Goal: Transaction & Acquisition: Book appointment/travel/reservation

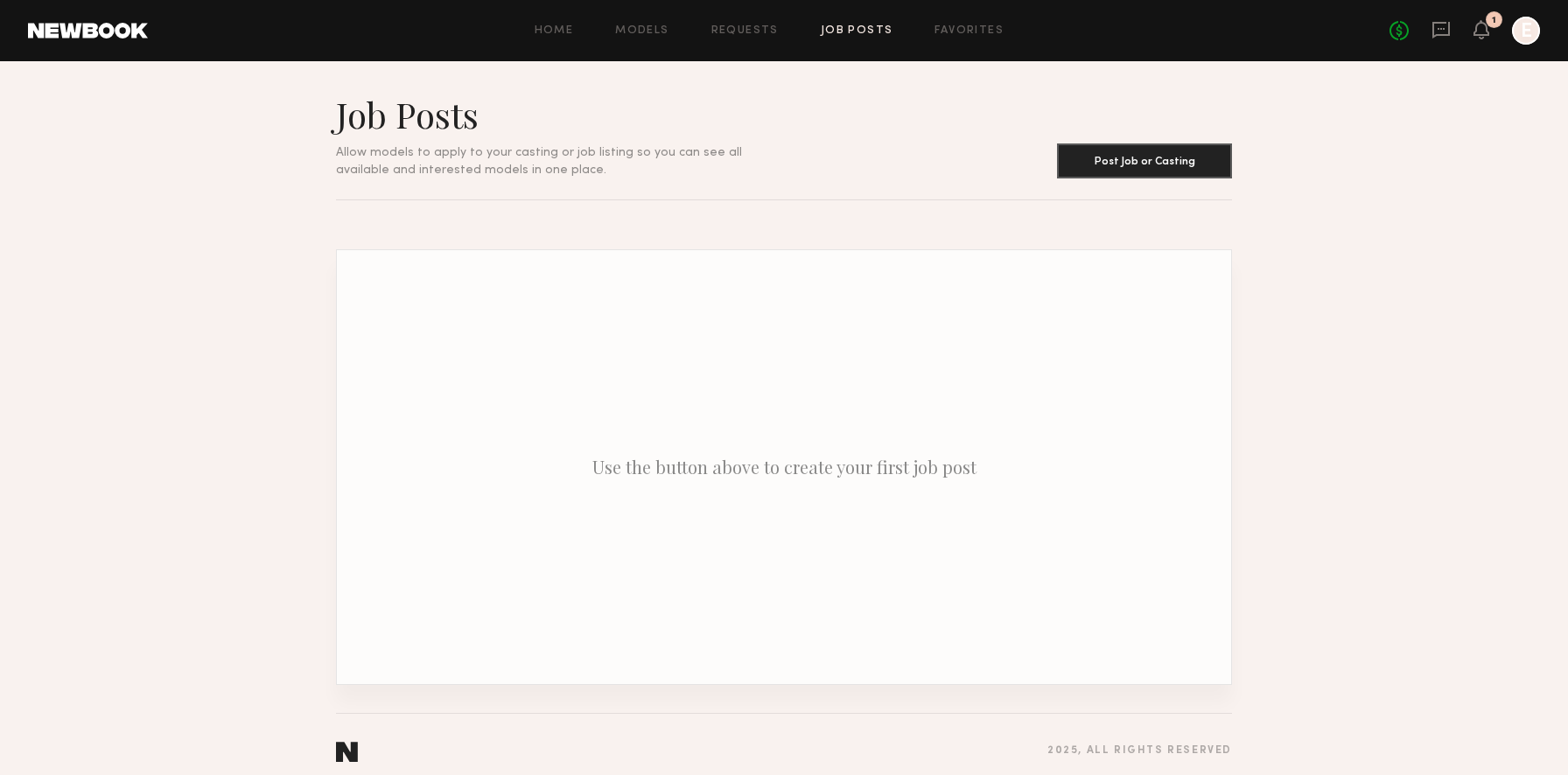
click at [1492, 30] on div "No fees up to $5,000 1 E" at bounding box center [1464, 31] width 151 height 28
click at [1481, 28] on icon at bounding box center [1481, 28] width 14 height 12
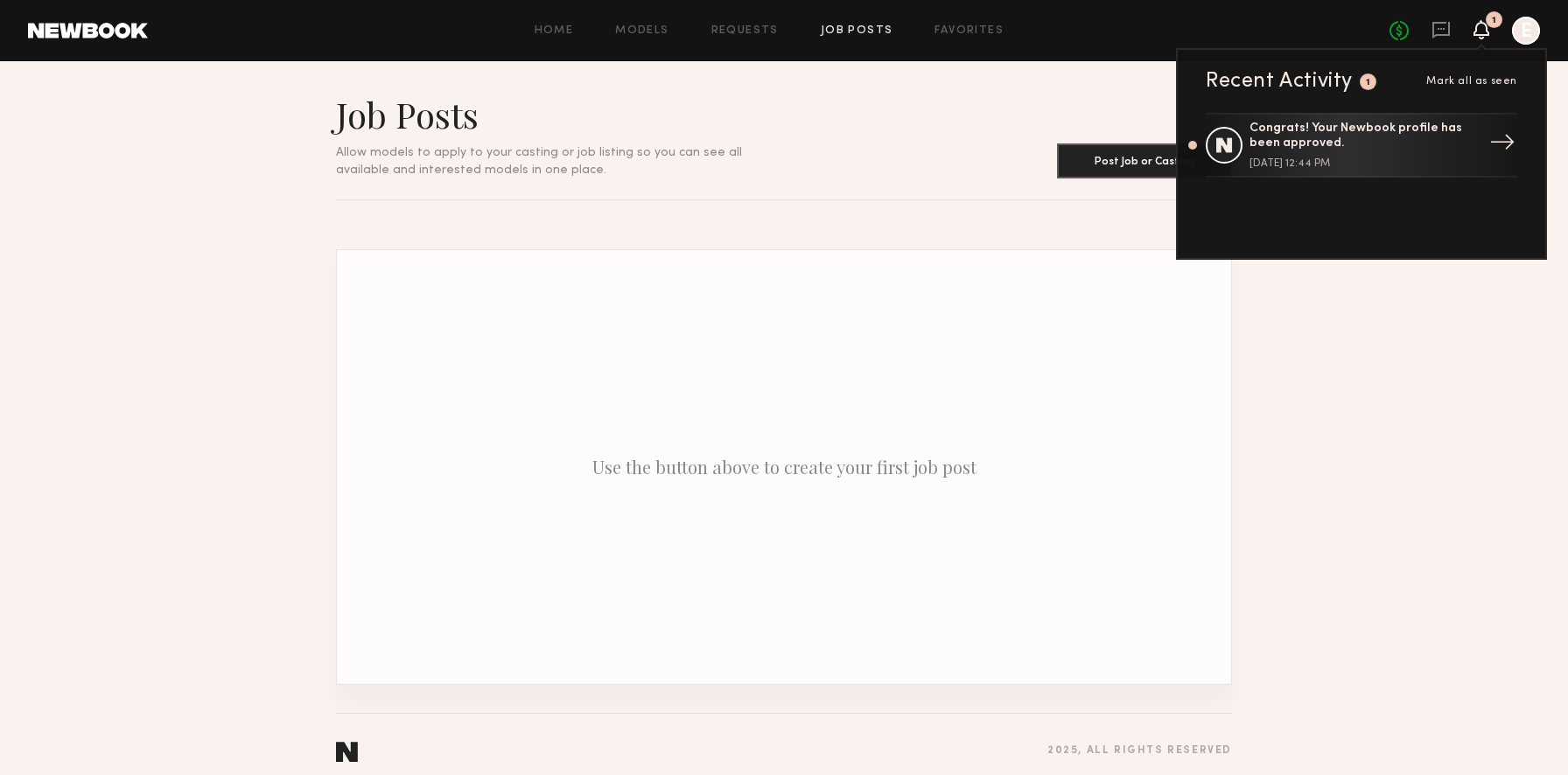
click at [1399, 135] on div "Congrats! Your Newbook profile has been approved." at bounding box center [1362, 137] width 227 height 30
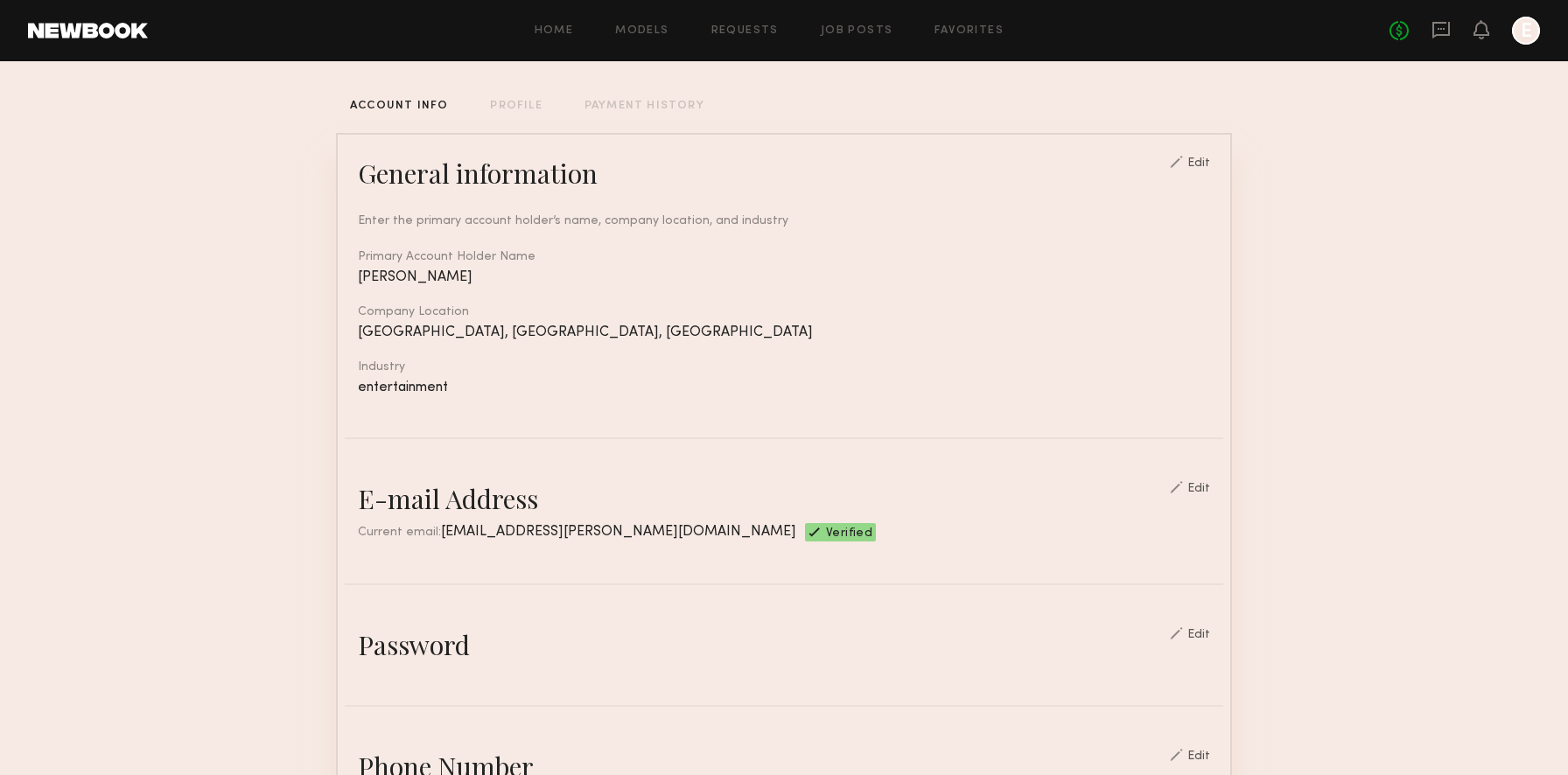
scroll to position [100, 0]
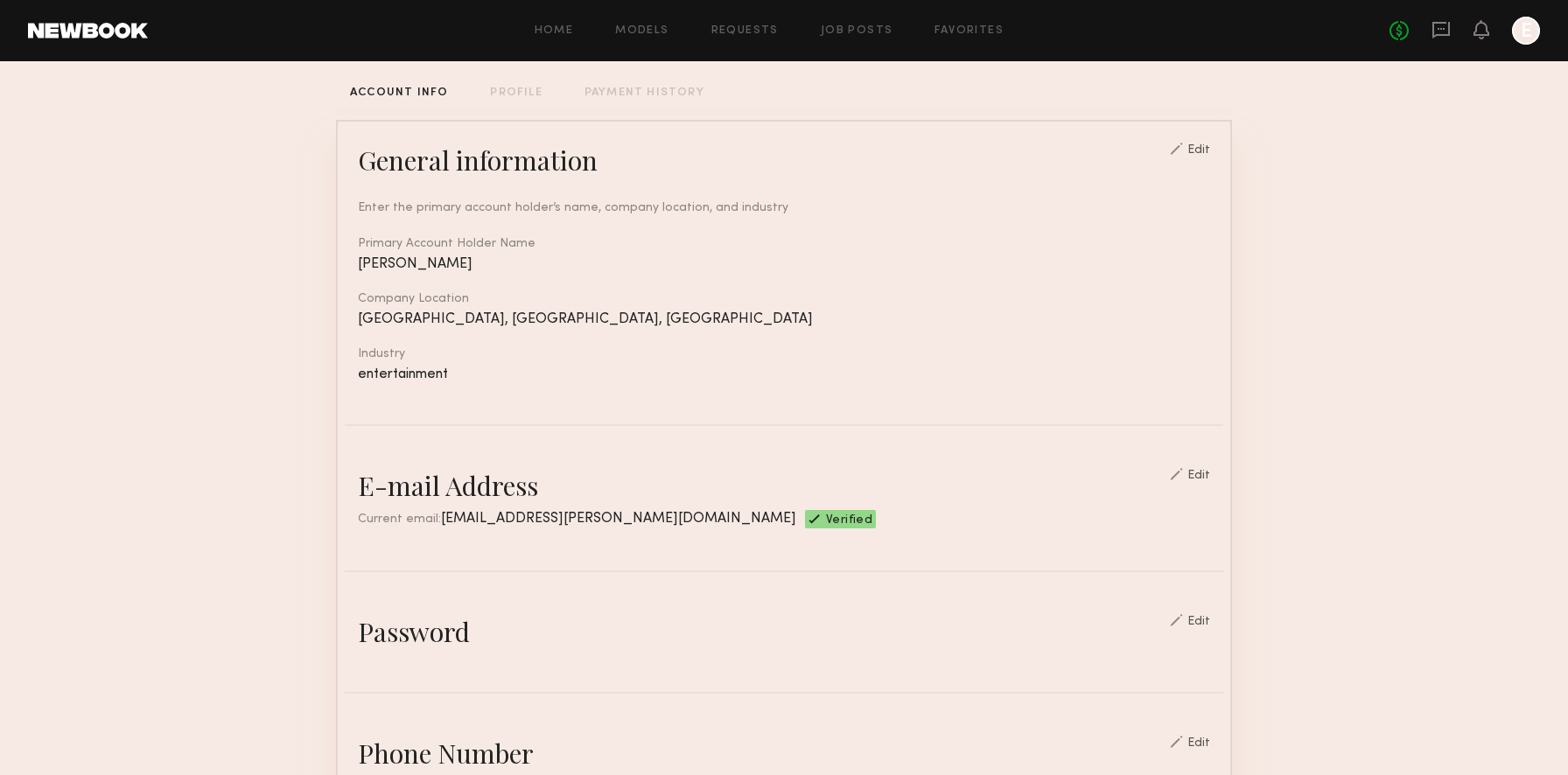
click at [1205, 150] on div "Edit" at bounding box center [1198, 150] width 22 height 12
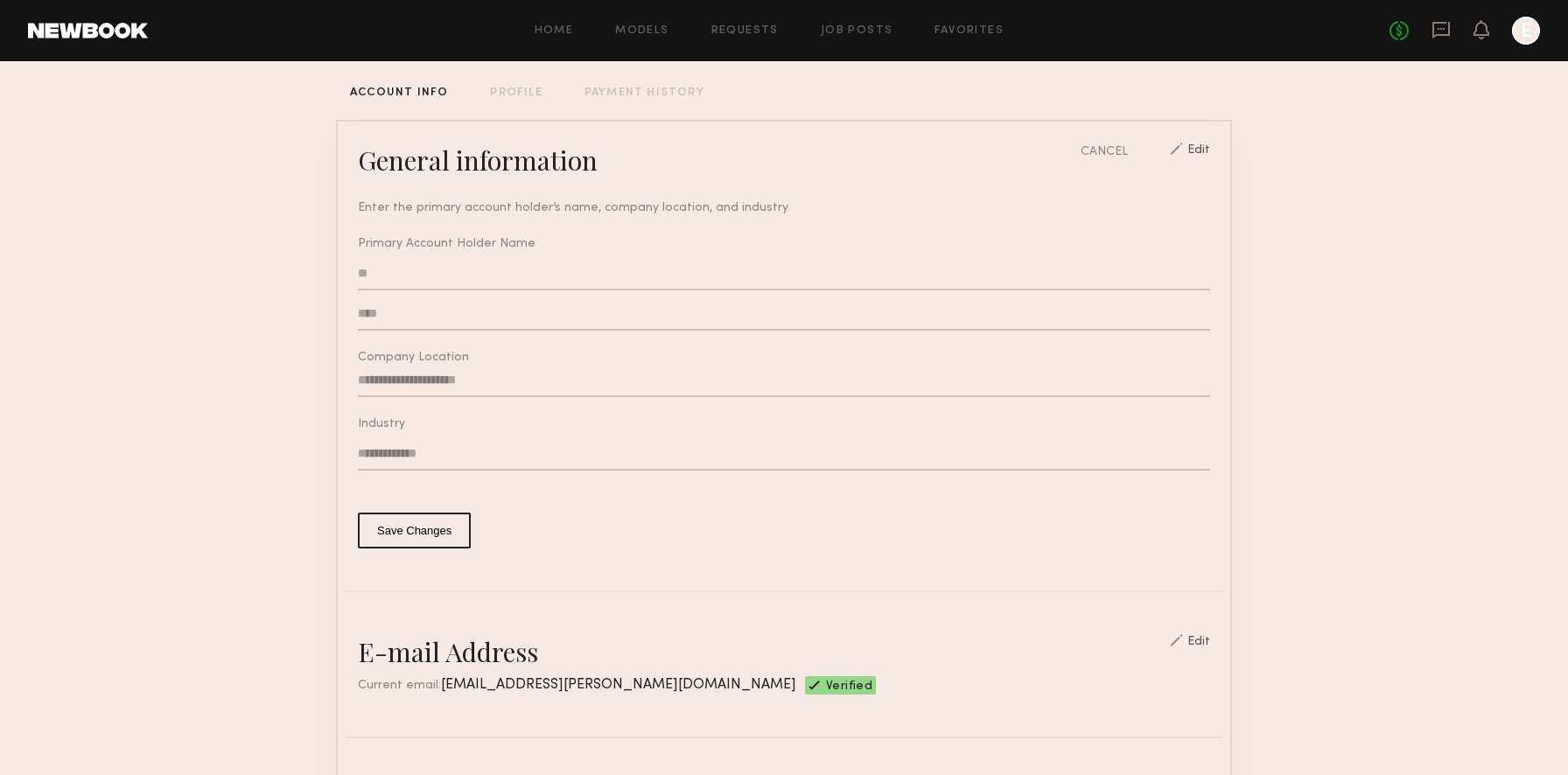
type input "**********"
click at [500, 273] on input "**" at bounding box center [784, 274] width 852 height 34
type input "*******"
click at [439, 313] on input "****" at bounding box center [784, 314] width 852 height 34
type input "*********"
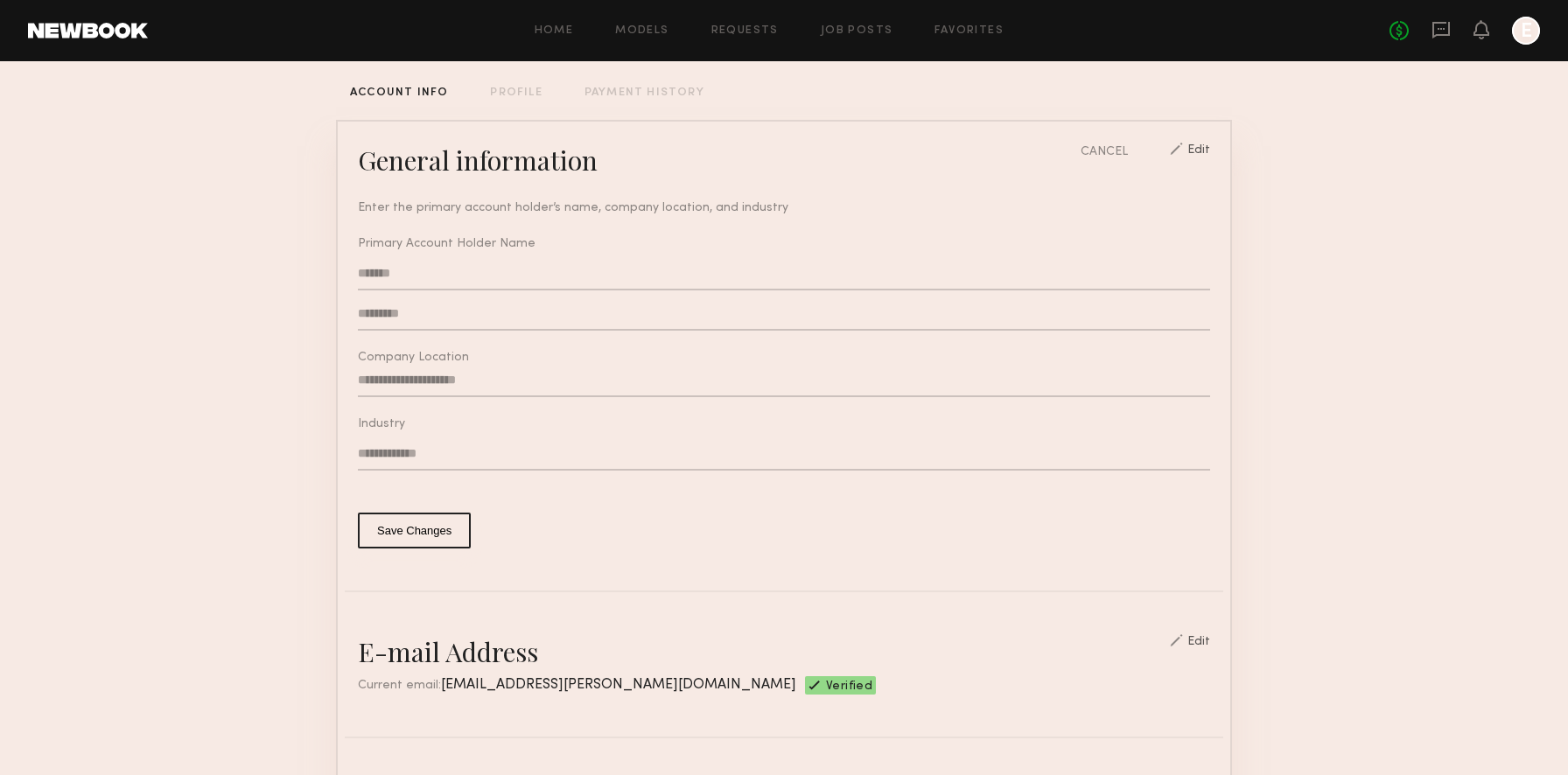
click at [398, 522] on button "Save Changes" at bounding box center [414, 531] width 113 height 36
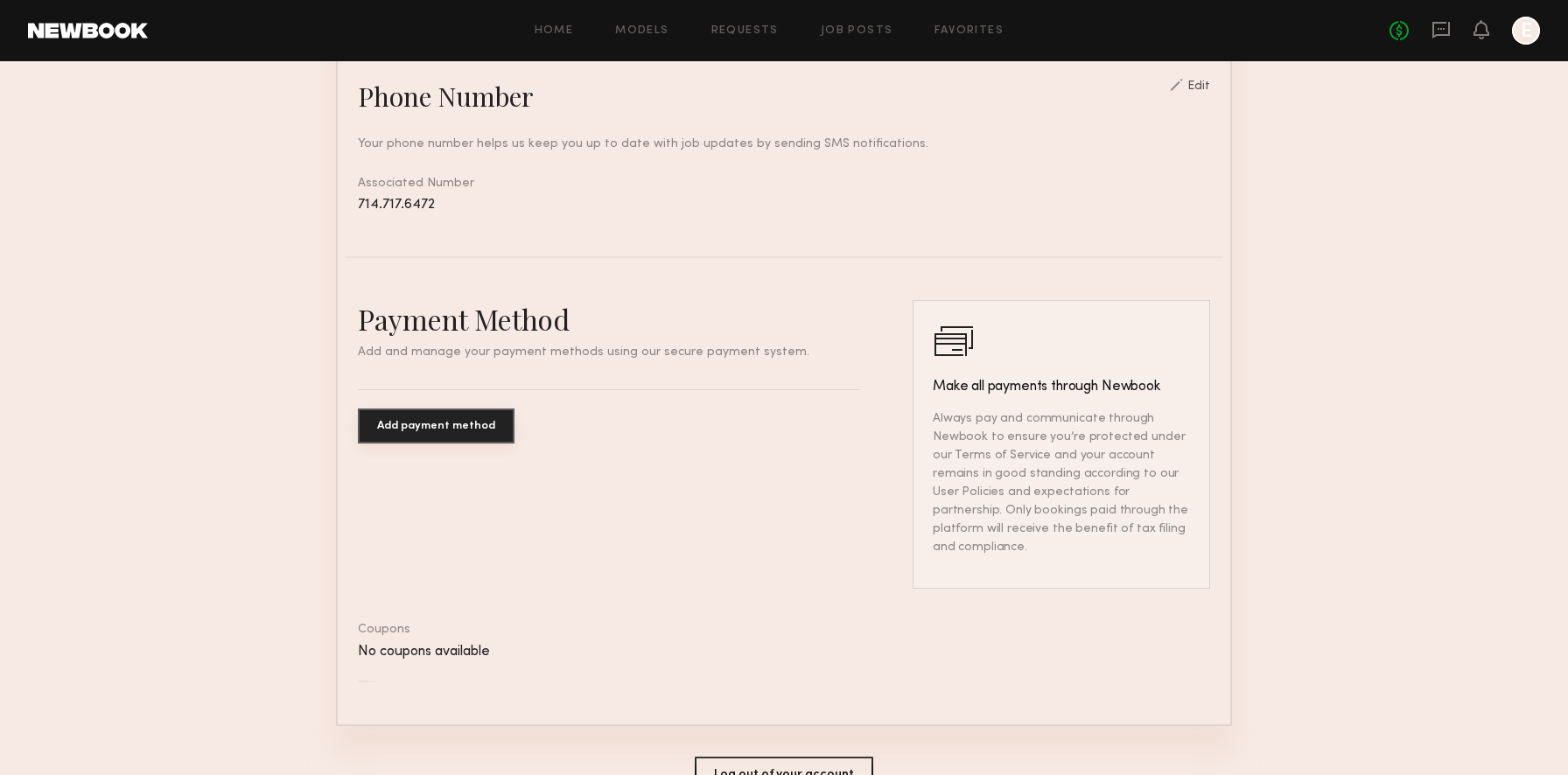
scroll to position [841, 0]
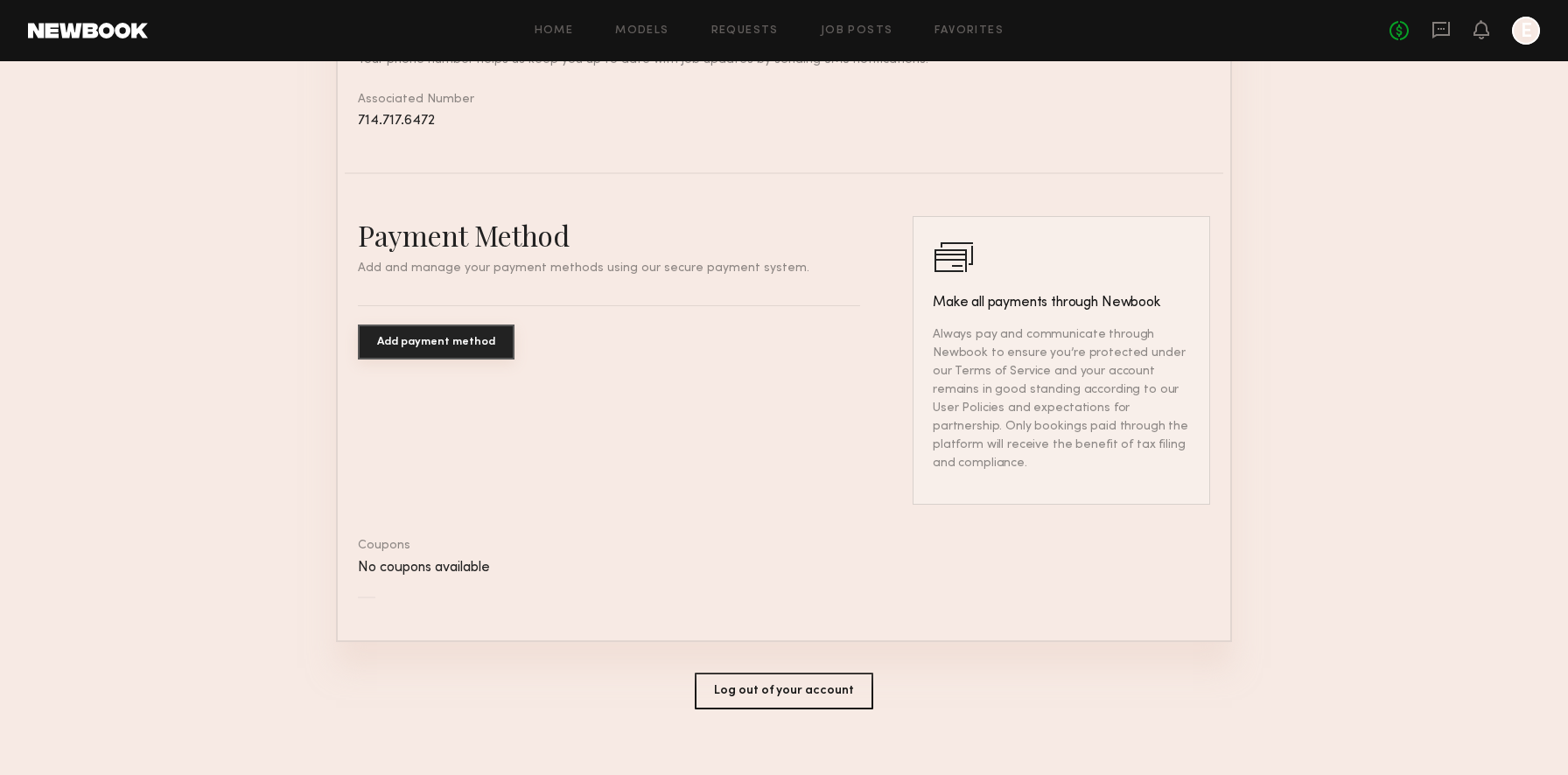
click at [482, 337] on button "Add payment method" at bounding box center [435, 342] width 156 height 35
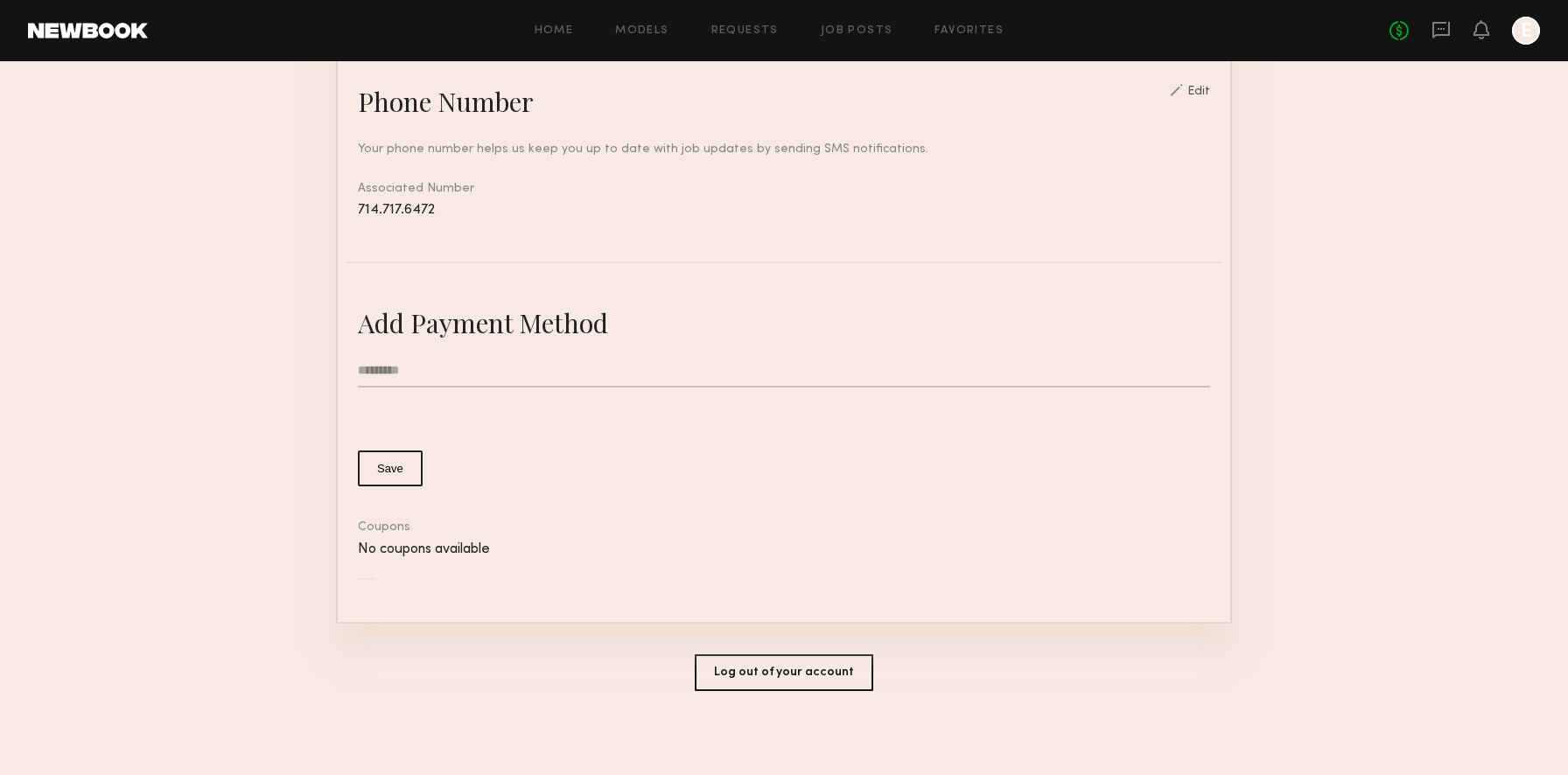
click at [271, 340] on section "Account Settings ACCOUNT INFO PROFILE PAYMENT HISTORY General information Edit …" at bounding box center [784, 44] width 1568 height 1470
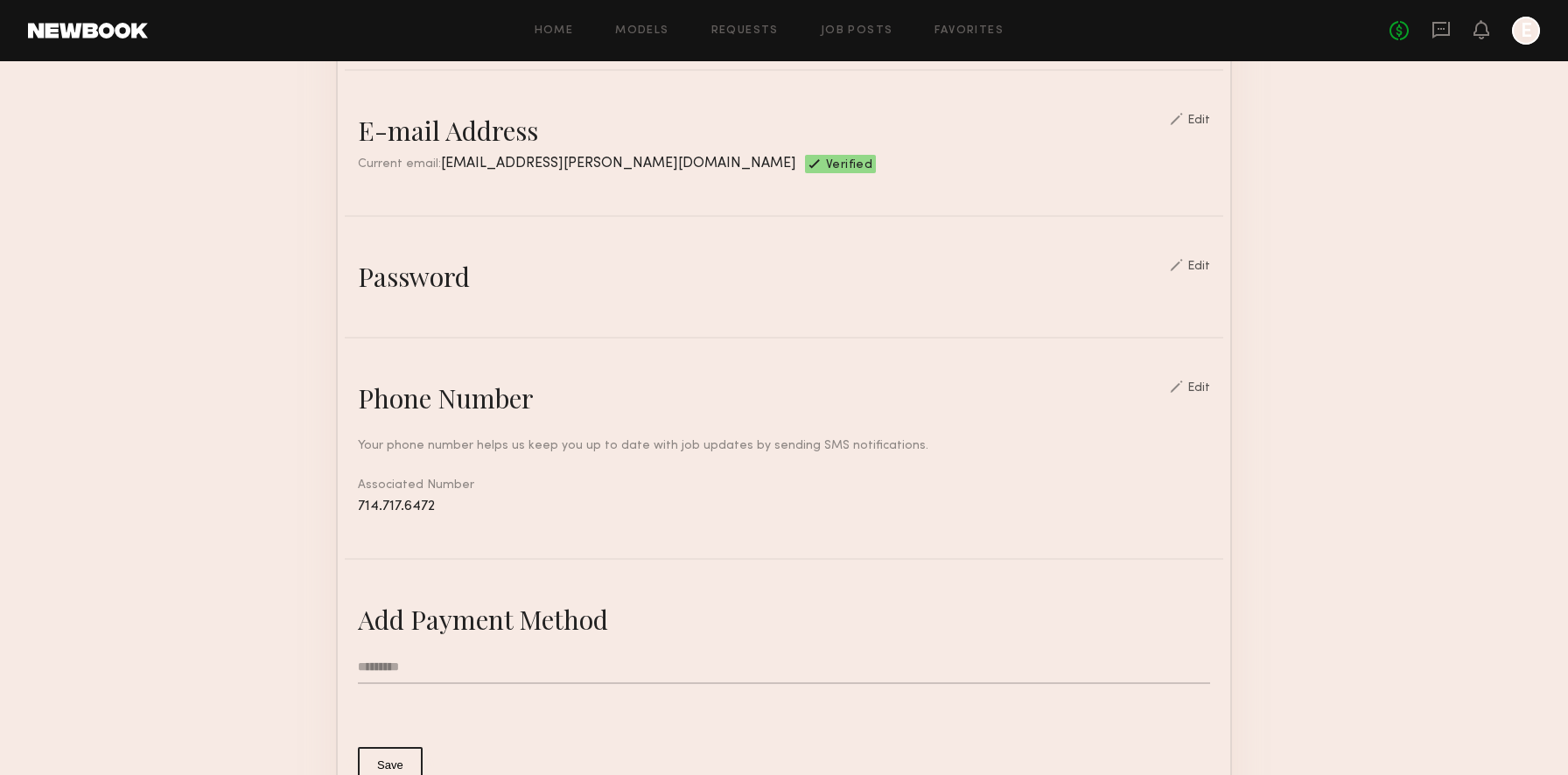
scroll to position [0, 0]
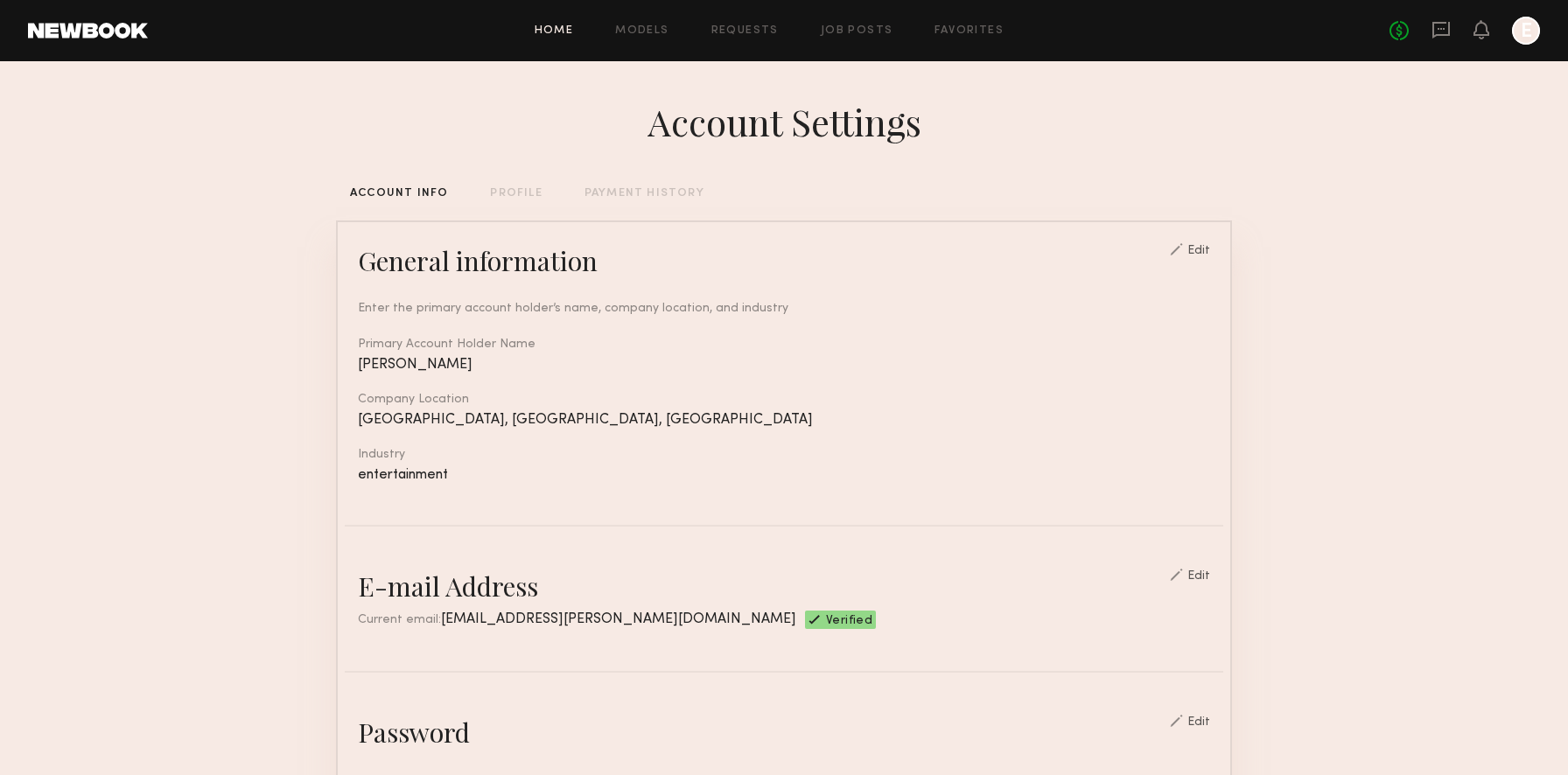
click at [560, 32] on link "Home" at bounding box center [554, 31] width 39 height 11
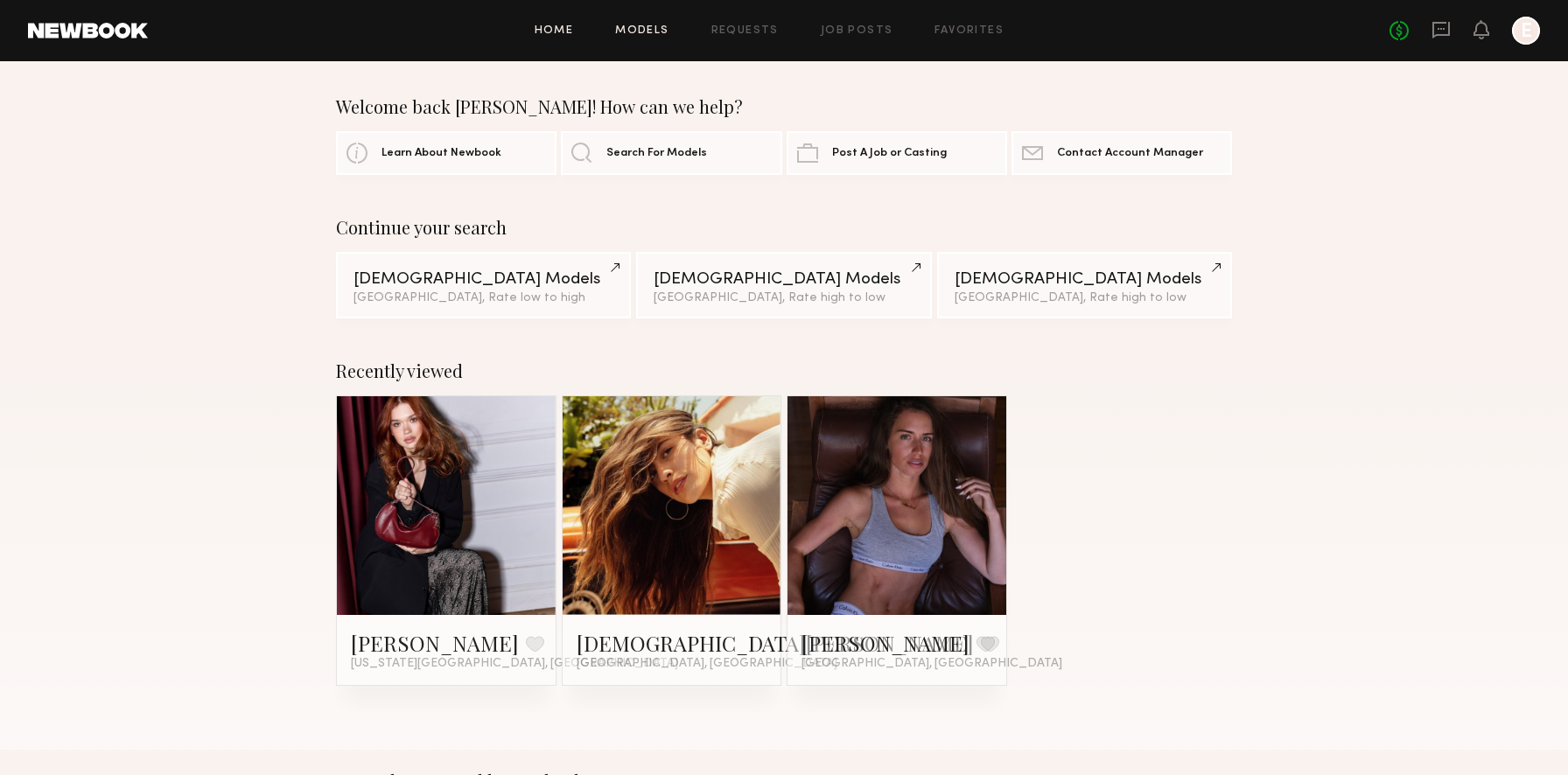
click at [618, 28] on link "Models" at bounding box center [641, 31] width 53 height 11
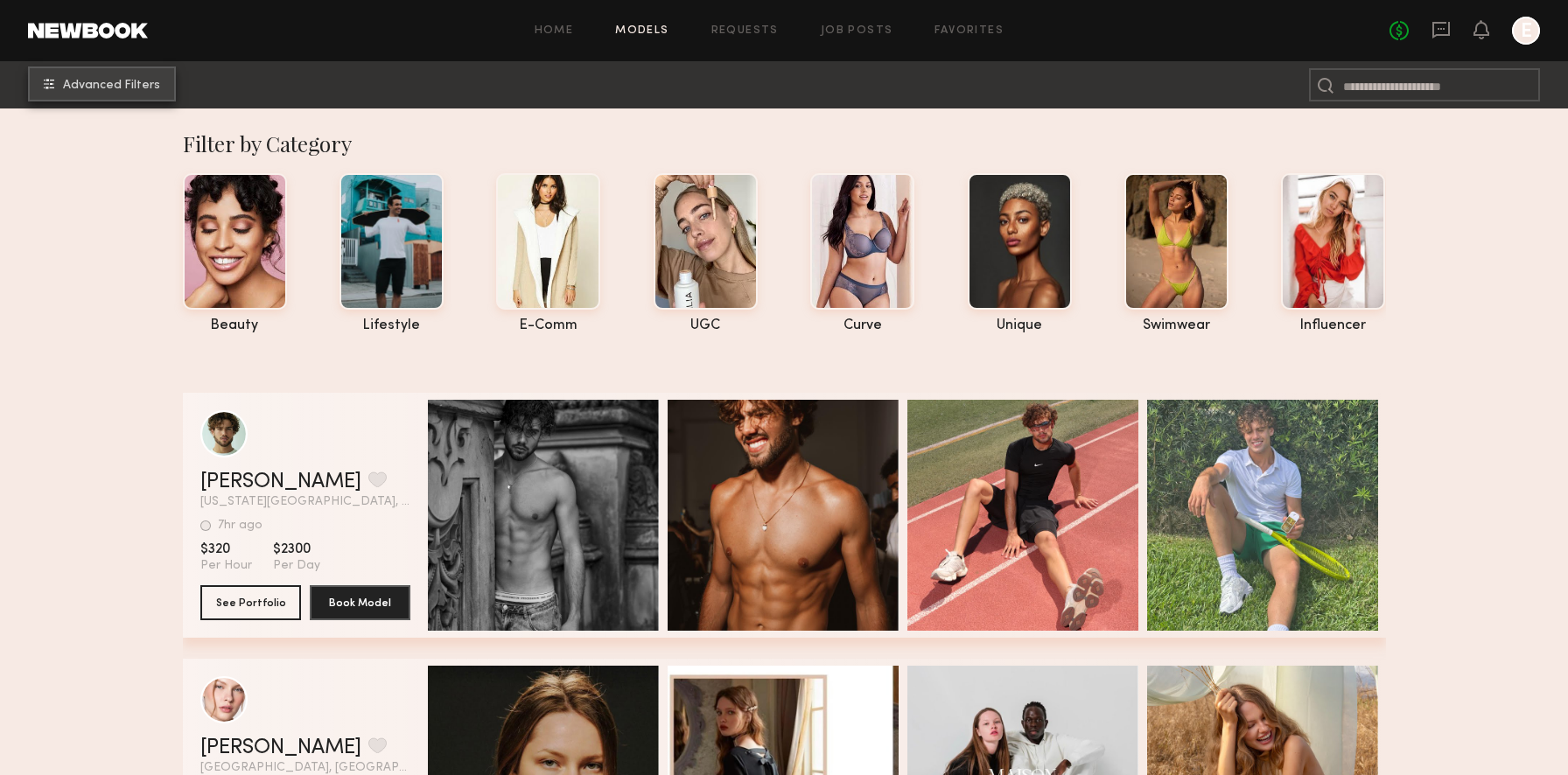
click at [115, 73] on button "Advanced Filters" at bounding box center [102, 83] width 148 height 35
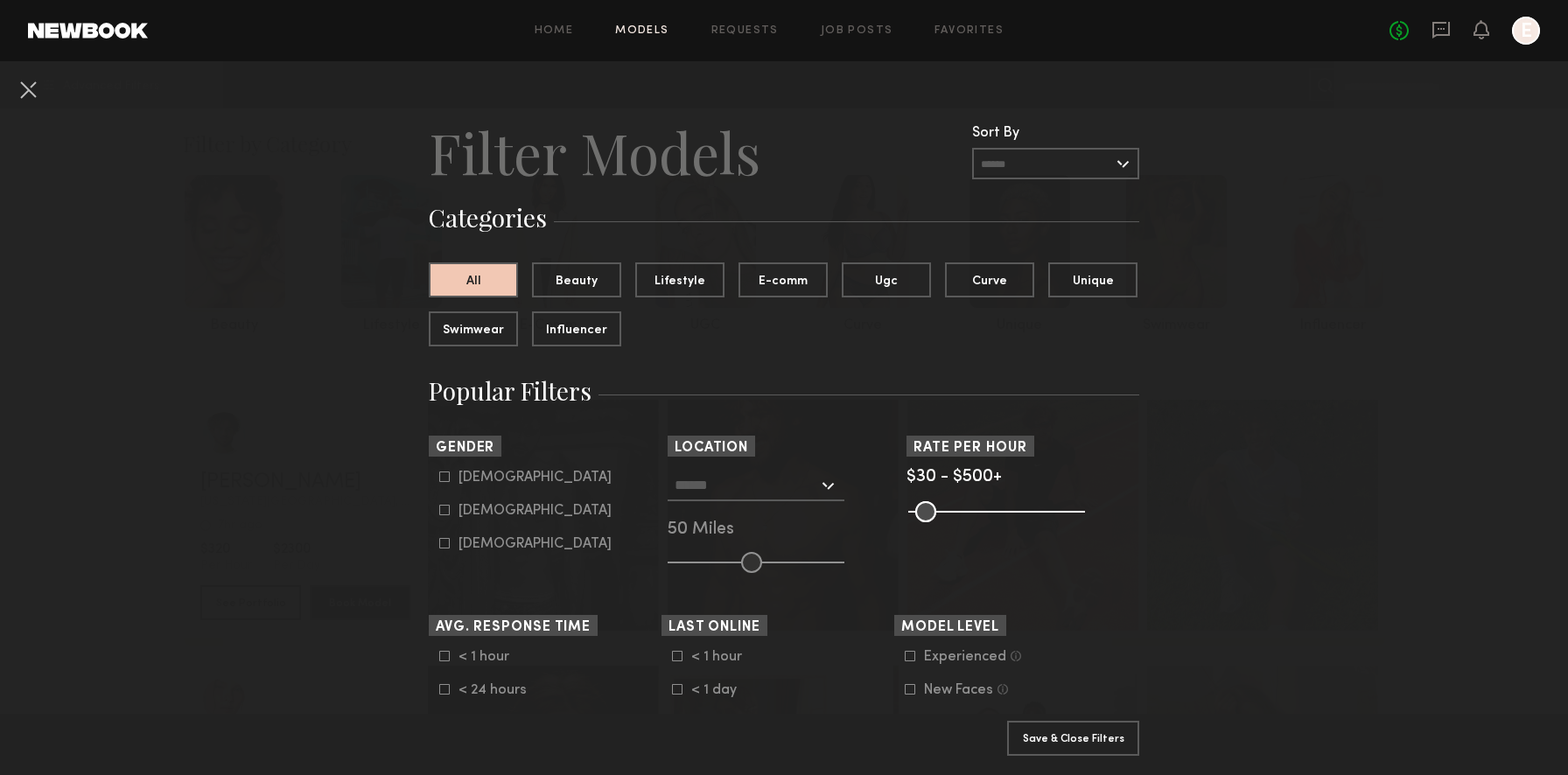
click at [465, 480] on div "Male" at bounding box center [535, 477] width 154 height 10
type input "*"
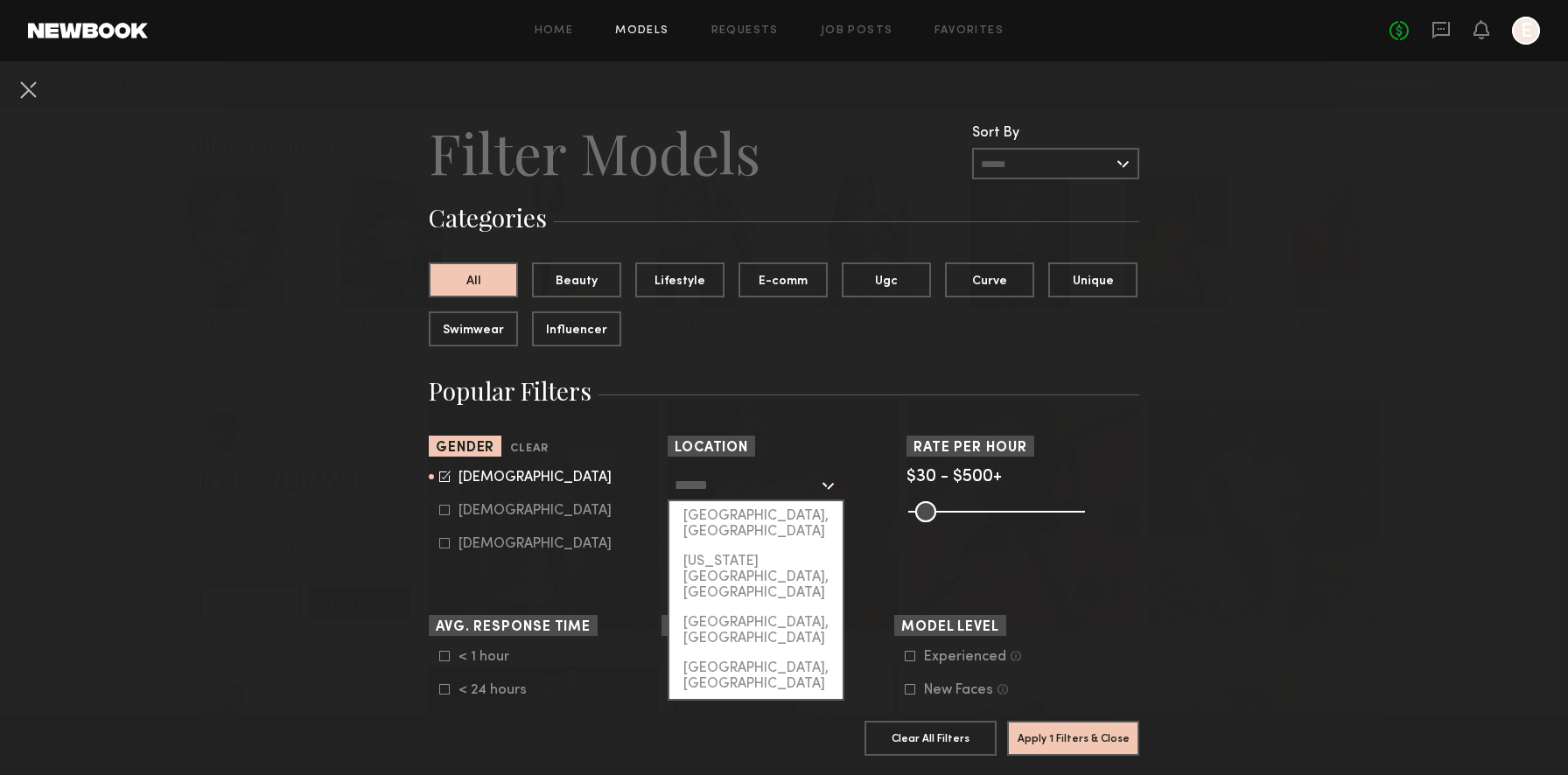
click at [778, 487] on input "text" at bounding box center [745, 485] width 143 height 30
click at [737, 484] on input "text" at bounding box center [745, 485] width 143 height 30
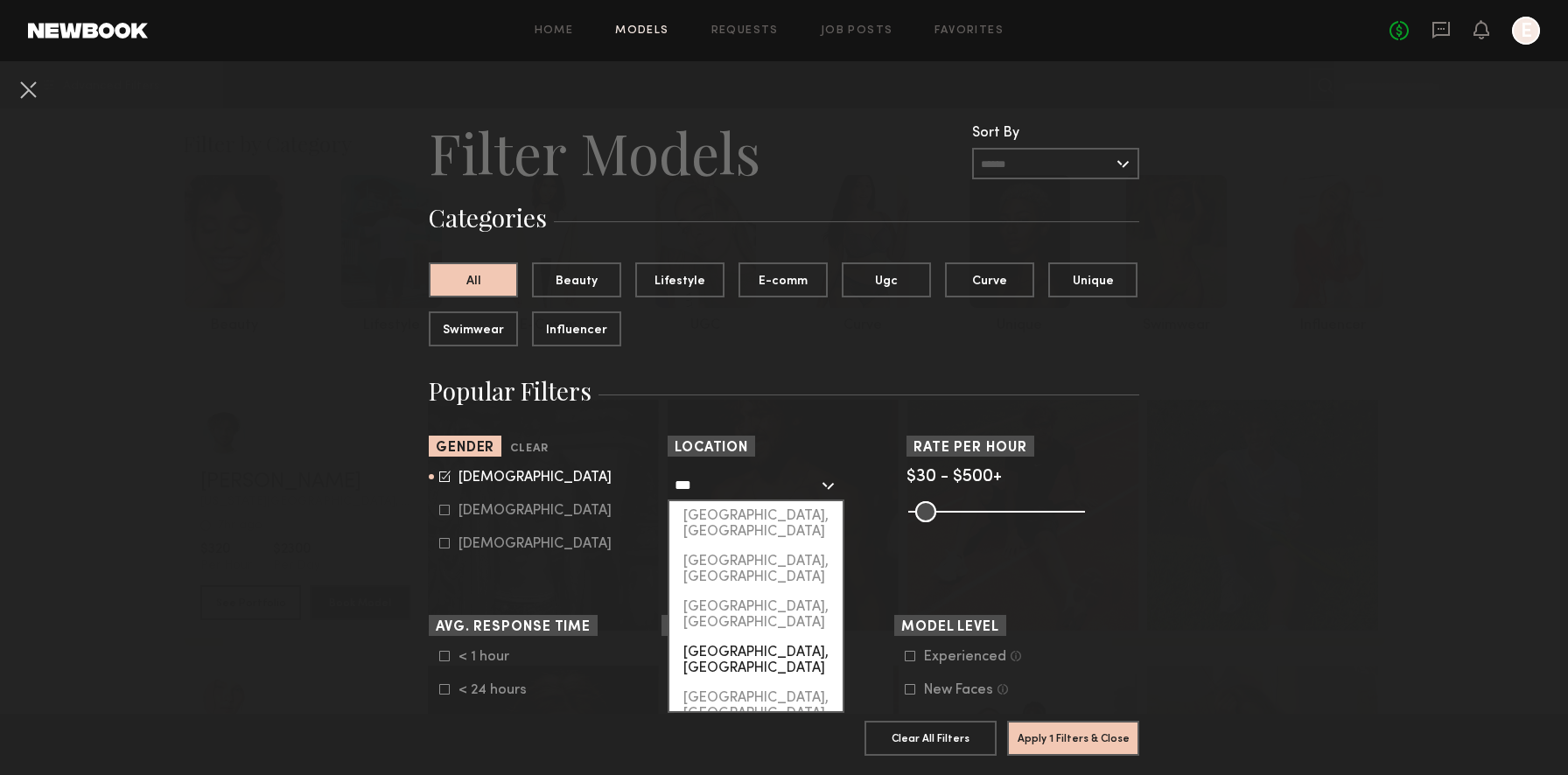
click at [742, 637] on div "[GEOGRAPHIC_DATA], [GEOGRAPHIC_DATA]" at bounding box center [755, 660] width 173 height 46
type input "**********"
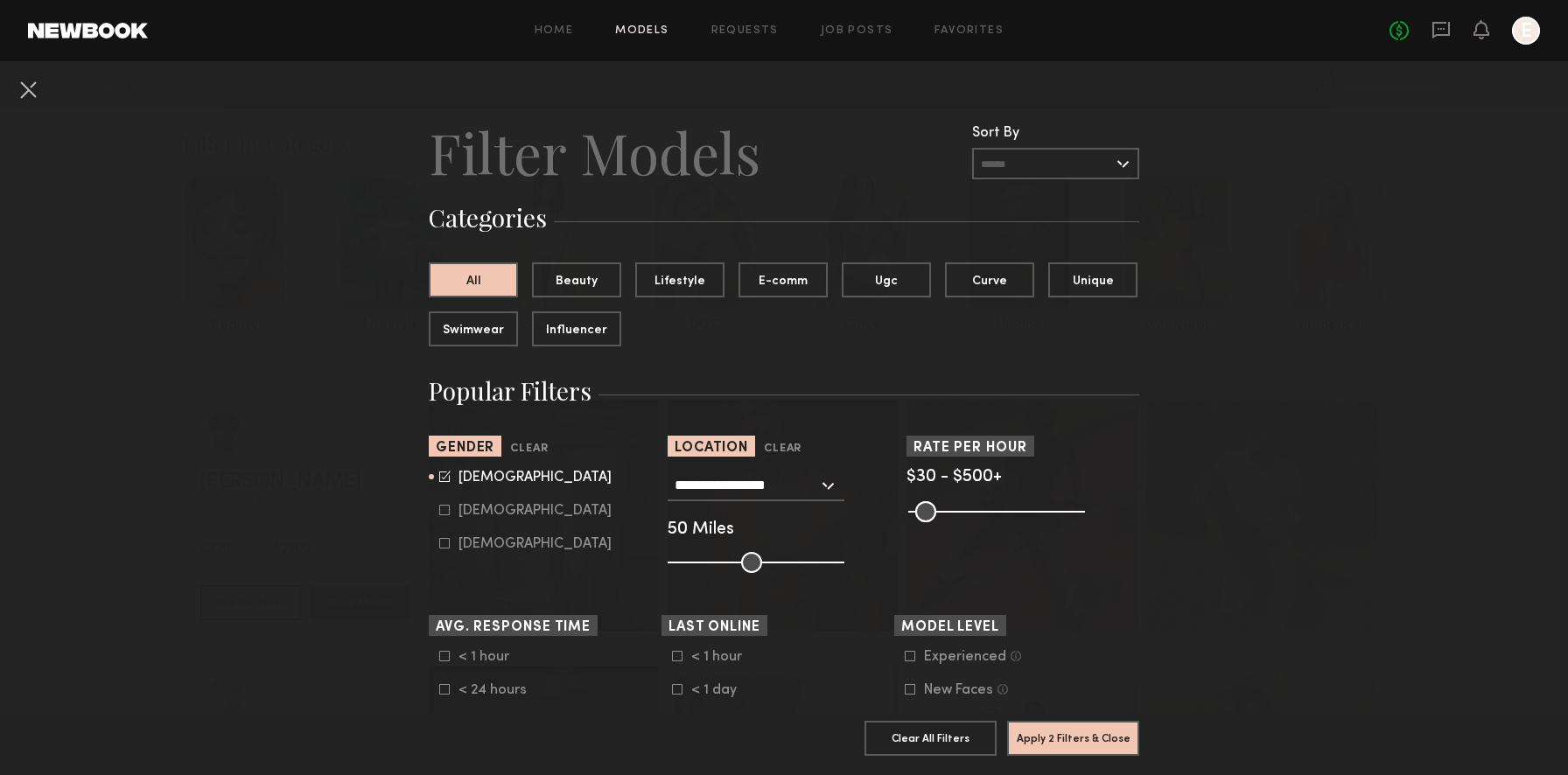
drag, startPoint x: 916, startPoint y: 506, endPoint x: 845, endPoint y: 506, distance: 71.0
click at [908, 506] on input "range" at bounding box center [996, 511] width 177 height 21
drag, startPoint x: 755, startPoint y: 561, endPoint x: 887, endPoint y: 563, distance: 132.0
type input "***"
click at [844, 563] on input "range" at bounding box center [755, 563] width 177 height 21
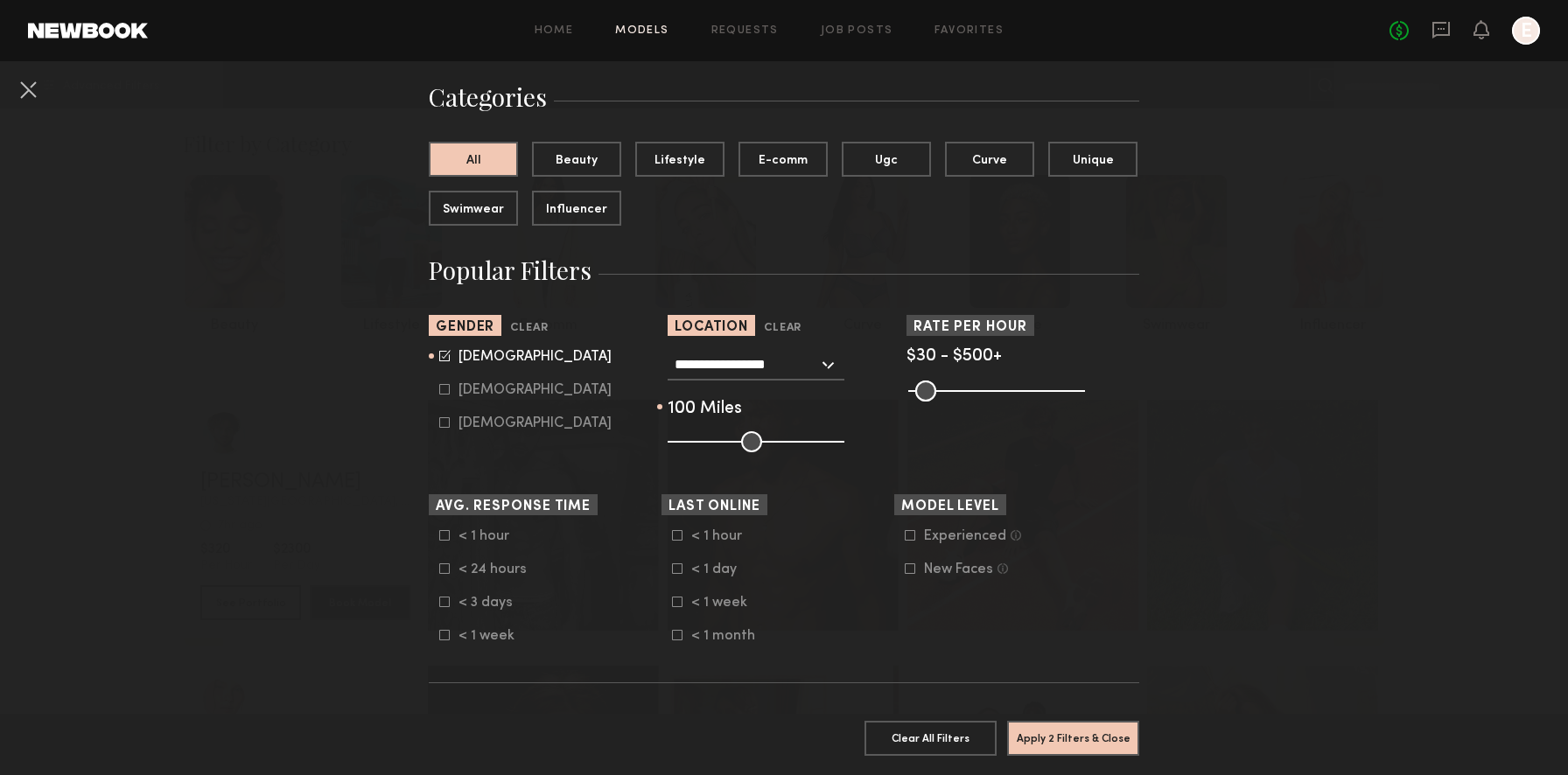
scroll to position [213, 0]
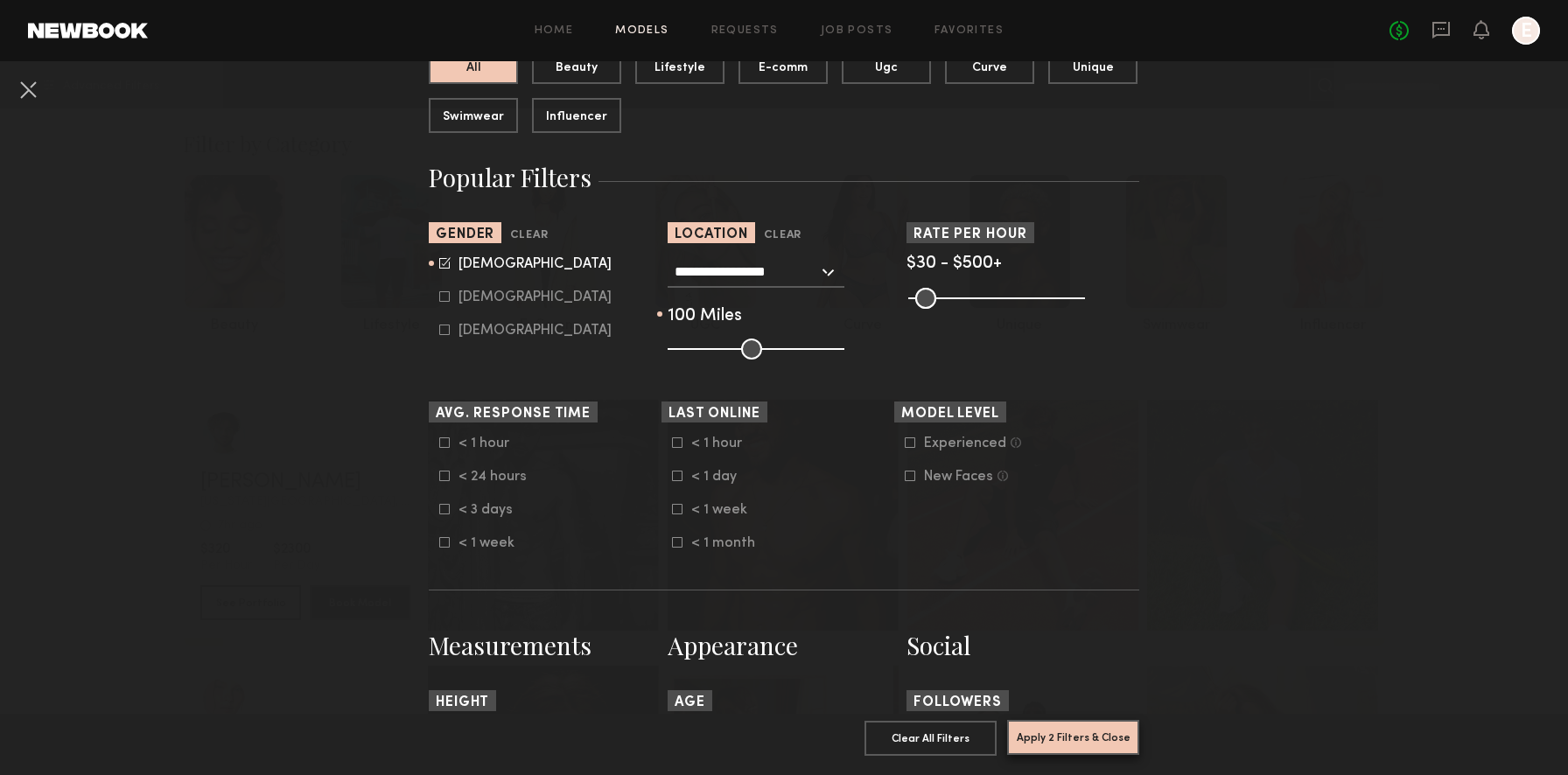
click at [1093, 734] on button "Apply 2 Filters & Close" at bounding box center [1073, 737] width 132 height 35
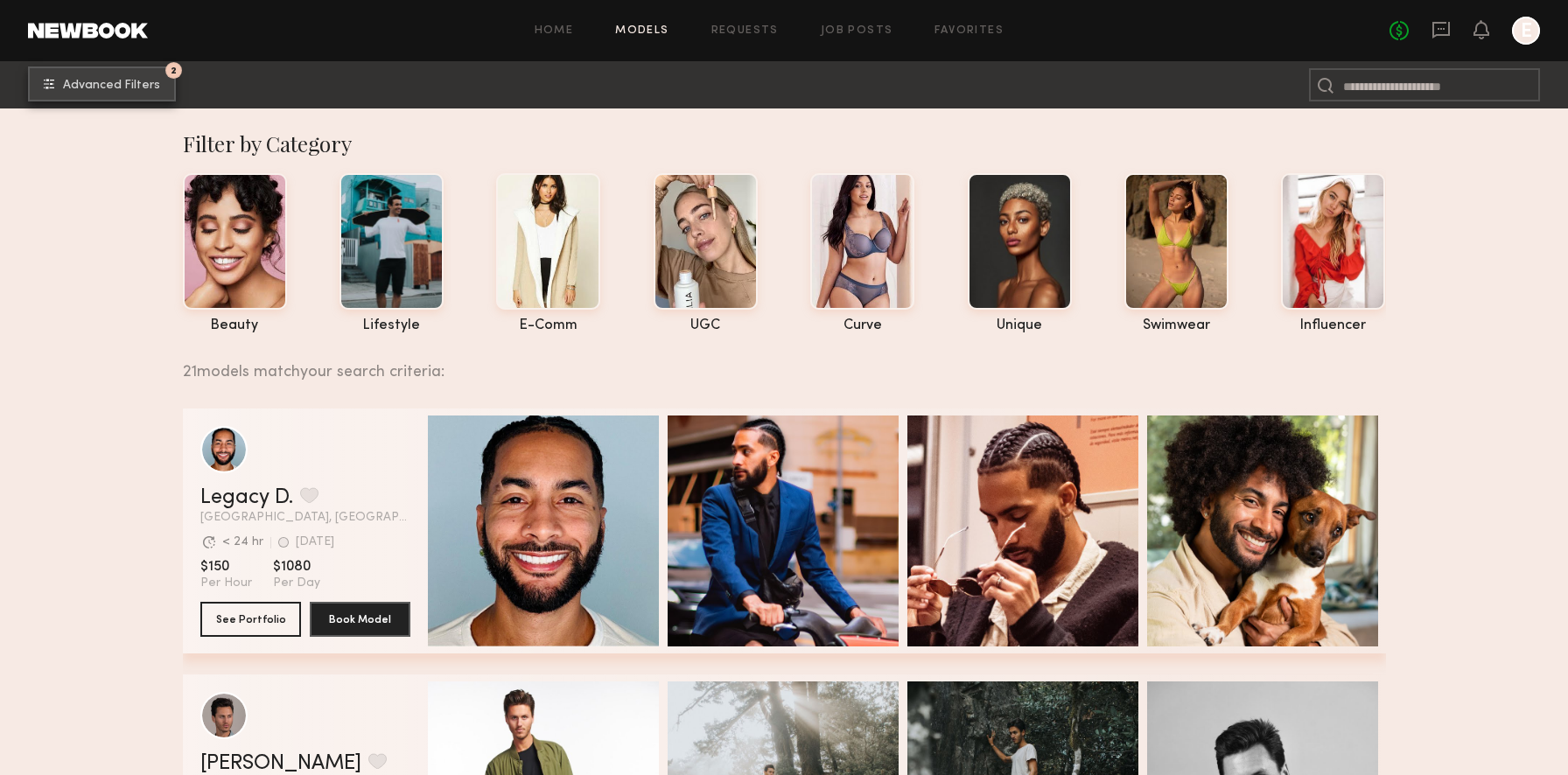
click at [113, 85] on span "Advanced Filters" at bounding box center [111, 85] width 97 height 12
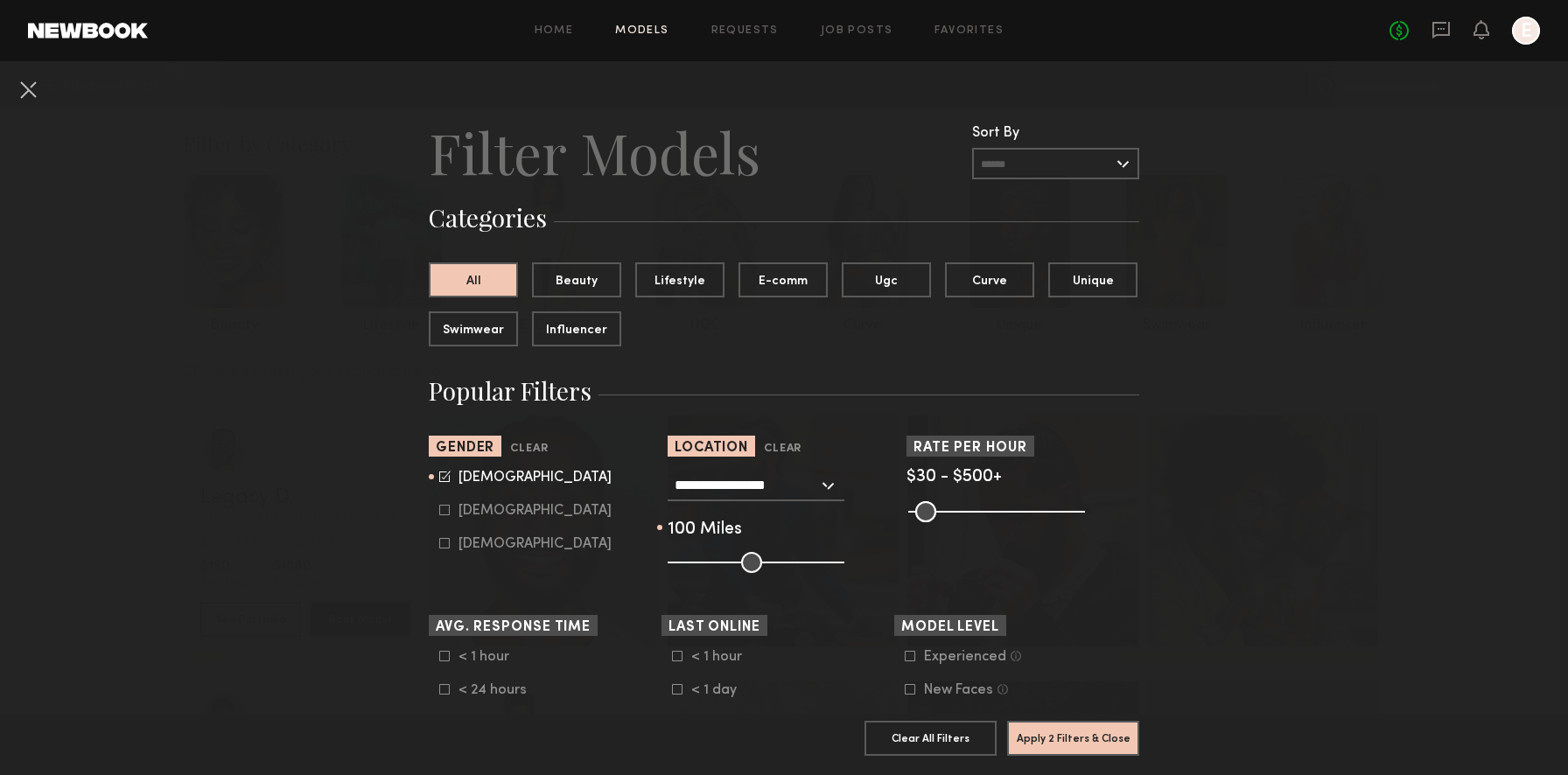
click at [1042, 157] on input "text" at bounding box center [1055, 164] width 167 height 32
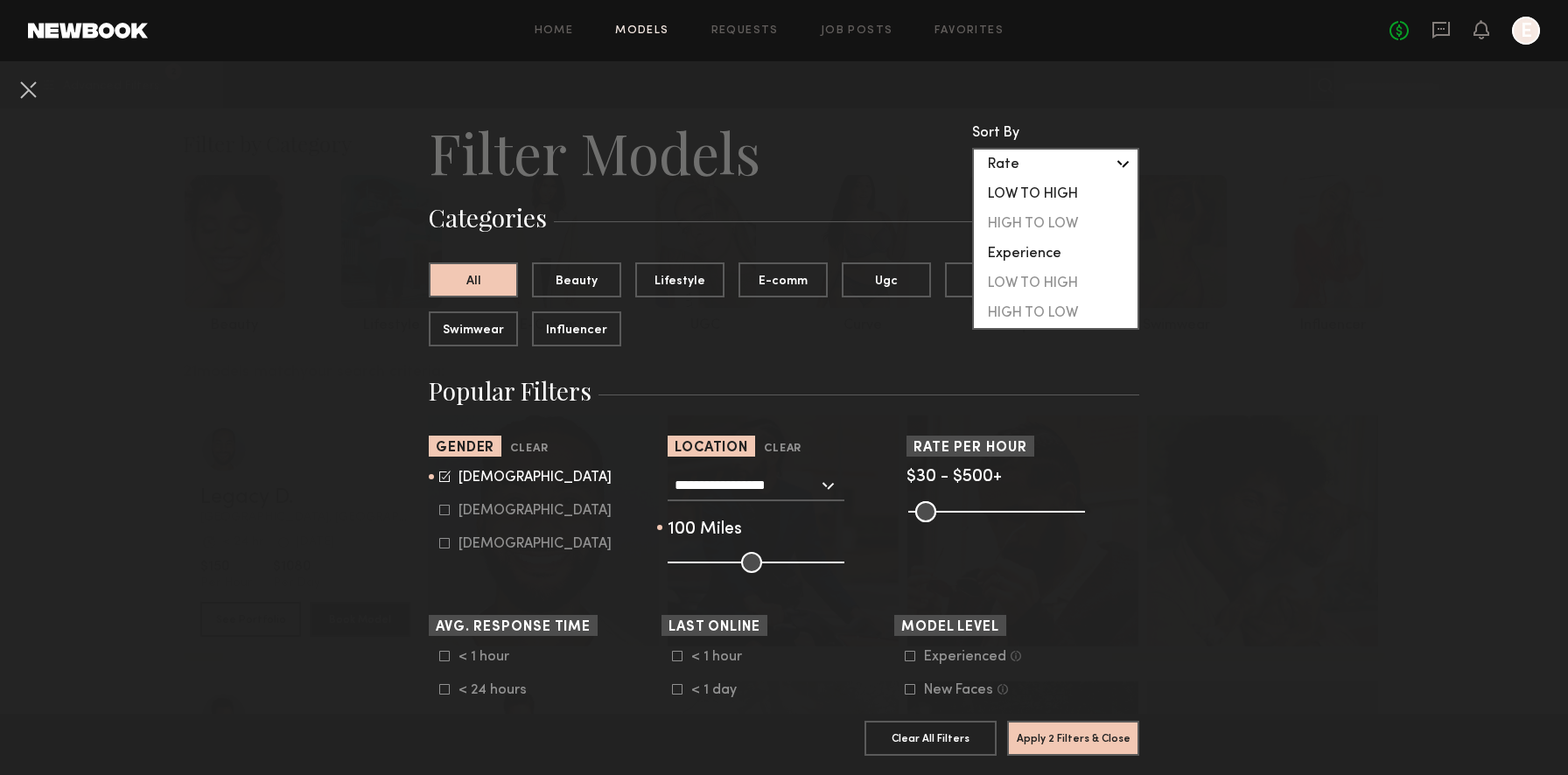
click at [1037, 187] on div "LOW TO HIGH" at bounding box center [1055, 195] width 164 height 30
type input "**********"
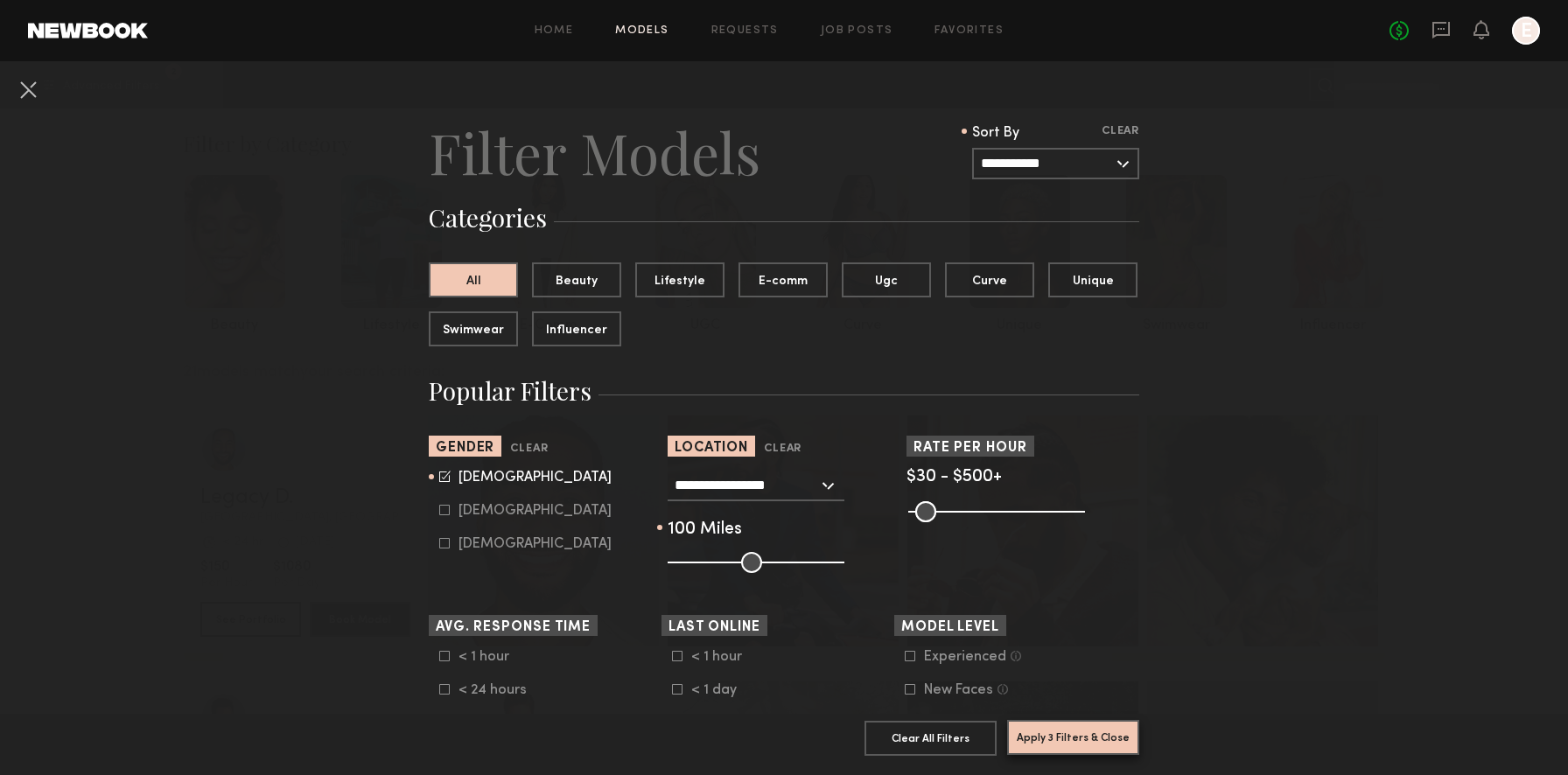
click at [1082, 746] on button "Apply 3 Filters & Close" at bounding box center [1073, 737] width 132 height 35
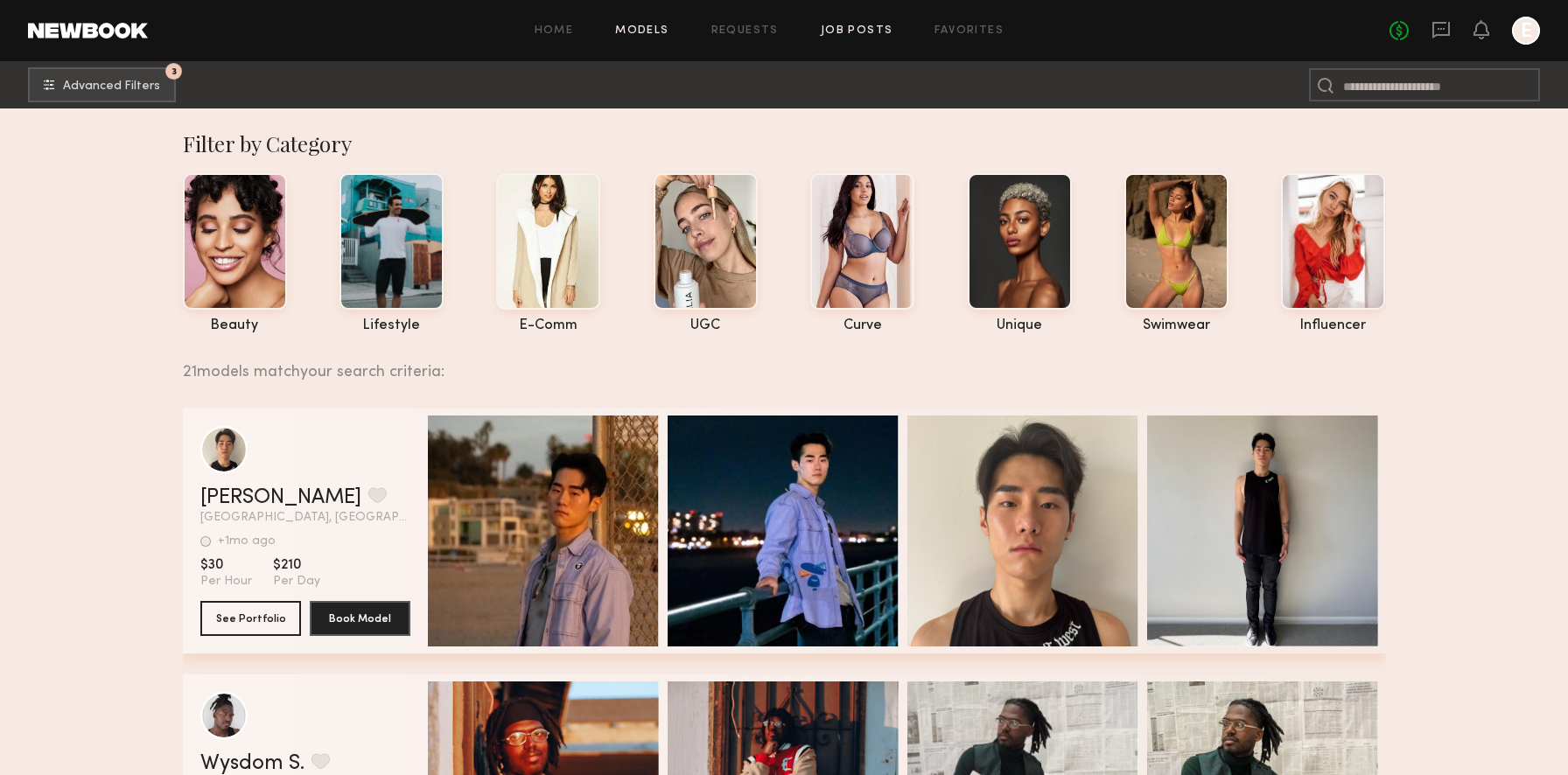
click at [853, 26] on link "Job Posts" at bounding box center [857, 31] width 73 height 11
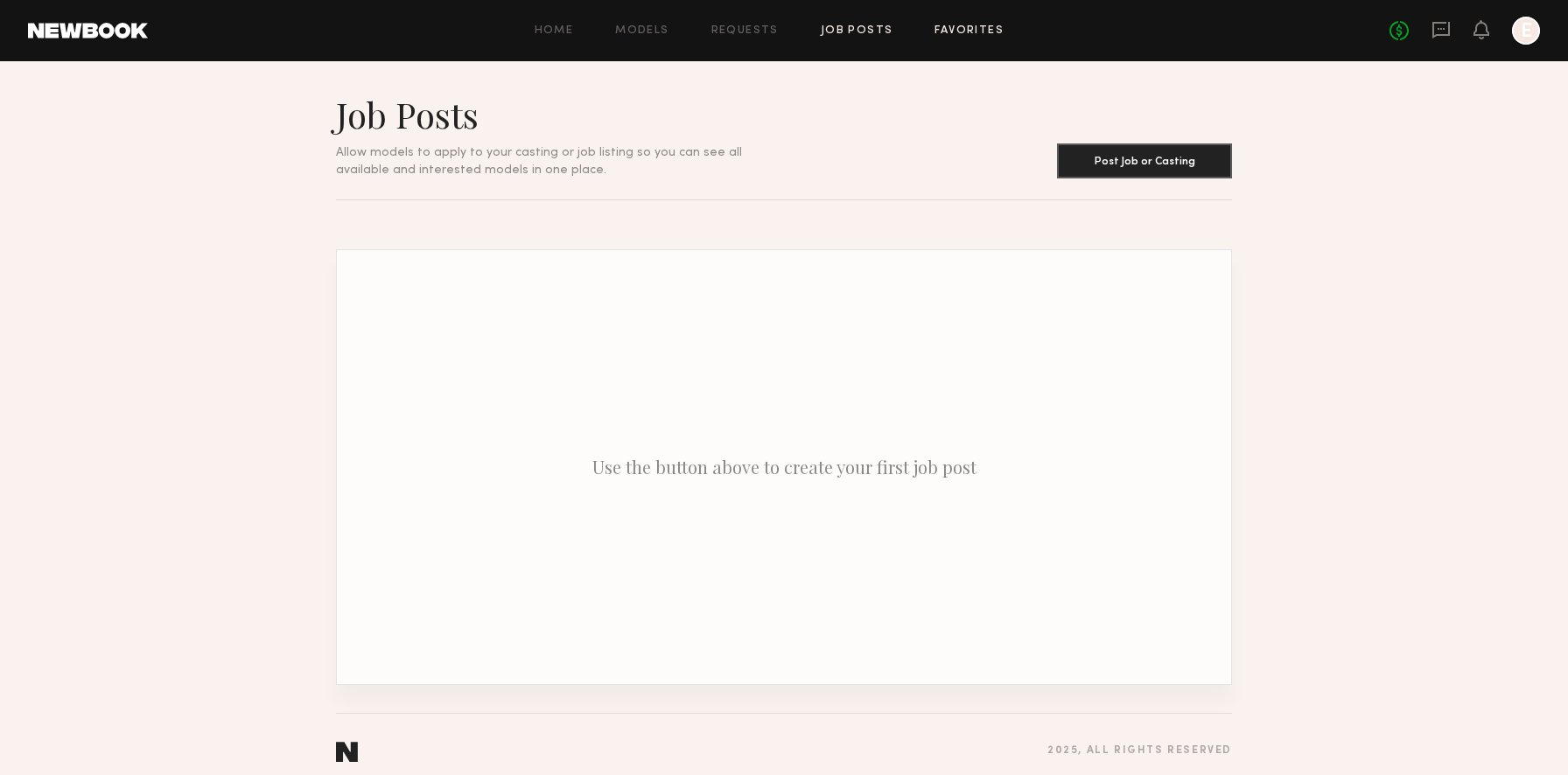
click at [950, 34] on link "Favorites" at bounding box center [969, 31] width 69 height 11
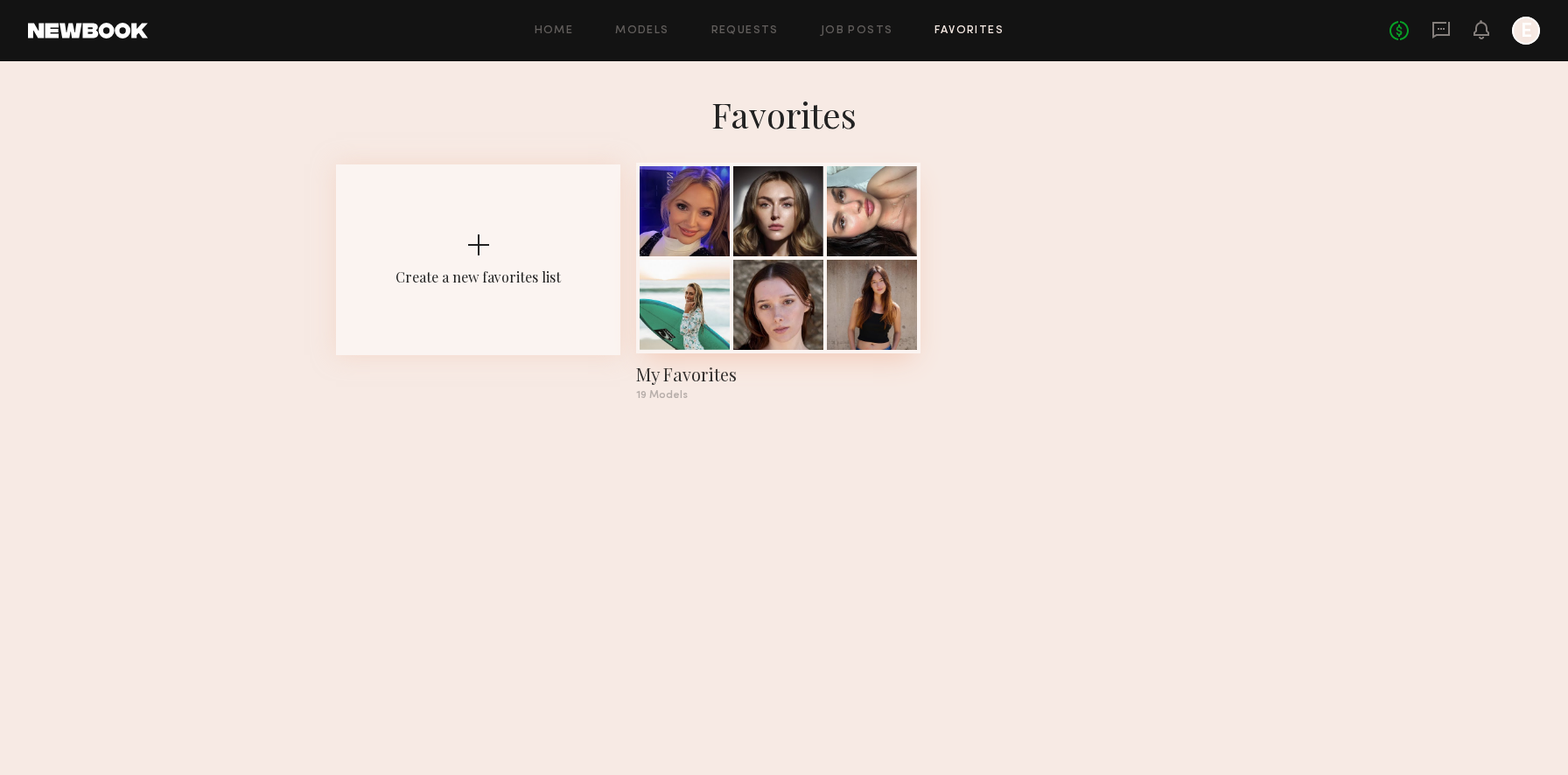
click at [769, 212] on div at bounding box center [778, 212] width 90 height 90
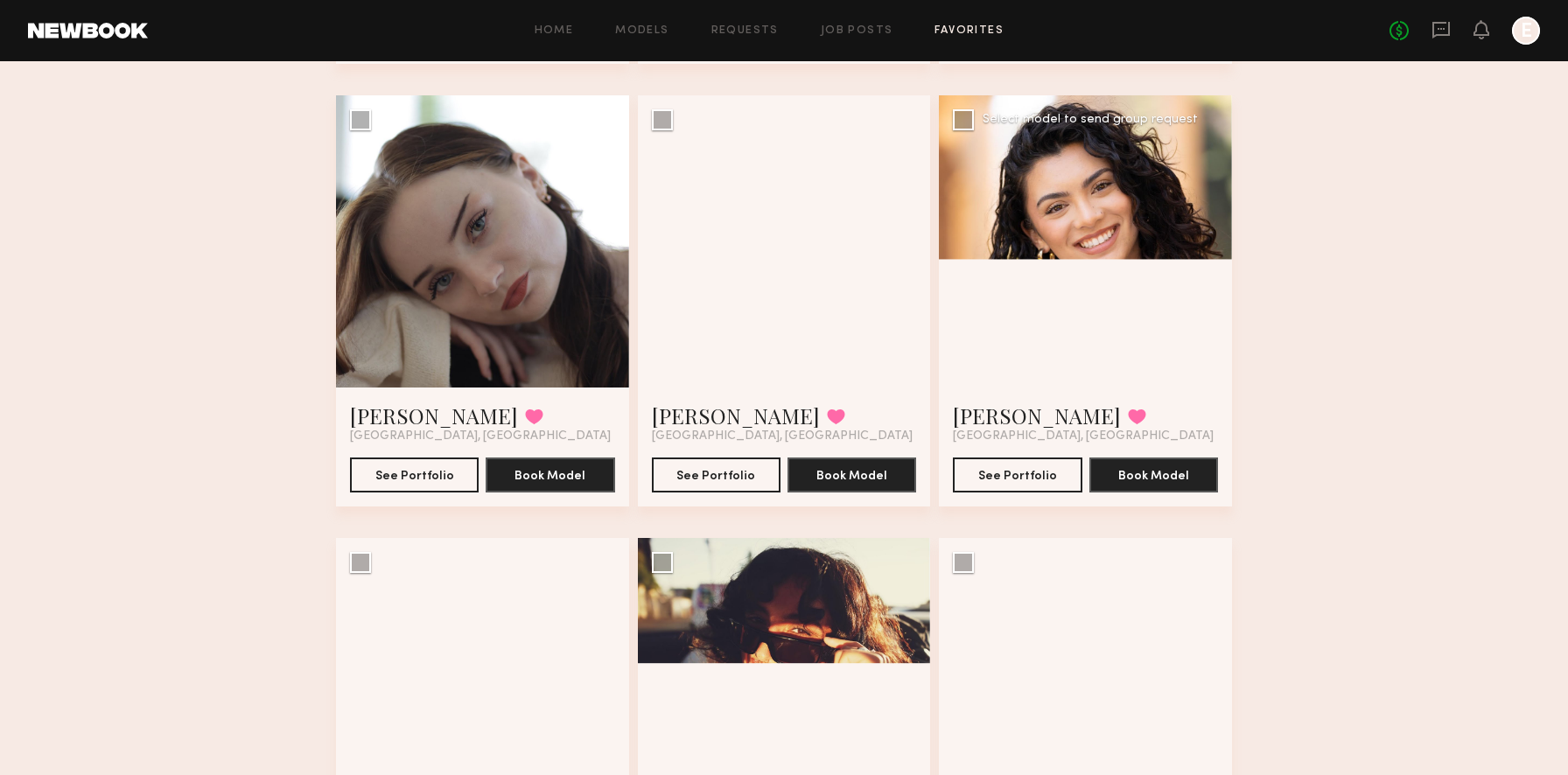
scroll to position [1847, 0]
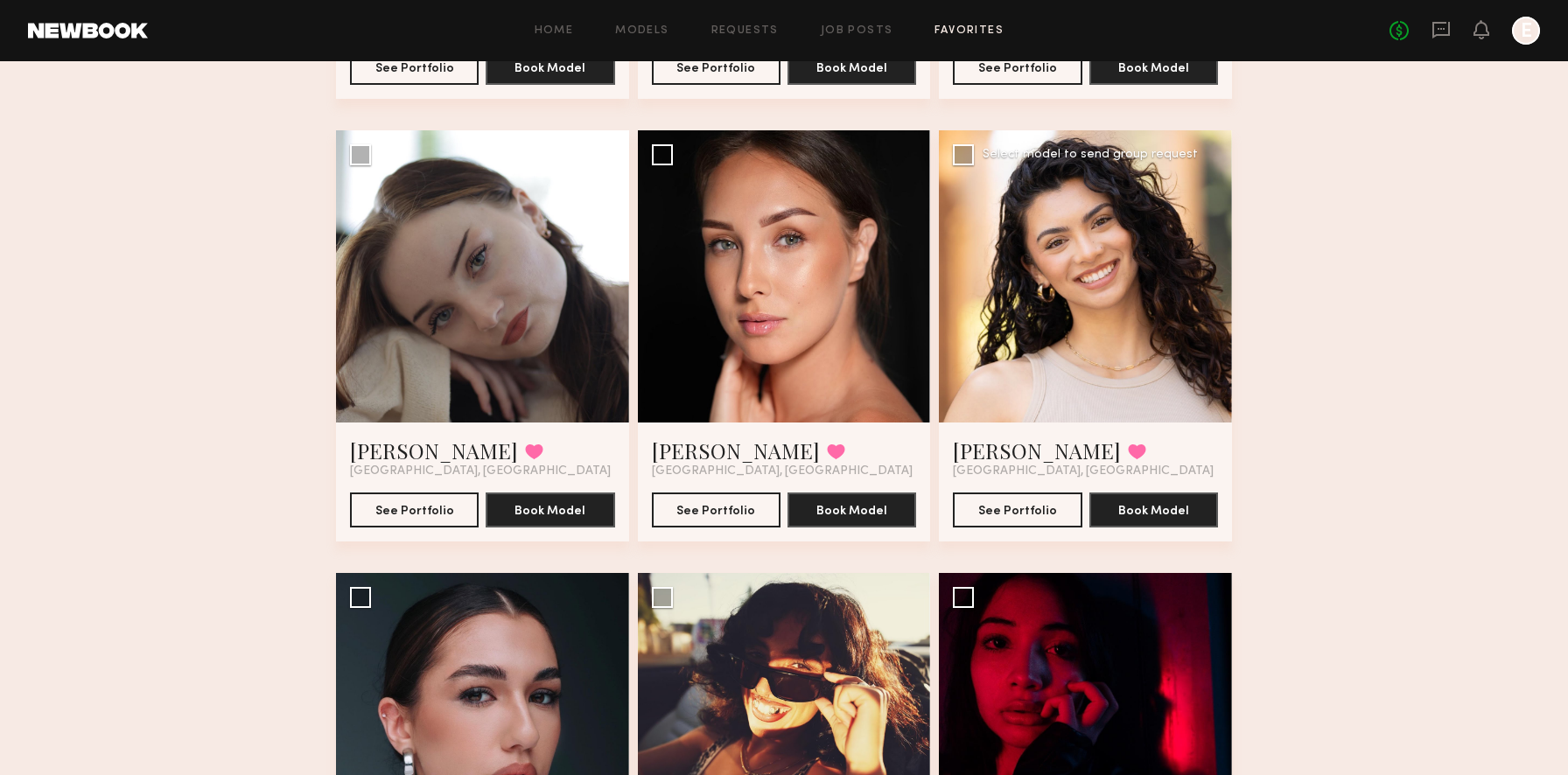
click at [1088, 263] on div at bounding box center [1085, 276] width 293 height 293
click at [1046, 508] on button "See Portfolio" at bounding box center [1017, 508] width 128 height 35
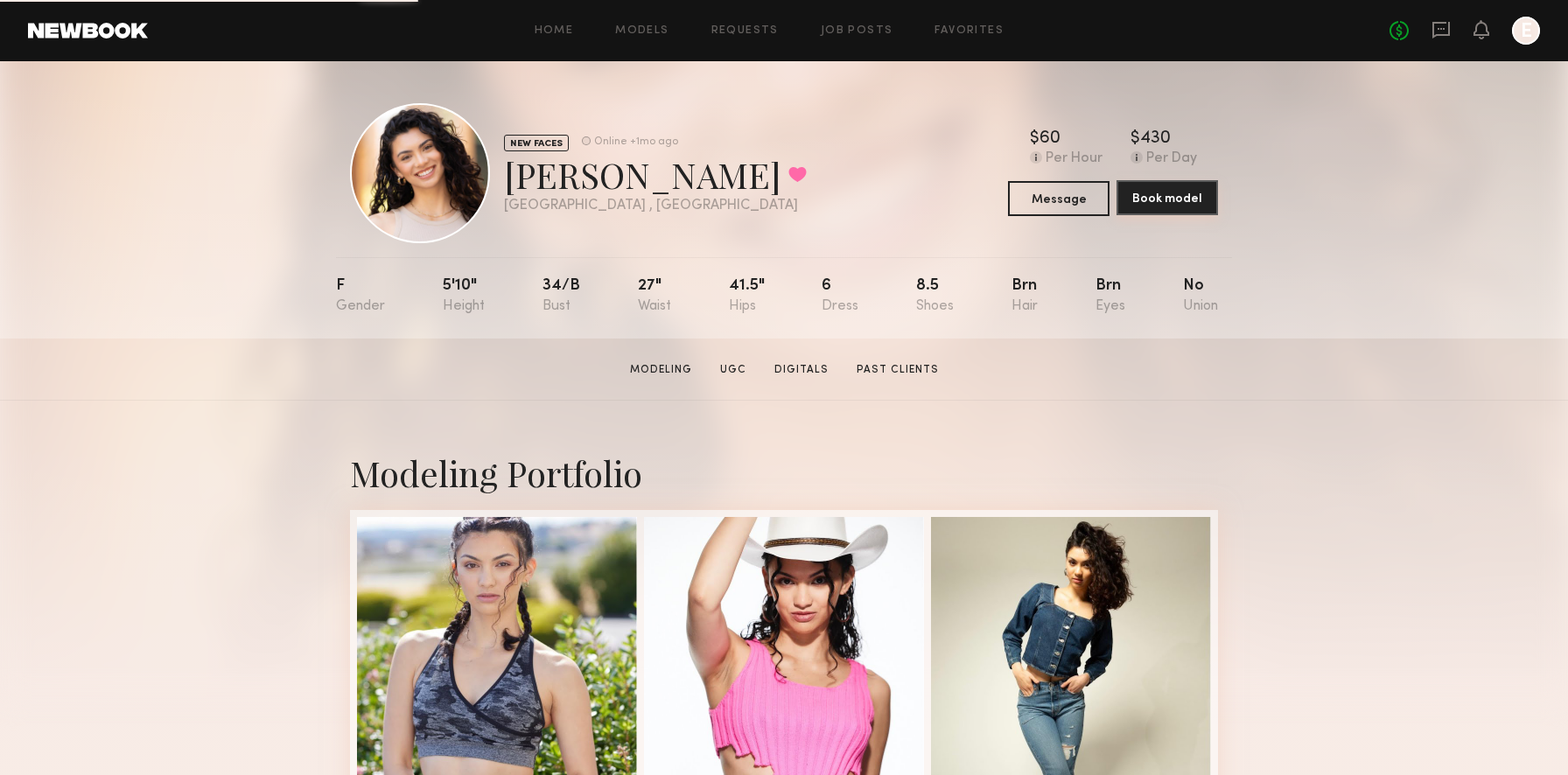
click at [1150, 201] on button "Book model" at bounding box center [1166, 197] width 101 height 35
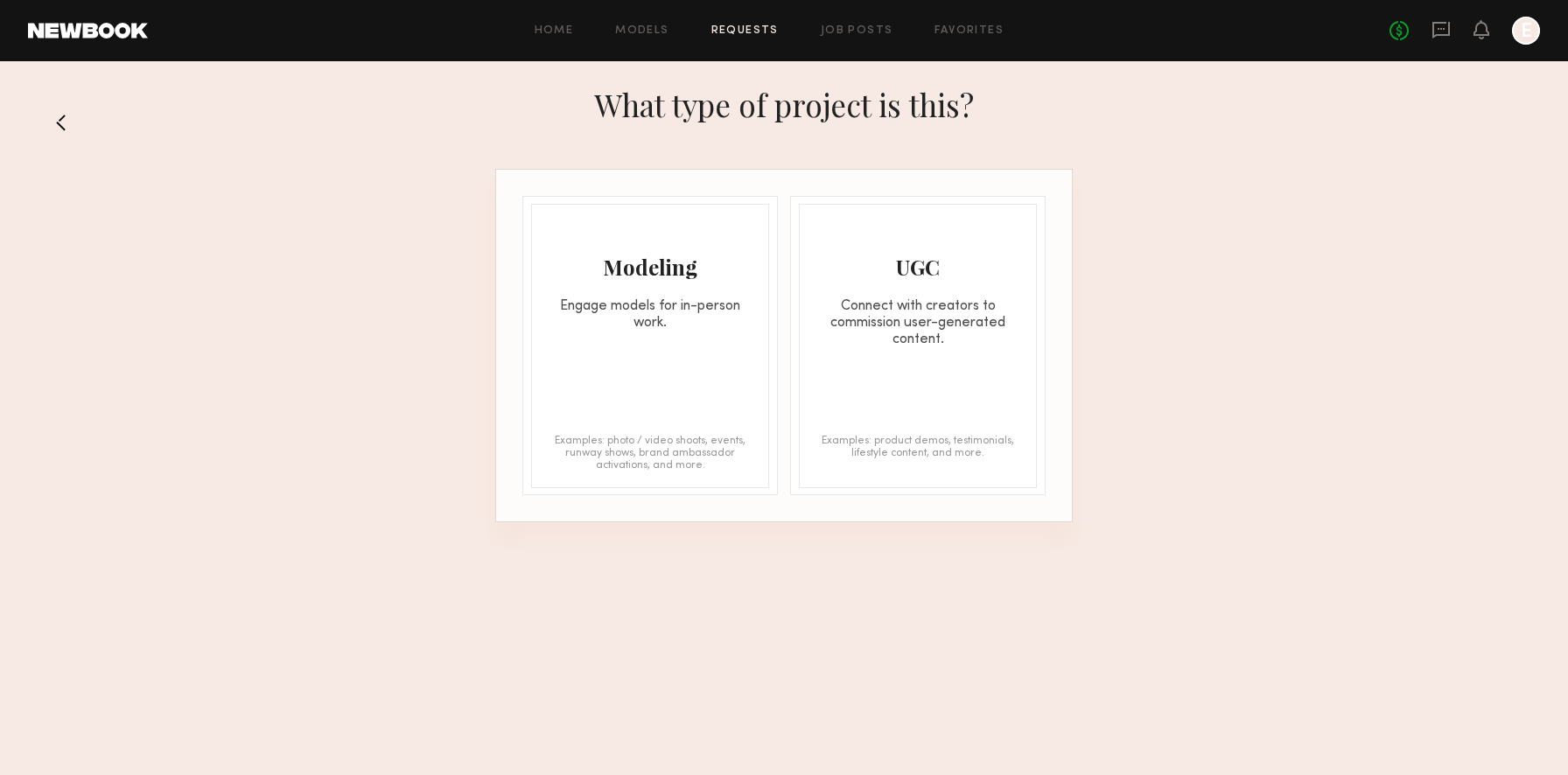
click at [667, 332] on div "Modeling Engage models for in-person work. Examples: photo / video shoots, even…" at bounding box center [650, 346] width 238 height 285
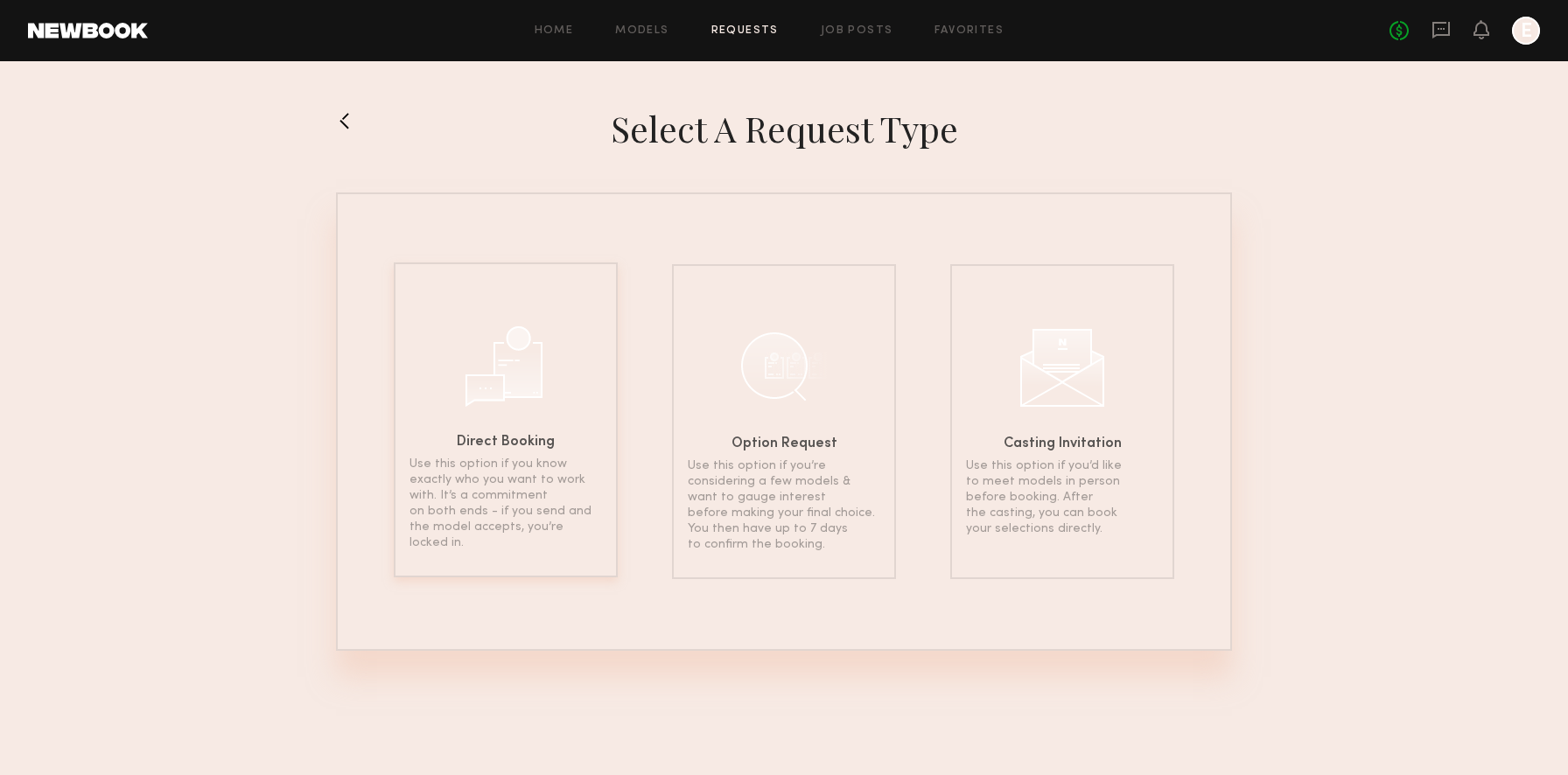
click at [545, 381] on div at bounding box center [505, 363] width 87 height 87
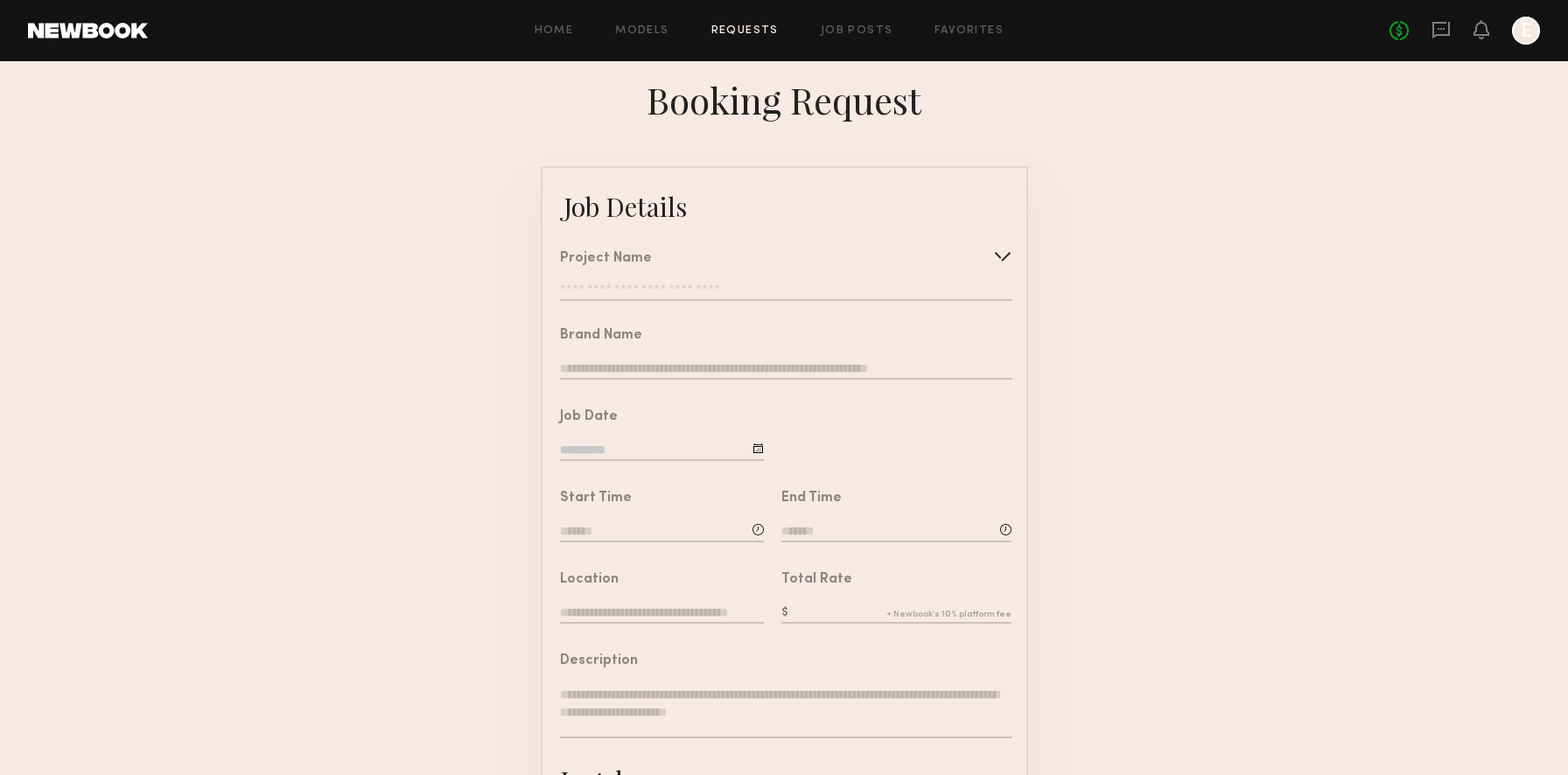
click at [655, 276] on div "Project Name Create Use recent modeling project" at bounding box center [785, 276] width 451 height 49
click at [655, 287] on input "text" at bounding box center [785, 292] width 451 height 18
click at [503, 318] on form "Job Details Project Name Create Use recent modeling project Brand Name Job Date…" at bounding box center [784, 653] width 1568 height 974
click at [619, 344] on div "Brand Name" at bounding box center [785, 355] width 451 height 53
click at [623, 363] on input "text" at bounding box center [785, 370] width 451 height 20
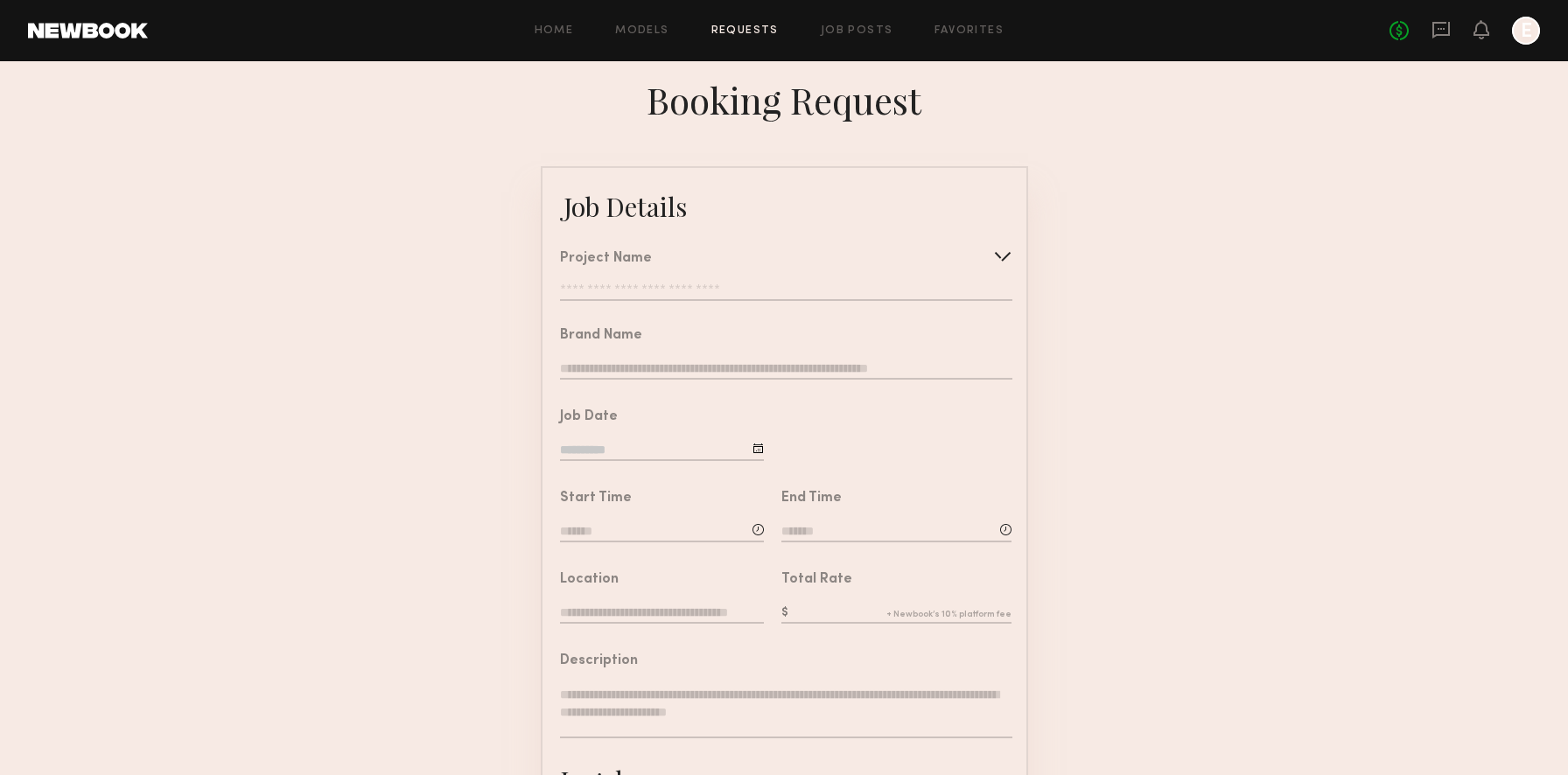
click at [674, 367] on input "text" at bounding box center [785, 370] width 451 height 20
click at [656, 285] on input "text" at bounding box center [785, 292] width 451 height 18
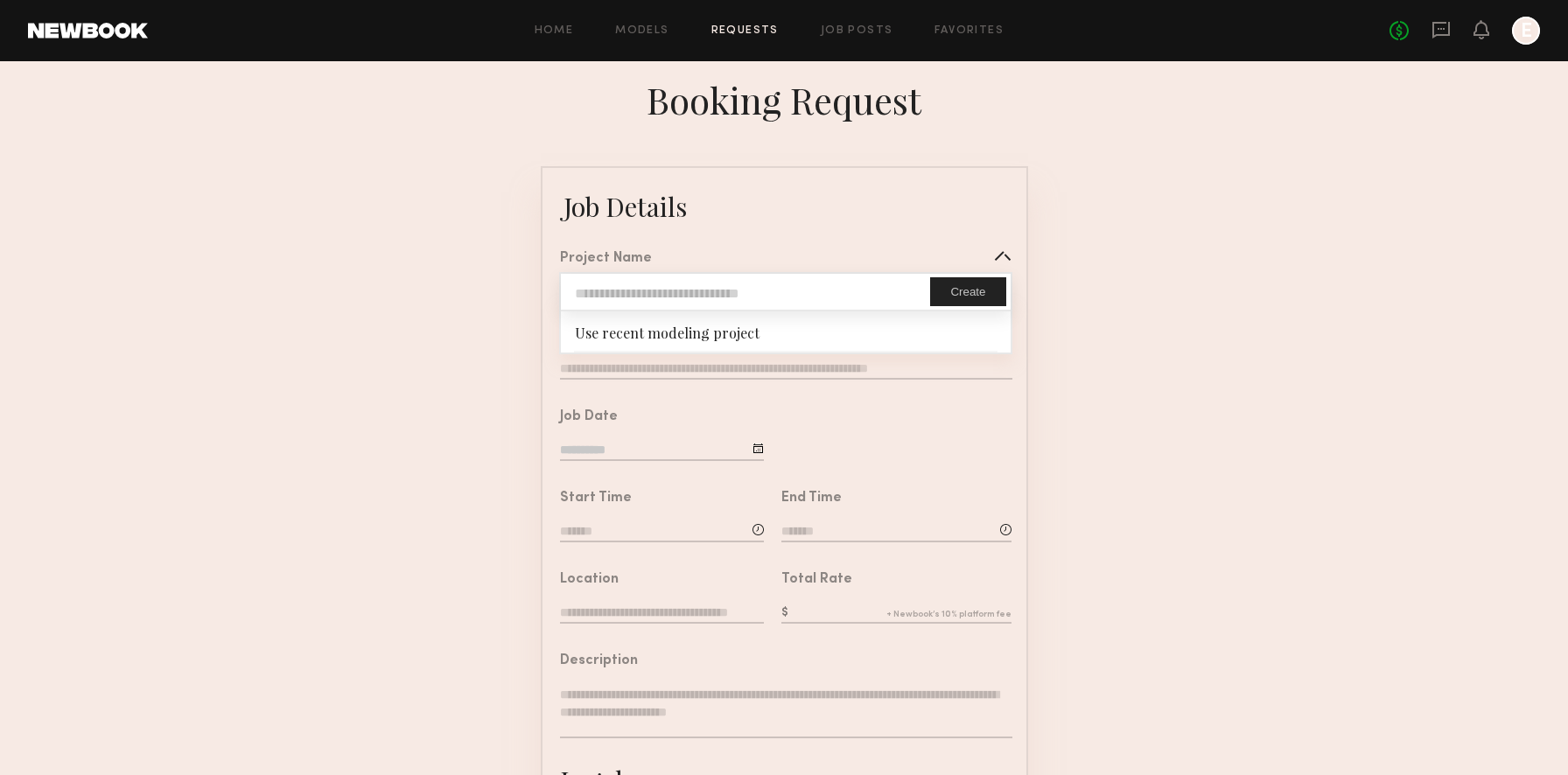
click at [643, 260] on div "Project Name" at bounding box center [606, 258] width 92 height 14
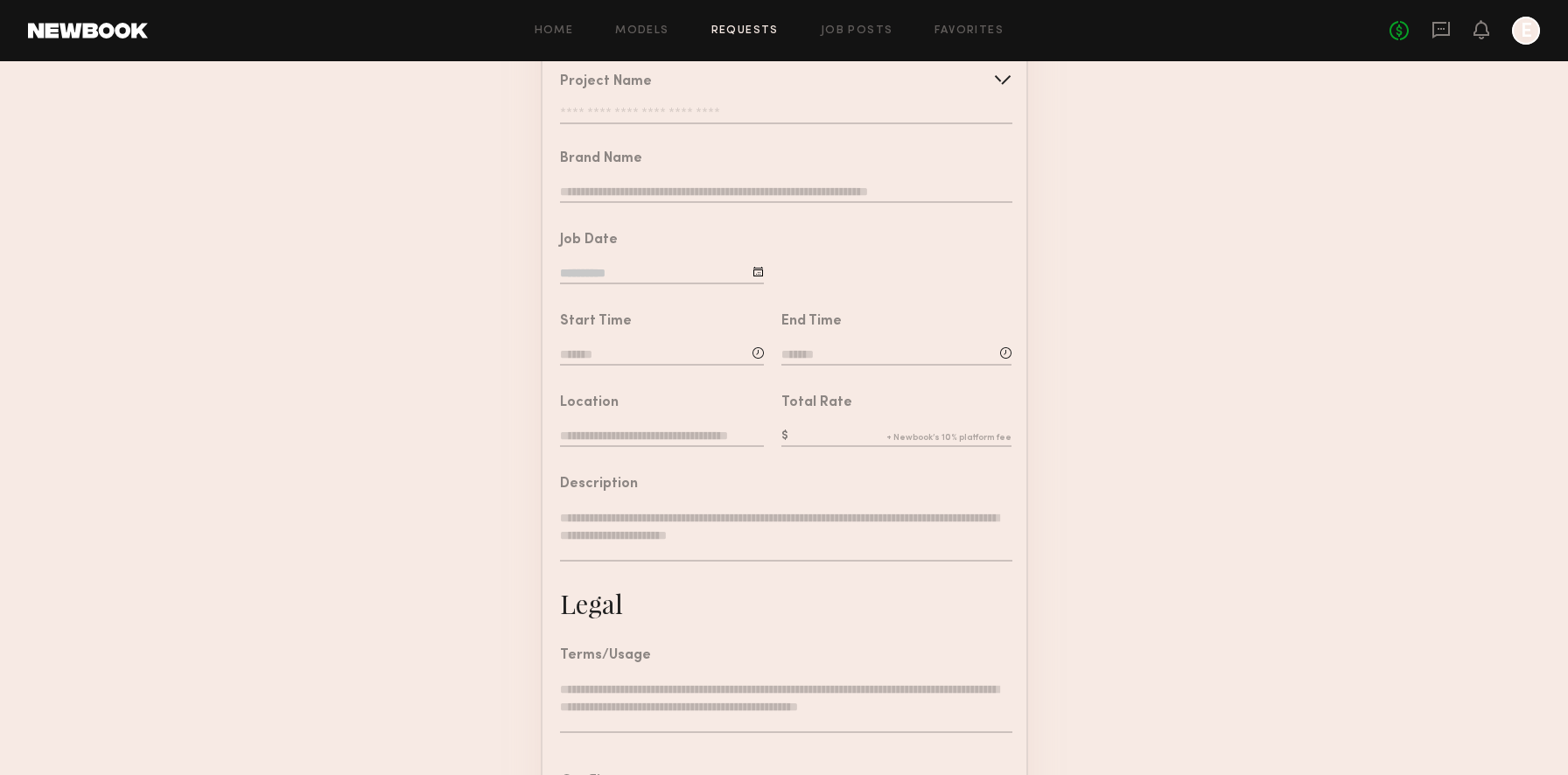
scroll to position [187, 0]
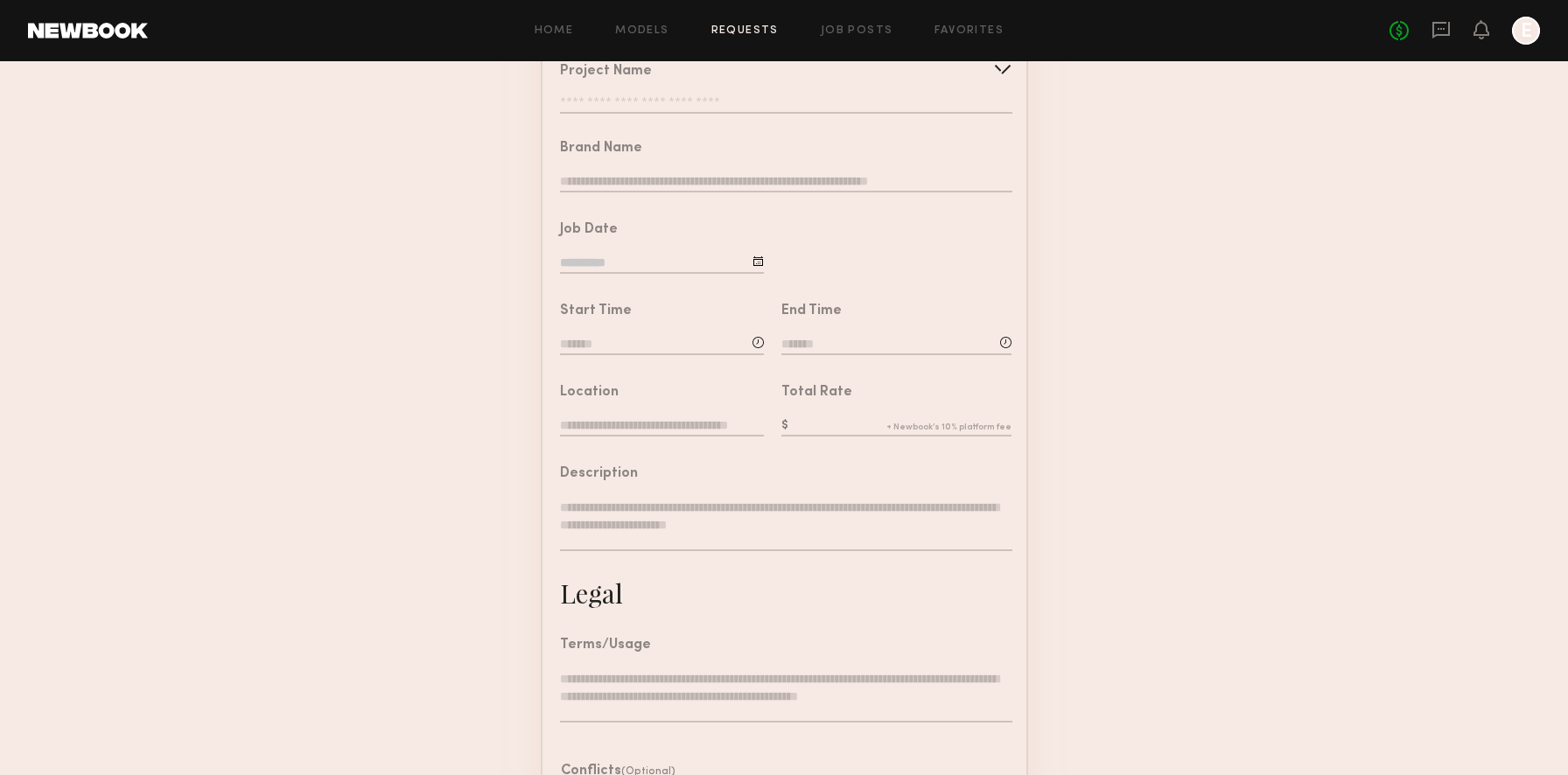
click at [727, 420] on input "text" at bounding box center [662, 427] width 204 height 20
click at [794, 423] on input "text" at bounding box center [896, 427] width 230 height 20
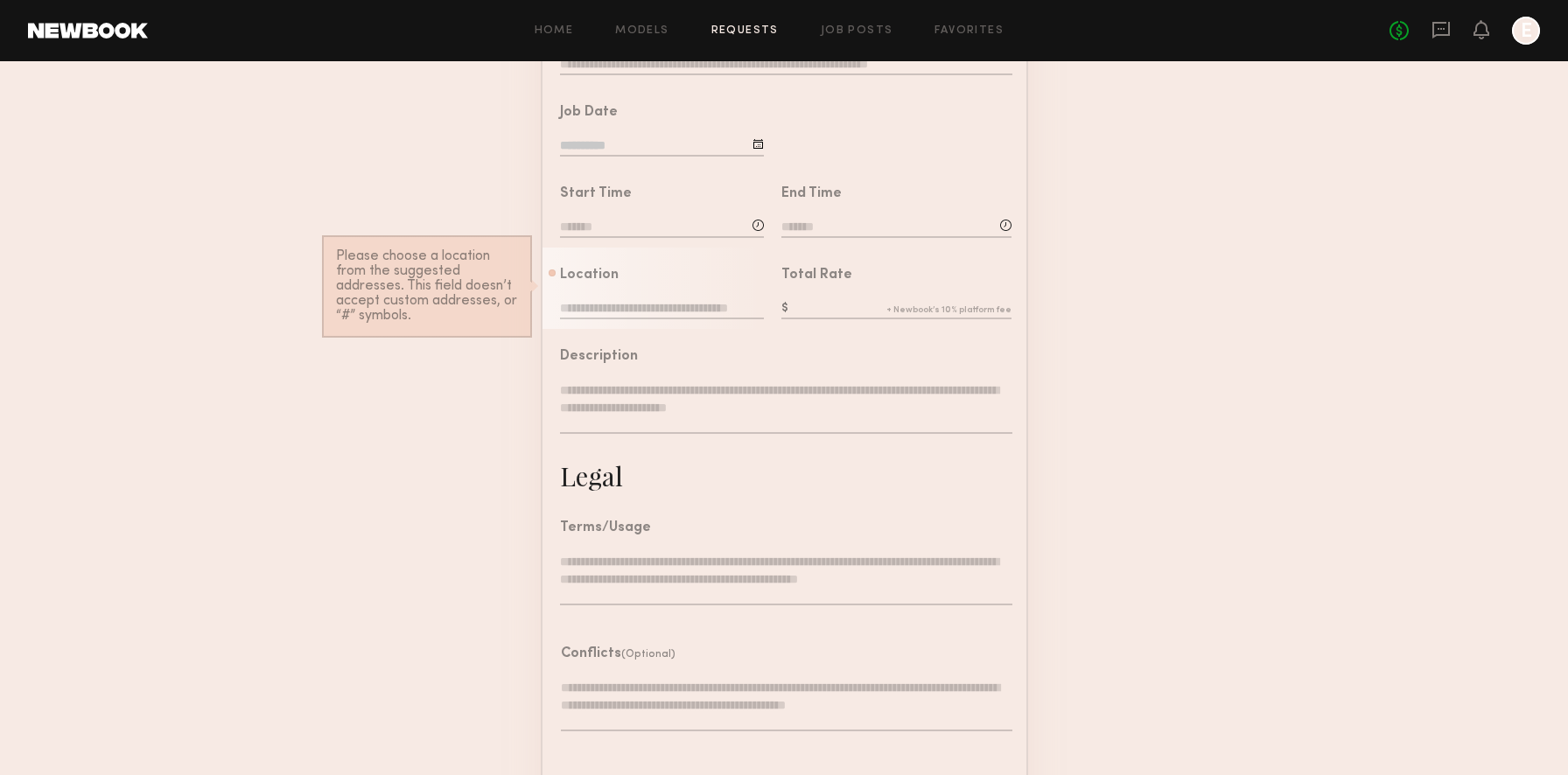
scroll to position [368, 0]
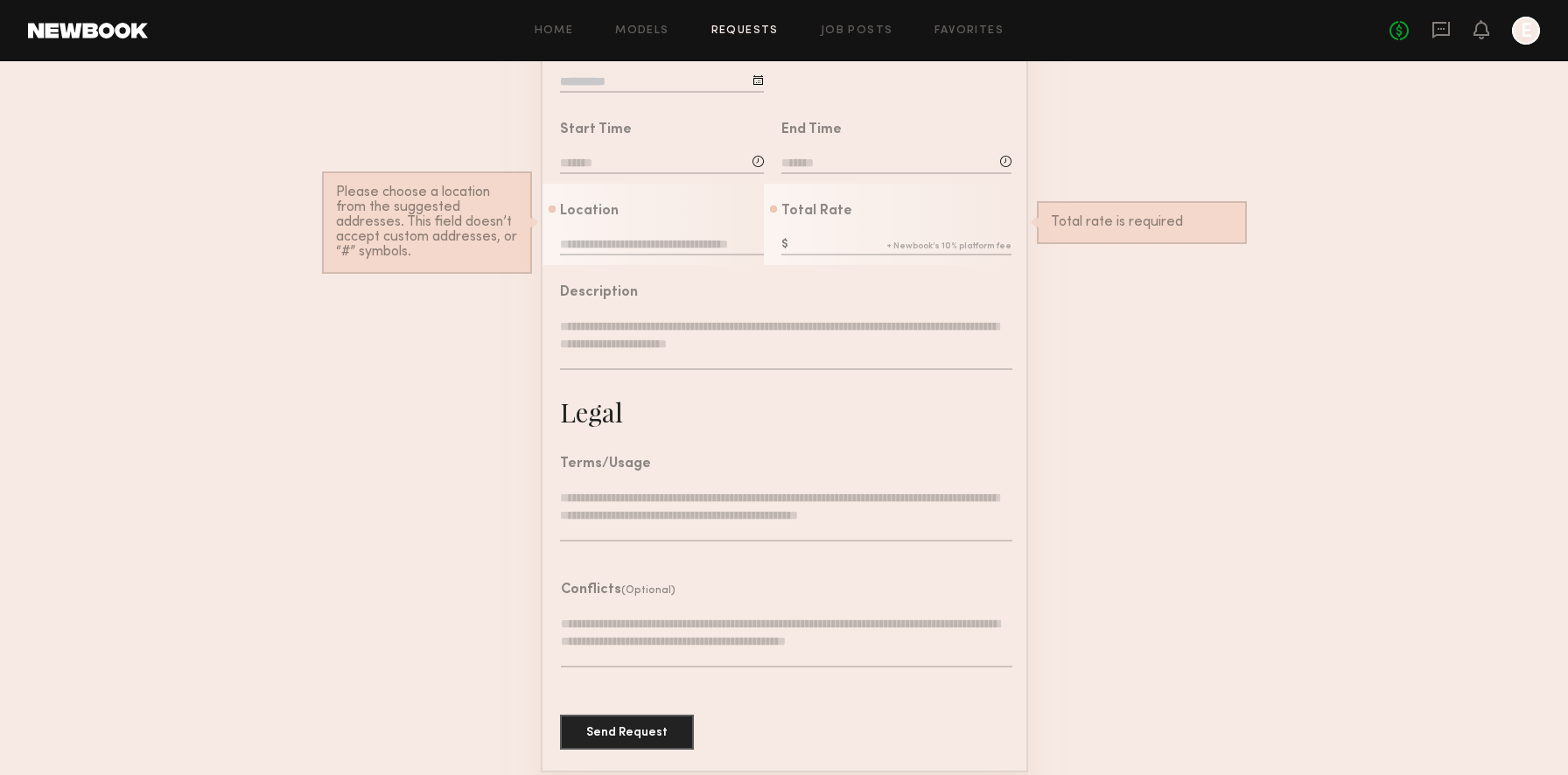
click at [673, 357] on textarea at bounding box center [785, 344] width 451 height 52
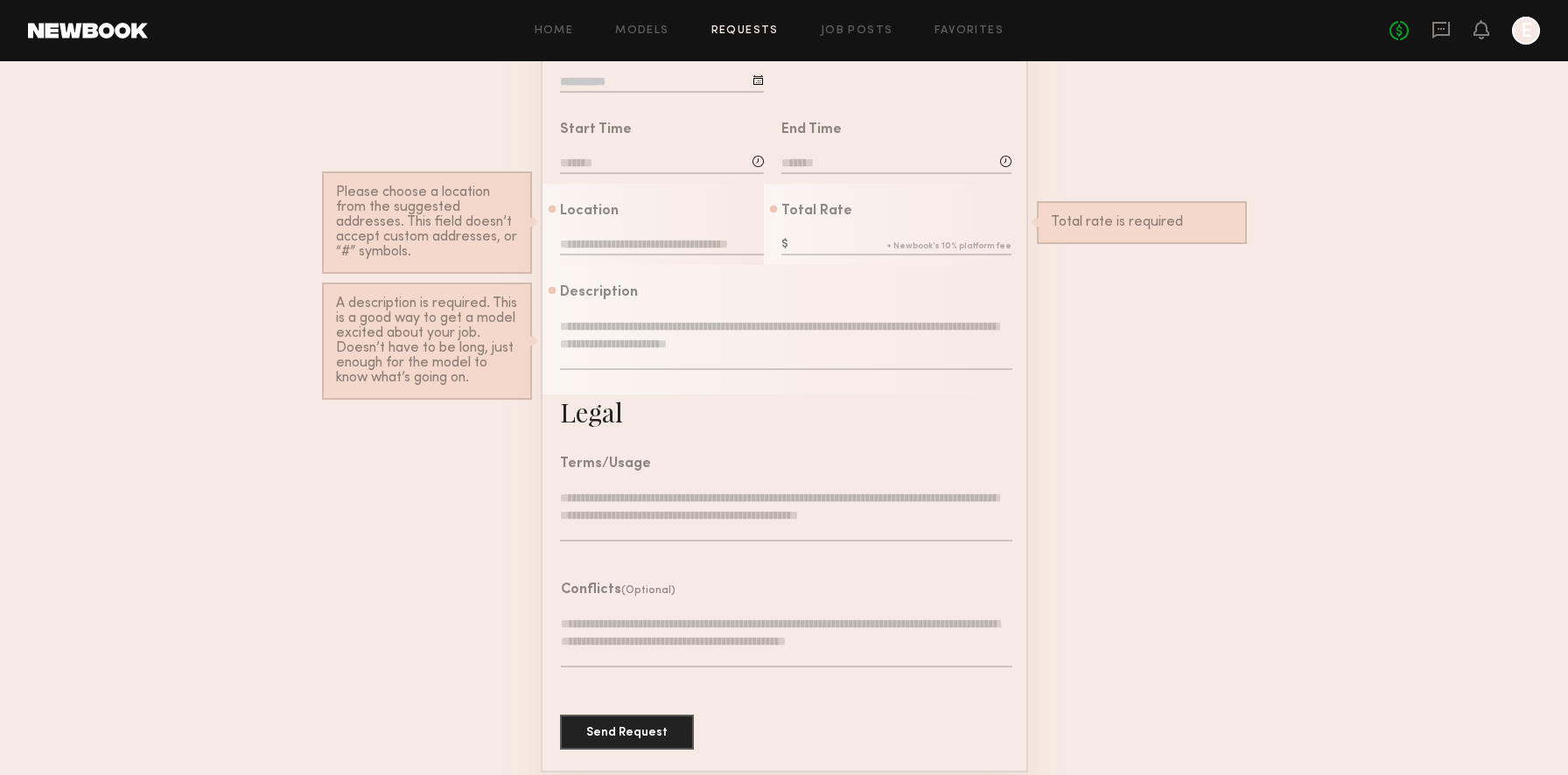
click at [674, 514] on textarea at bounding box center [785, 515] width 451 height 52
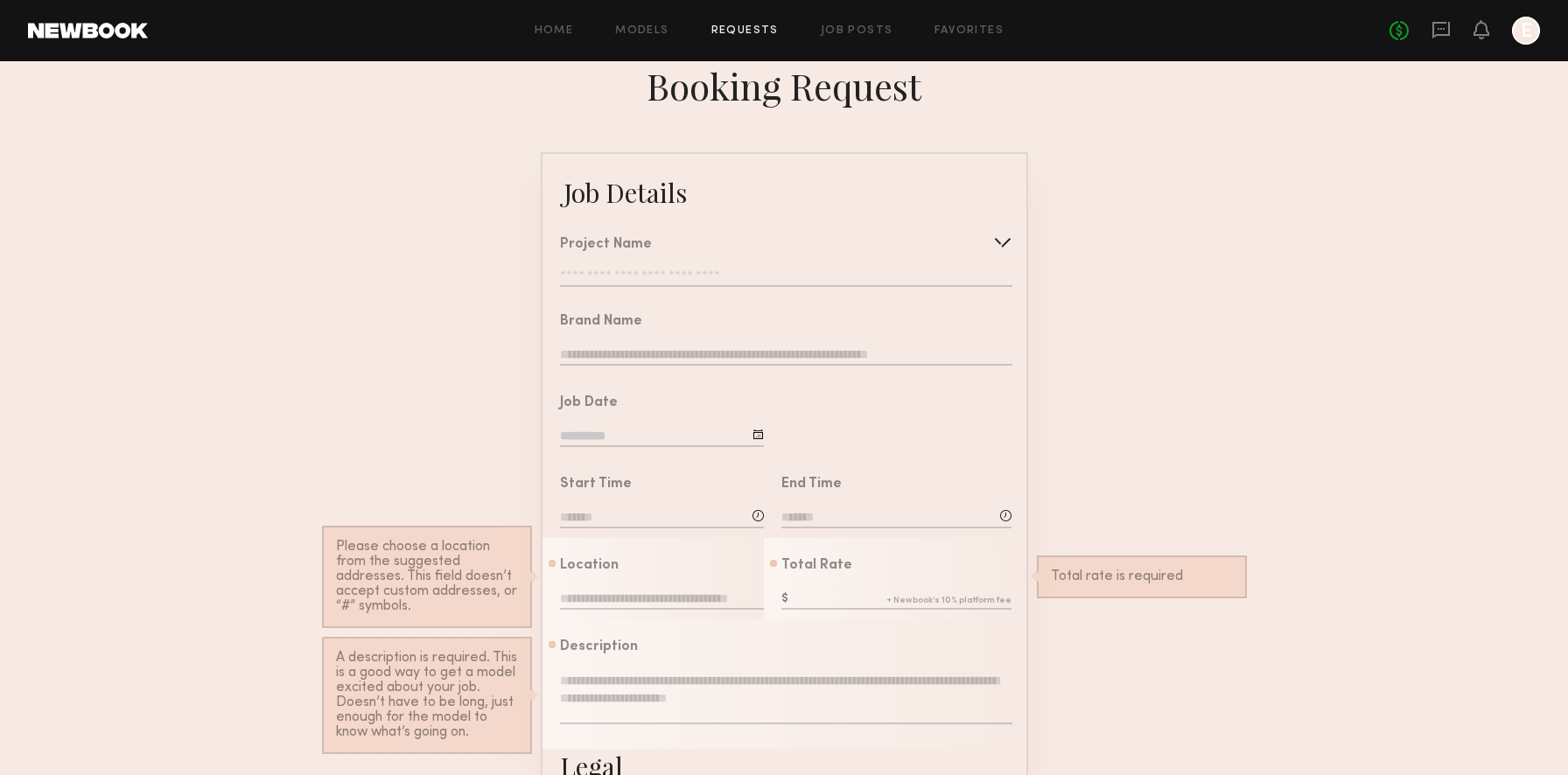
scroll to position [0, 0]
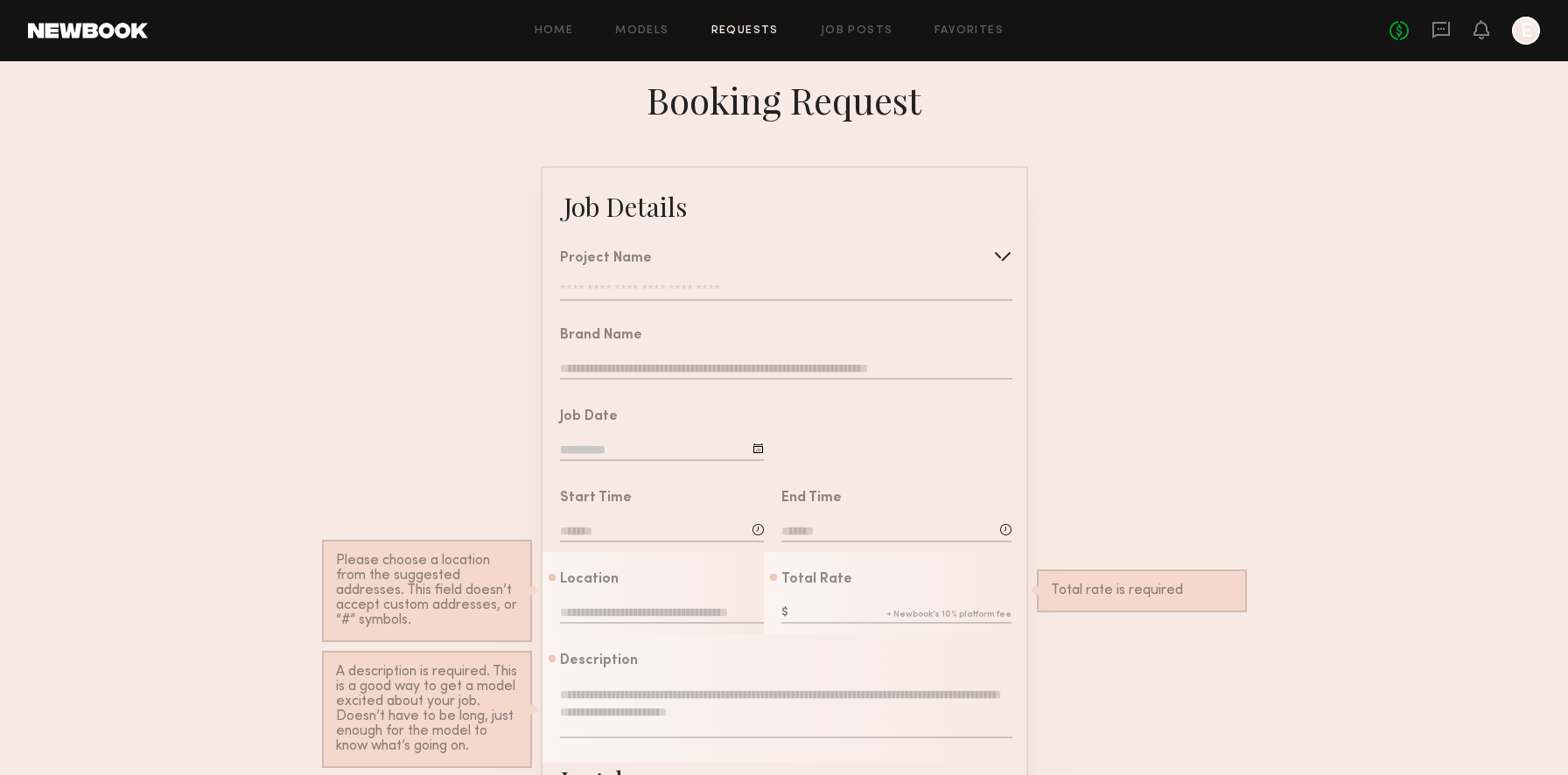
click at [847, 260] on div "Project Name" at bounding box center [785, 258] width 451 height 14
click at [1002, 253] on div at bounding box center [1003, 256] width 28 height 28
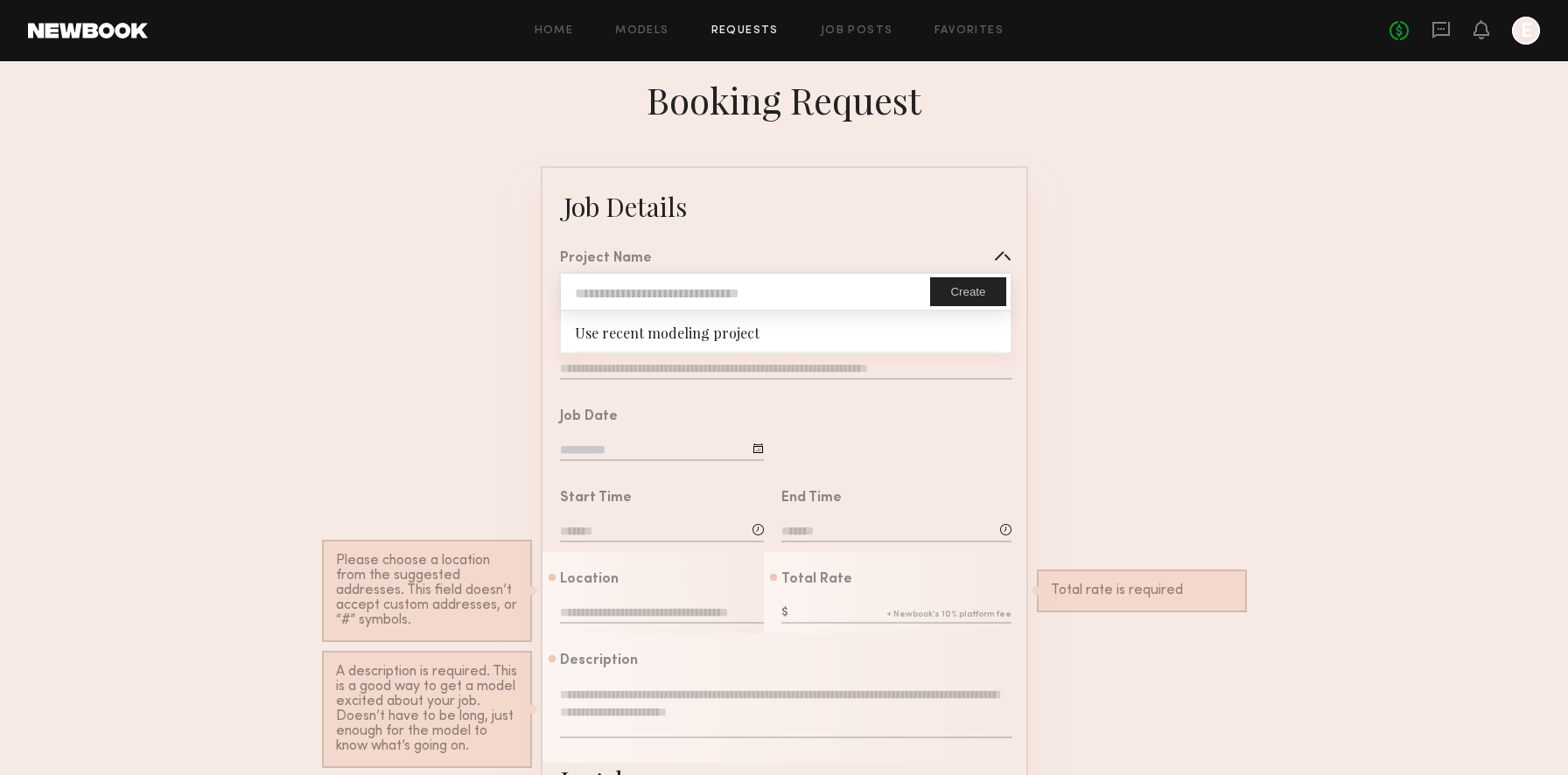
click at [963, 193] on common-border "Job Details Project Name Create Use recent modeling project Brand Name Job Date…" at bounding box center [784, 653] width 487 height 974
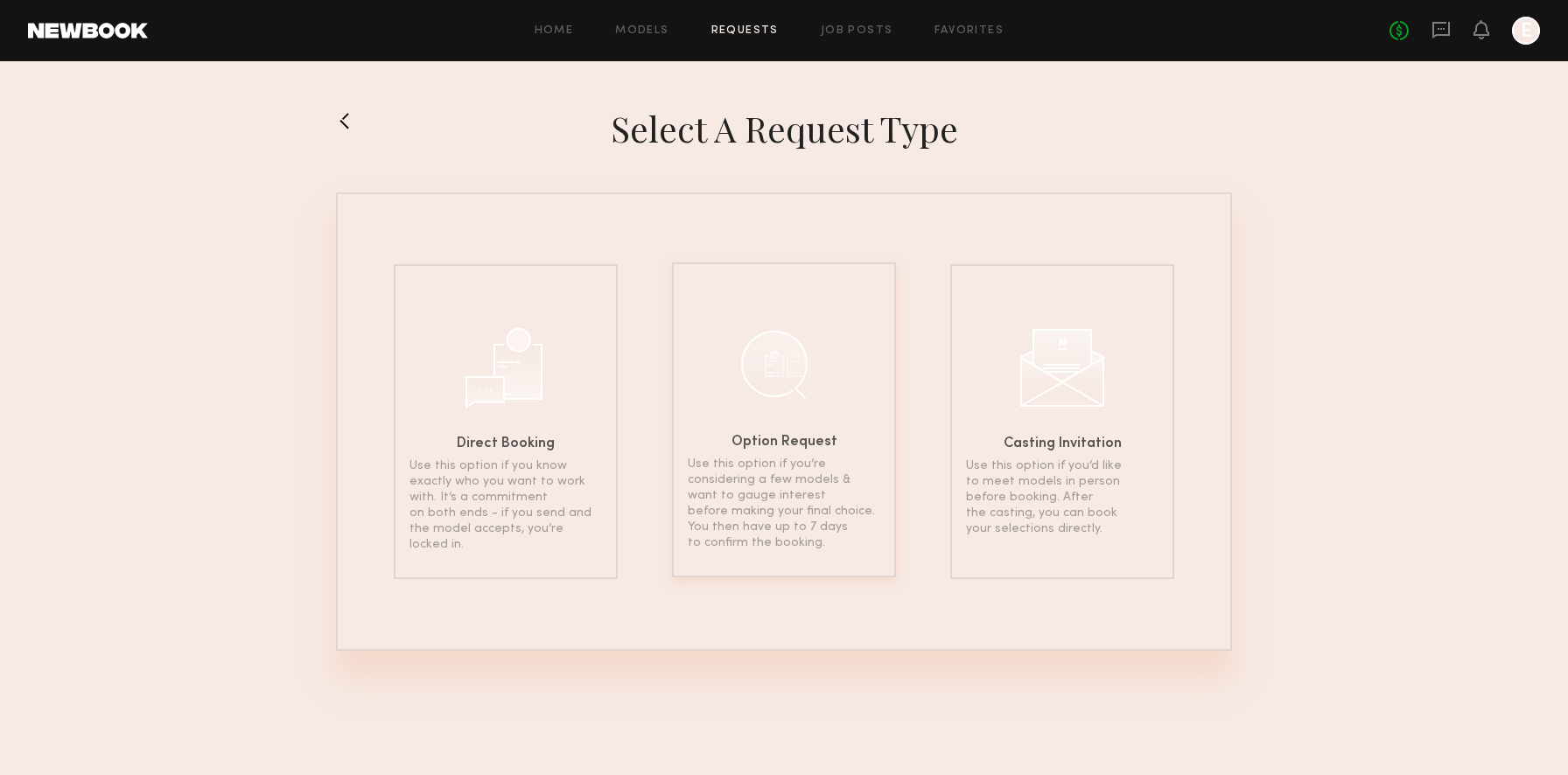
click at [765, 380] on div at bounding box center [784, 363] width 87 height 87
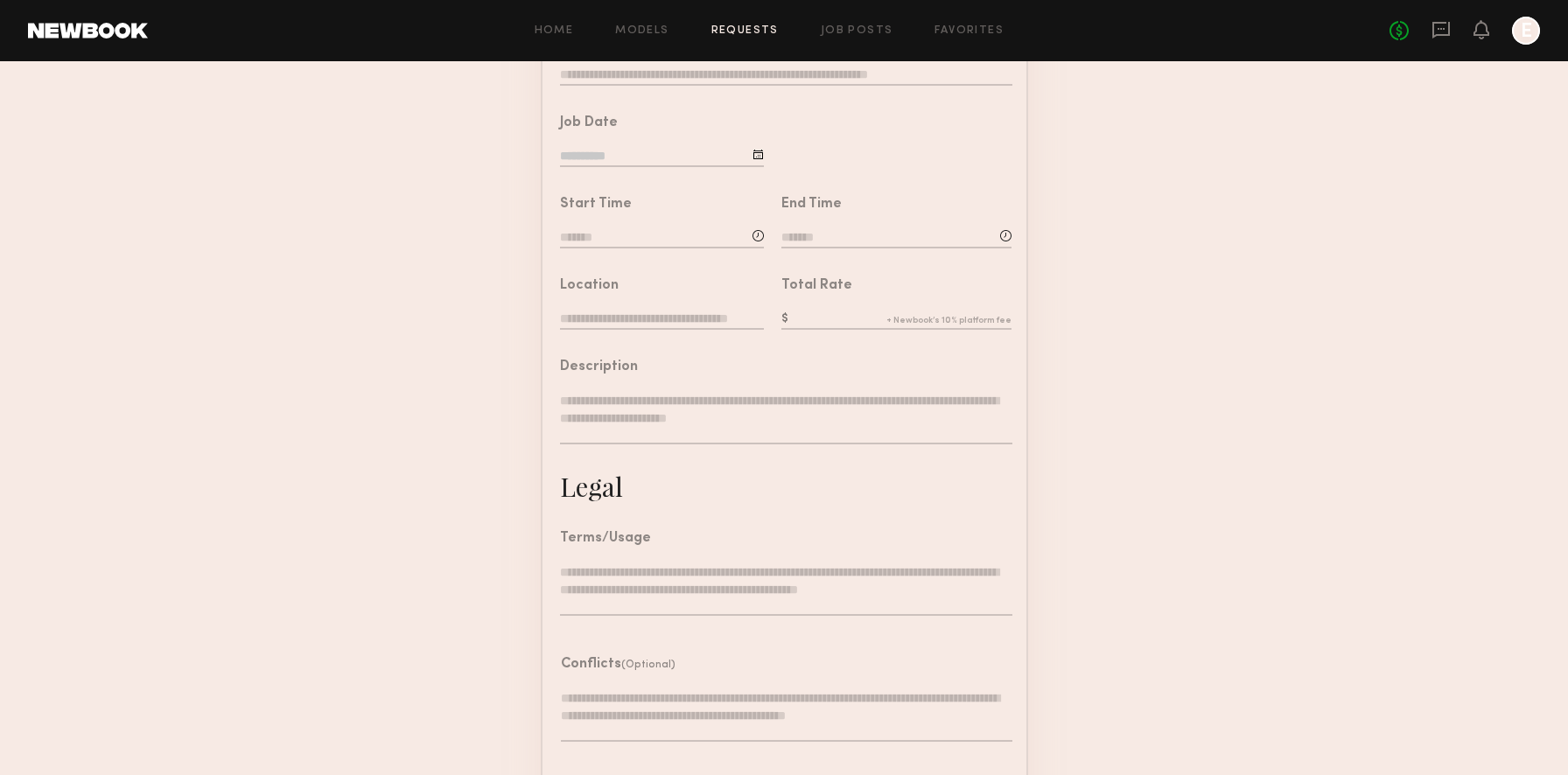
scroll to position [376, 0]
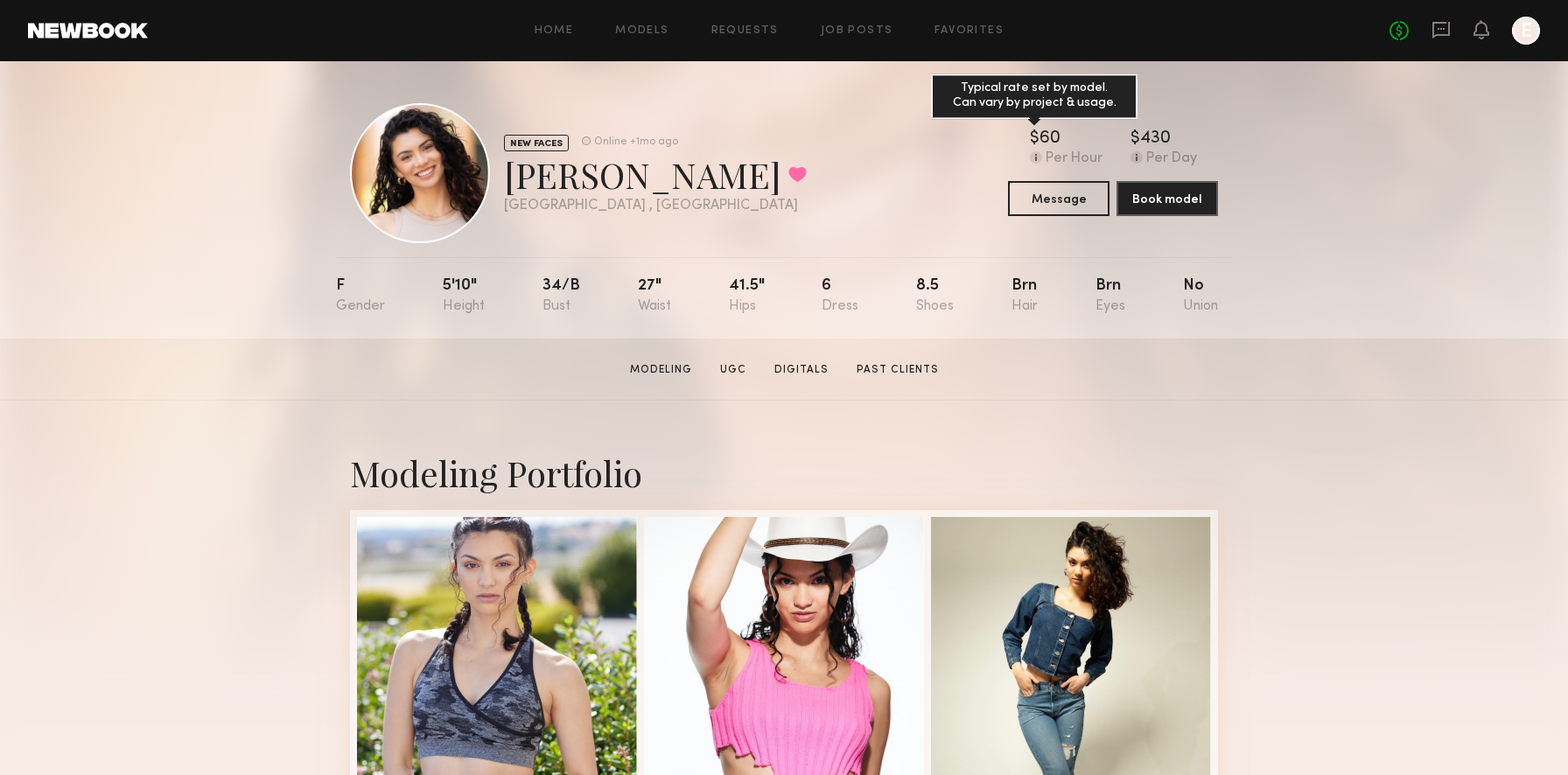
click at [1034, 154] on common-icon at bounding box center [1035, 157] width 12 height 12
click at [1153, 210] on button "Book model" at bounding box center [1166, 197] width 101 height 35
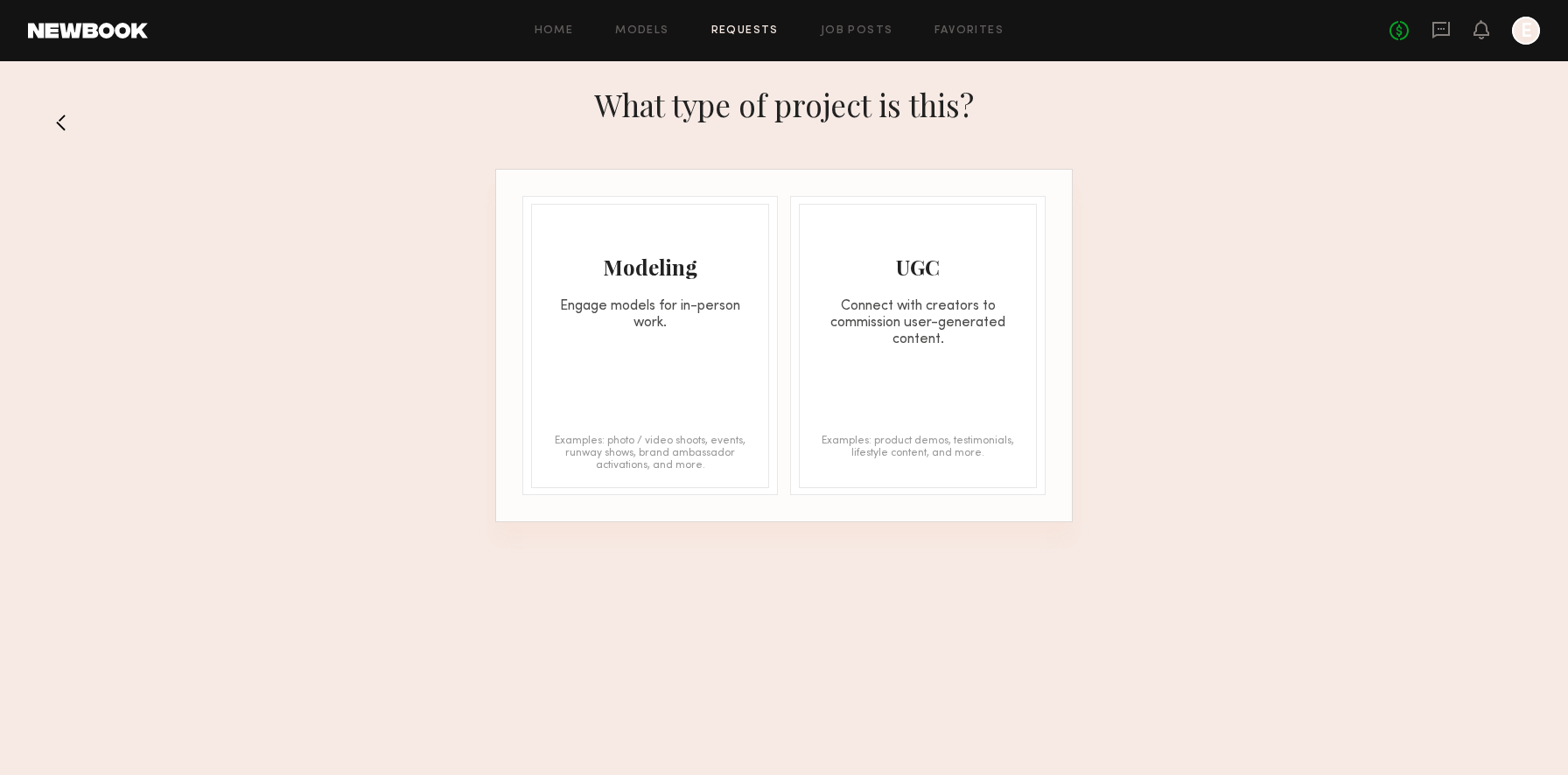
click at [705, 282] on div "Modeling Engage models for in-person work." at bounding box center [650, 268] width 236 height 126
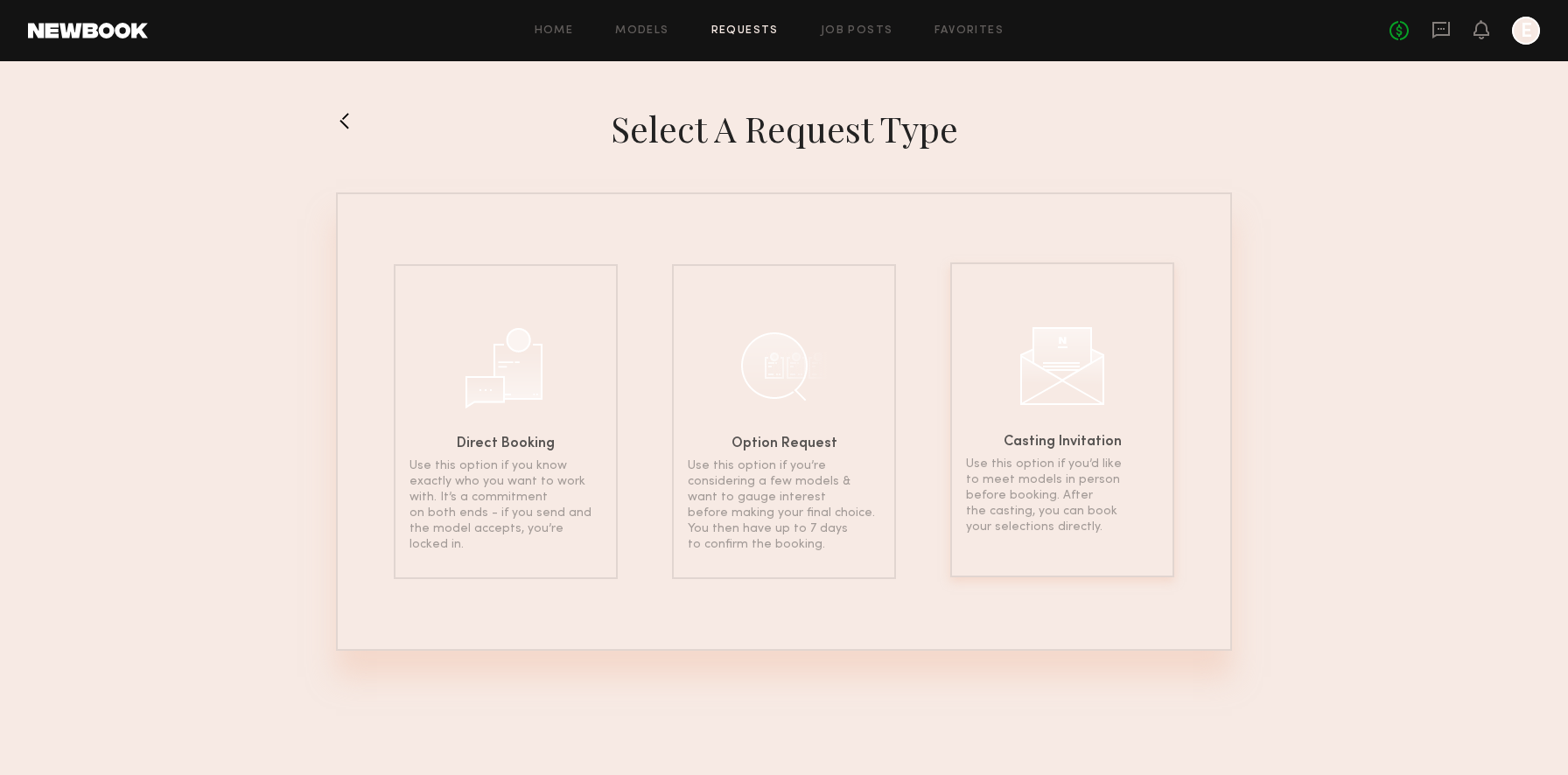
click at [1010, 385] on div "Casting Invitation Use this option if you’d like to meet models in person befor…" at bounding box center [1062, 419] width 224 height 314
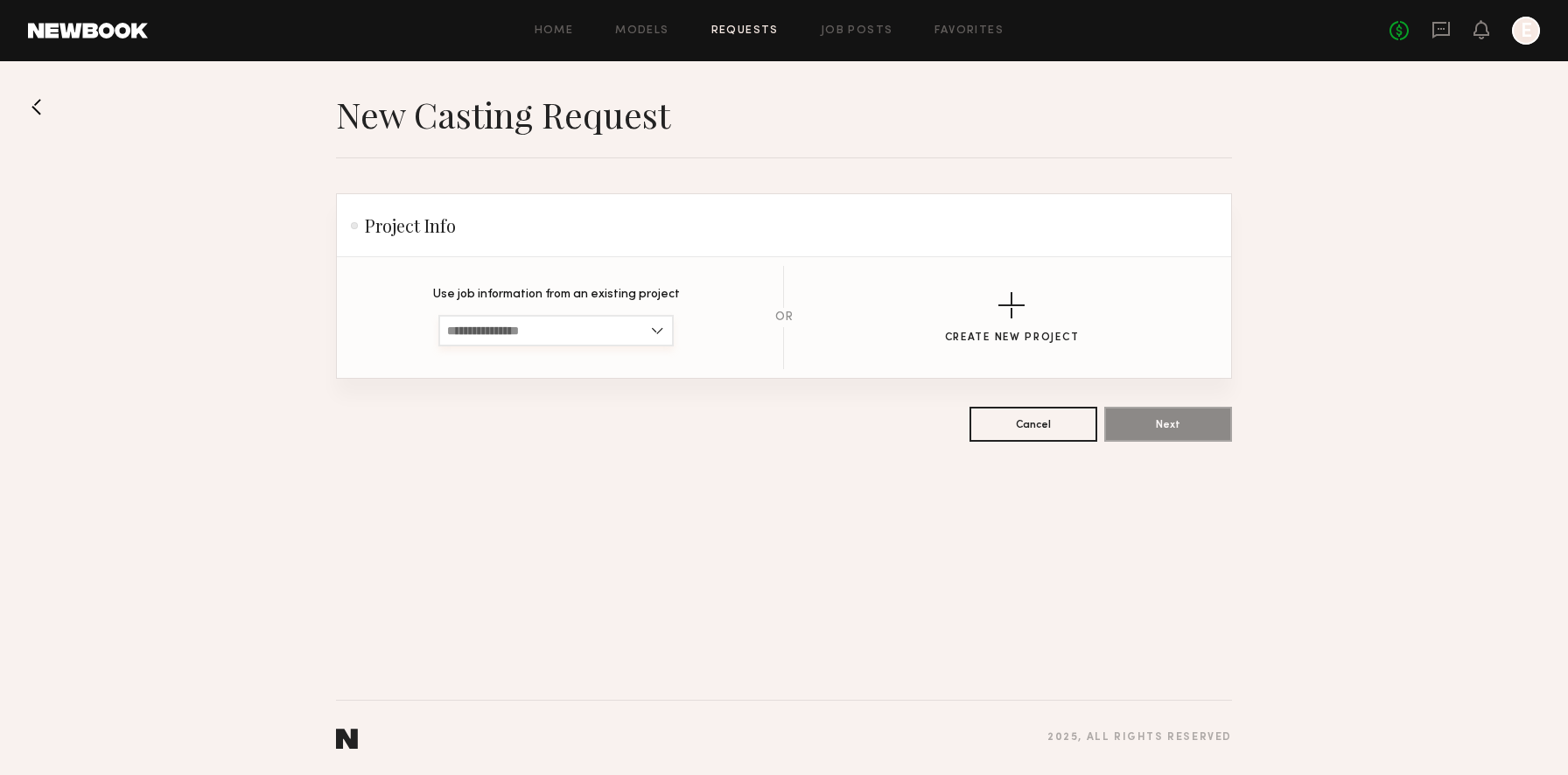
click at [666, 323] on input at bounding box center [555, 330] width 235 height 32
click at [652, 300] on section "Use job information from an existing project No Past Projects Exist" at bounding box center [557, 317] width 247 height 58
click at [855, 33] on link "Job Posts" at bounding box center [857, 31] width 73 height 11
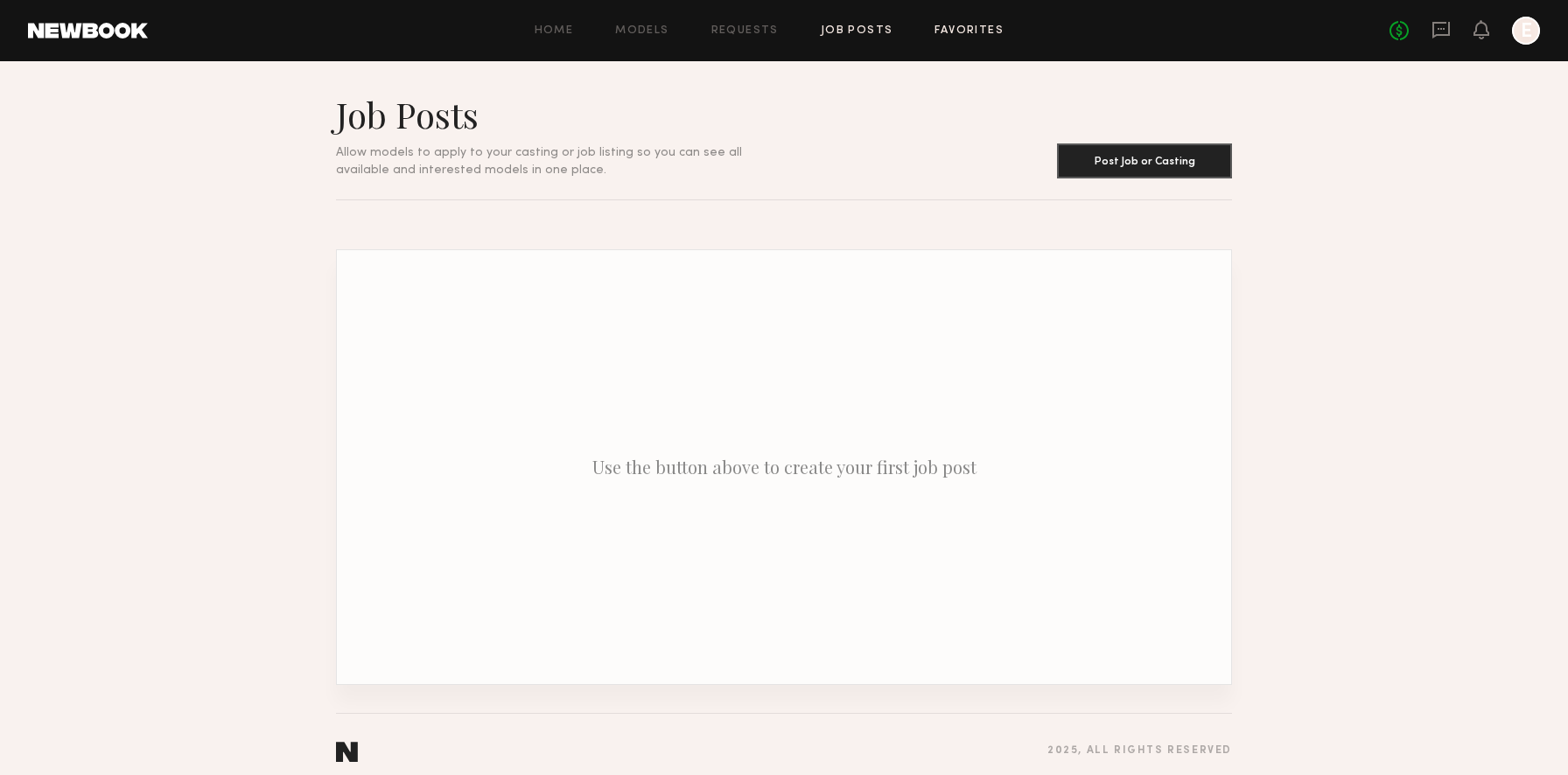
click at [976, 34] on link "Favorites" at bounding box center [969, 31] width 69 height 11
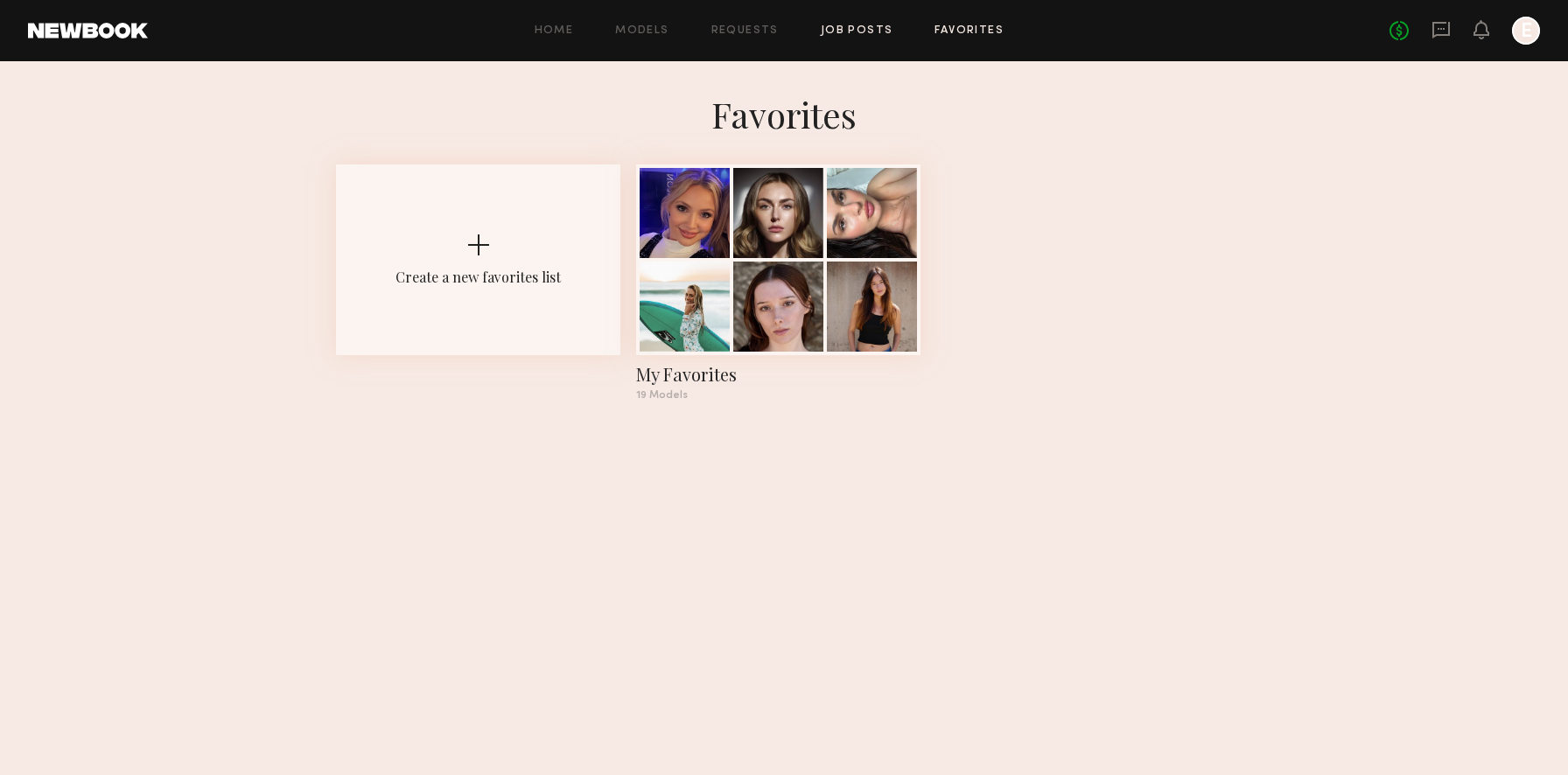
click at [864, 28] on link "Job Posts" at bounding box center [857, 31] width 73 height 11
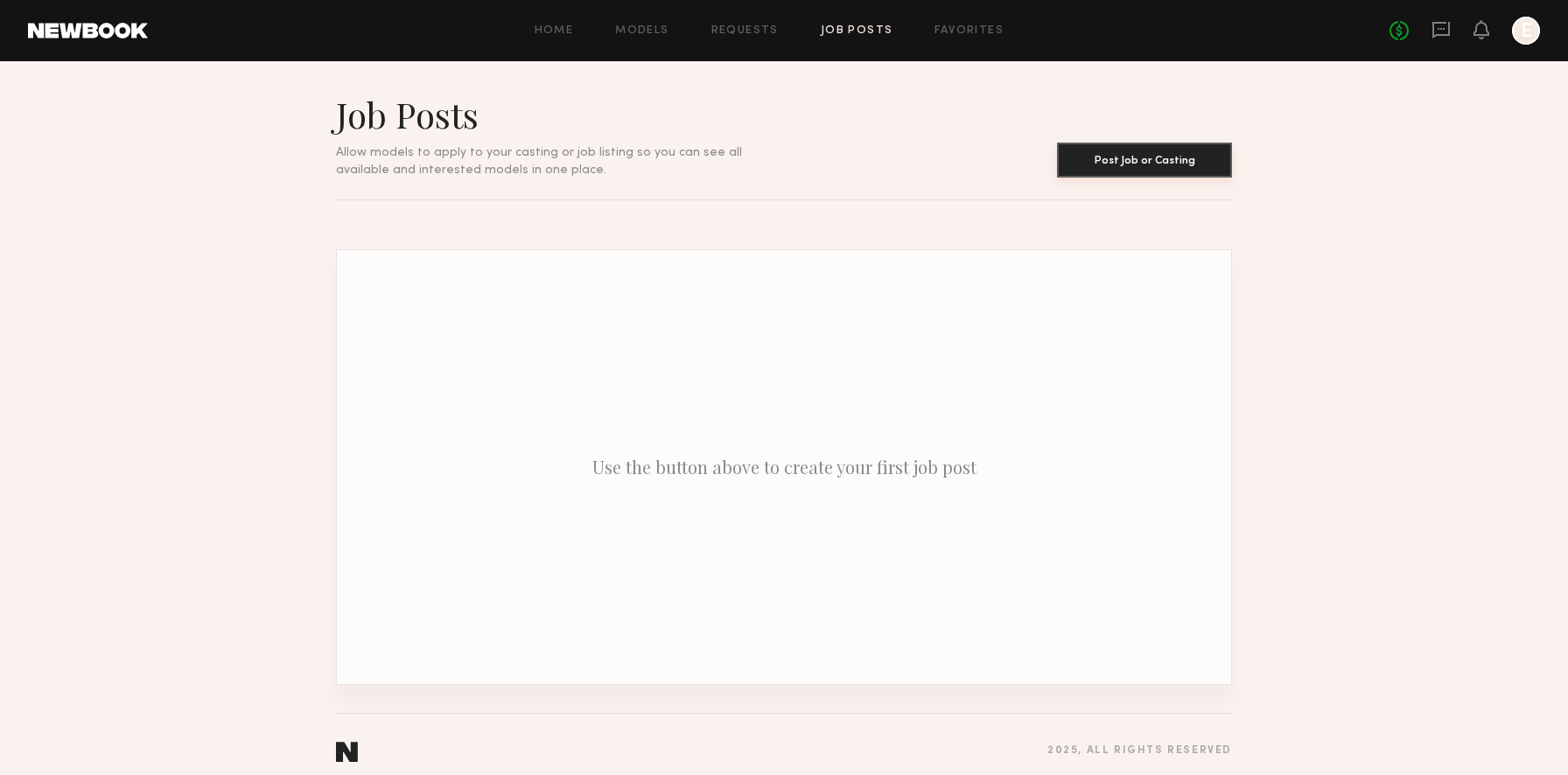
click at [1126, 173] on button "Post Job or Casting" at bounding box center [1144, 159] width 175 height 35
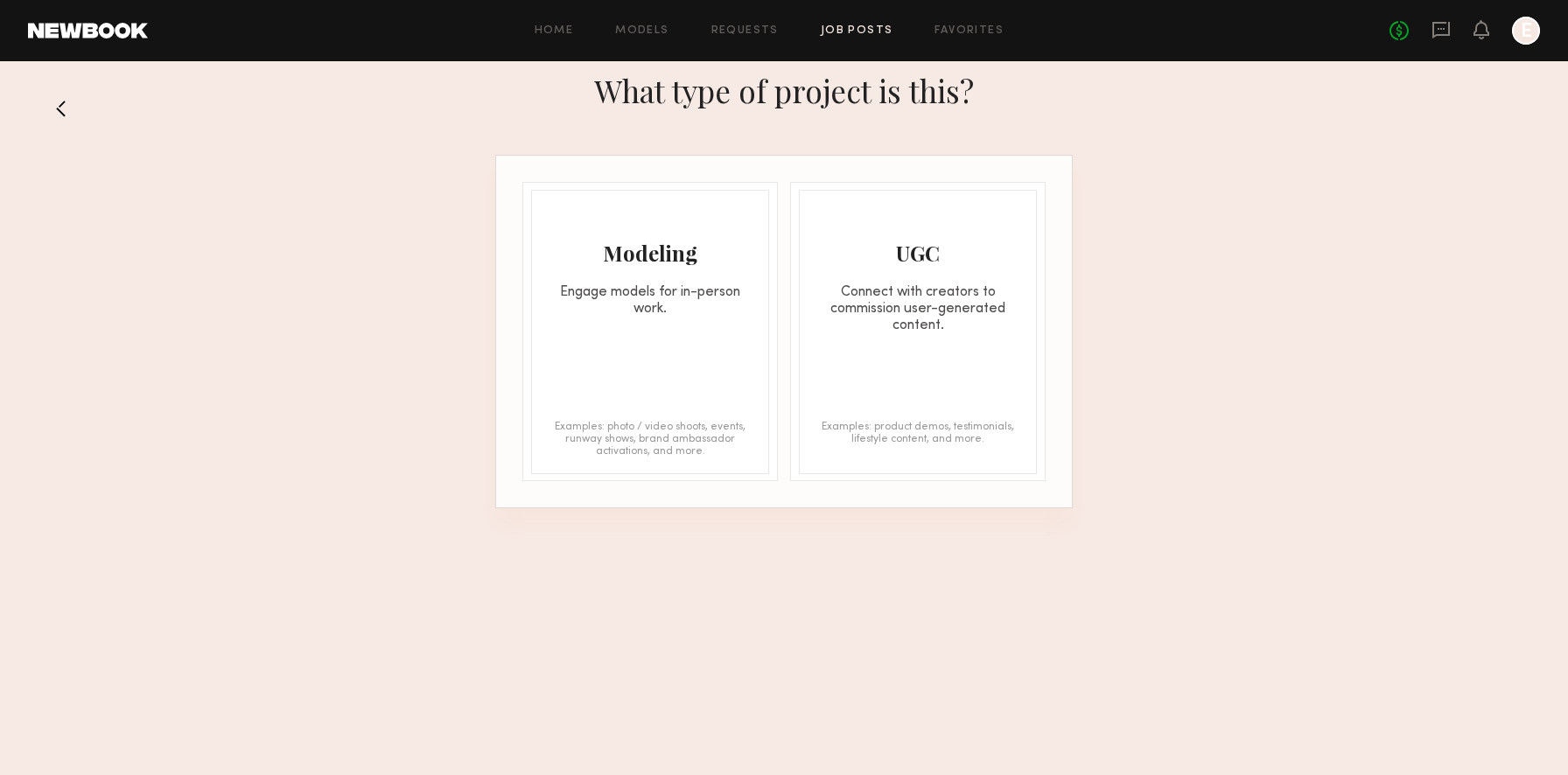
click at [696, 260] on div "Modeling" at bounding box center [650, 253] width 236 height 28
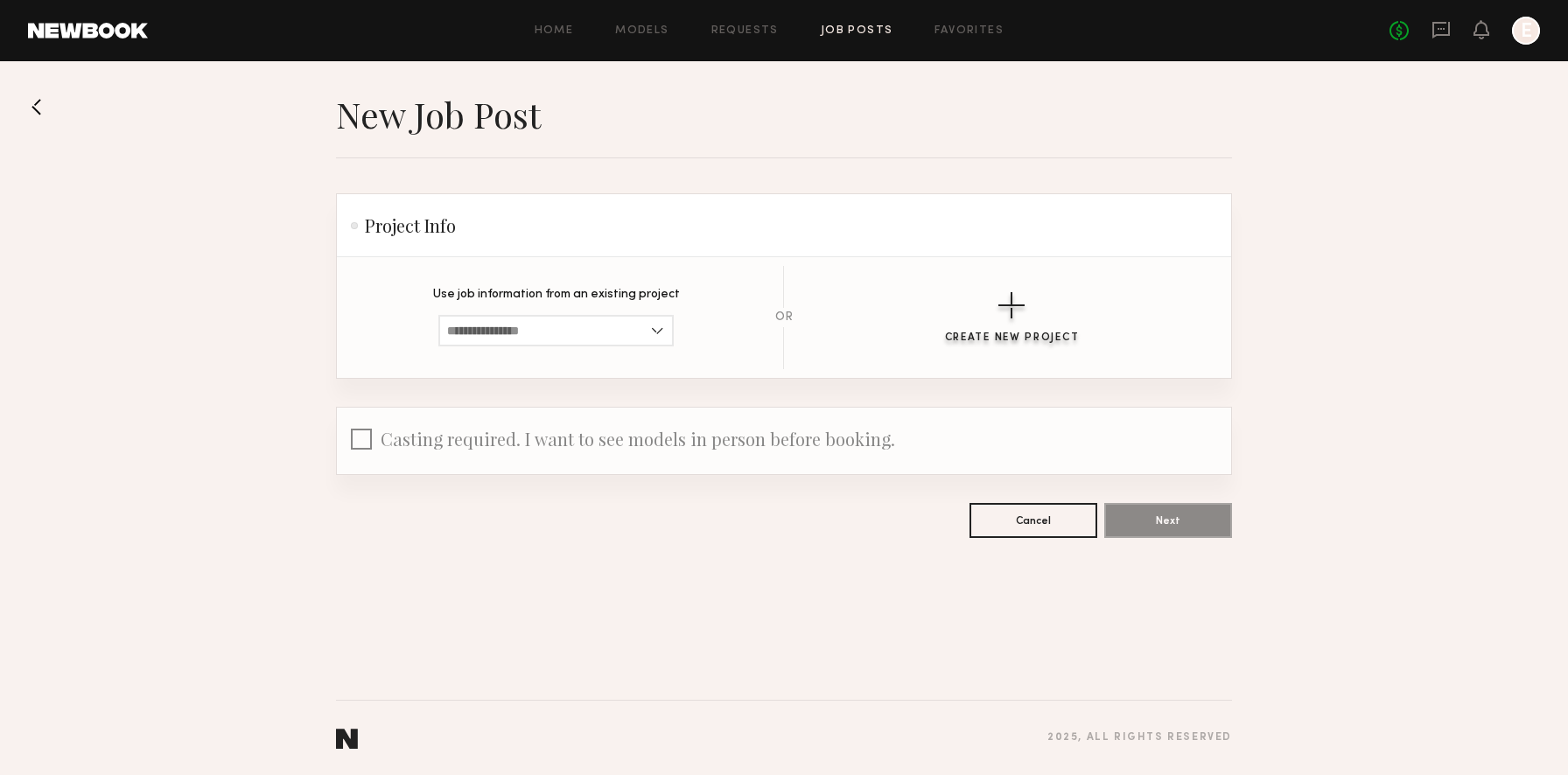
click at [1021, 315] on div "button" at bounding box center [1011, 305] width 26 height 26
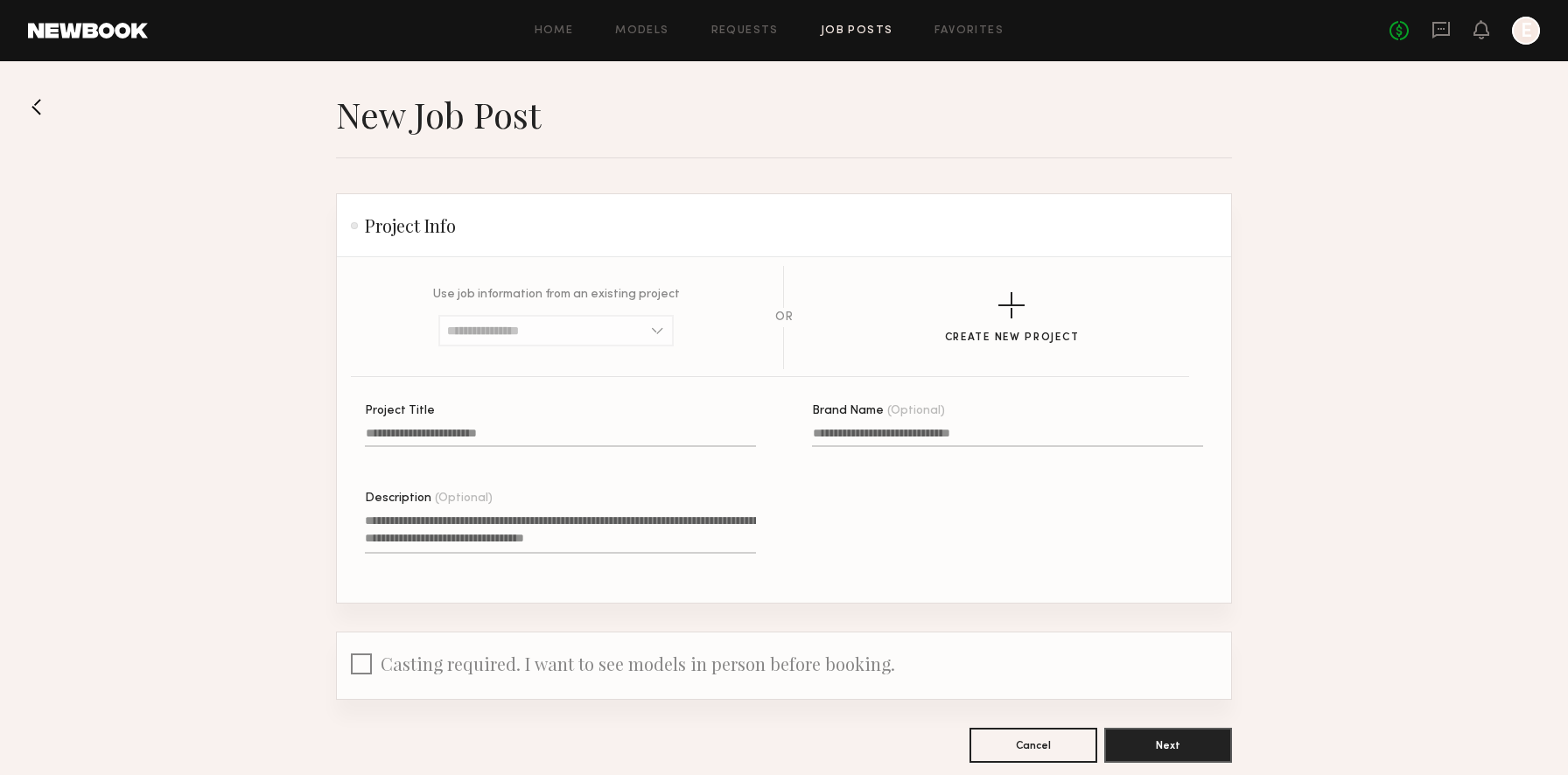
scroll to position [94, 0]
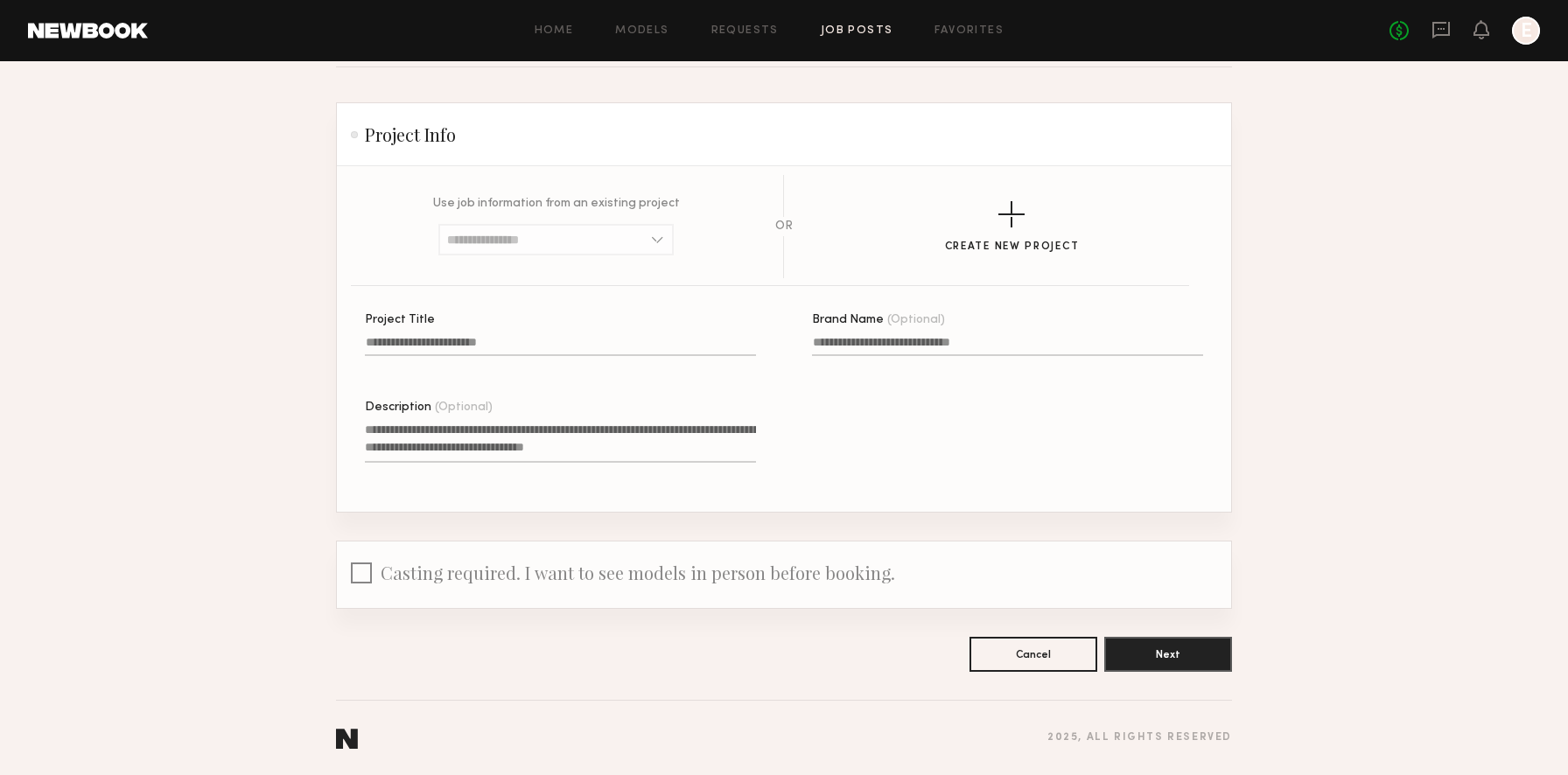
click at [555, 339] on input "Project Title" at bounding box center [561, 345] width 391 height 20
paste input "**********"
click at [435, 341] on input "**********" at bounding box center [561, 345] width 391 height 20
type input "**********"
click at [550, 450] on textarea "Description (Optional)" at bounding box center [561, 441] width 391 height 42
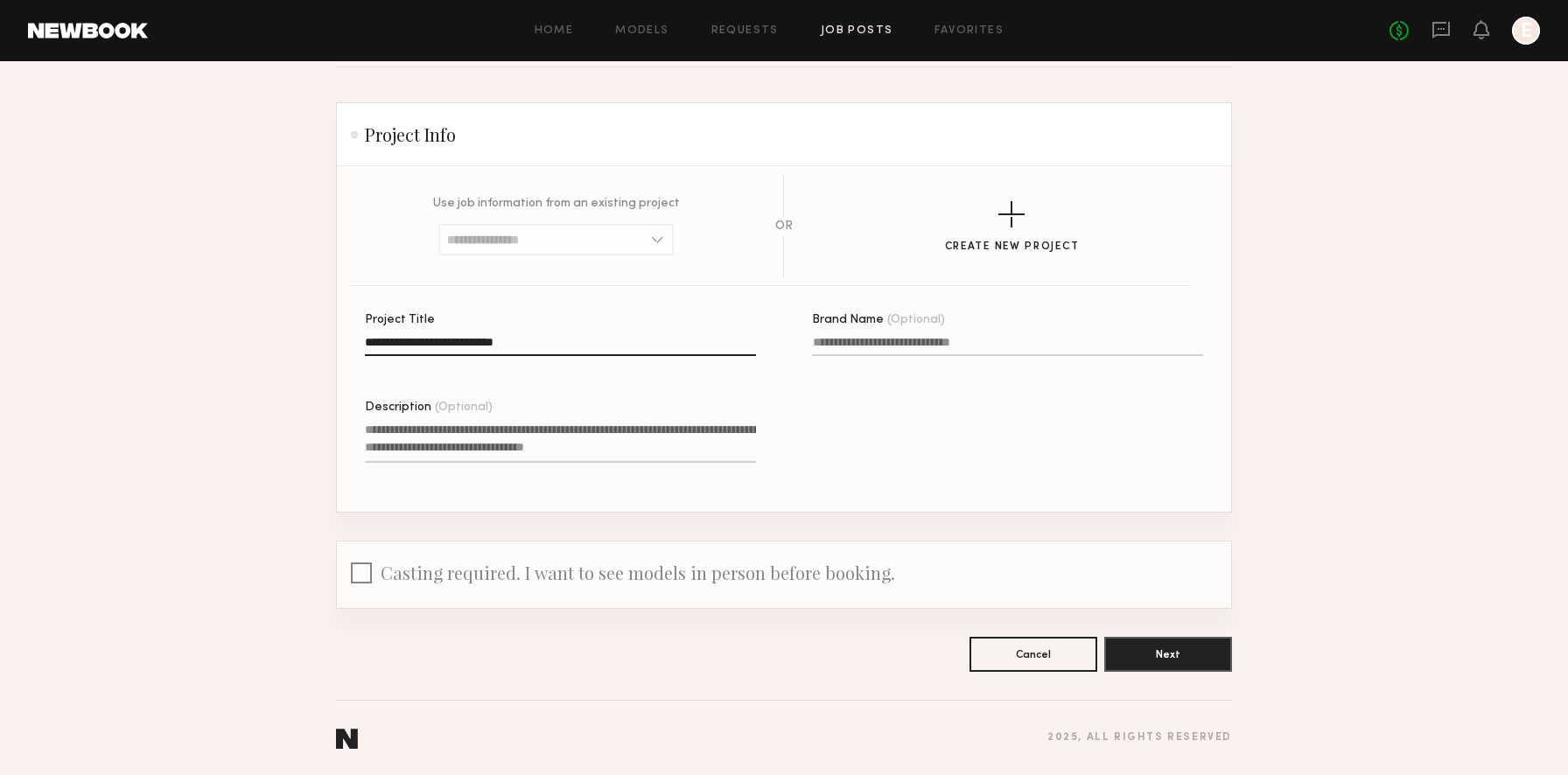
click at [602, 437] on textarea "Description (Optional)" at bounding box center [561, 441] width 391 height 42
paste textarea "**********"
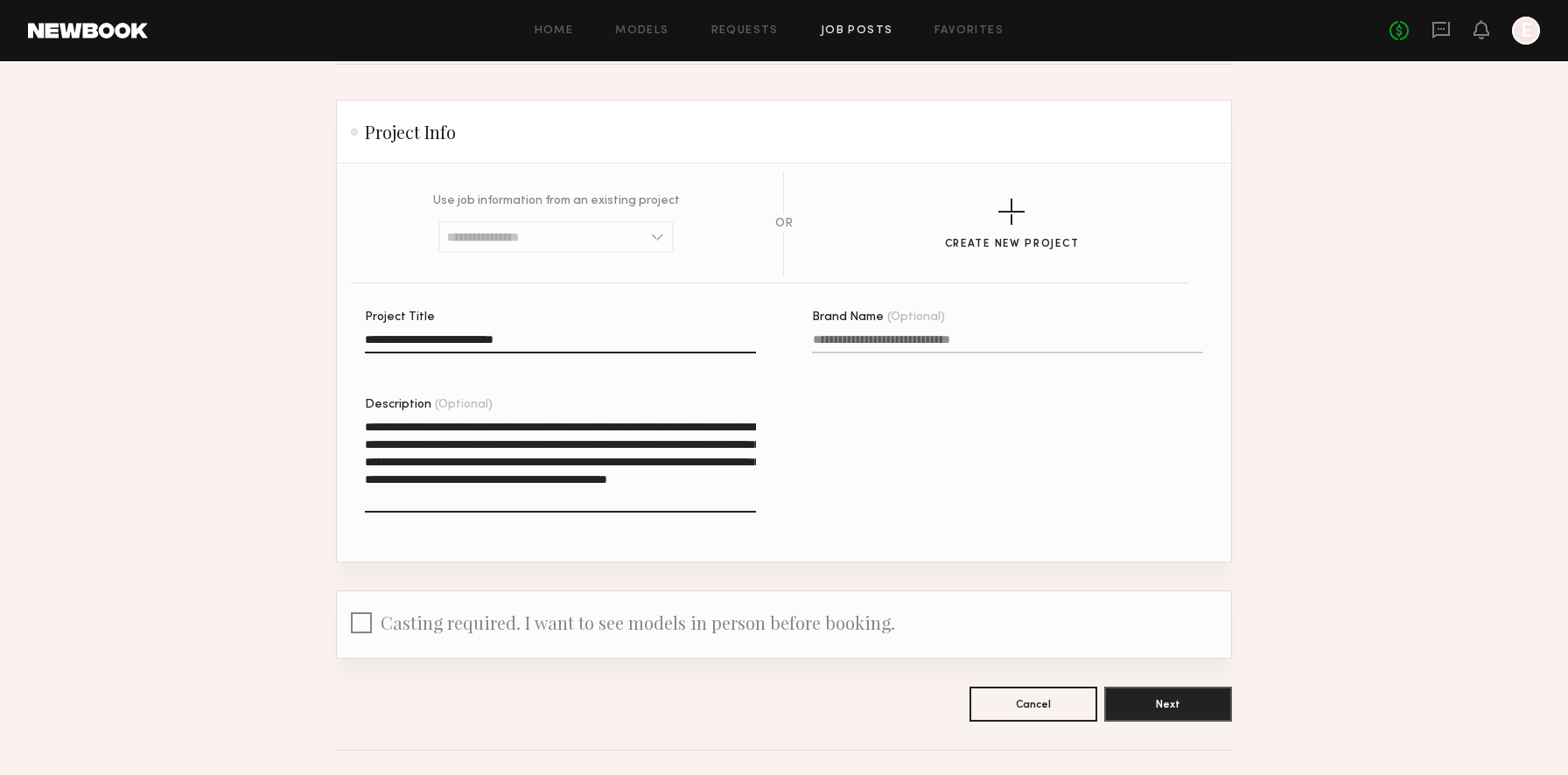
click at [550, 462] on textarea "**********" at bounding box center [561, 465] width 391 height 95
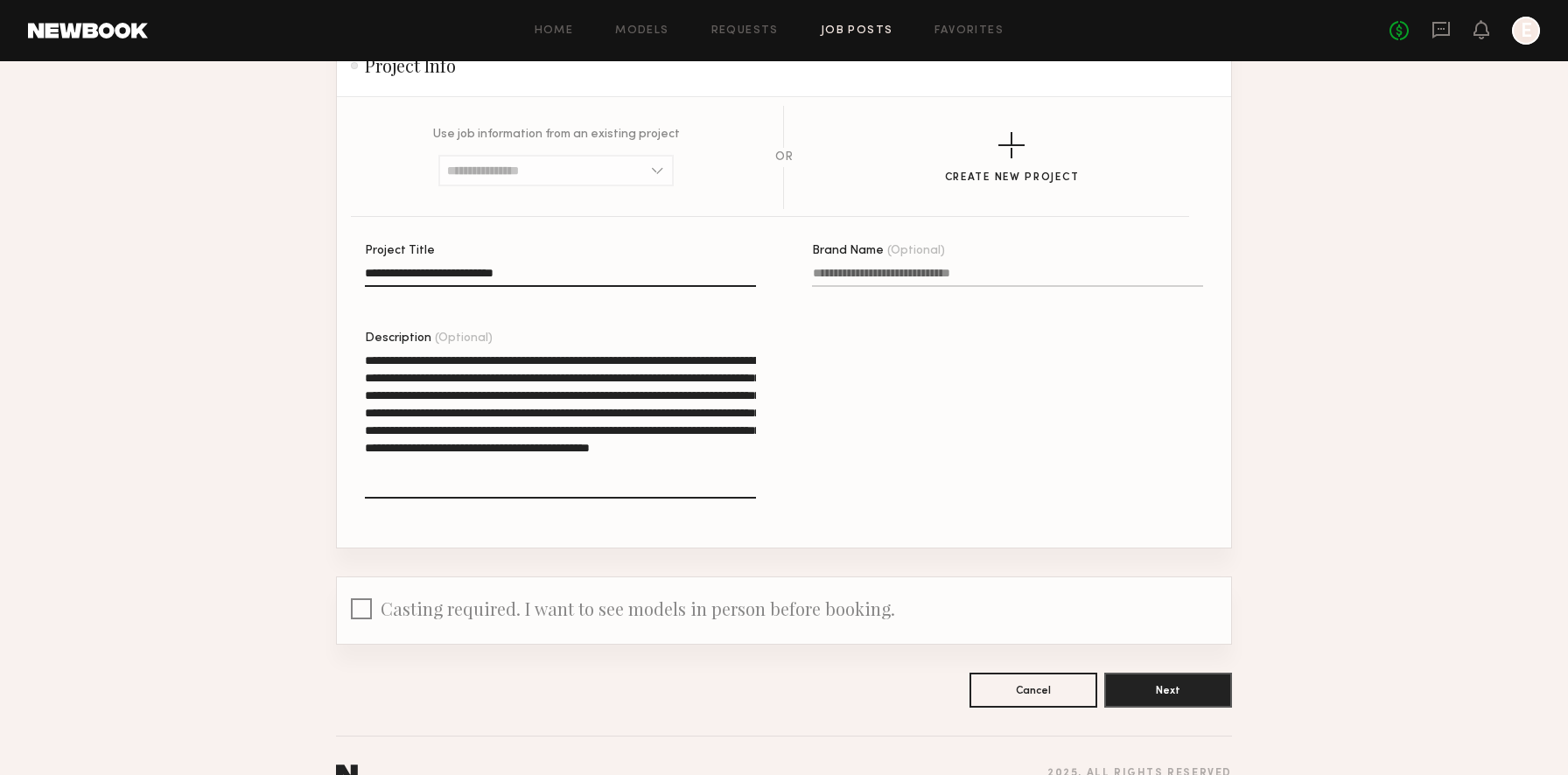
scroll to position [168, 0]
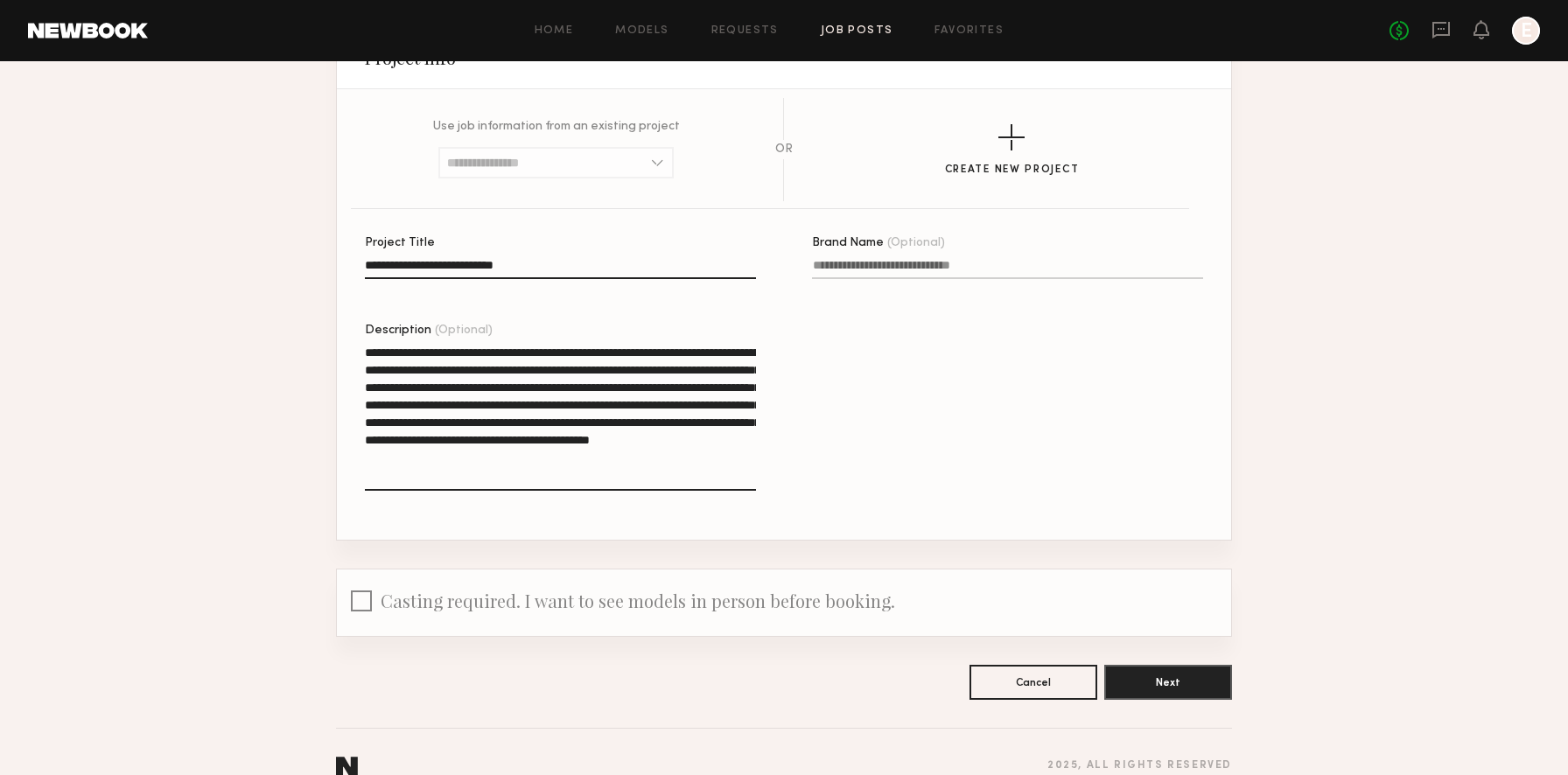
type textarea "**********"
click at [368, 607] on div at bounding box center [361, 604] width 21 height 27
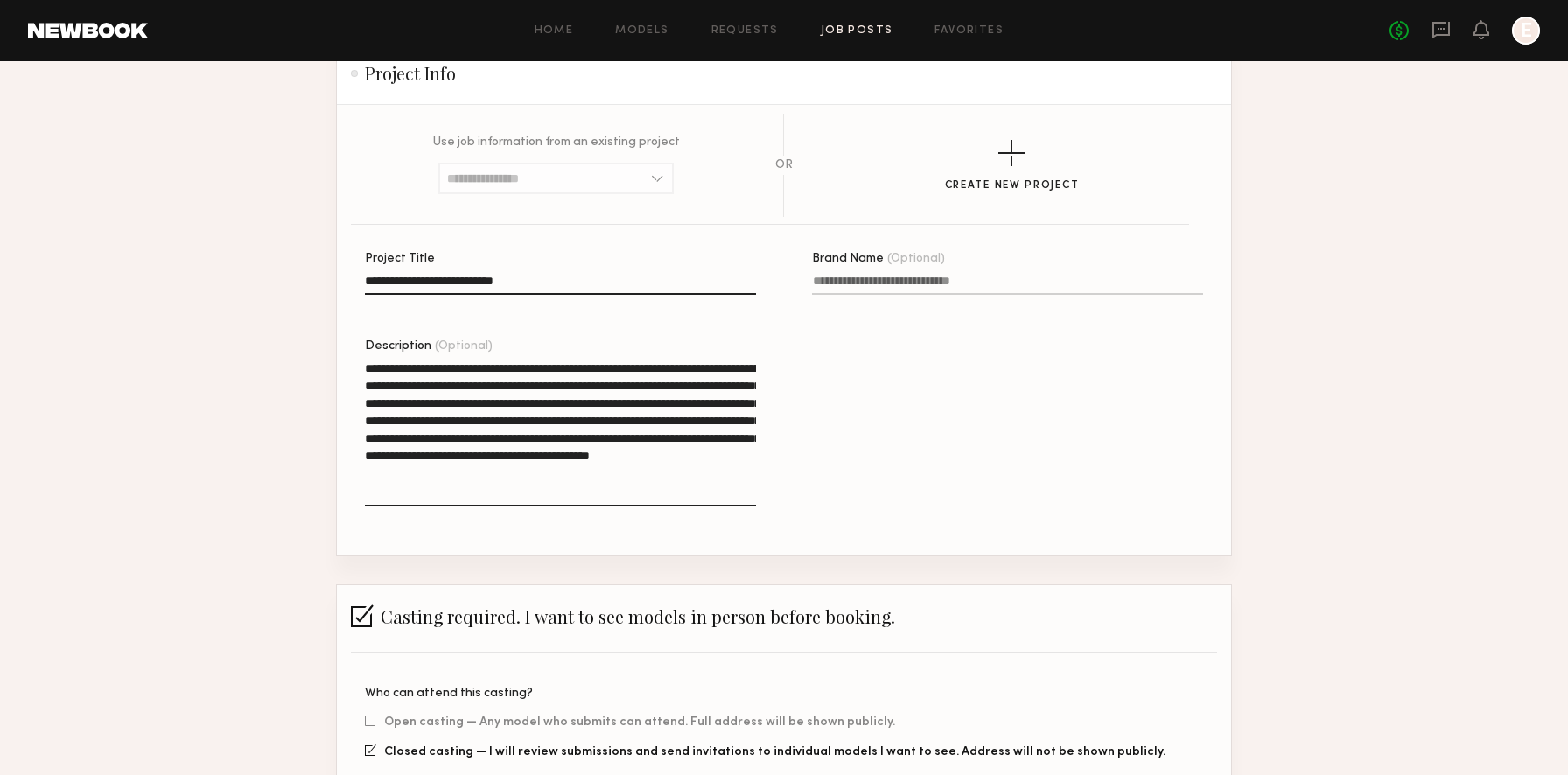
scroll to position [365, 0]
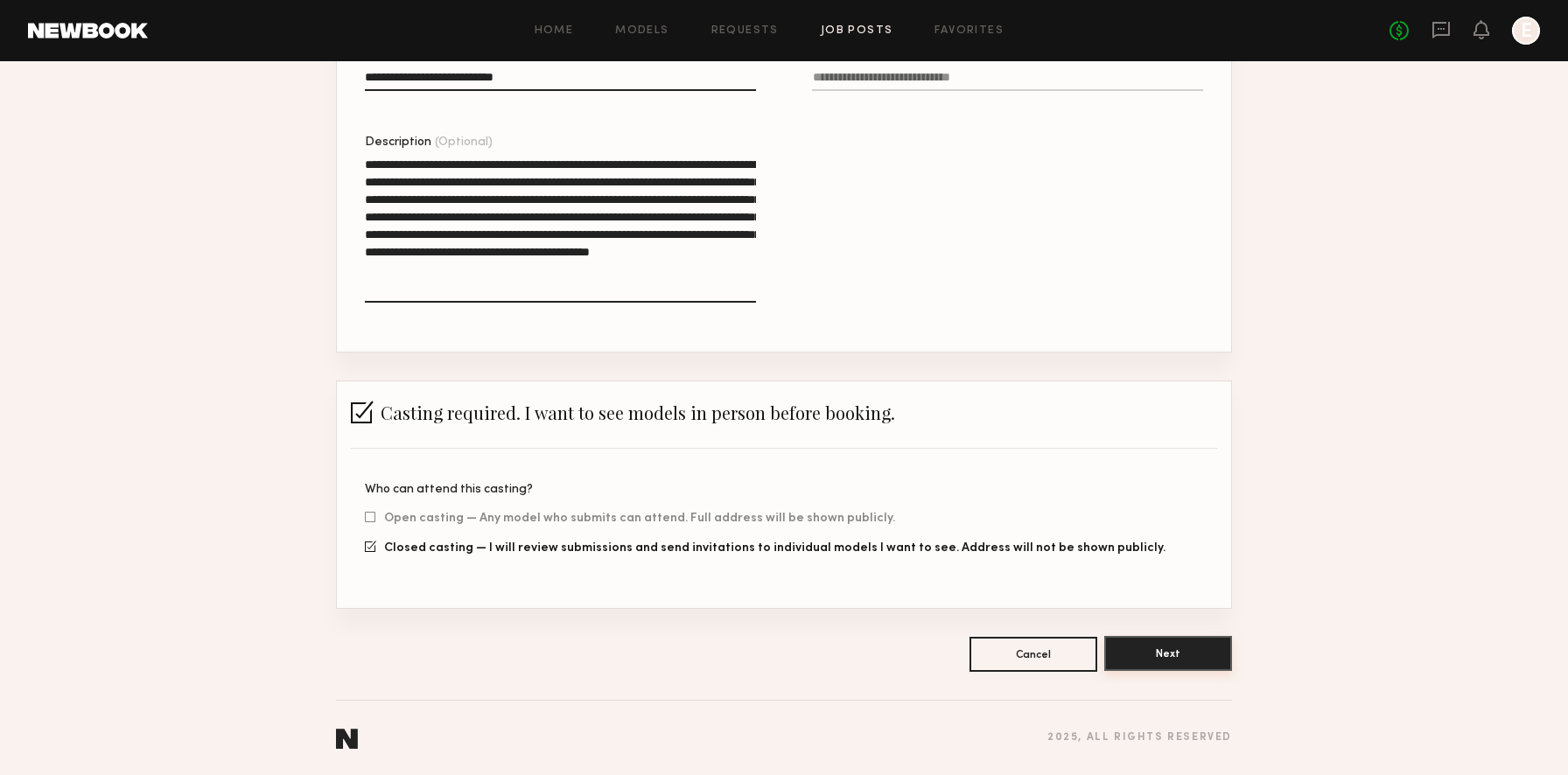
click at [1153, 647] on button "Next" at bounding box center [1167, 652] width 127 height 35
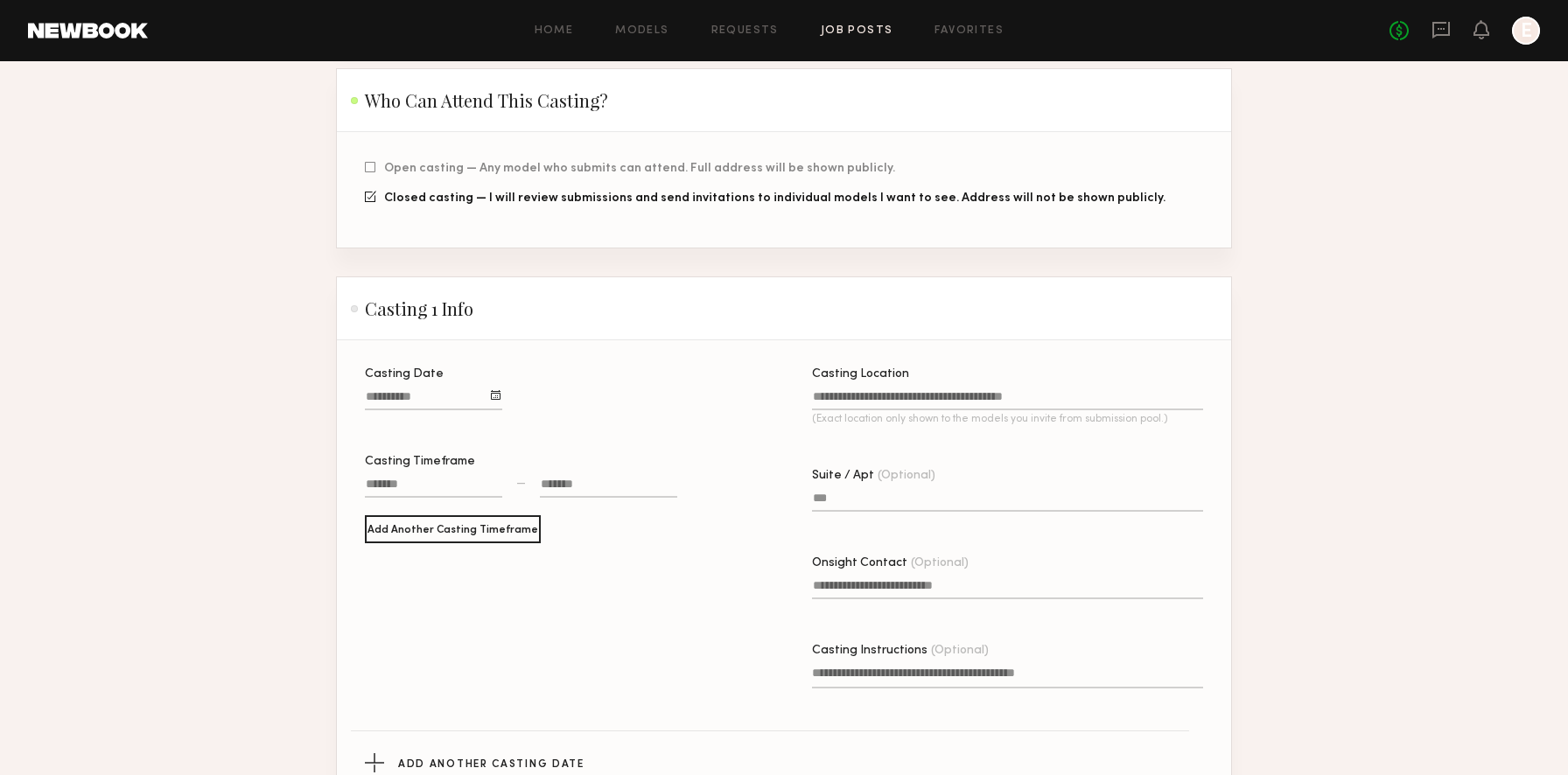
scroll to position [619, 0]
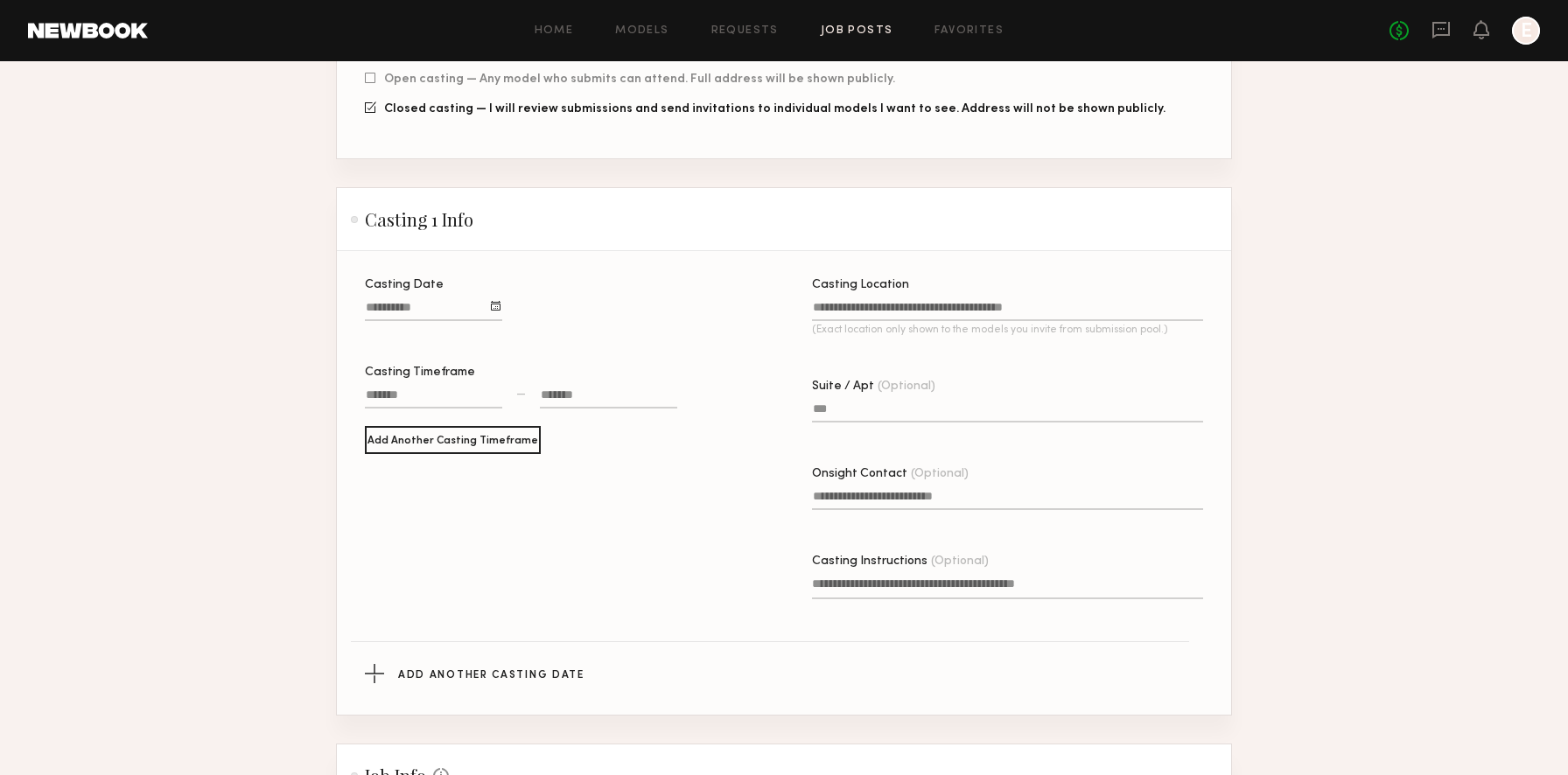
click at [1066, 300] on input "Casting Location (Exact location only shown to the models you invite from submi…" at bounding box center [1007, 310] width 391 height 20
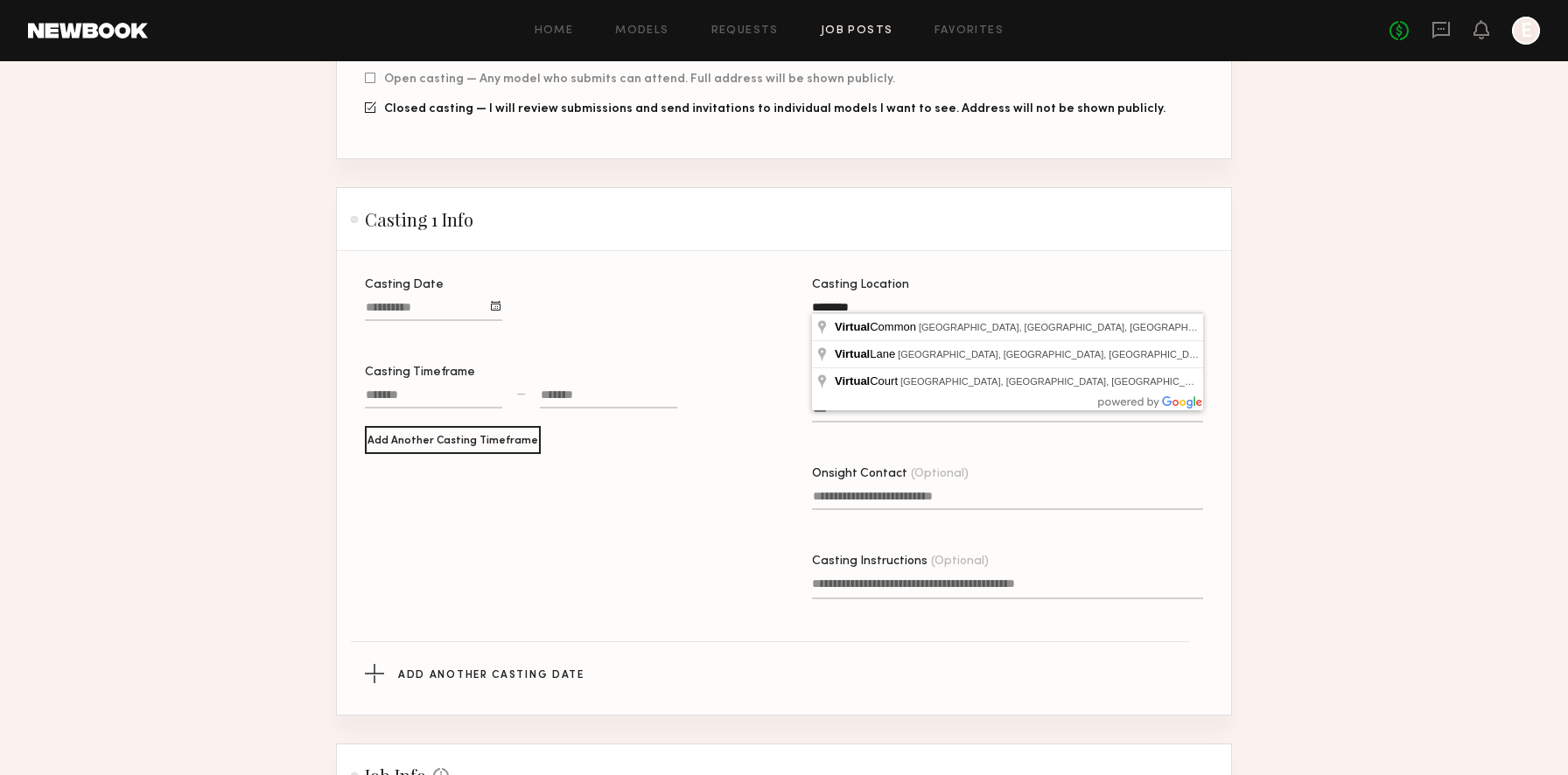
click at [1144, 231] on header "Casting 1 Info" at bounding box center [784, 219] width 894 height 63
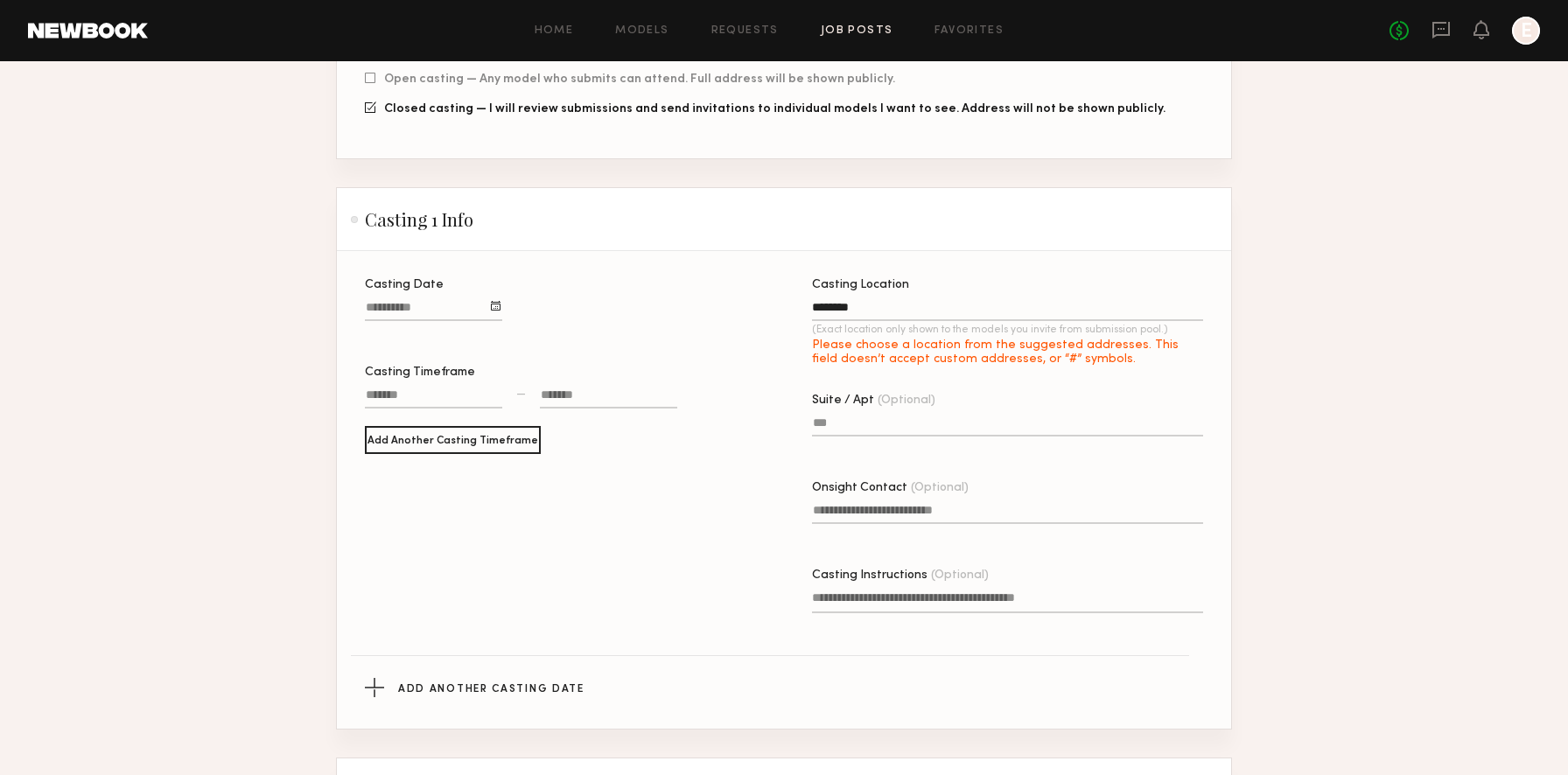
click at [1032, 300] on input "*******" at bounding box center [1007, 310] width 391 height 20
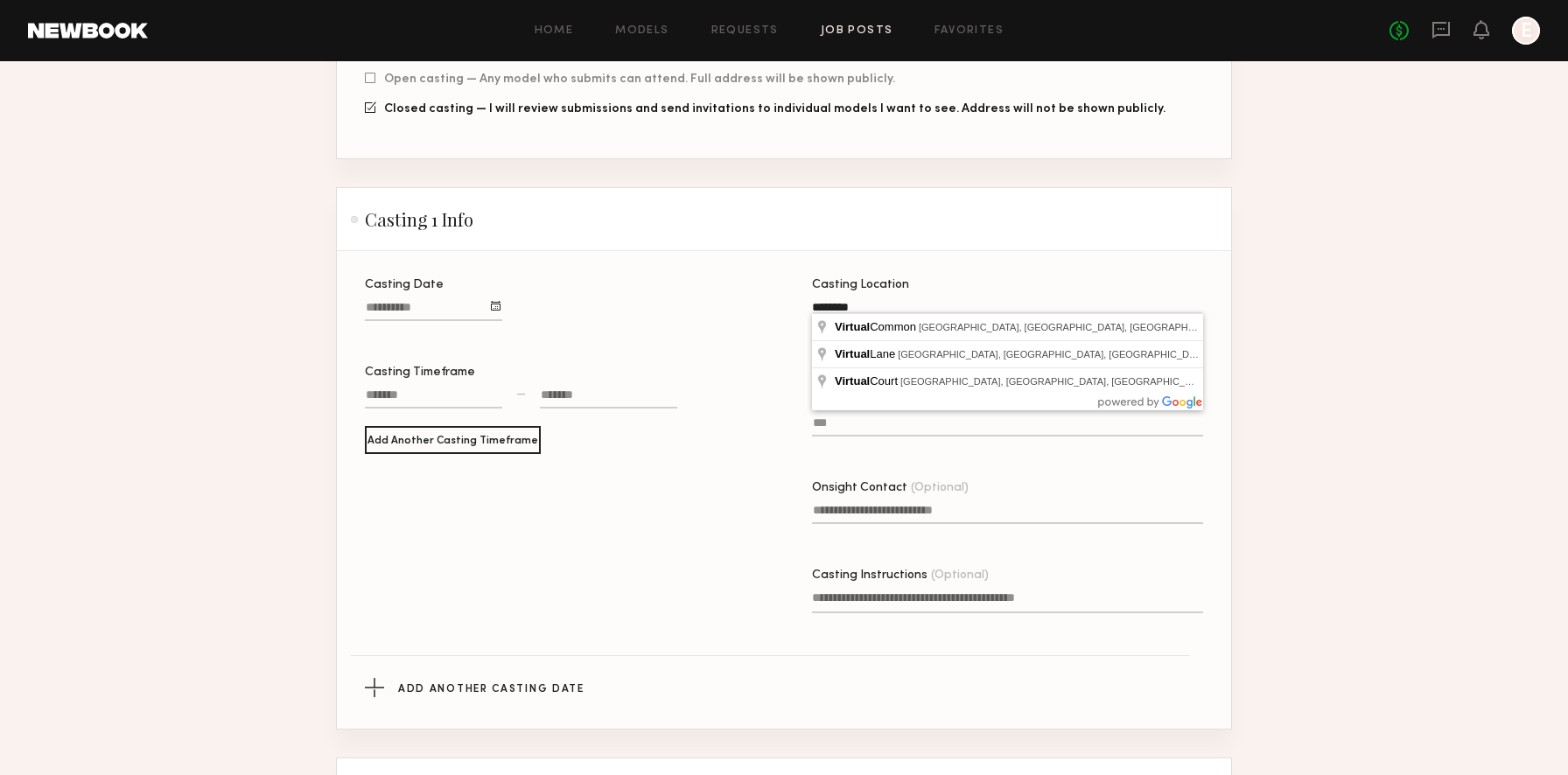
click at [1032, 300] on input "*******" at bounding box center [1007, 310] width 391 height 20
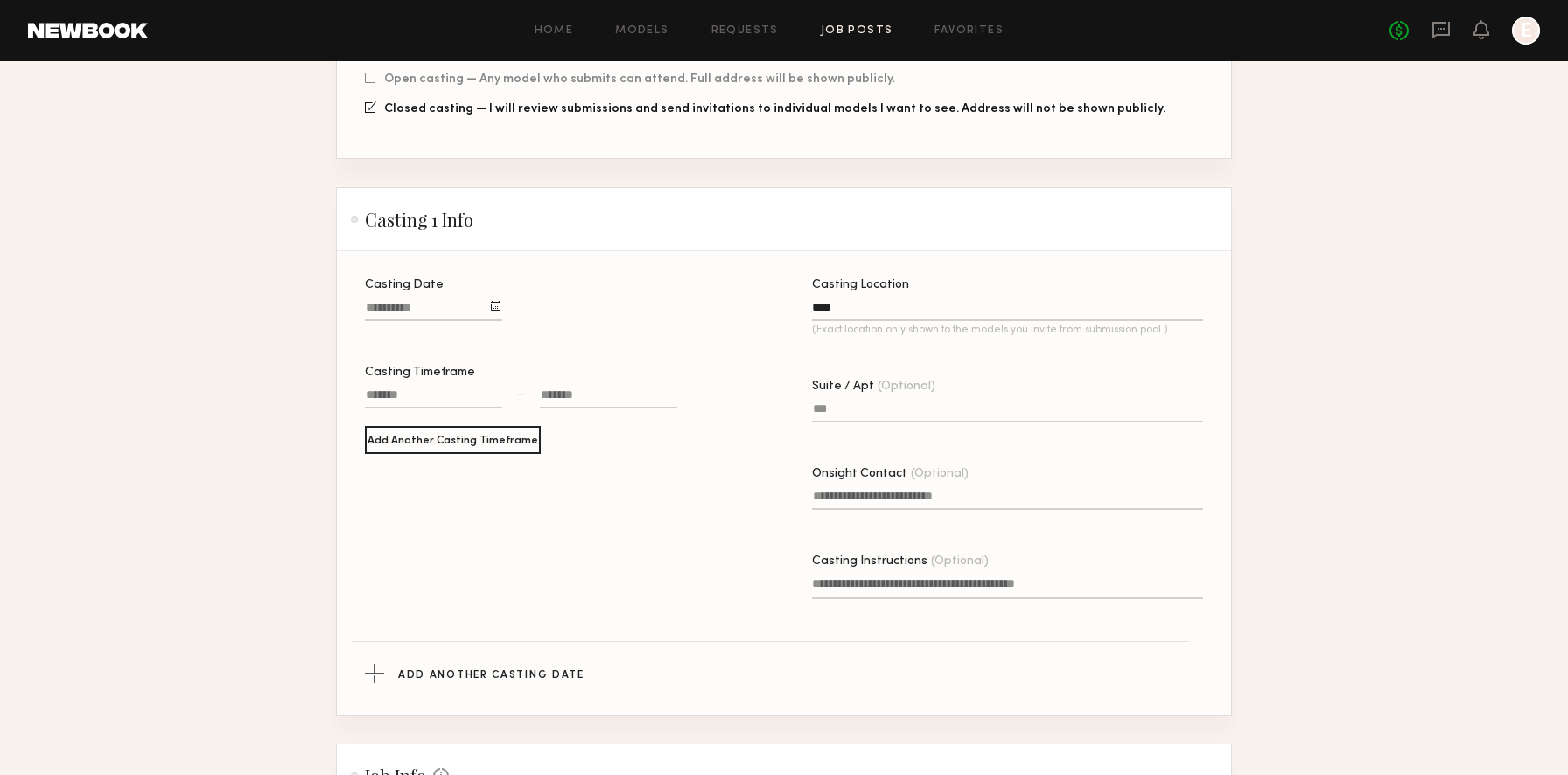
type input "****"
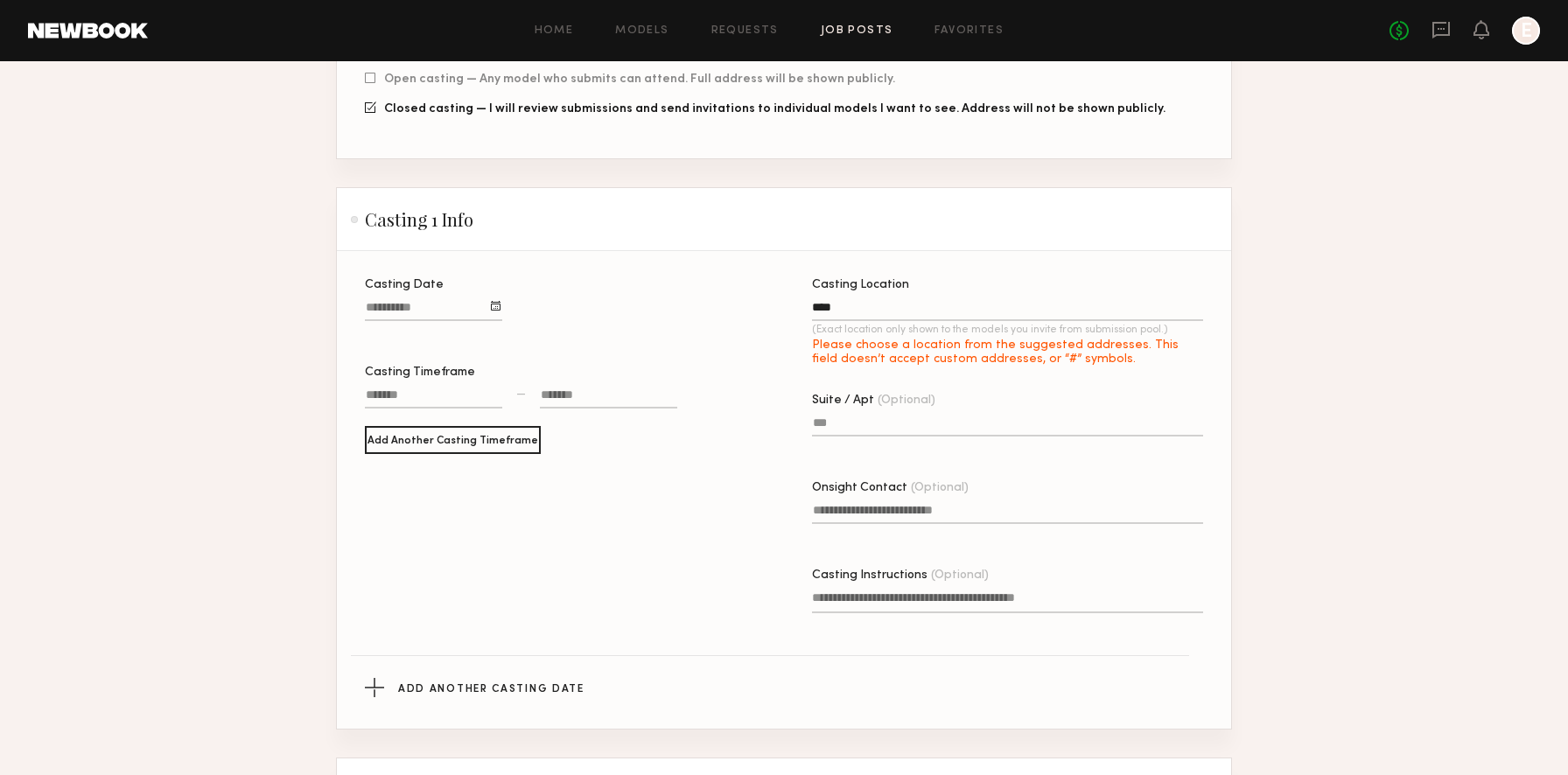
click at [1129, 346] on div "Casting Location **** (Exact location only shown to the models you invite from …" at bounding box center [1007, 470] width 391 height 383
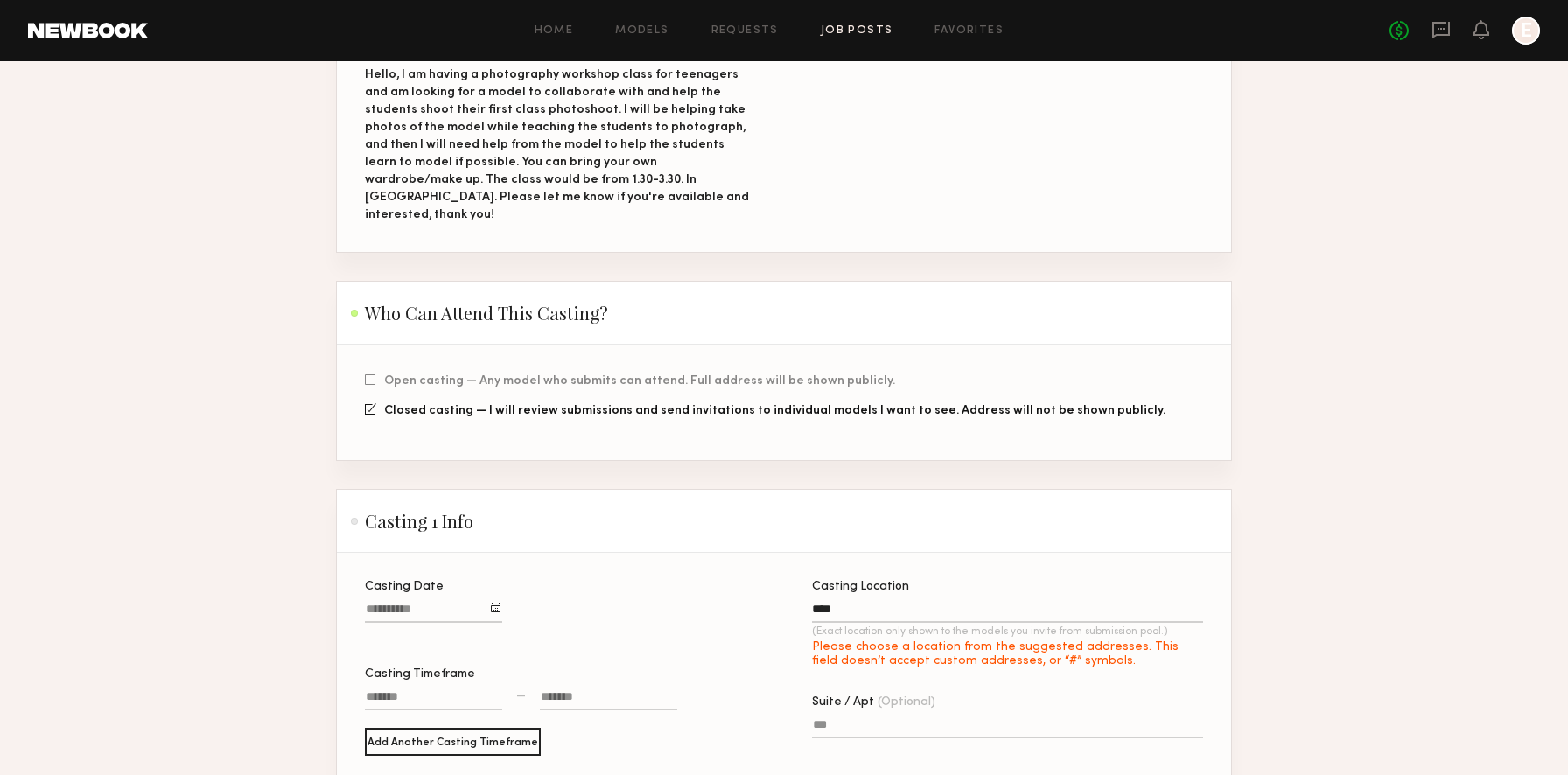
scroll to position [152, 0]
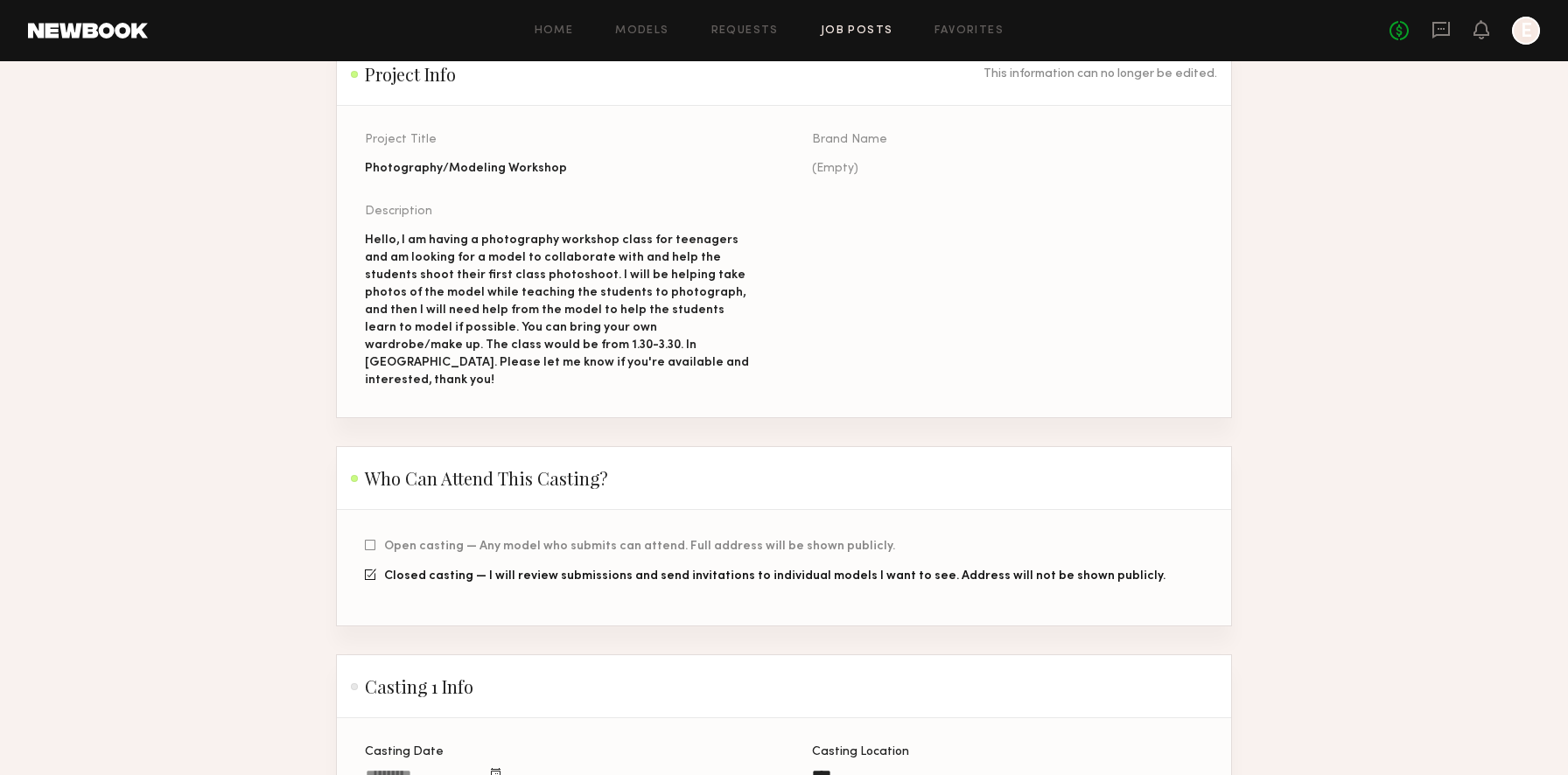
click at [367, 568] on div at bounding box center [371, 574] width 11 height 11
click at [373, 568] on div at bounding box center [371, 574] width 11 height 11
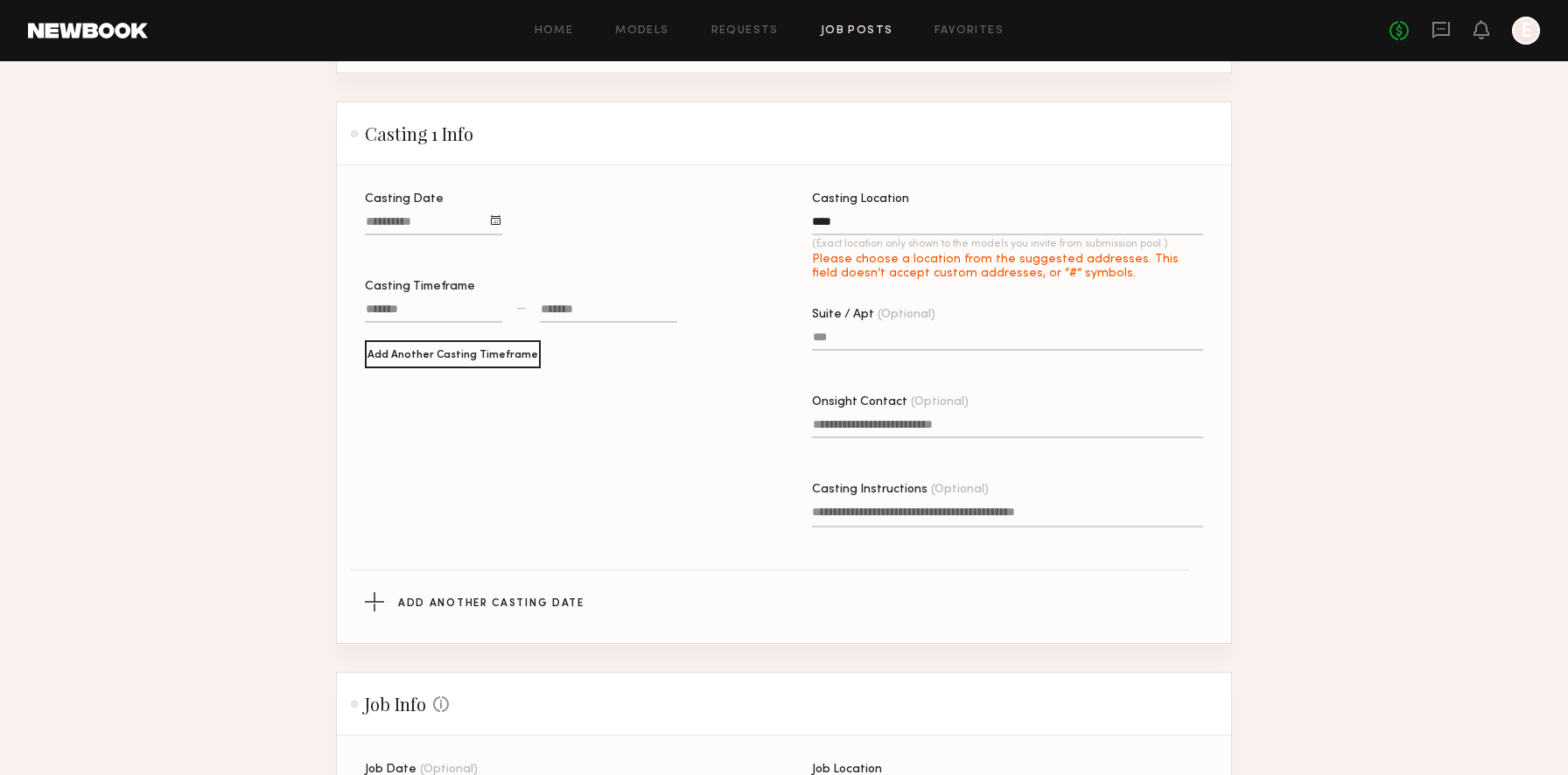
scroll to position [791, 0]
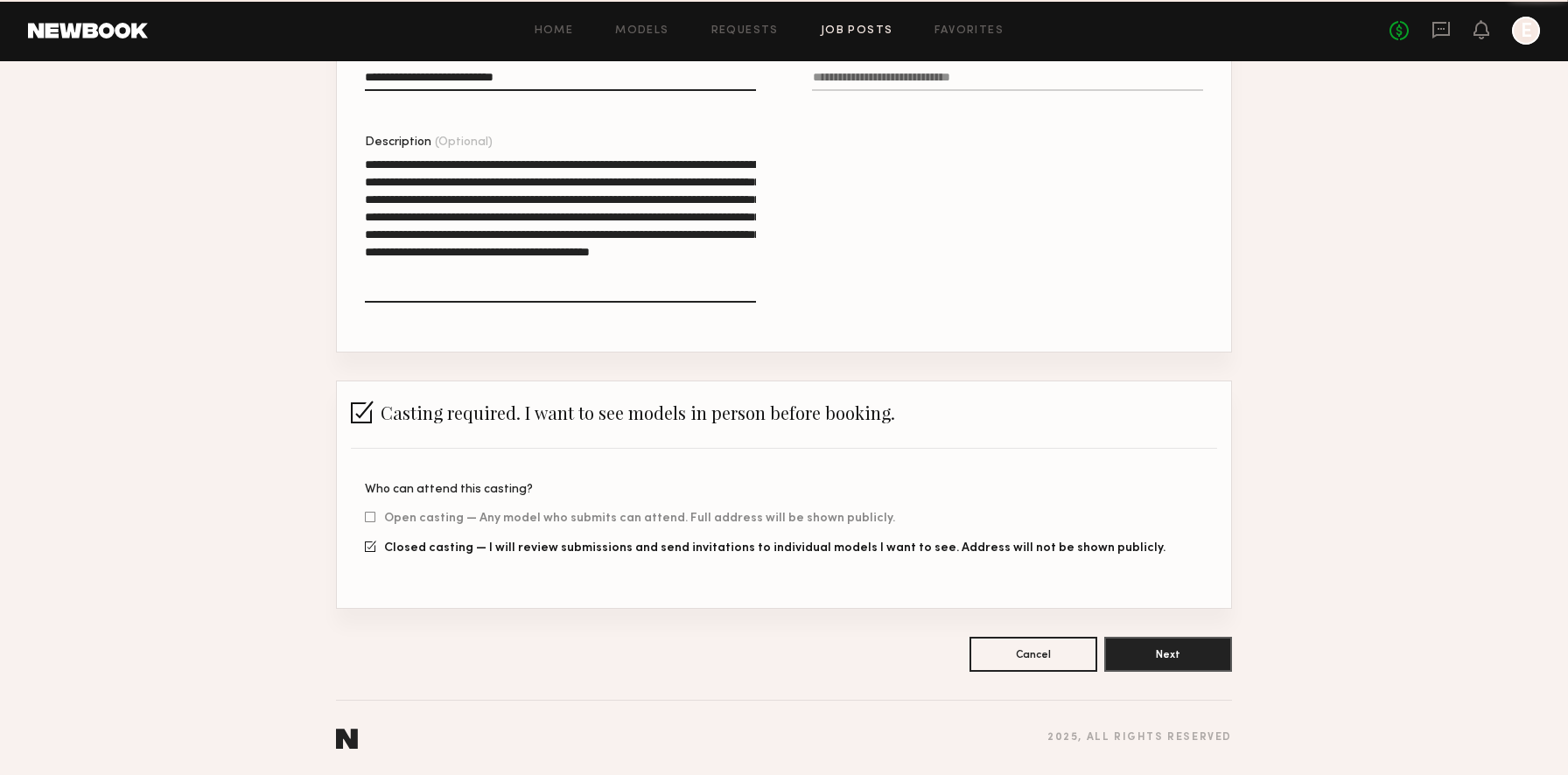
scroll to position [365, 0]
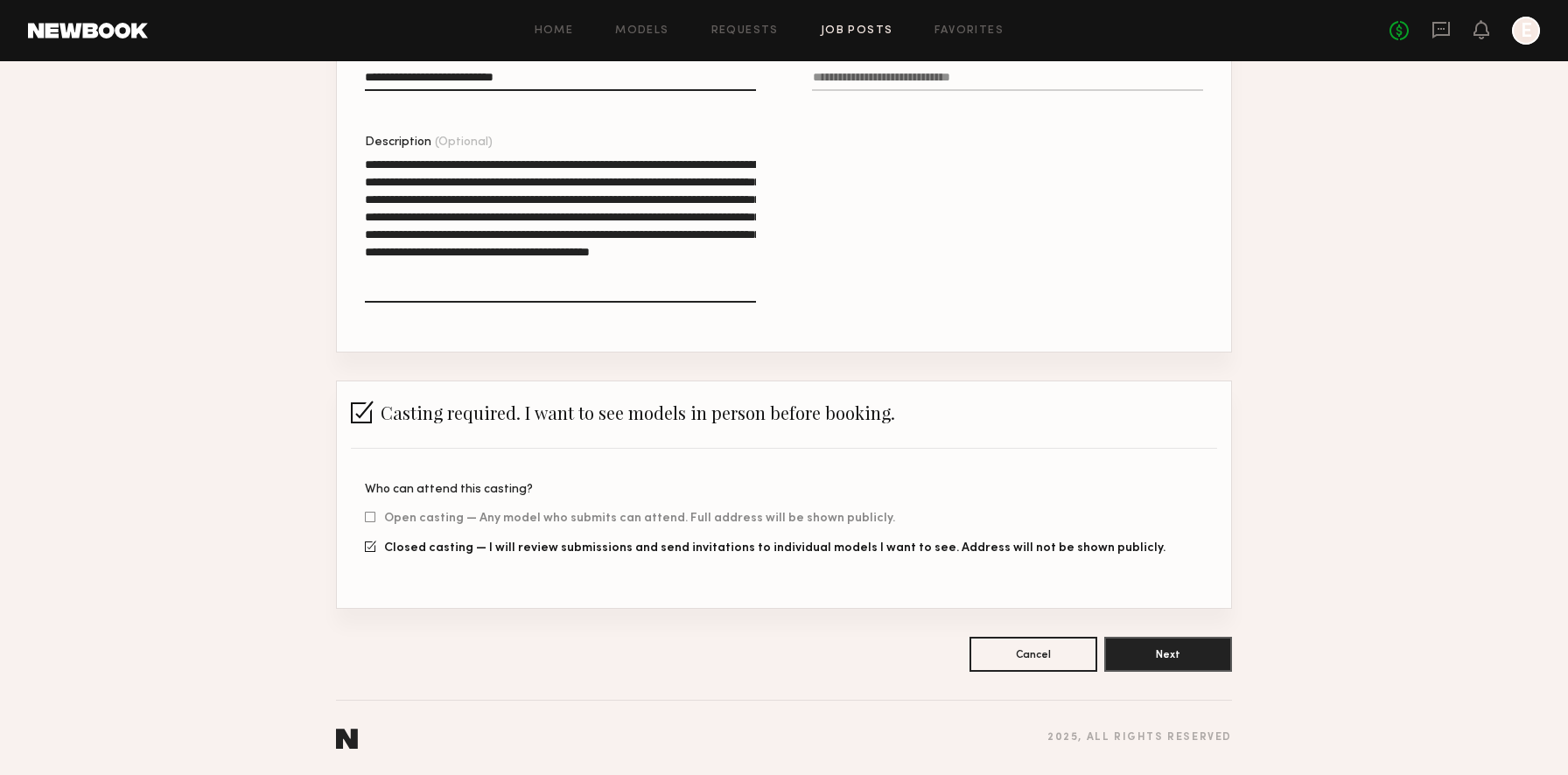
click at [367, 408] on div at bounding box center [362, 412] width 22 height 22
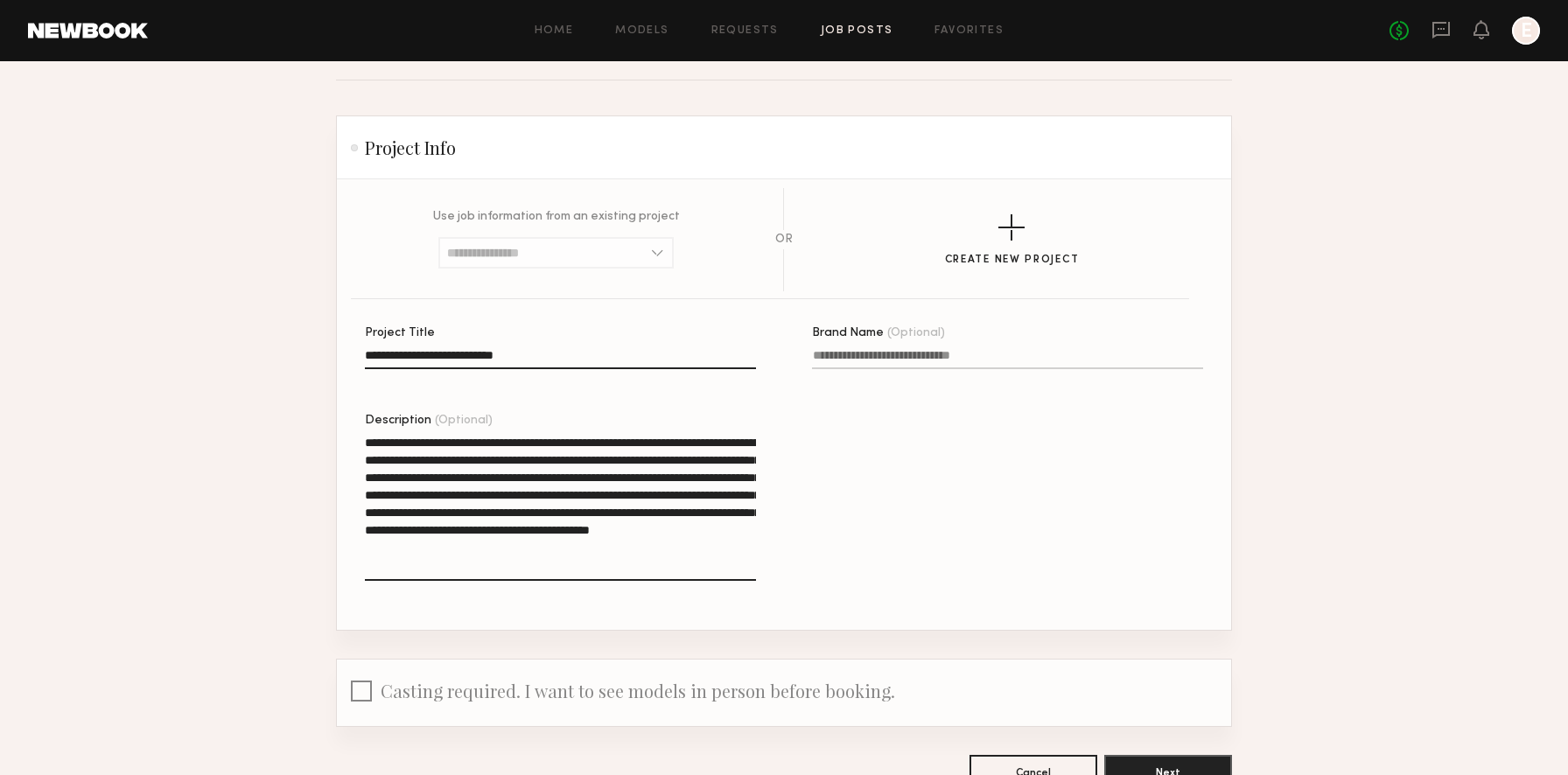
scroll to position [198, 0]
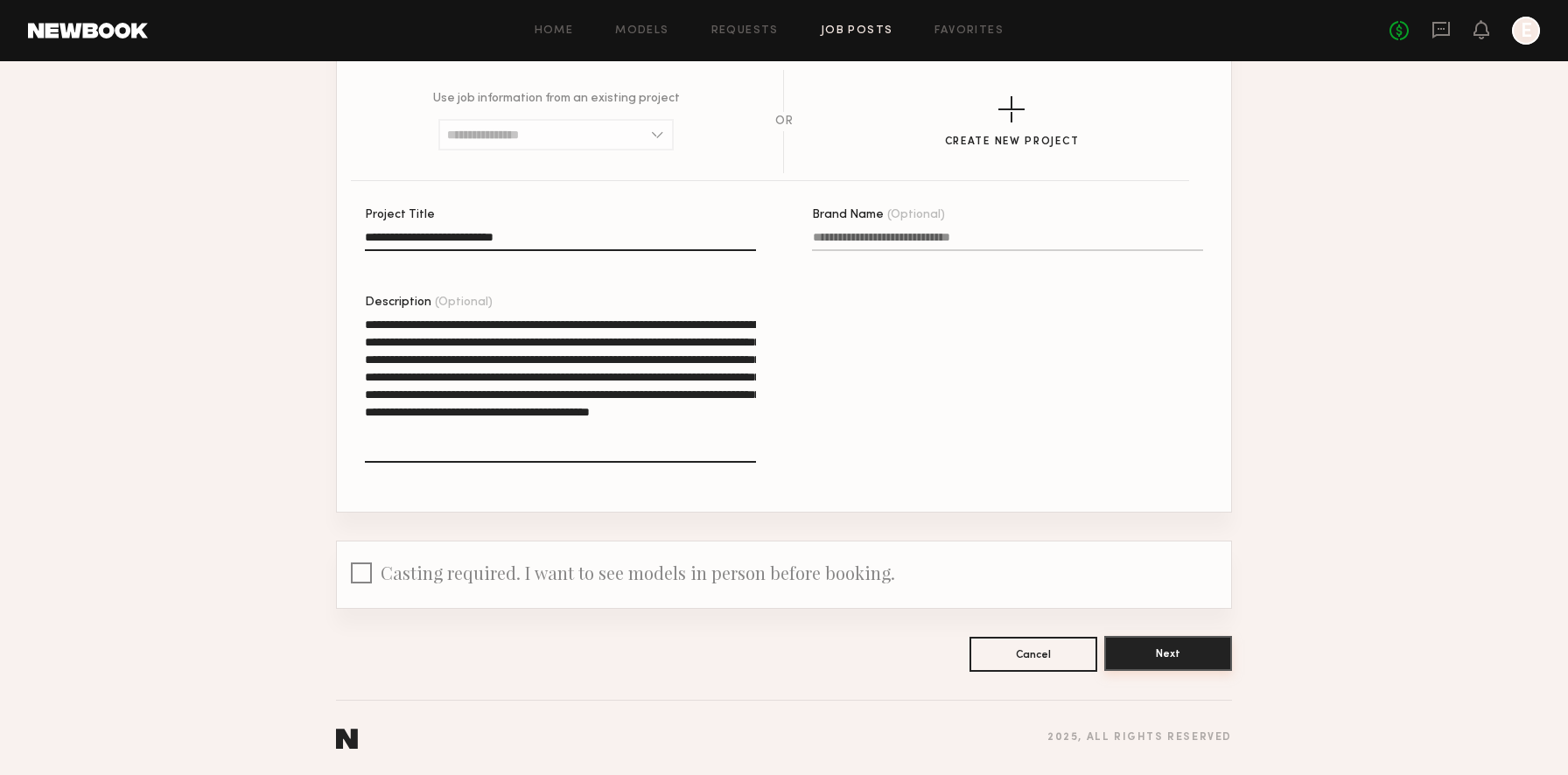
click at [1147, 638] on button "Next" at bounding box center [1167, 652] width 127 height 35
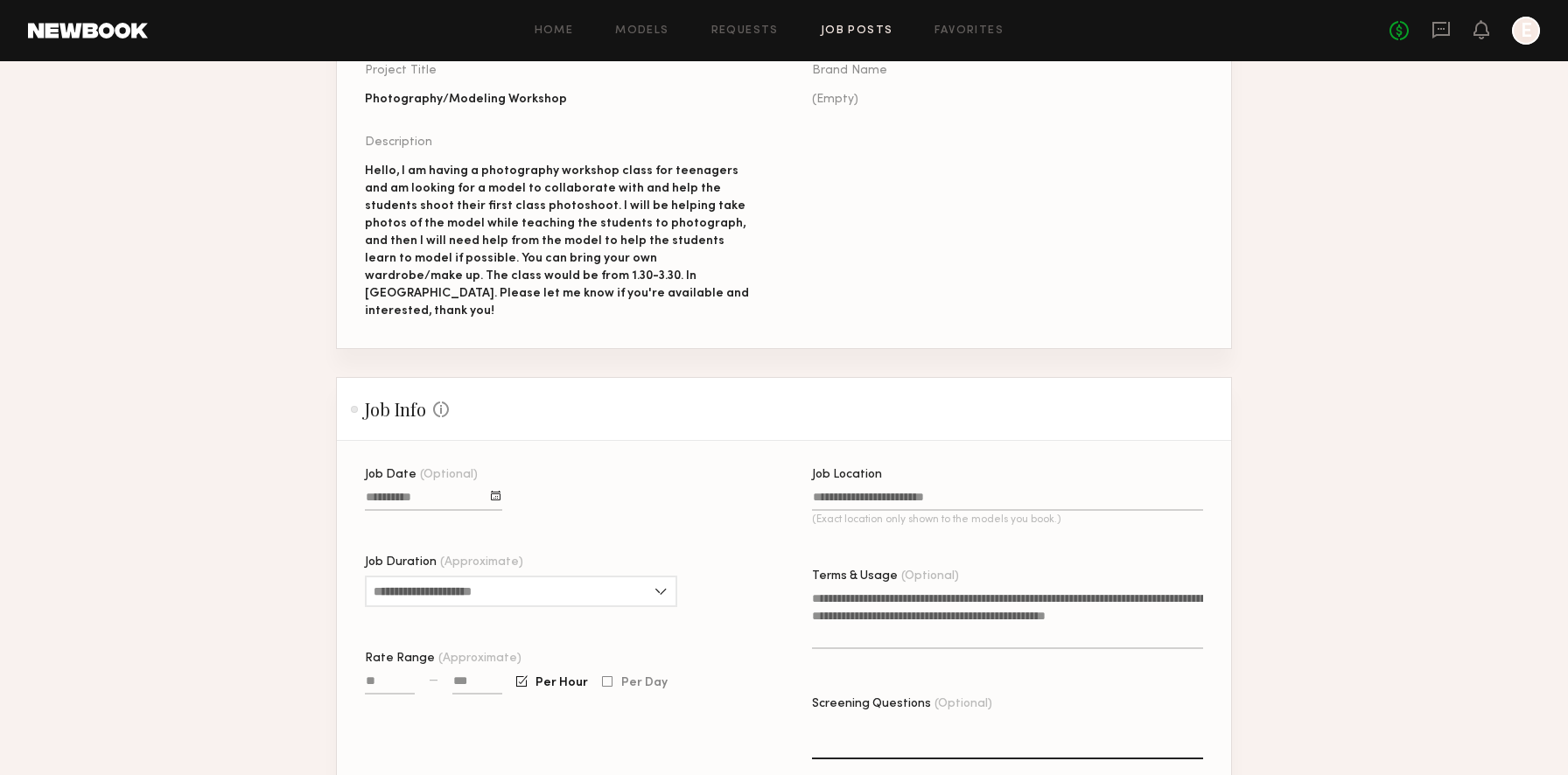
scroll to position [261, 0]
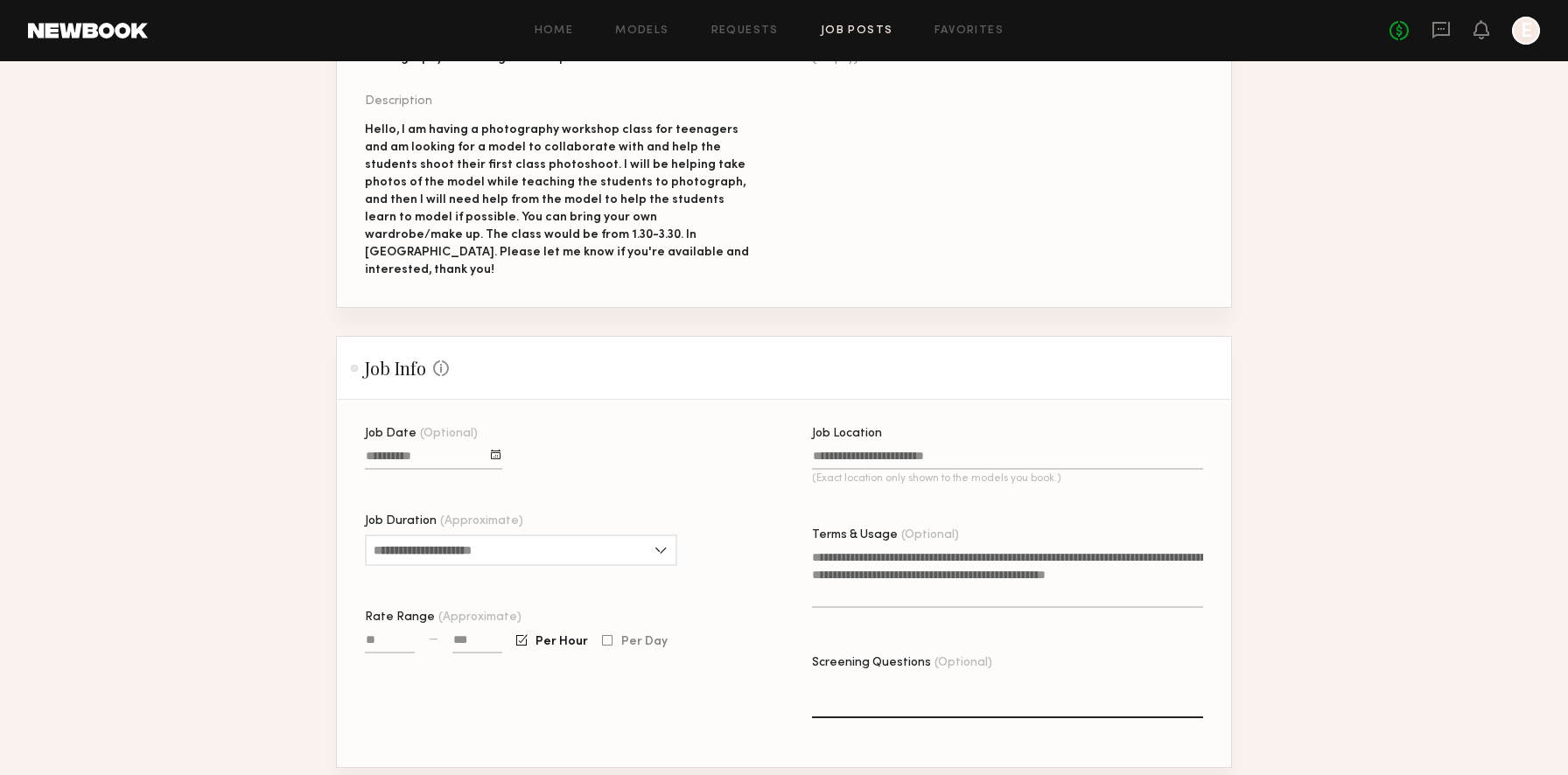
click at [496, 449] on div at bounding box center [495, 454] width 9 height 9
click at [563, 482] on button "button" at bounding box center [564, 487] width 10 height 10
click at [556, 563] on button "20" at bounding box center [555, 571] width 28 height 18
click at [560, 233] on div "Hello, I am having a photography workshop class for teenagers and am looking fo…" at bounding box center [561, 200] width 391 height 157
click at [553, 235] on div "Hello, I am having a photography workshop class for teenagers and am looking fo…" at bounding box center [561, 200] width 391 height 157
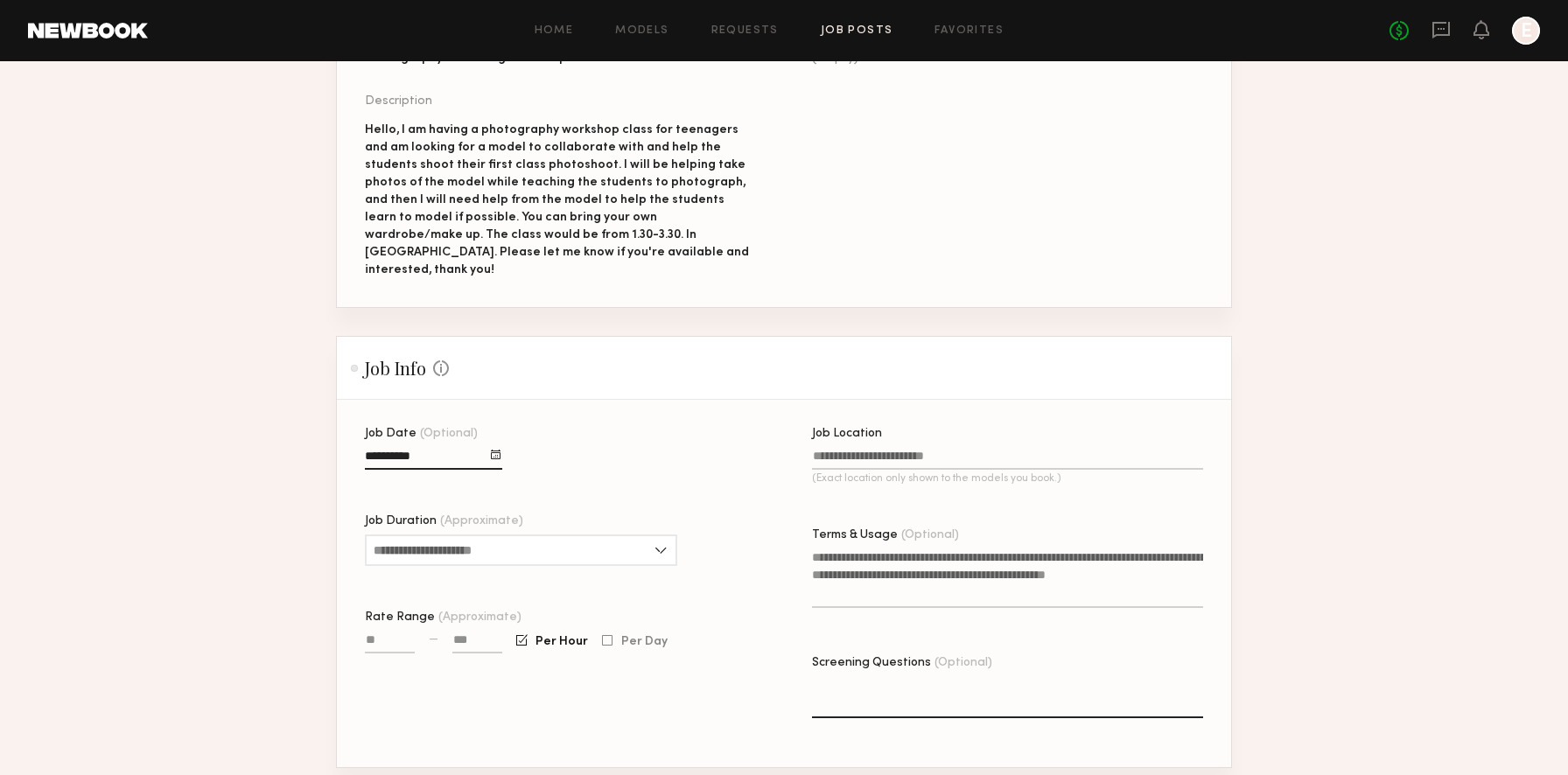
click at [554, 235] on div "Hello, I am having a photography workshop class for teenagers and am looking fo…" at bounding box center [561, 200] width 391 height 157
click at [560, 235] on div "Hello, I am having a photography workshop class for teenagers and am looking fo…" at bounding box center [561, 200] width 391 height 157
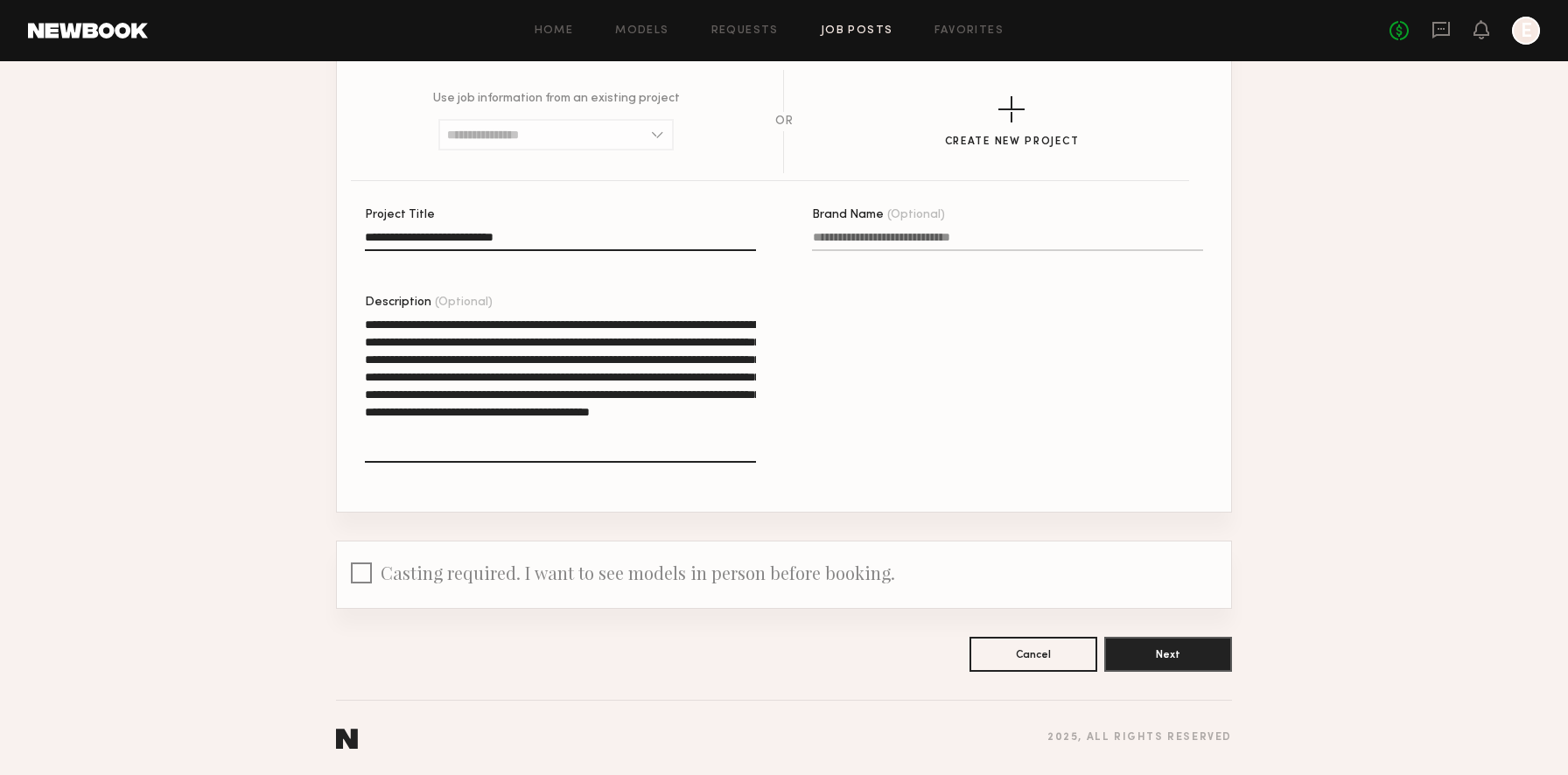
click at [511, 428] on textarea "**********" at bounding box center [561, 388] width 391 height 147
type textarea "**********"
click at [1202, 656] on button "Next" at bounding box center [1167, 652] width 127 height 35
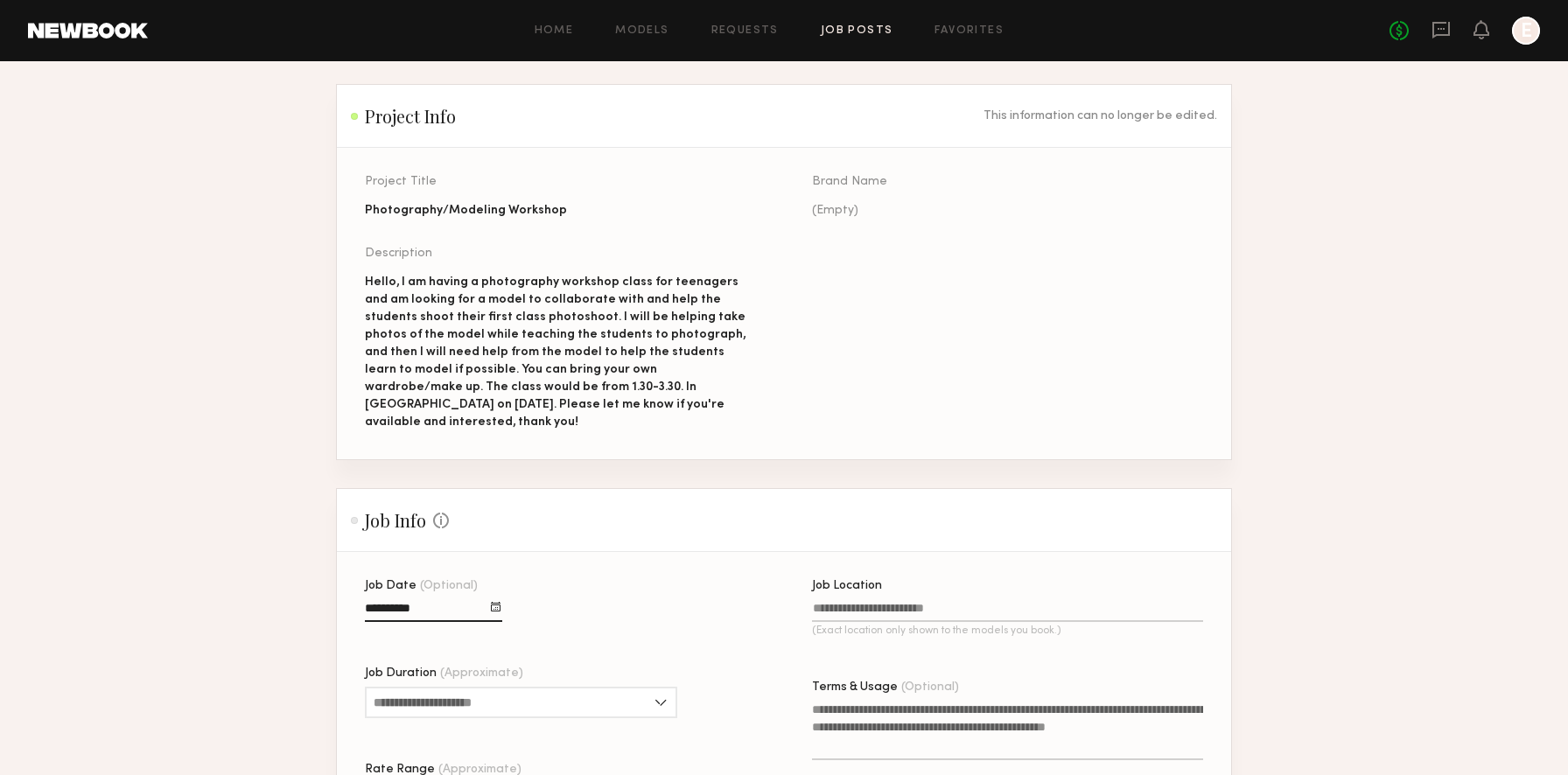
scroll to position [250, 0]
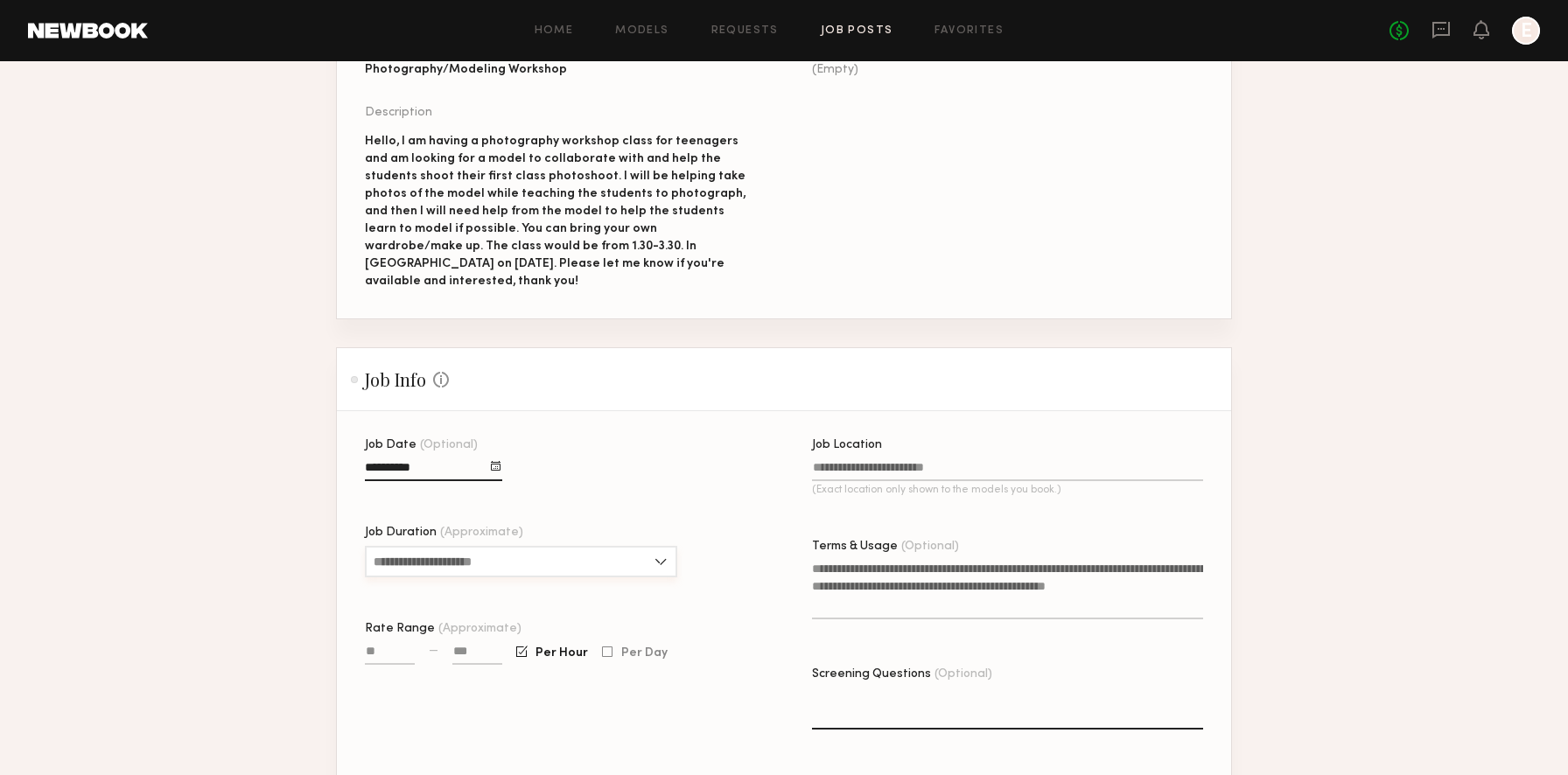
click at [506, 546] on input "Job Duration (Approximate)" at bounding box center [521, 562] width 313 height 32
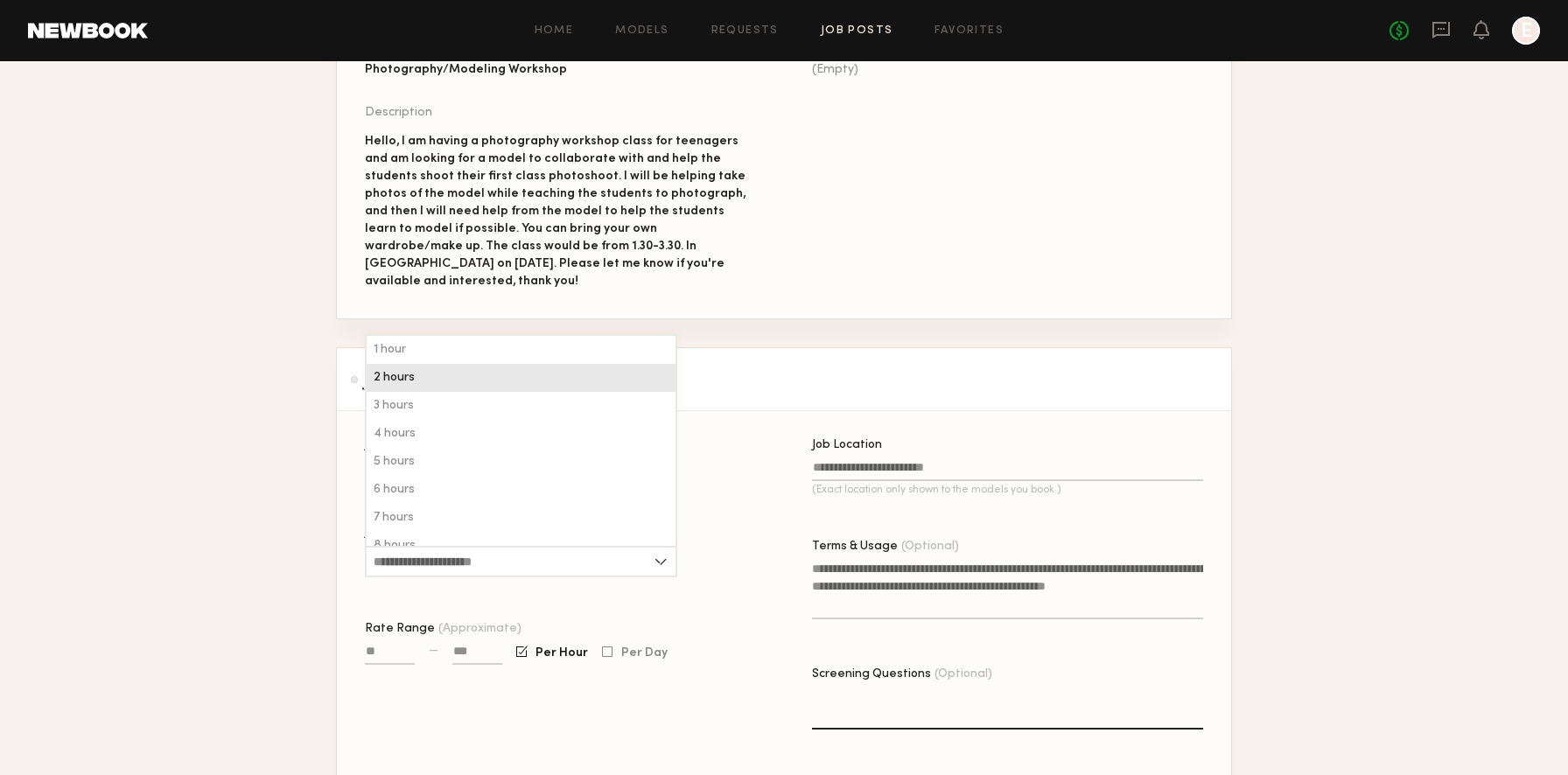
click at [486, 364] on div "2 hours" at bounding box center [521, 378] width 309 height 28
type input "*******"
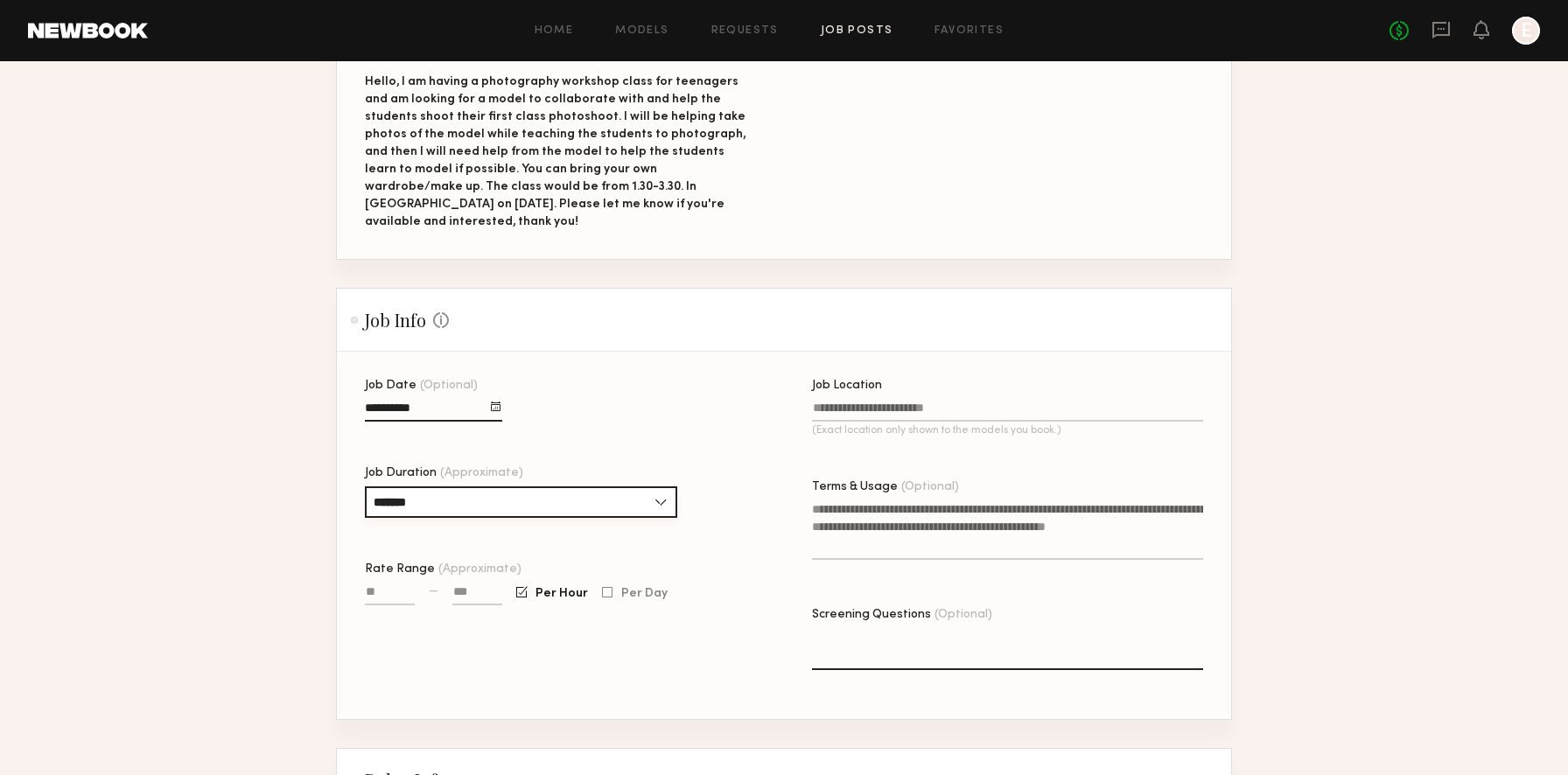
scroll to position [314, 0]
click at [399, 581] on input "Rate Range (Approximate)" at bounding box center [389, 591] width 50 height 20
type input "**"
type input "***"
click at [471, 581] on input at bounding box center [476, 591] width 50 height 20
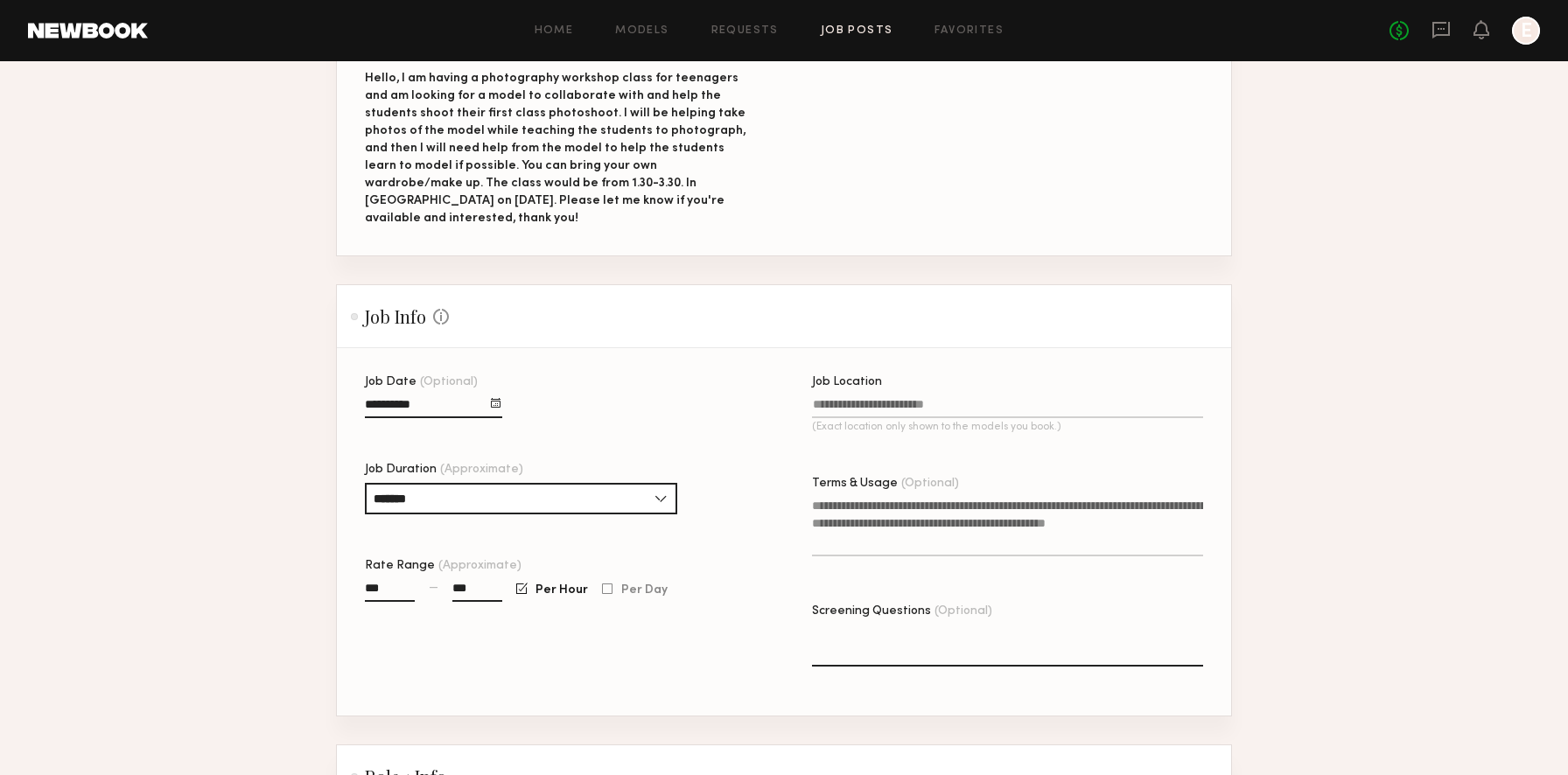
type input "***"
click at [735, 560] on div "Rate Range (Approximate)" at bounding box center [561, 565] width 391 height 12
click at [415, 581] on input "***" at bounding box center [389, 591] width 50 height 20
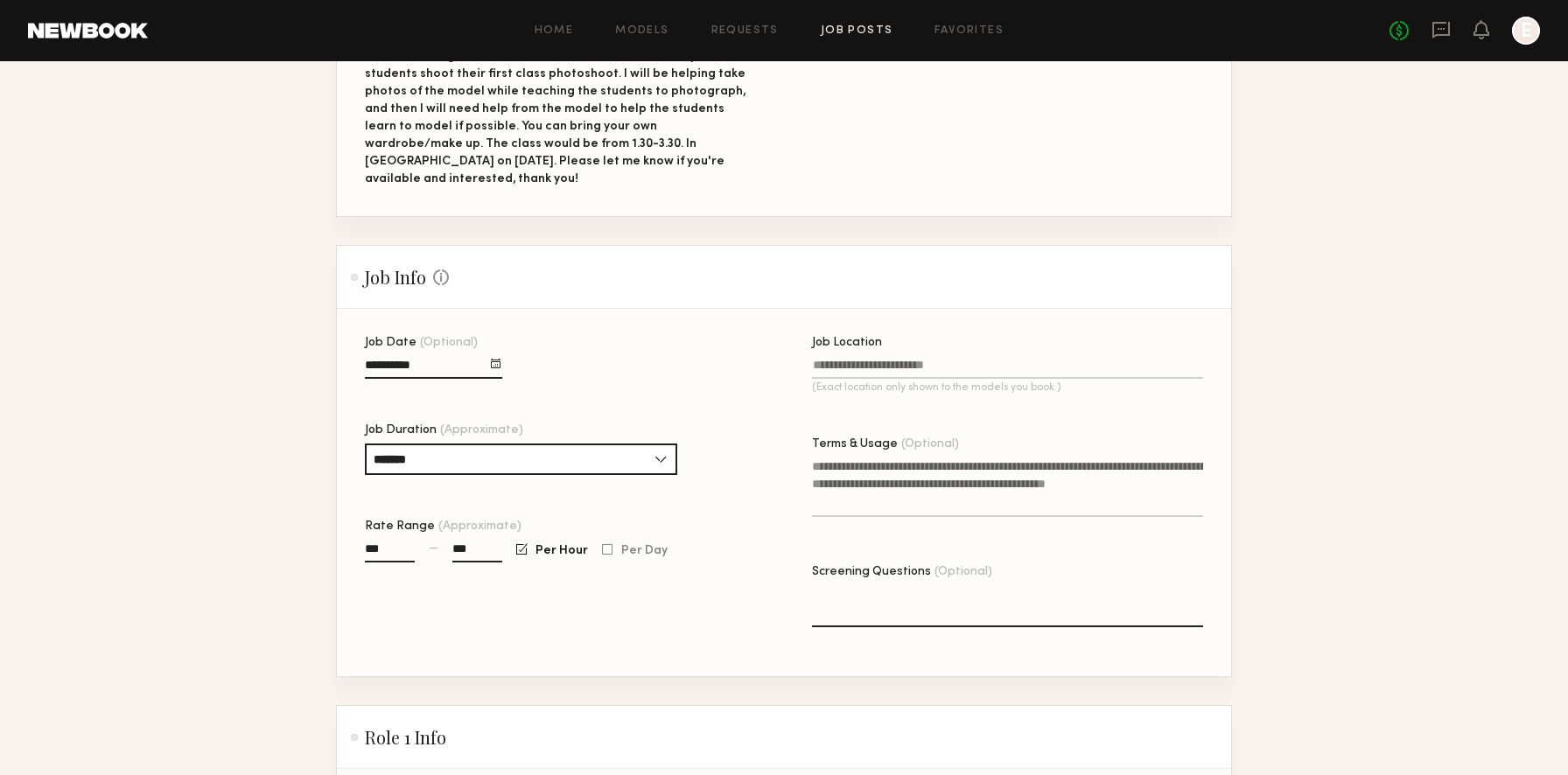
scroll to position [354, 0]
click at [861, 357] on input "Job Location (Exact location only shown to the models you book.)" at bounding box center [1007, 366] width 391 height 20
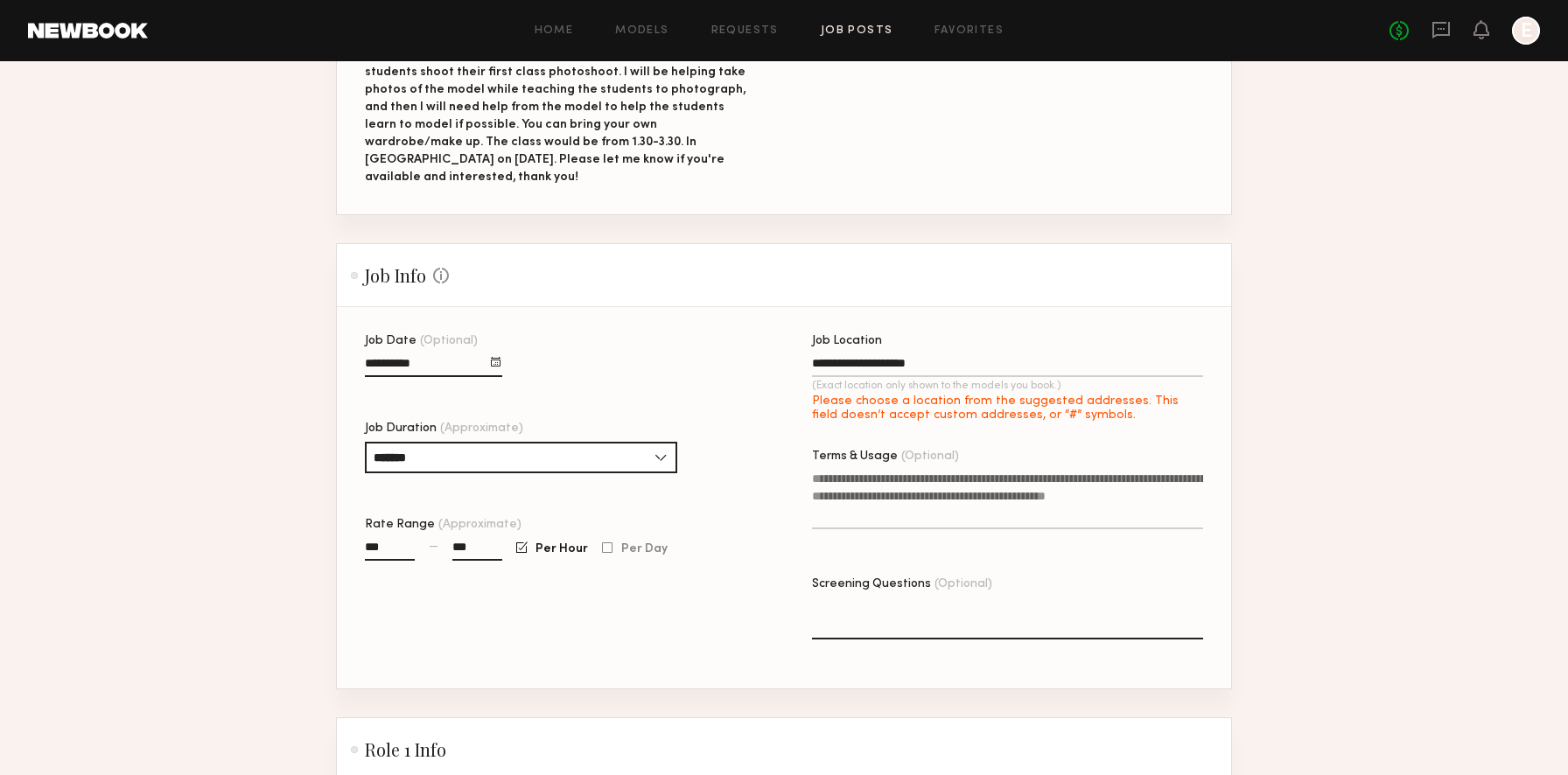
type input "**********"
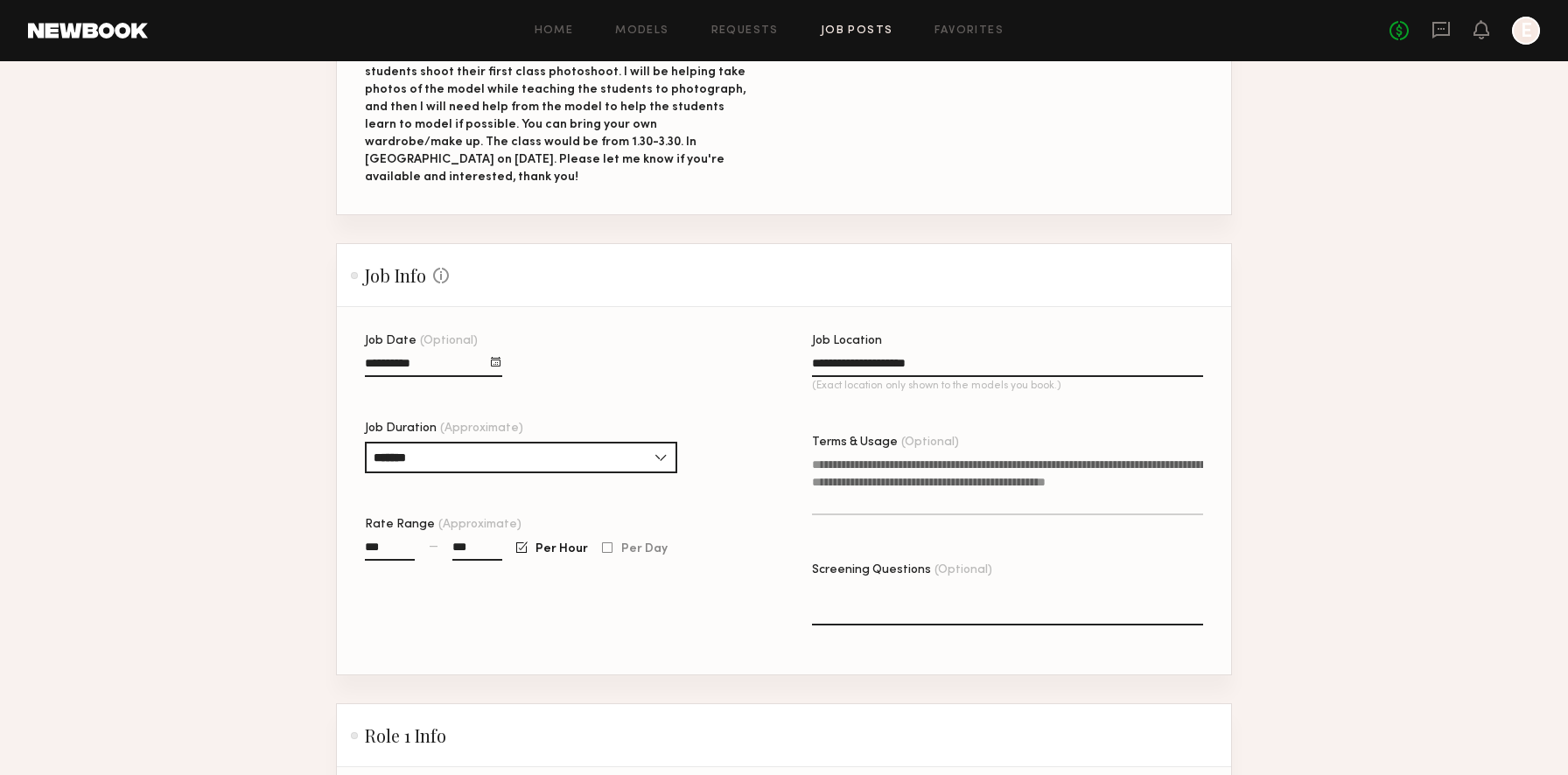
click at [902, 491] on textarea "Terms & Usage (Optional)" at bounding box center [1007, 486] width 391 height 60
drag, startPoint x: 871, startPoint y: 463, endPoint x: 1006, endPoint y: 471, distance: 135.2
click at [1006, 471] on textarea "Terms & Usage (Optional)" at bounding box center [1007, 486] width 391 height 60
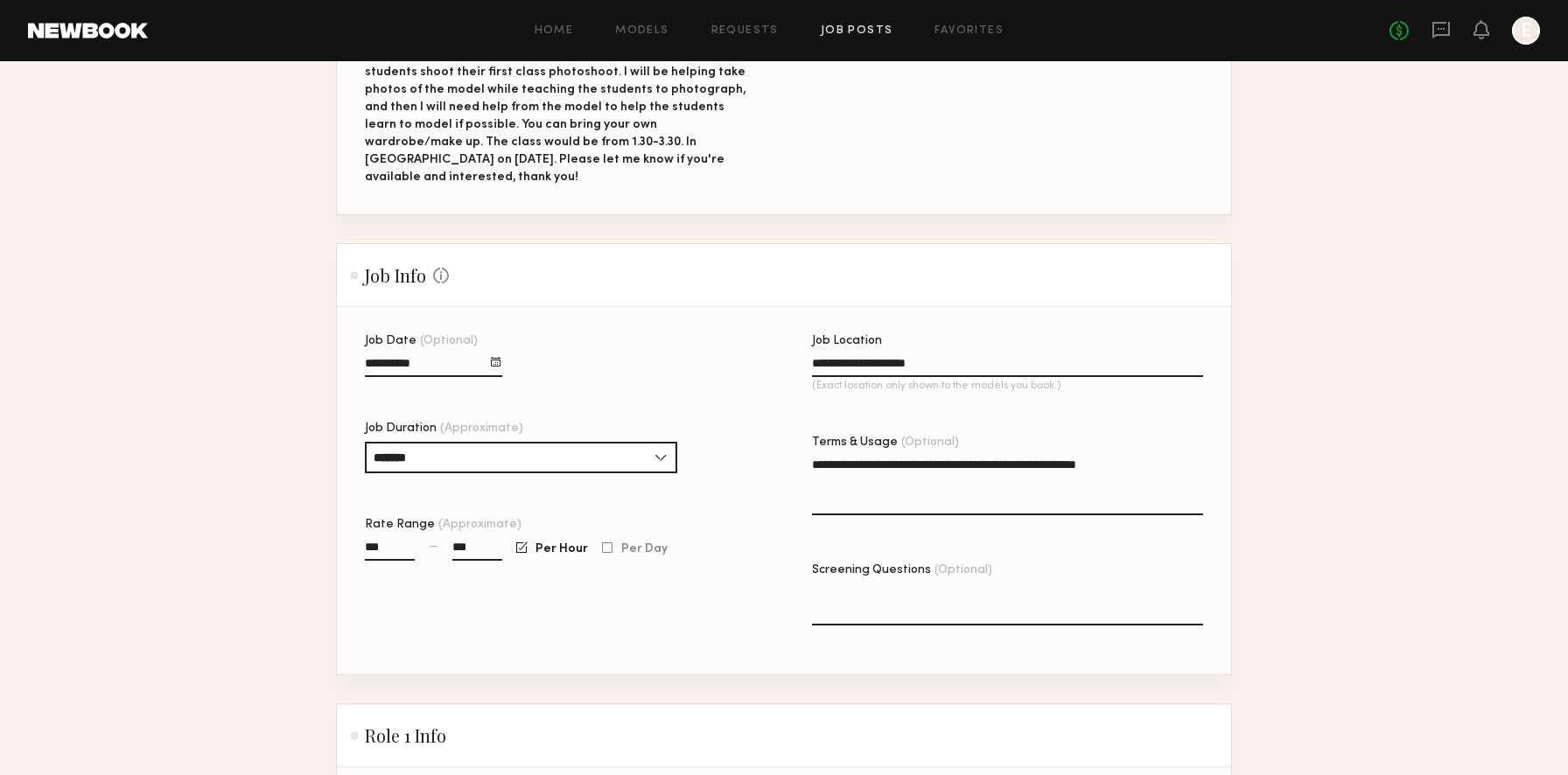
type textarea "**********"
click at [1392, 514] on section "**********" at bounding box center [784, 391] width 1568 height 1306
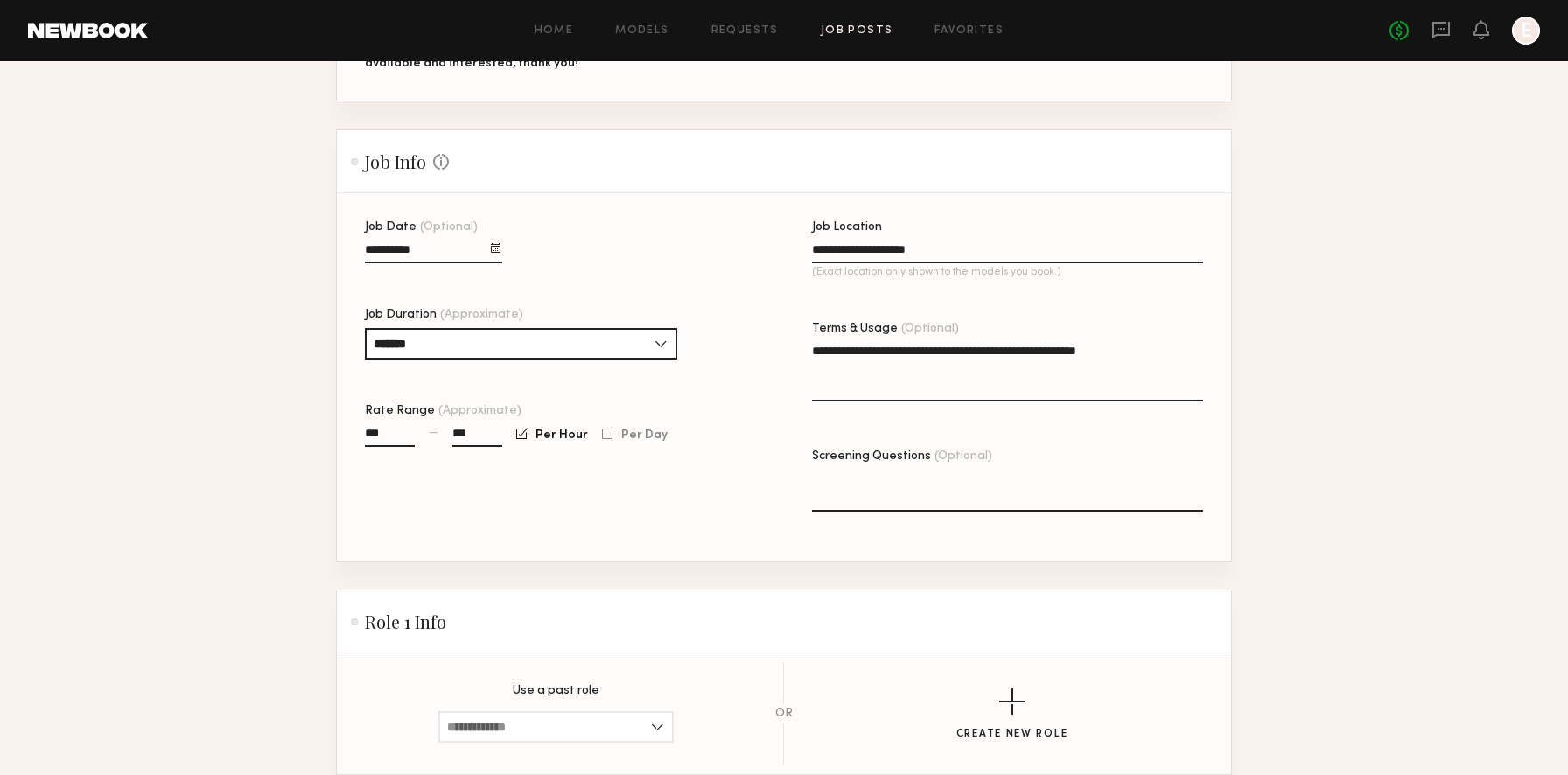
scroll to position [712, 0]
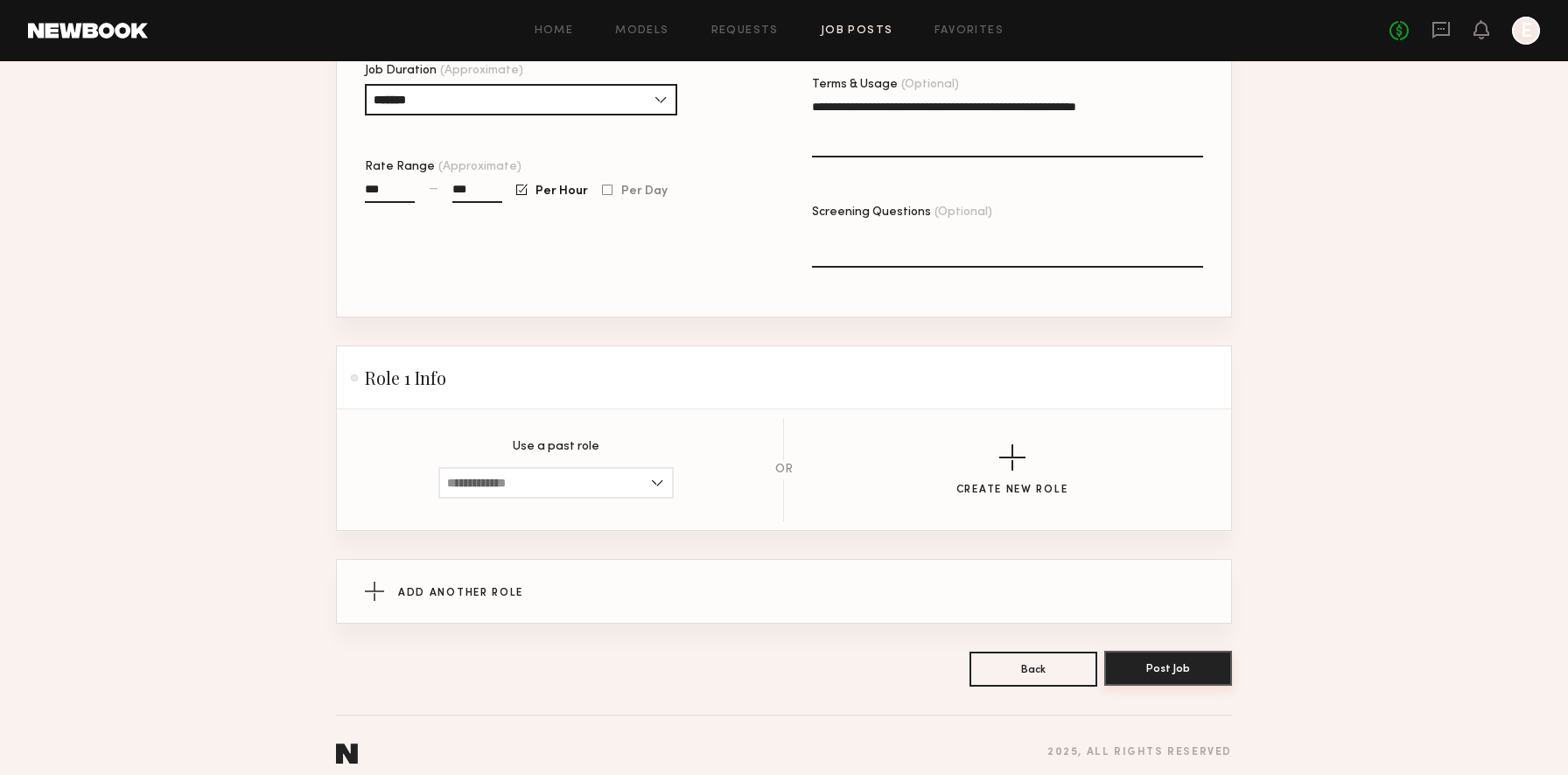
click at [1154, 663] on button "Post Job" at bounding box center [1167, 667] width 127 height 35
click at [634, 467] on input at bounding box center [555, 483] width 235 height 32
click at [852, 418] on section "Use a past role No Past Roles Exist OR Create New Role" at bounding box center [784, 470] width 838 height 103
click at [1012, 445] on div "button" at bounding box center [1012, 458] width 26 height 26
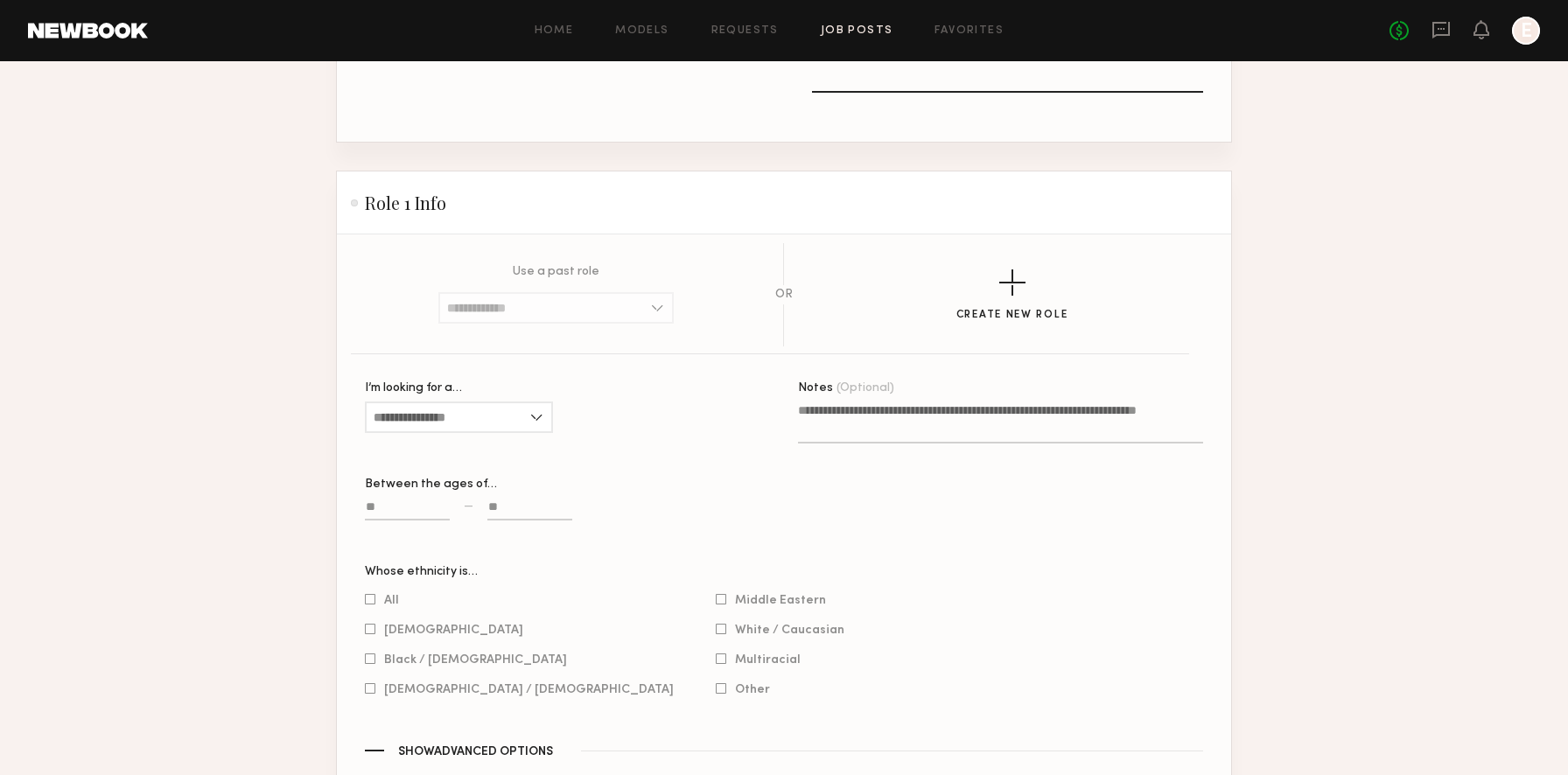
scroll to position [921, 0]
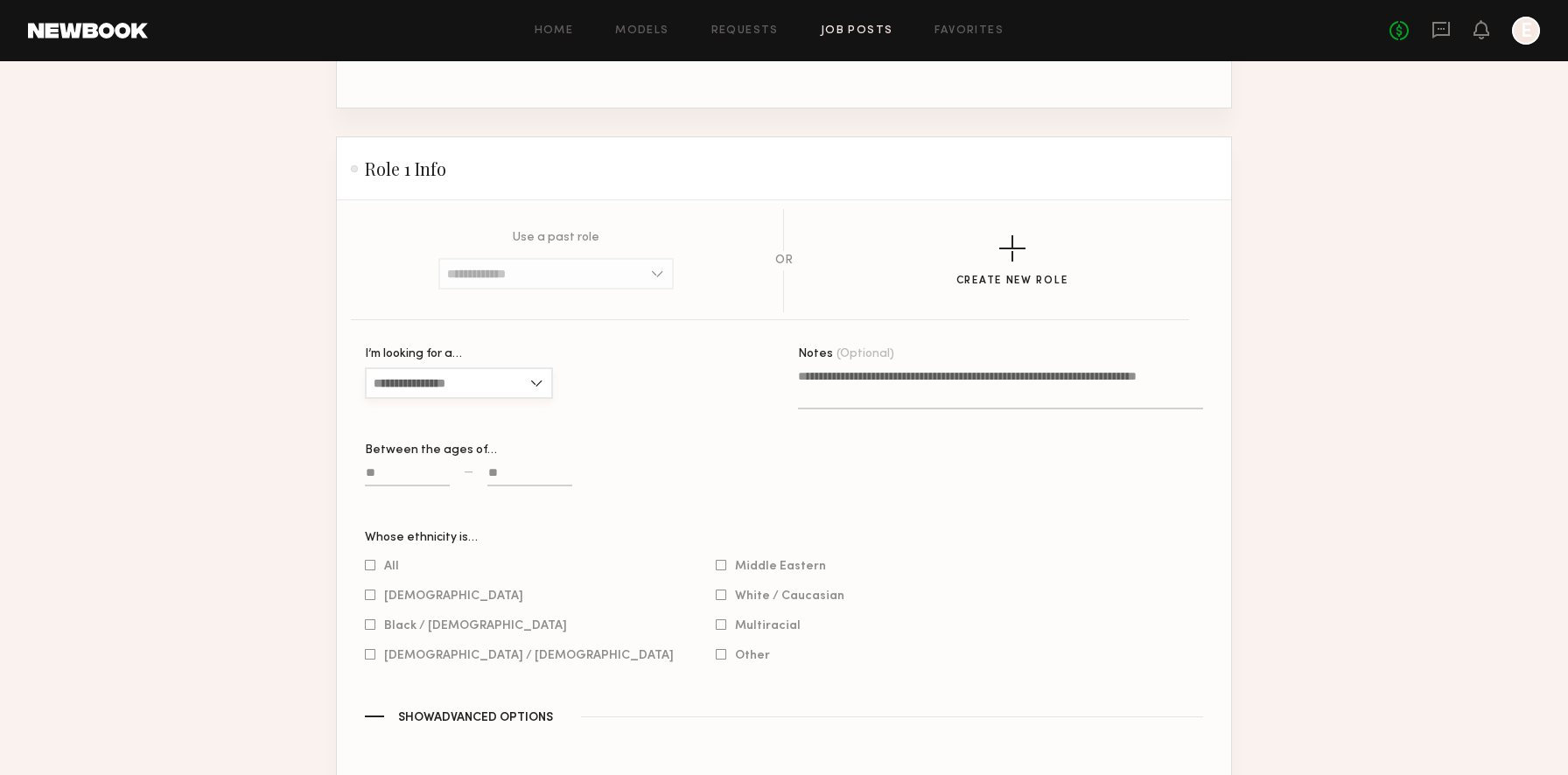
click at [511, 367] on input "I’m looking for a…" at bounding box center [459, 383] width 188 height 32
click at [435, 455] on div "All" at bounding box center [459, 469] width 184 height 28
type input "***"
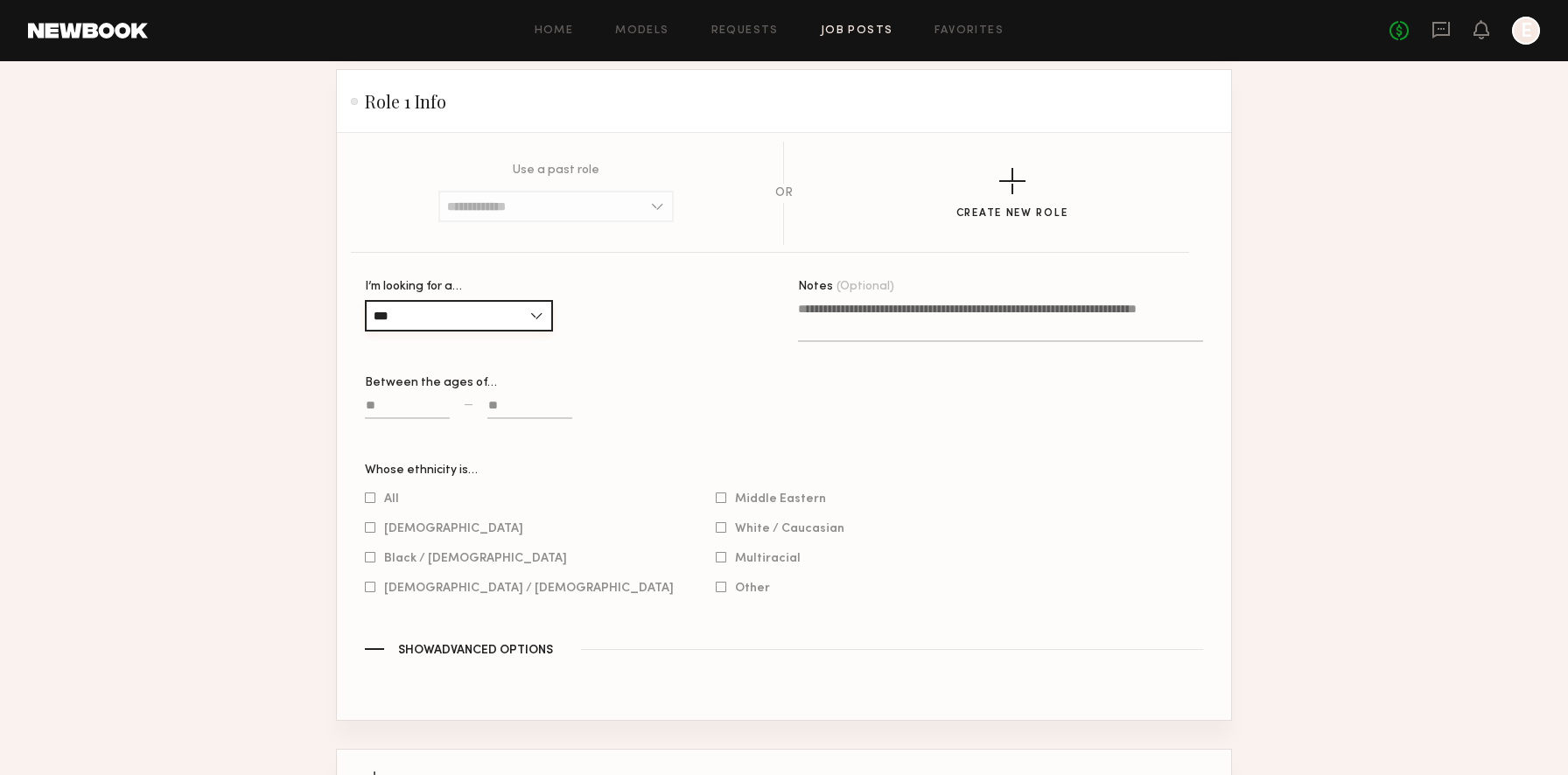
scroll to position [994, 0]
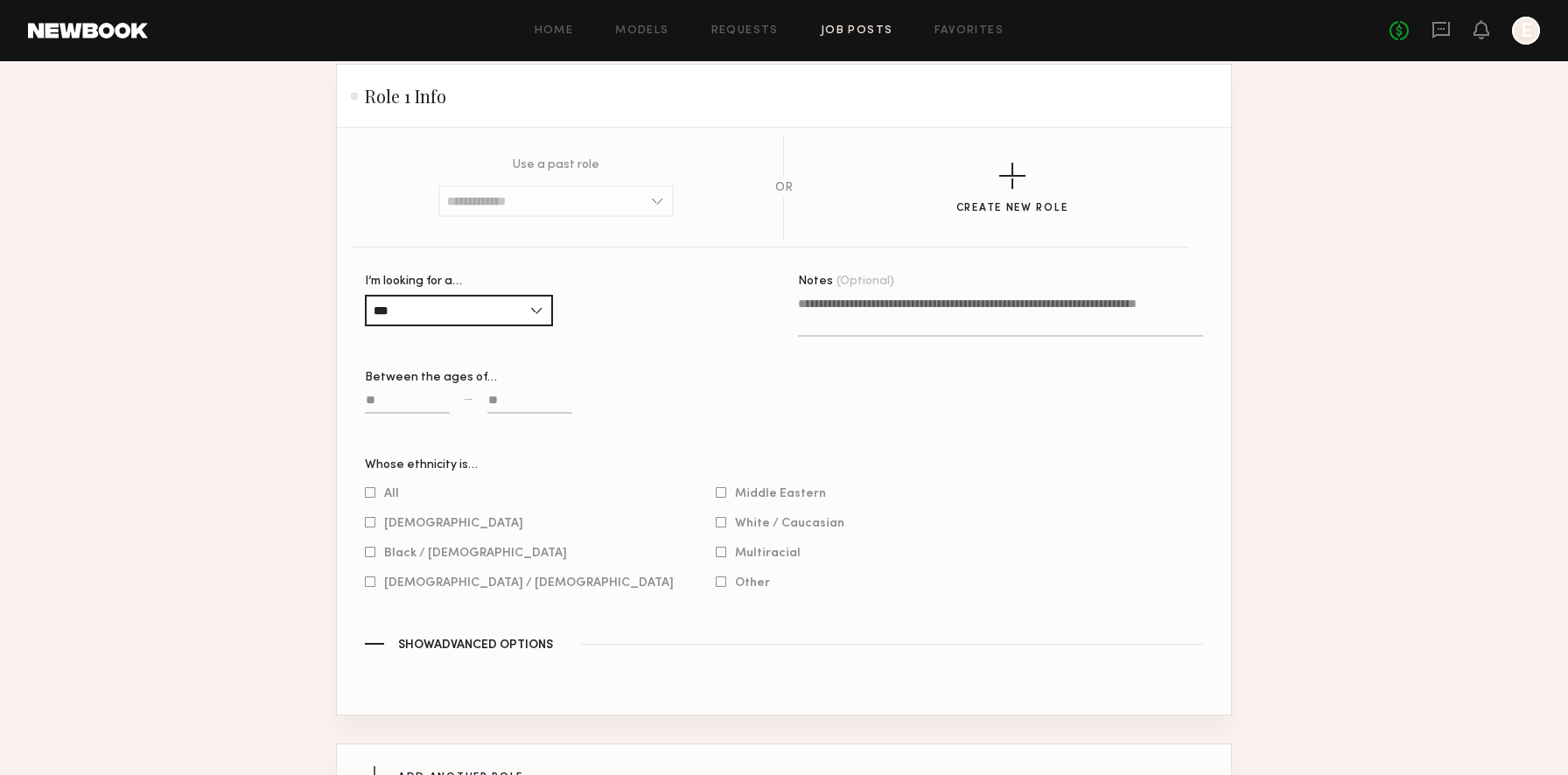
click at [412, 396] on input at bounding box center [407, 402] width 85 height 20
type input "**"
click at [522, 393] on input at bounding box center [529, 402] width 85 height 20
type input "**"
click at [725, 337] on div "I’m looking for a… *** Female Male All Between the ages of… ** — **" at bounding box center [567, 367] width 405 height 183
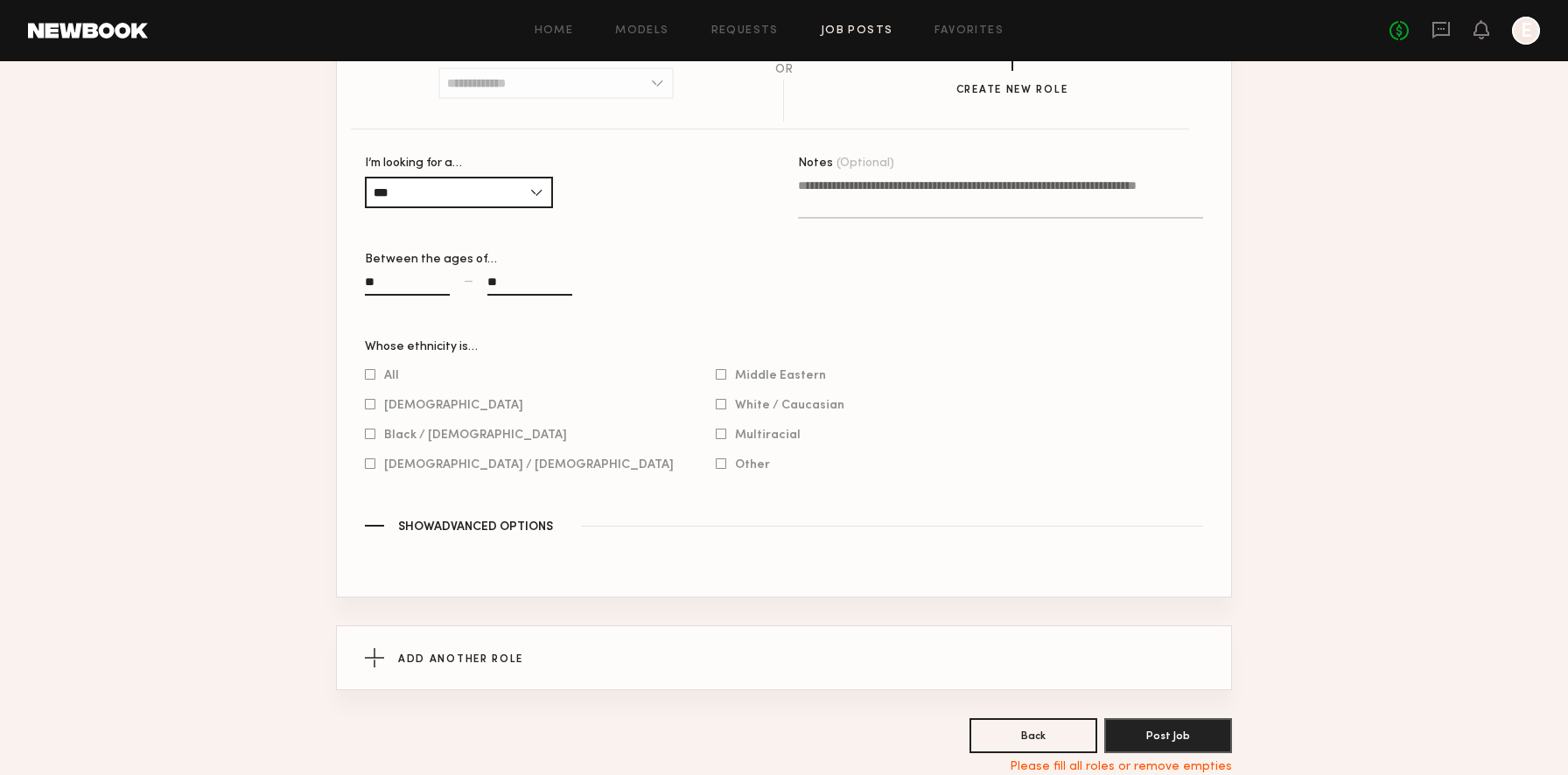
scroll to position [1152, 0]
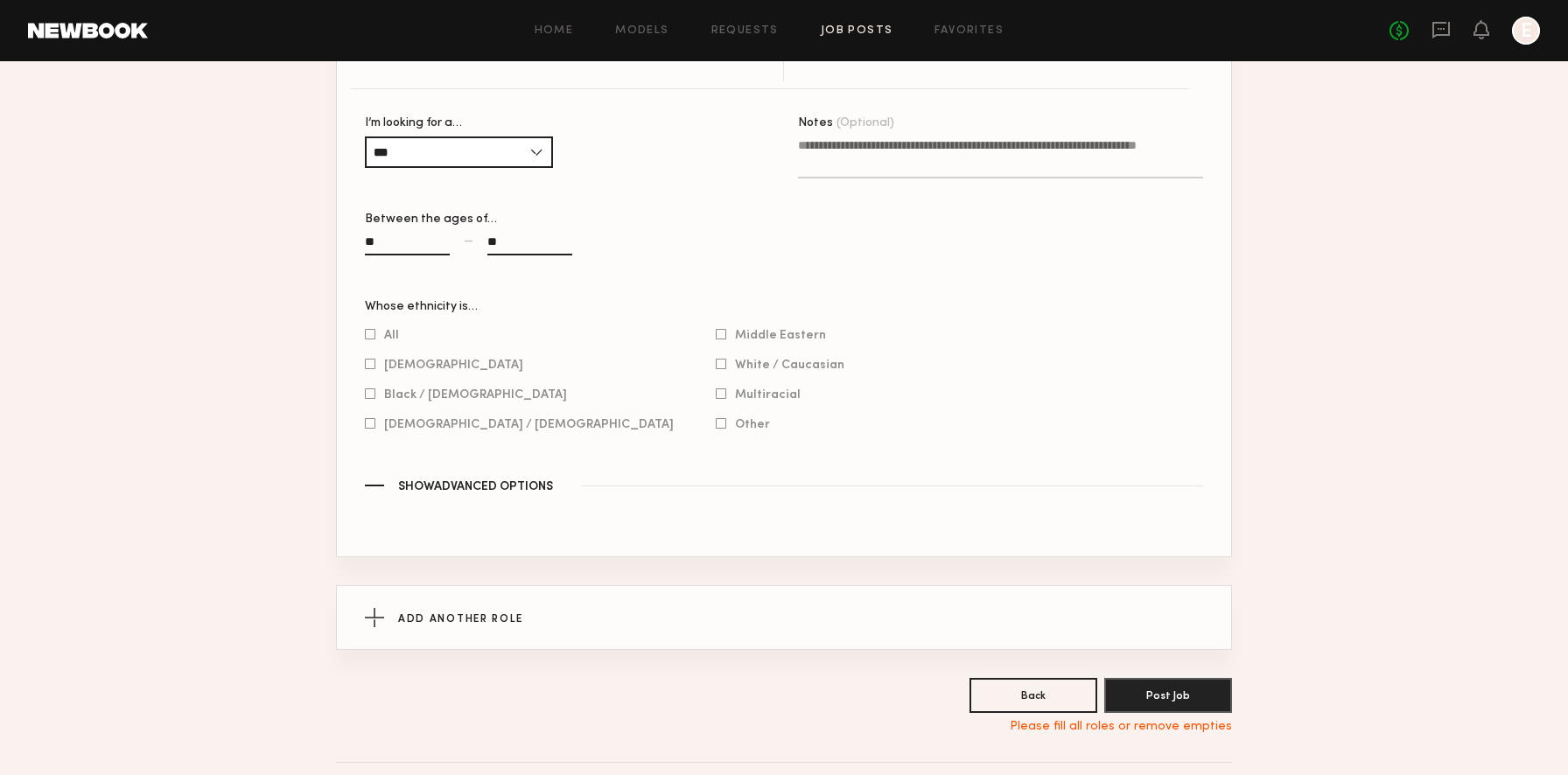
click at [461, 485] on span "Show Advanced Options" at bounding box center [475, 487] width 154 height 12
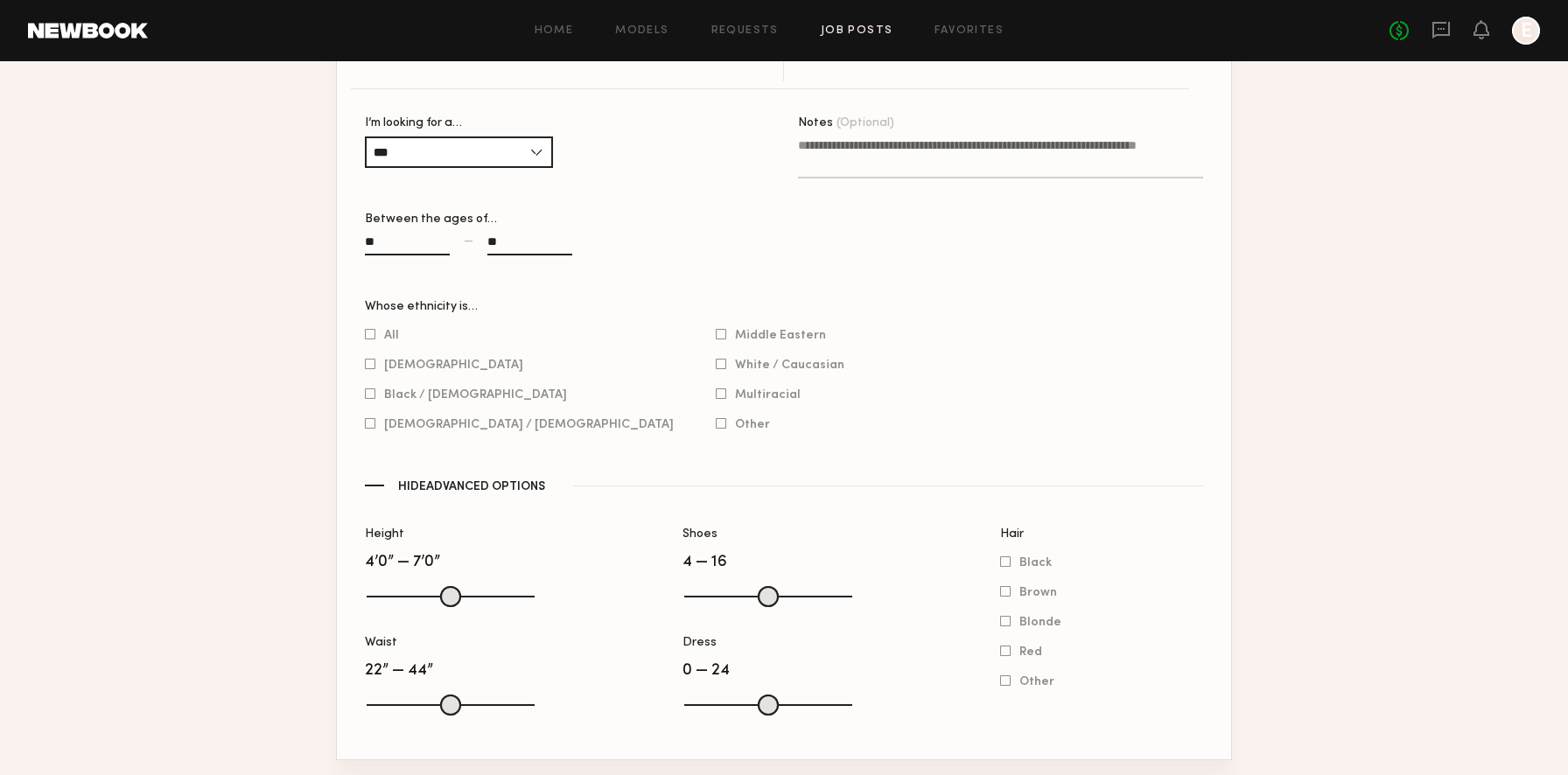
click at [461, 485] on span "Hide Advanced Options" at bounding box center [471, 487] width 147 height 12
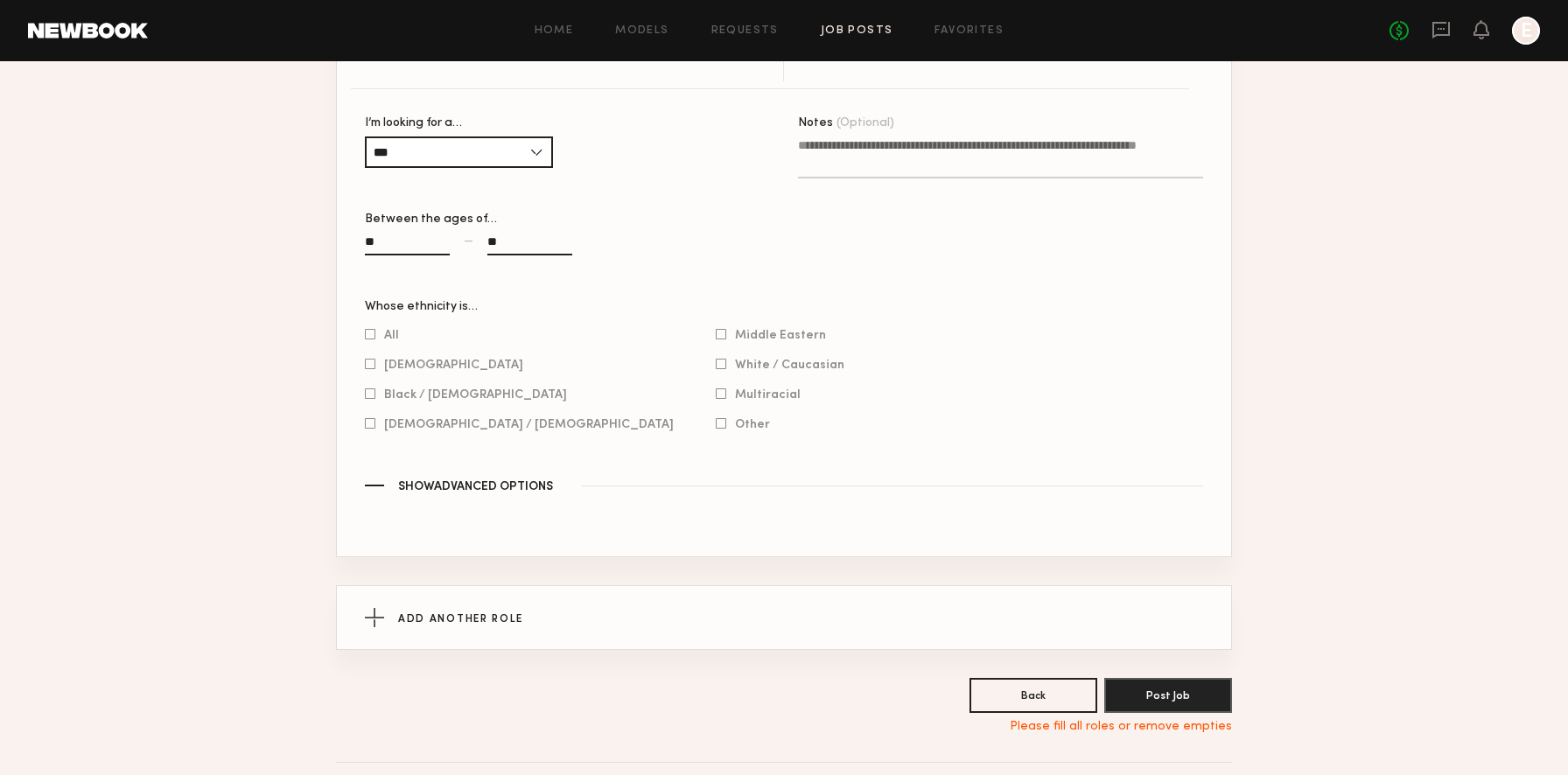
scroll to position [1214, 0]
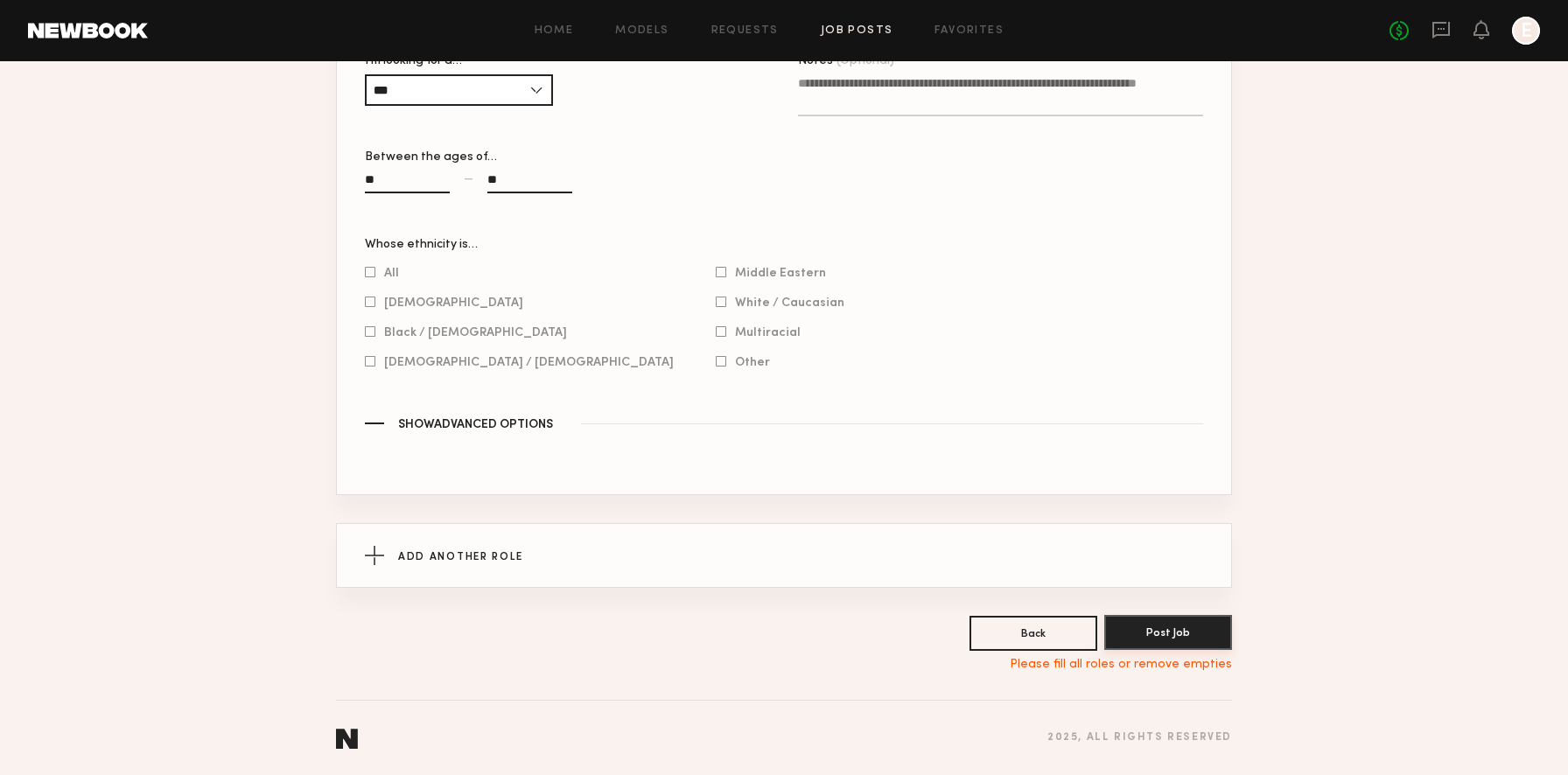
click at [1167, 627] on button "Post Job" at bounding box center [1167, 632] width 127 height 35
click at [438, 358] on span "Hispanic / Latino" at bounding box center [528, 361] width 289 height 8
click at [374, 267] on div at bounding box center [370, 272] width 10 height 11
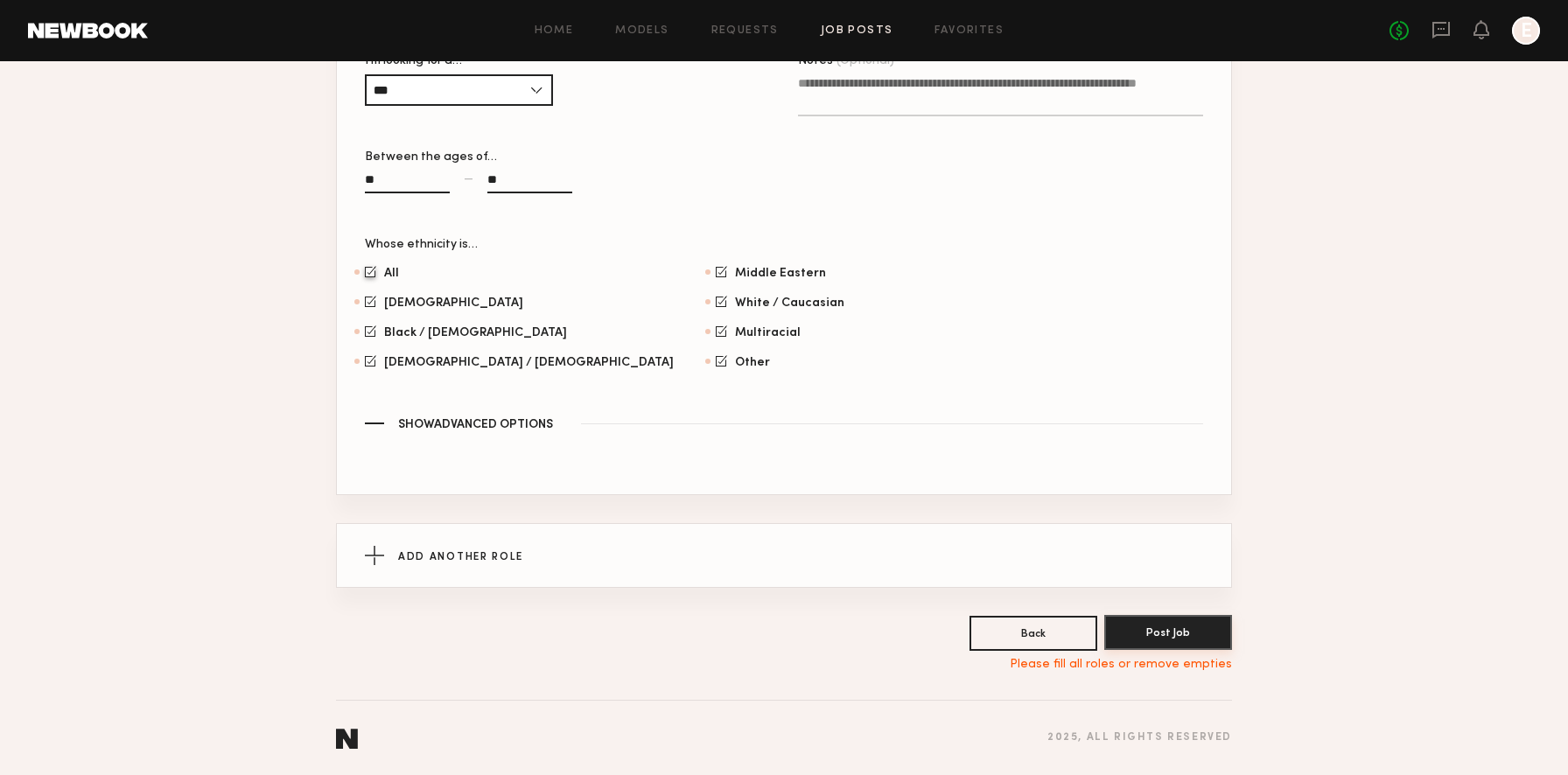
click at [1166, 639] on button "Post Job" at bounding box center [1167, 632] width 127 height 35
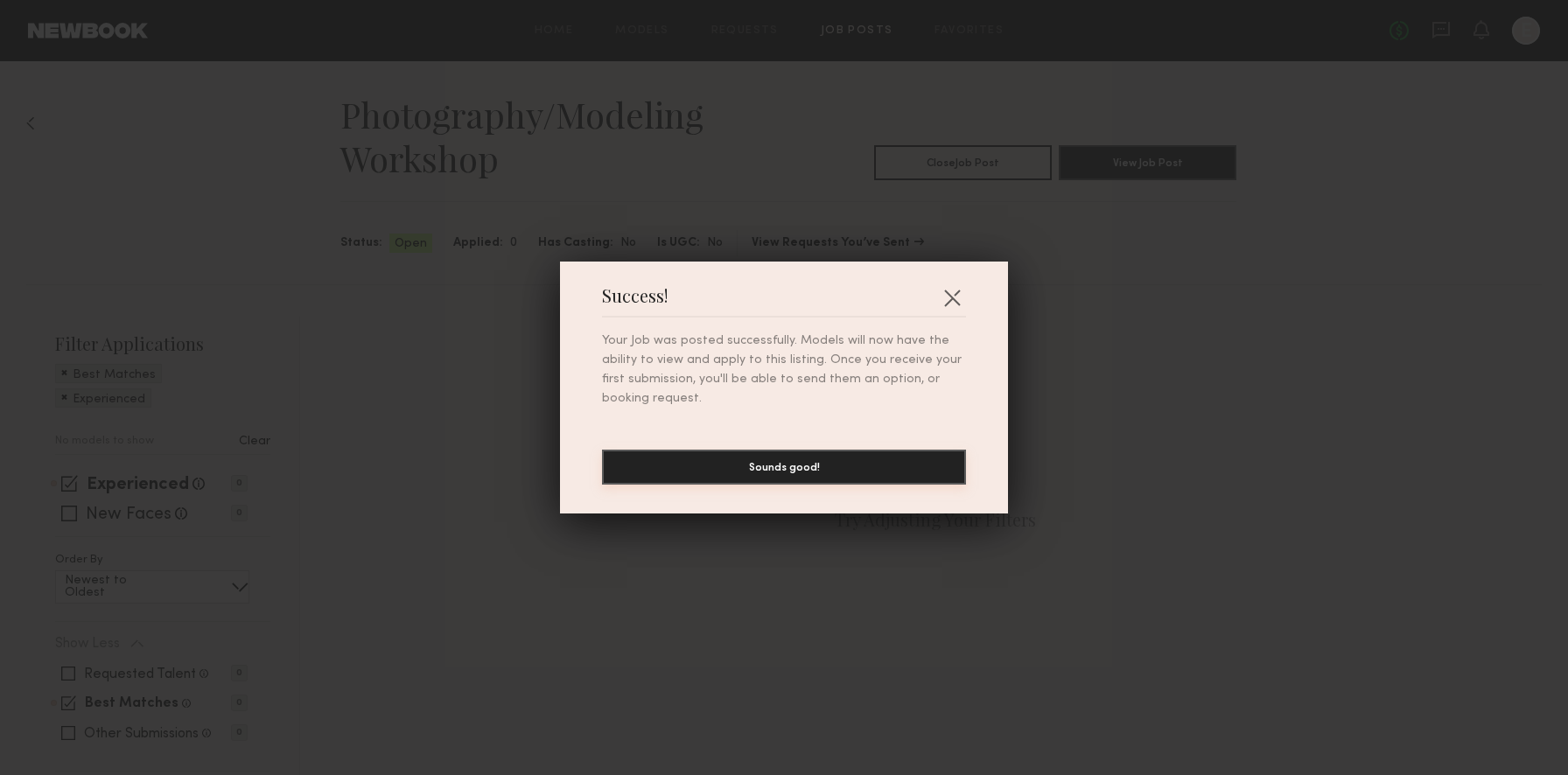
click at [910, 467] on button "Sounds good!" at bounding box center [784, 466] width 364 height 35
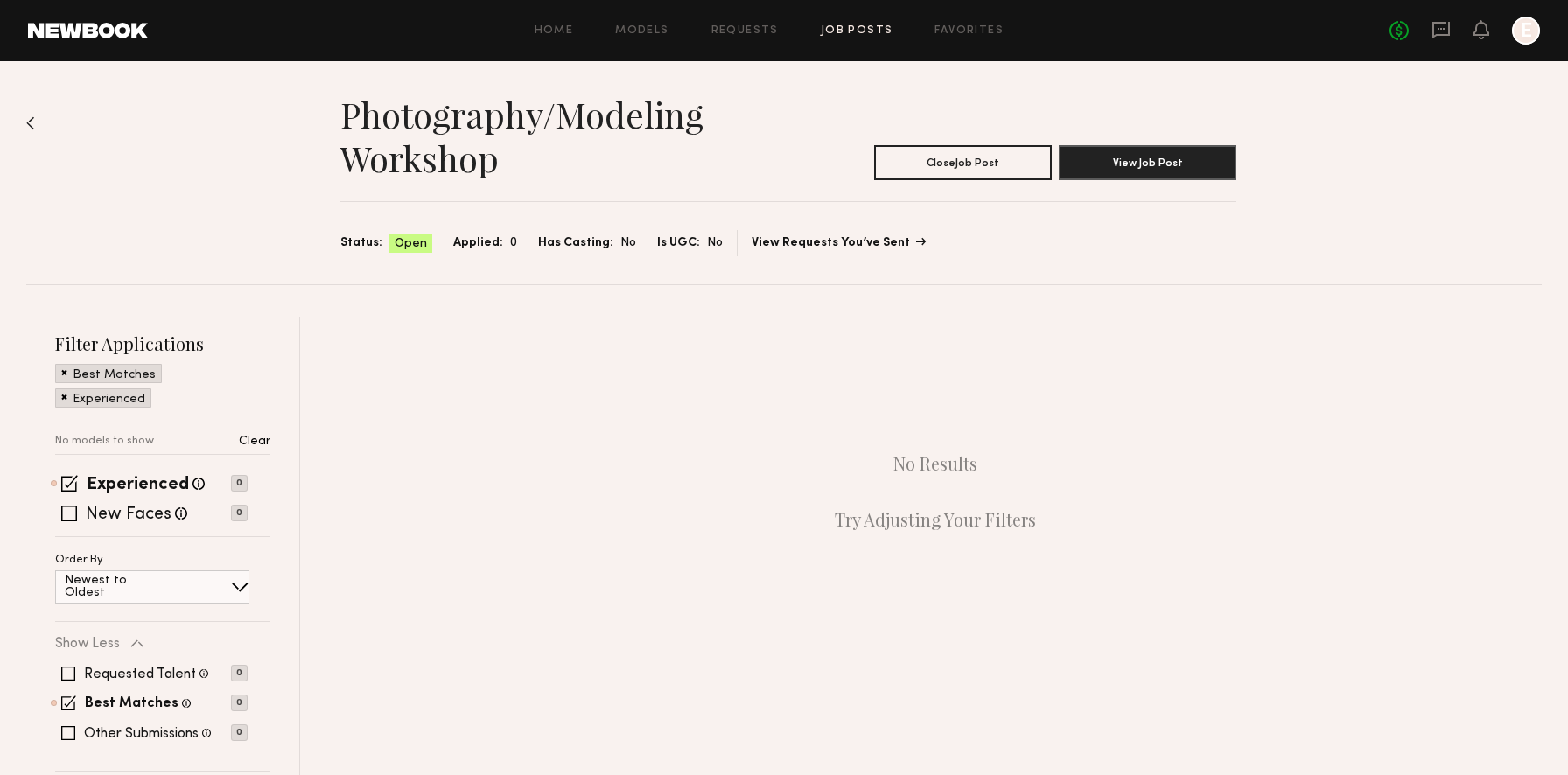
click at [834, 243] on link "View Requests You’ve Sent" at bounding box center [838, 242] width 172 height 12
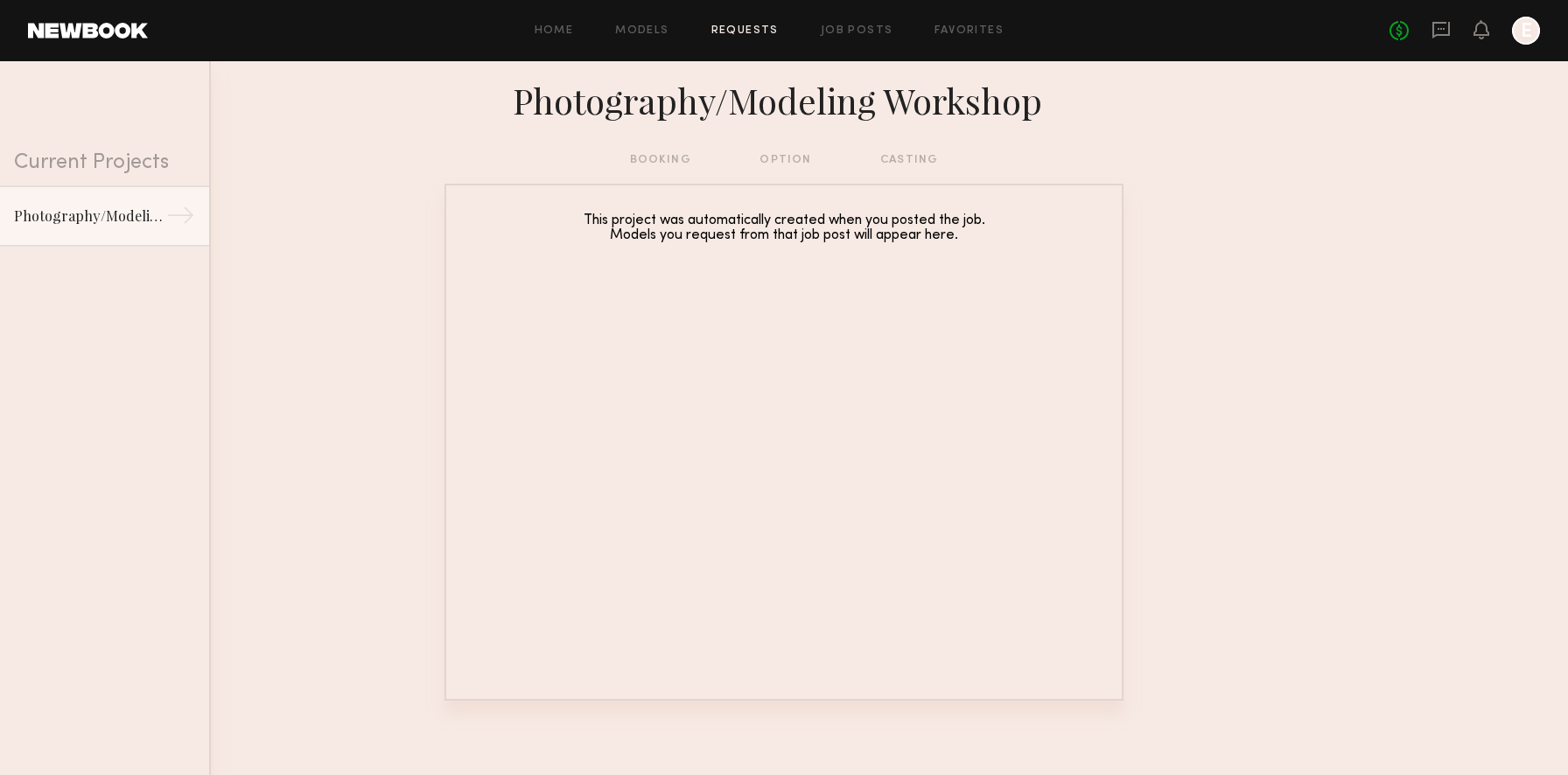
click at [705, 104] on div "Photography/Modeling Workshop" at bounding box center [784, 98] width 679 height 47
click at [664, 165] on div "booking option casting" at bounding box center [784, 160] width 309 height 20
click at [667, 158] on div "booking option casting" at bounding box center [784, 160] width 309 height 20
click at [792, 154] on div "booking option casting" at bounding box center [784, 160] width 309 height 20
click at [925, 171] on div "booking option casting" at bounding box center [784, 168] width 1568 height 34
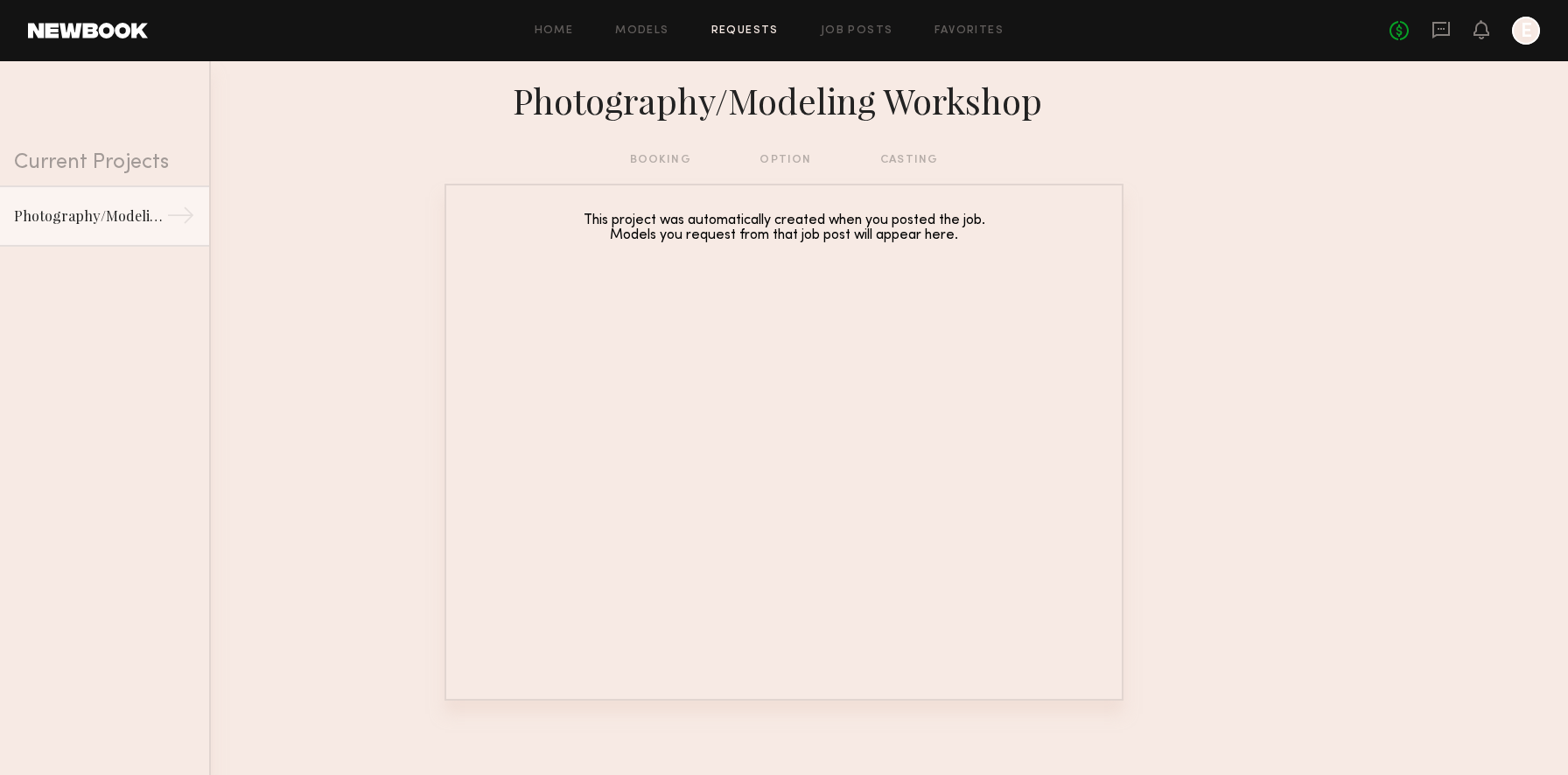
click at [919, 162] on div "booking option casting" at bounding box center [784, 160] width 309 height 20
click at [114, 223] on div "Photography/Modeling Workshop" at bounding box center [90, 215] width 153 height 21
click at [659, 34] on link "Models" at bounding box center [641, 31] width 53 height 11
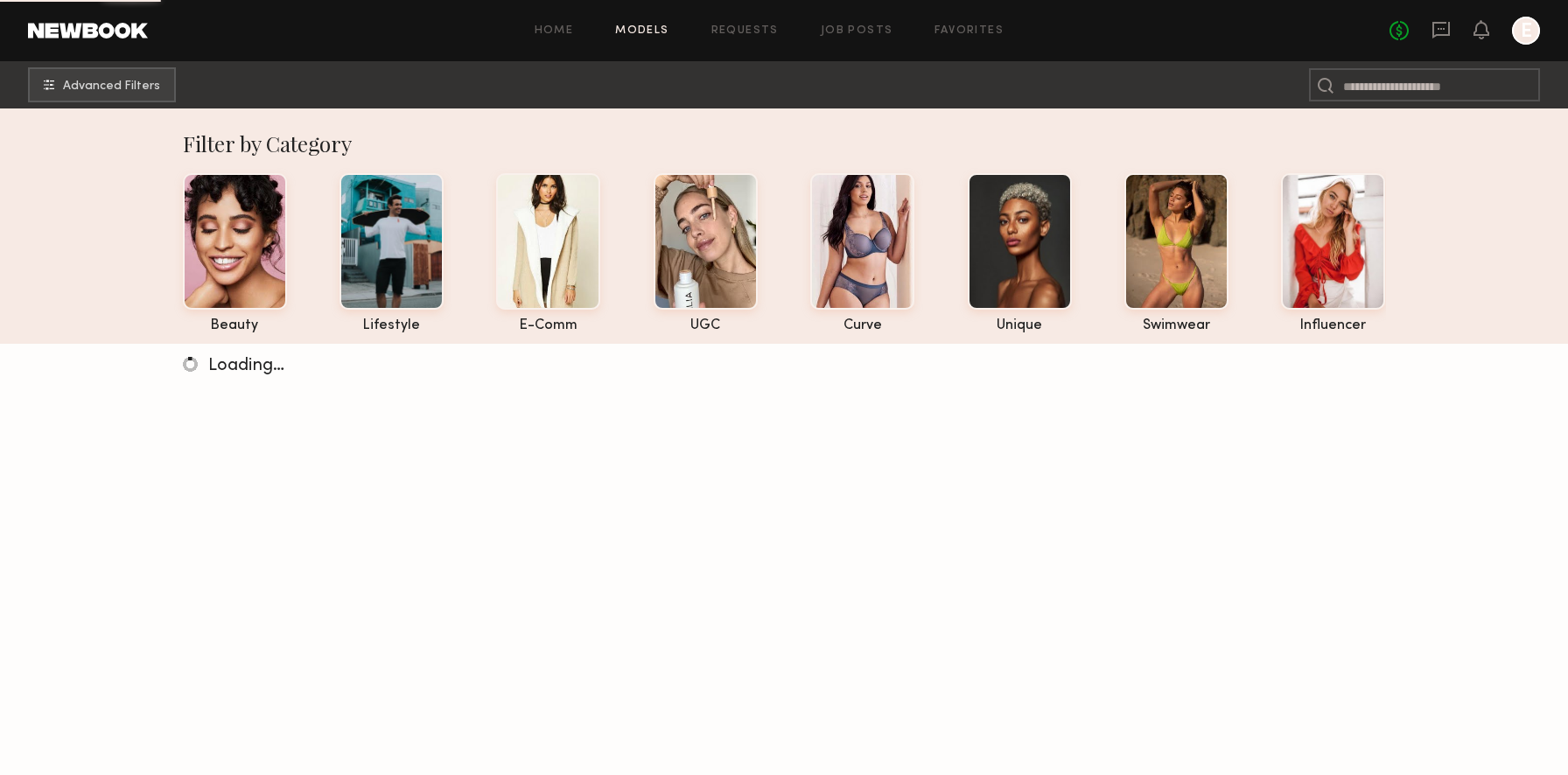
click at [972, 37] on div "Home Models Requests Job Posts Favorites Sign Out No fees up to $5,000 E" at bounding box center [843, 31] width 1392 height 28
click at [971, 20] on div "Home Models Requests Job Posts Favorites Sign Out No fees up to $5,000 E" at bounding box center [843, 31] width 1392 height 28
click at [970, 25] on link "Favorites" at bounding box center [969, 31] width 69 height 11
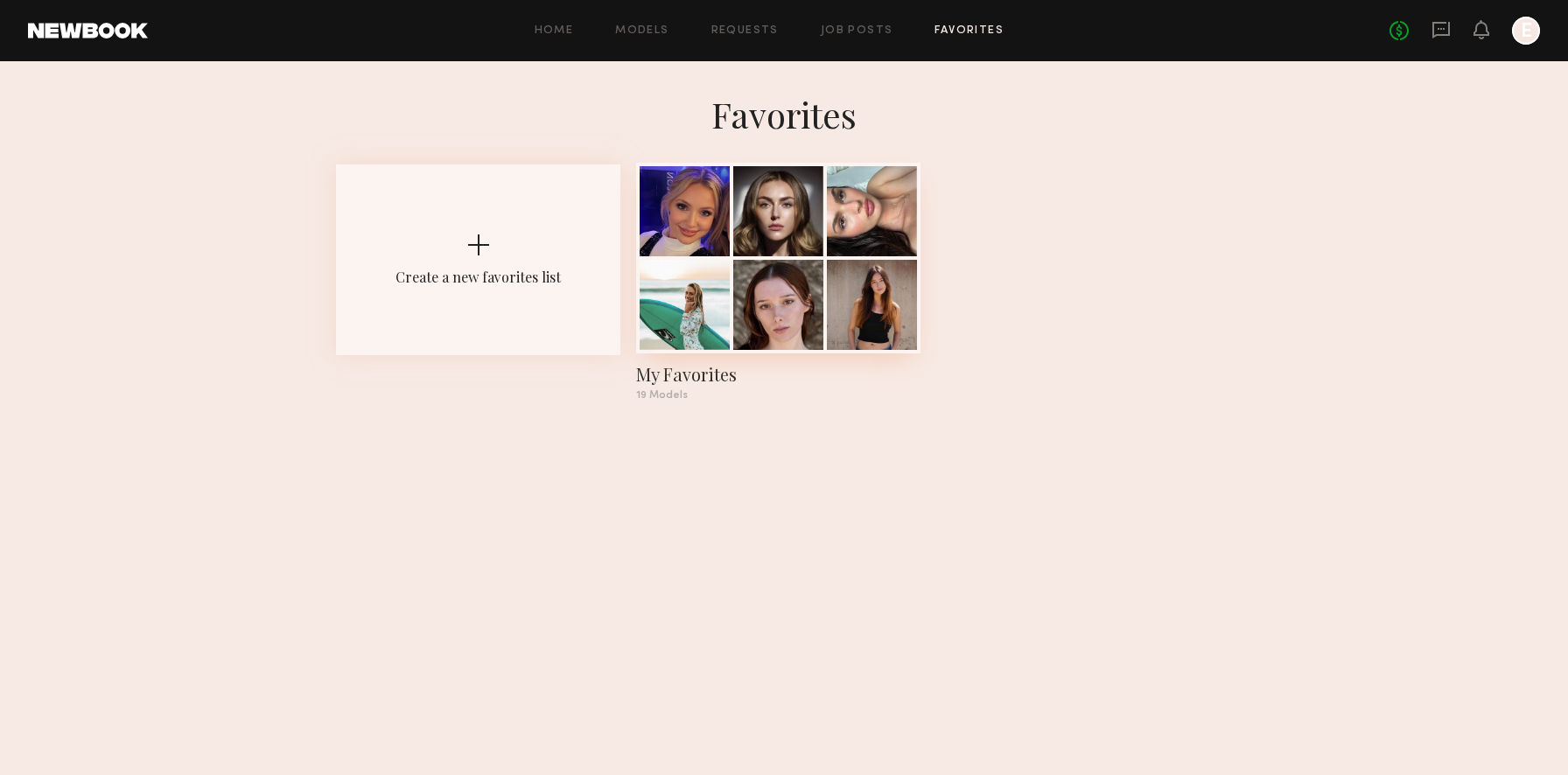
click at [721, 386] on div "My Favorites" at bounding box center [778, 374] width 285 height 24
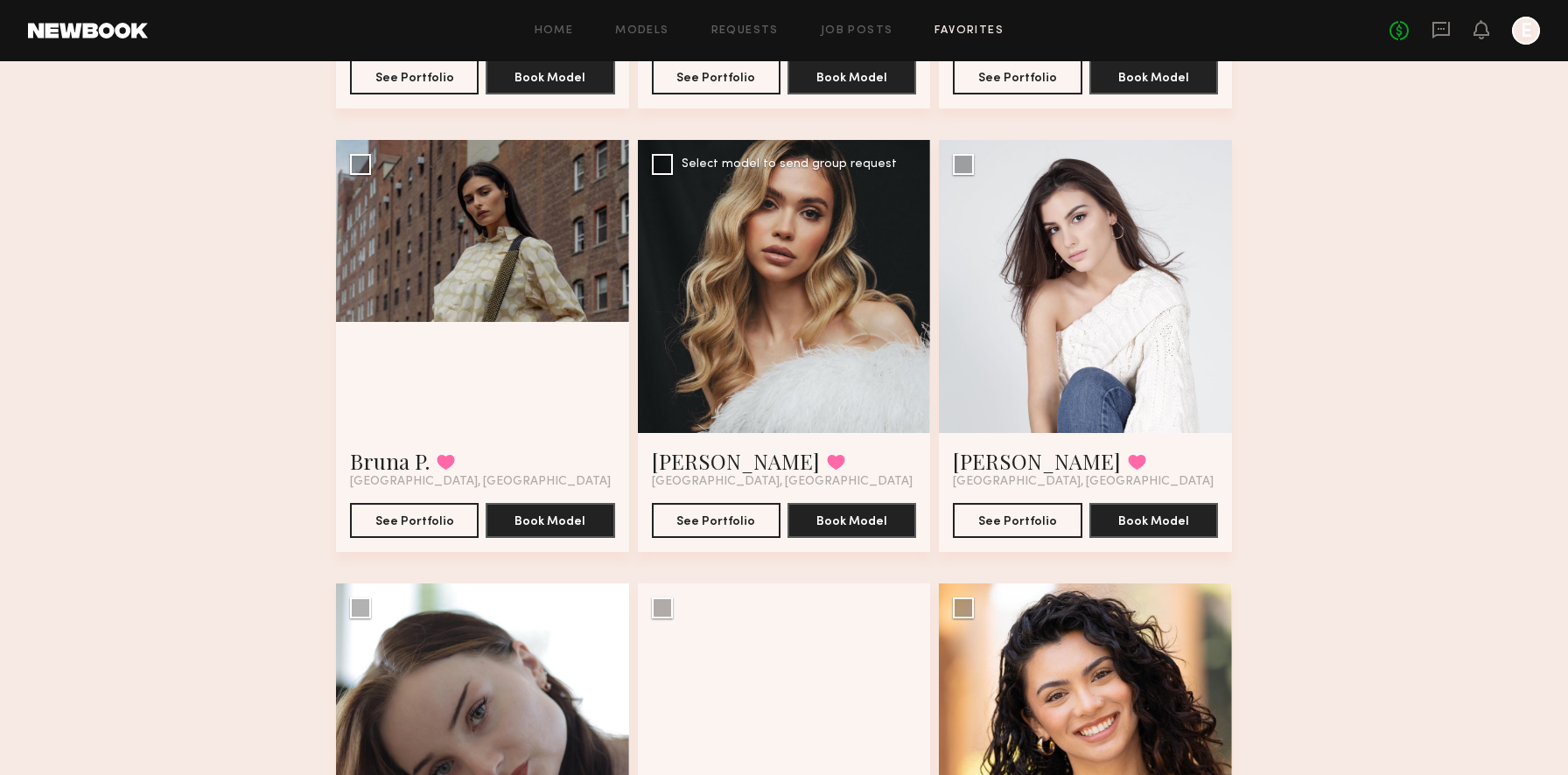
scroll to position [1380, 0]
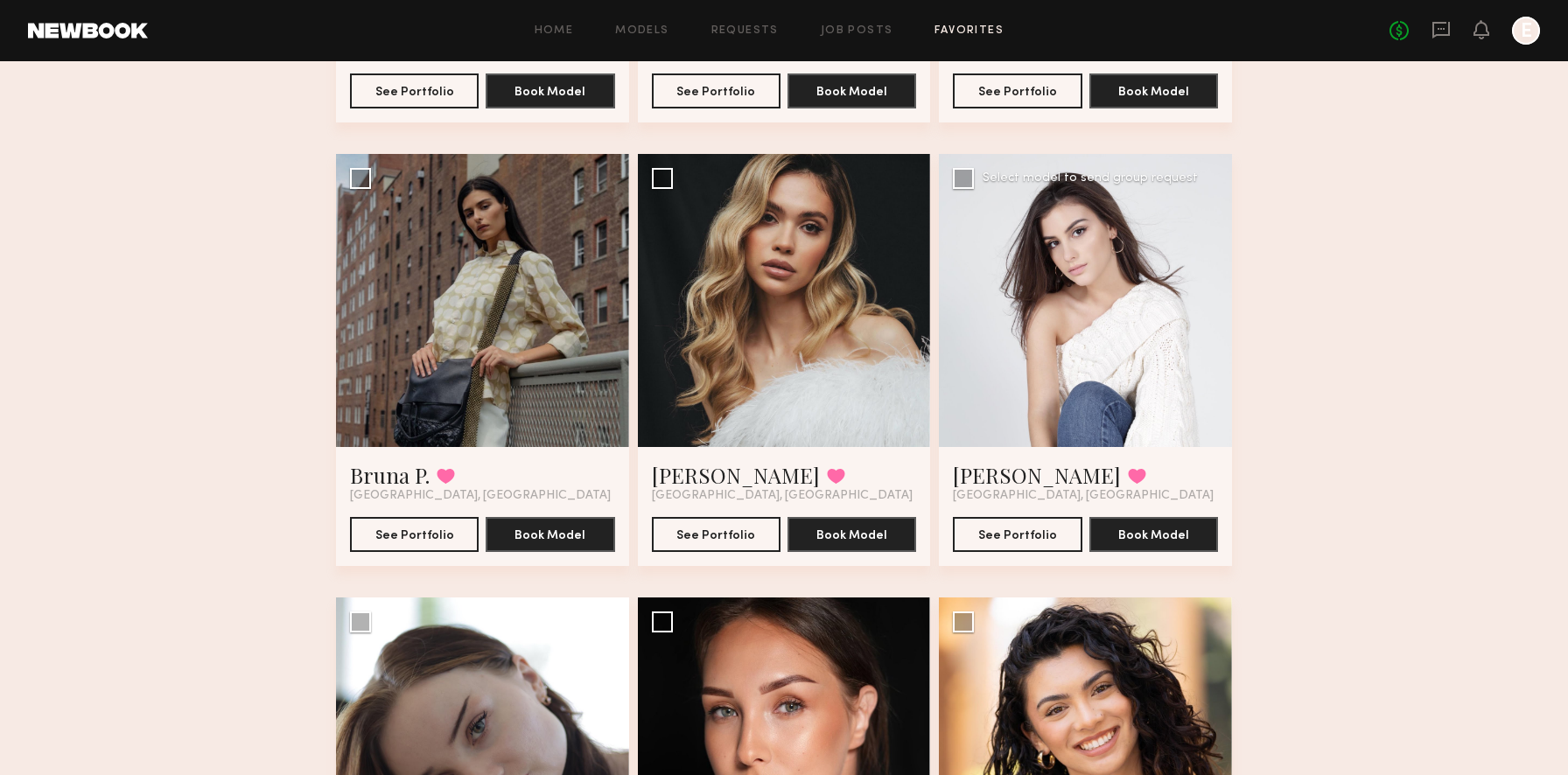
click at [1006, 382] on div at bounding box center [1085, 300] width 293 height 293
click at [1034, 519] on button "See Portfolio" at bounding box center [1017, 533] width 128 height 35
click at [953, 516] on button "See Portfolio" at bounding box center [1017, 533] width 128 height 35
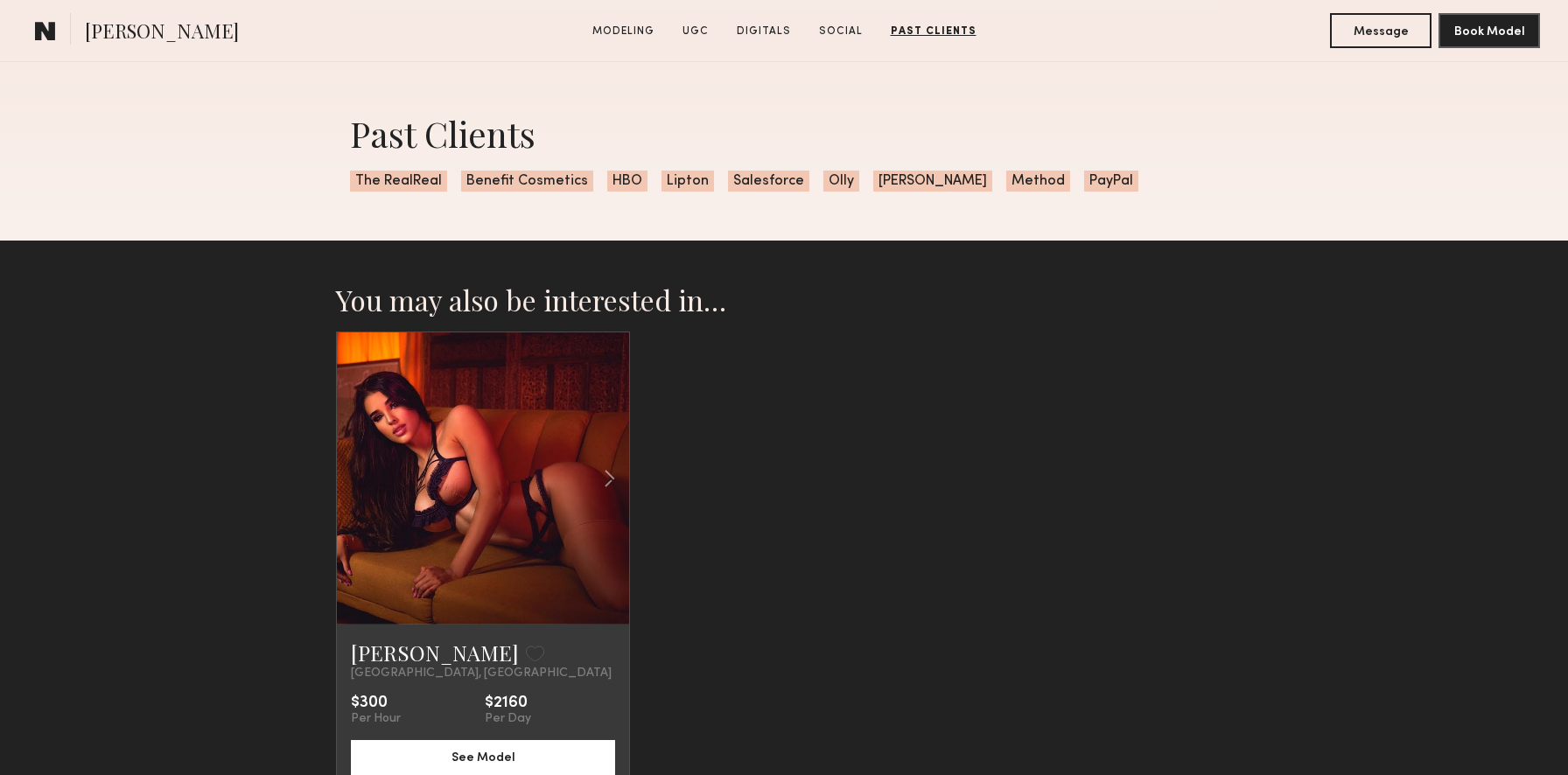
scroll to position [3711, 0]
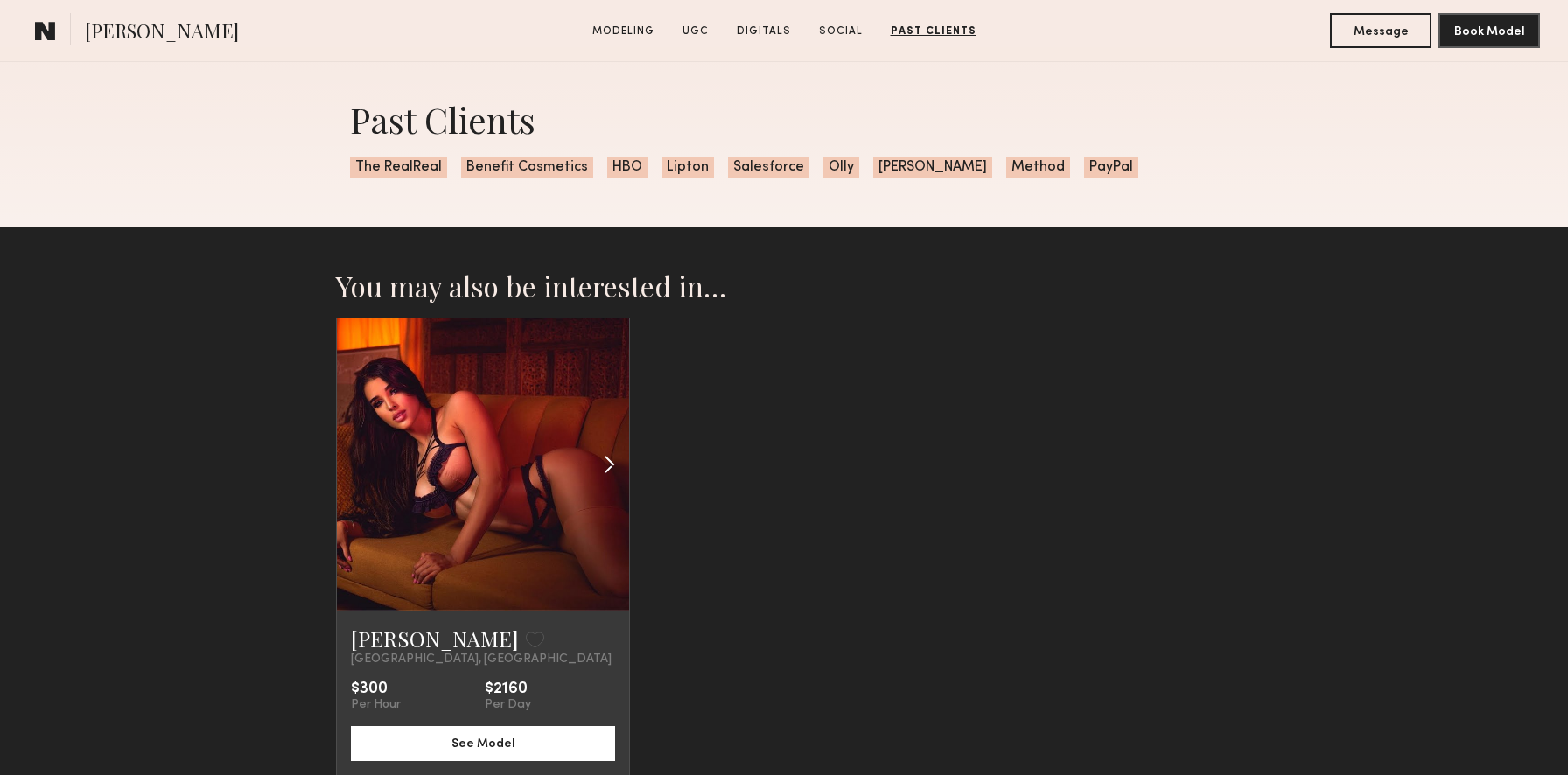
click at [616, 464] on common-icon at bounding box center [608, 464] width 25 height 34
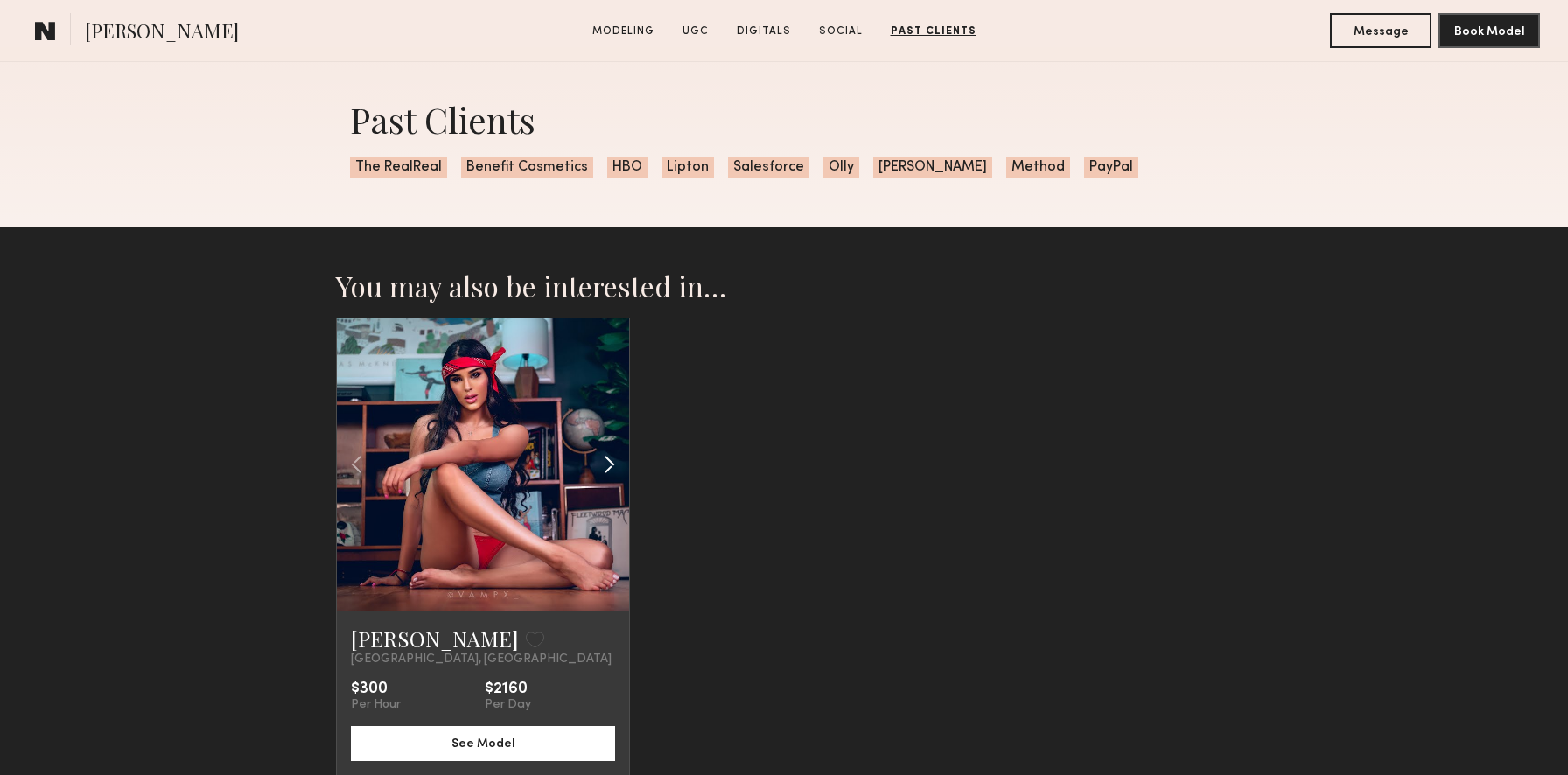
click at [616, 464] on common-icon at bounding box center [608, 464] width 25 height 34
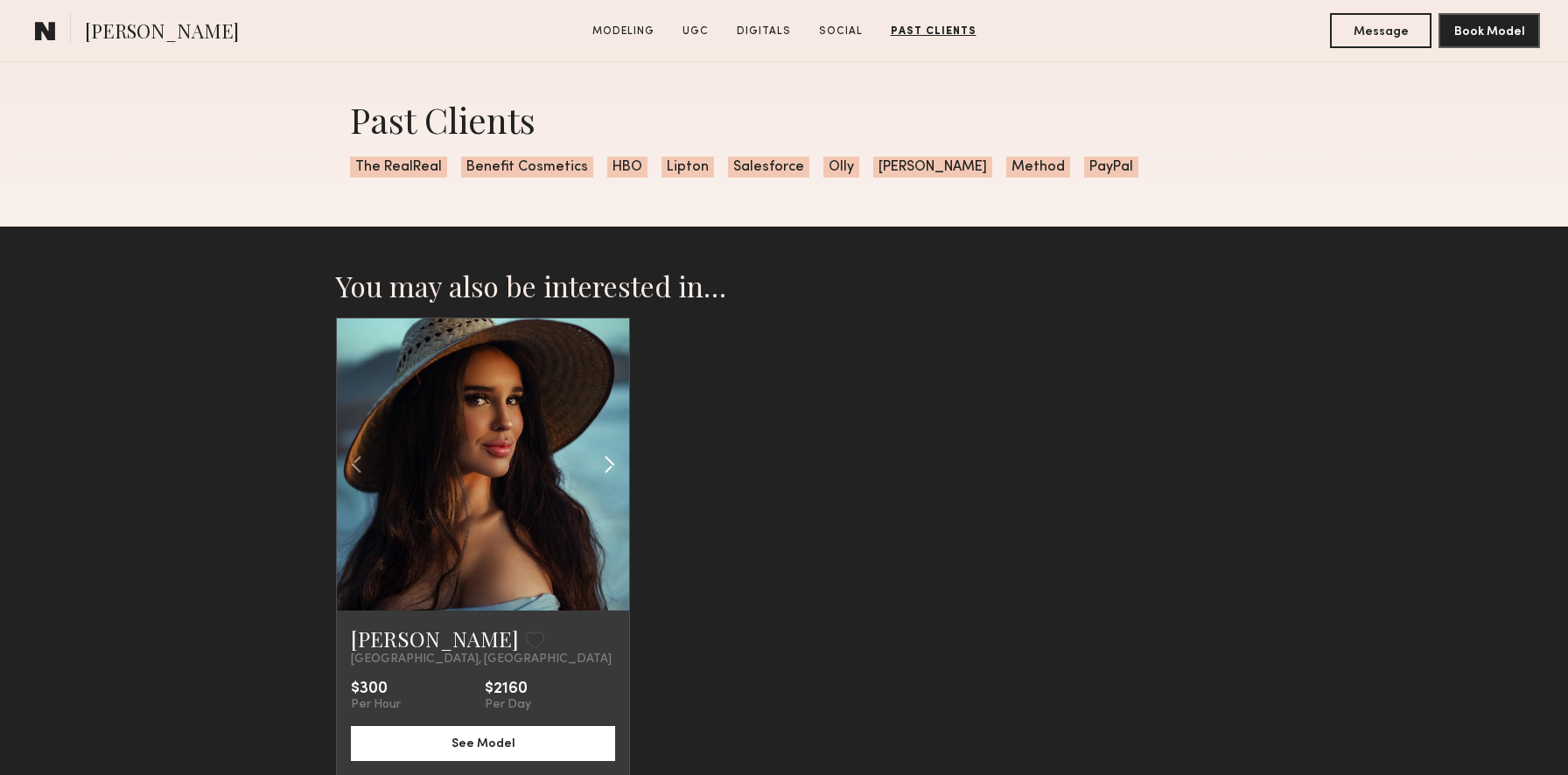
click at [616, 464] on common-icon at bounding box center [608, 464] width 25 height 34
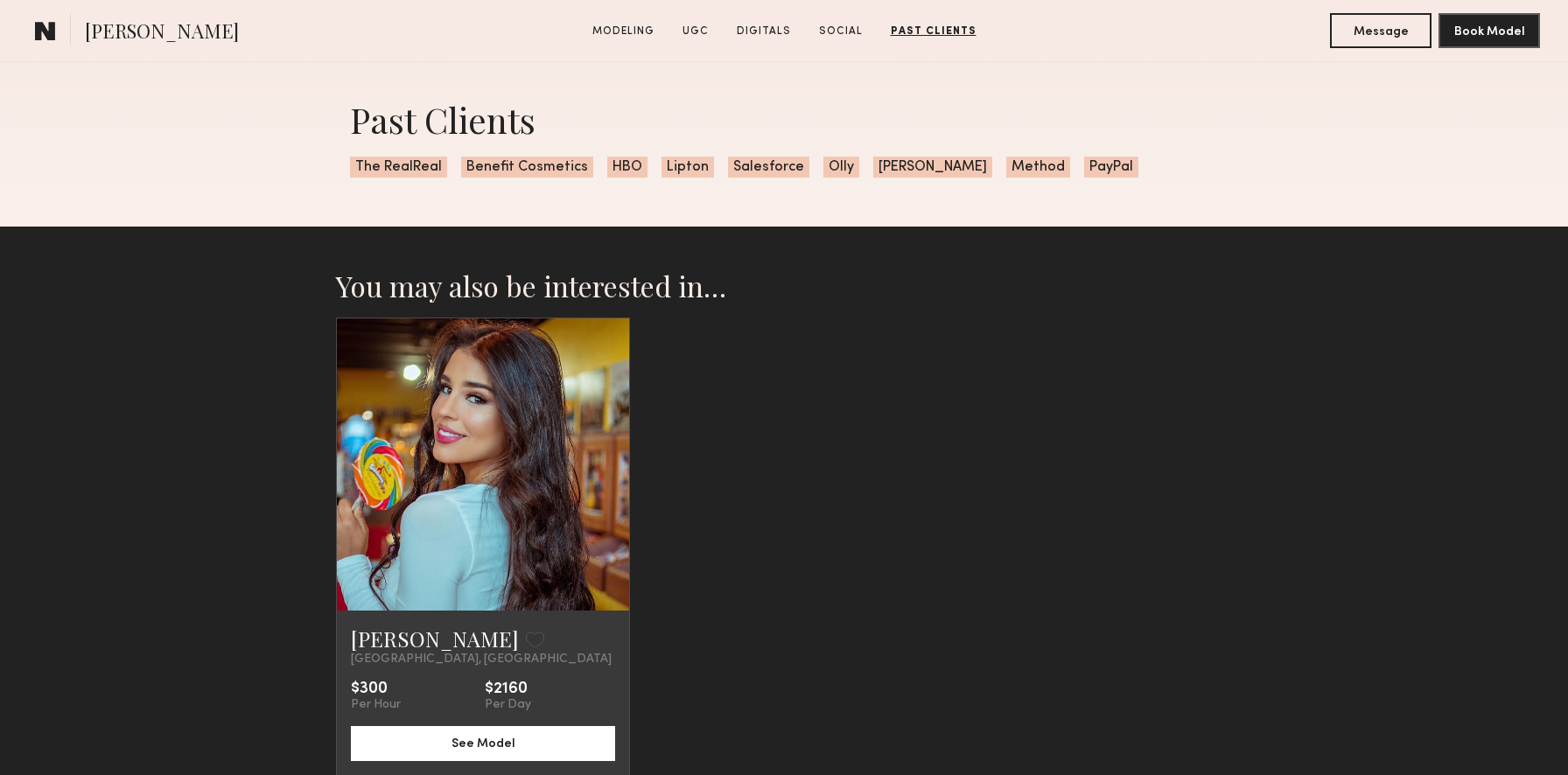
click at [616, 464] on div at bounding box center [483, 464] width 292 height 292
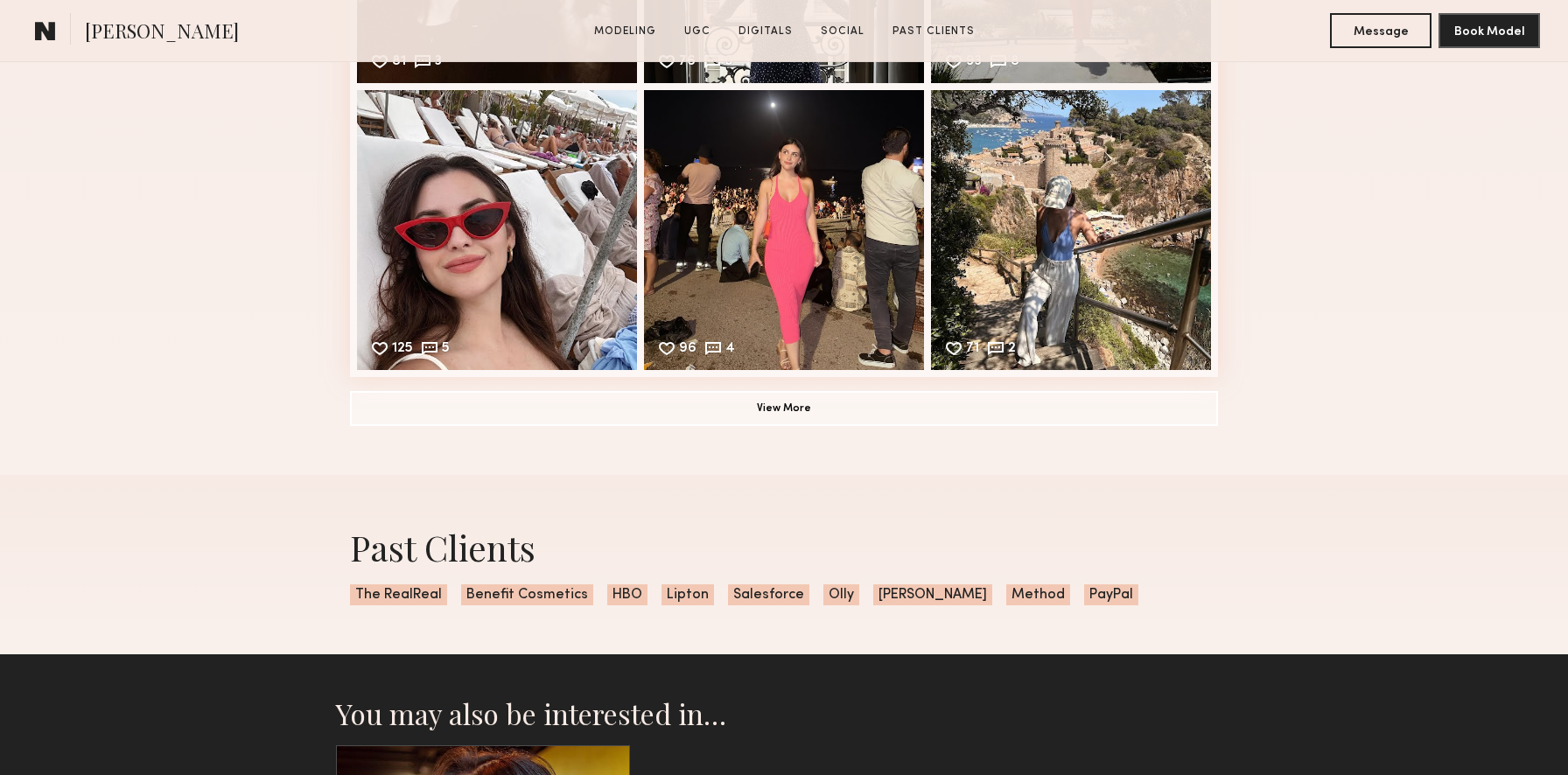
scroll to position [3125, 0]
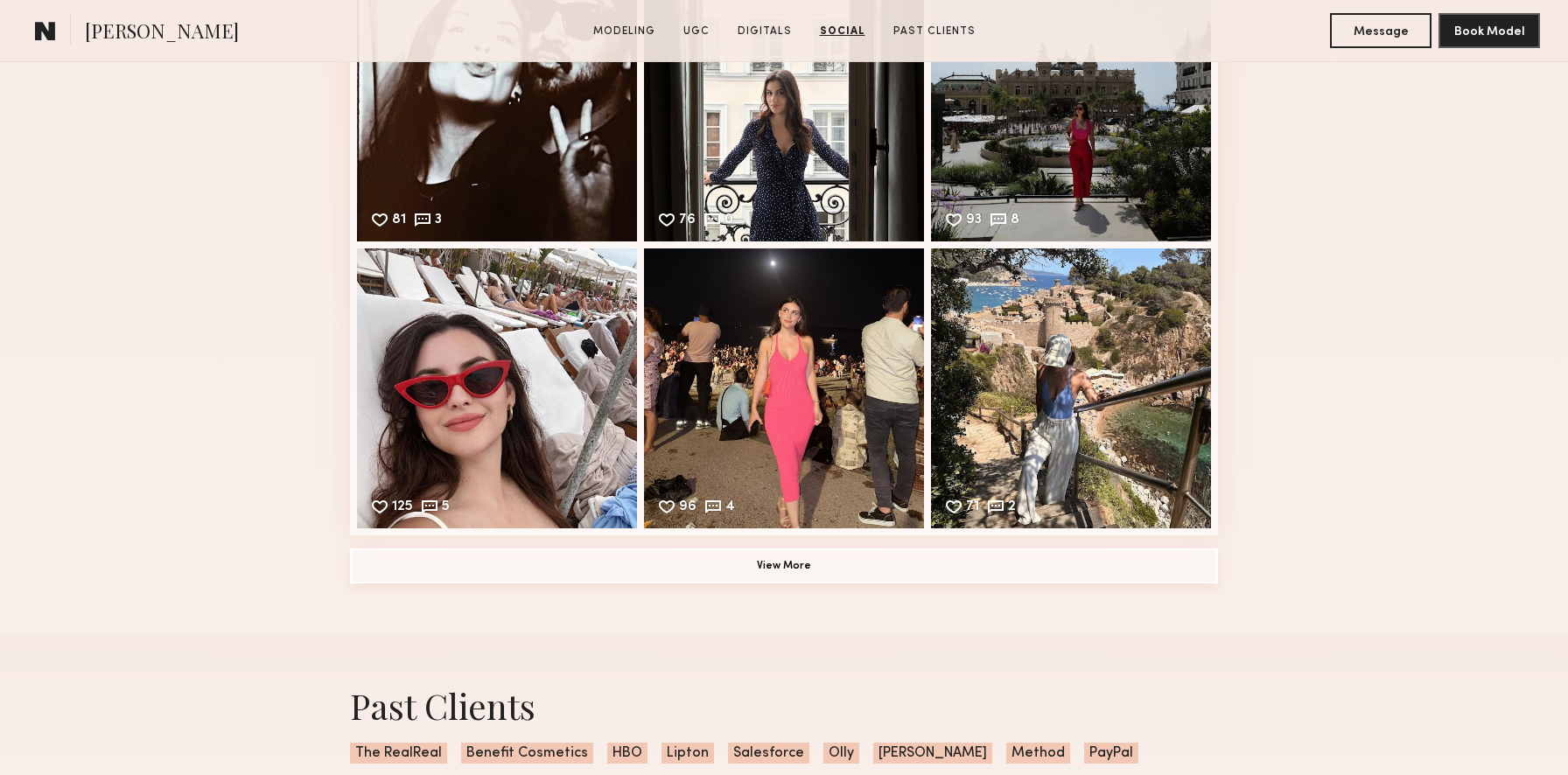
click at [795, 566] on button "View More" at bounding box center [784, 565] width 868 height 35
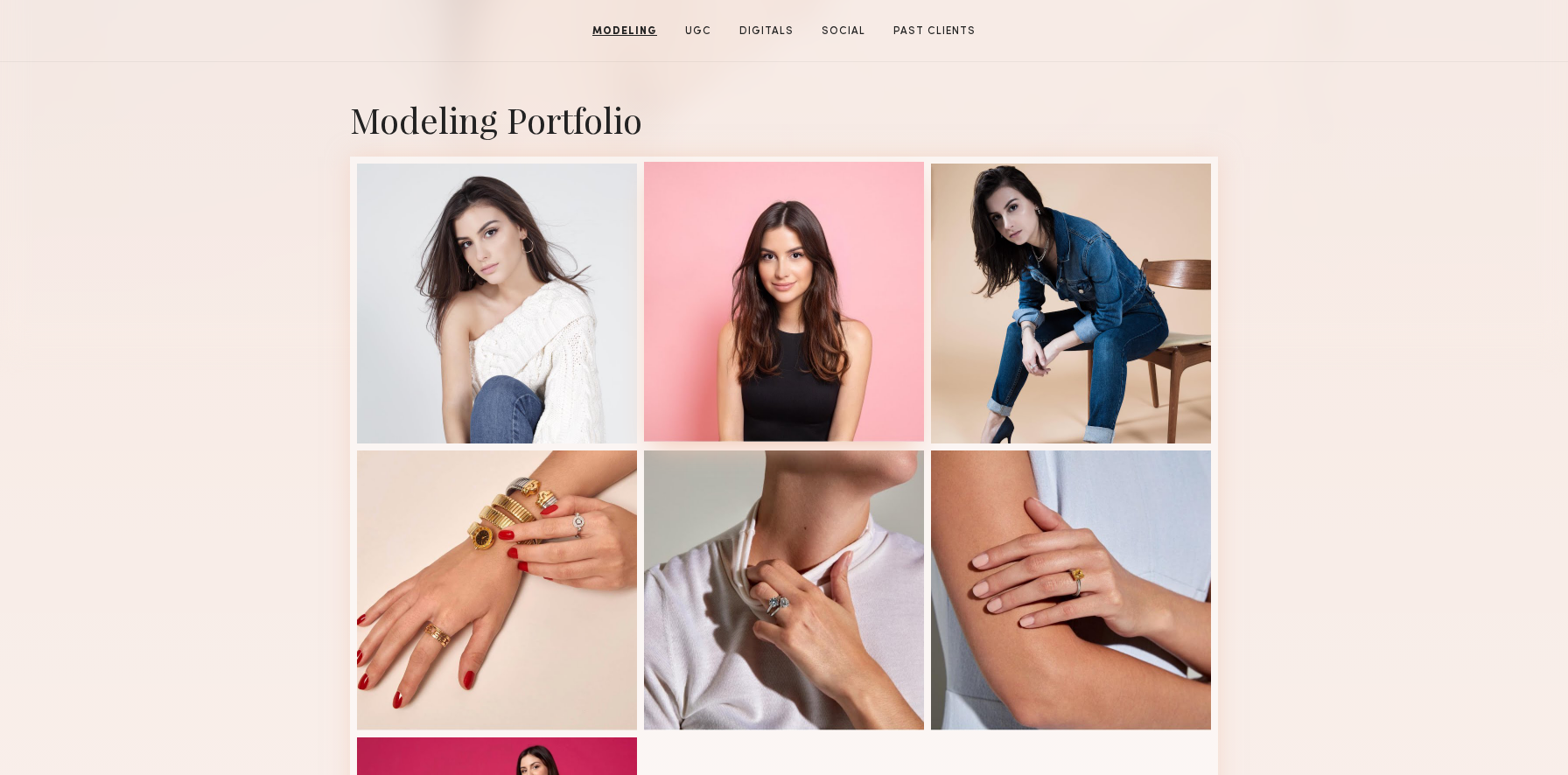
scroll to position [0, 0]
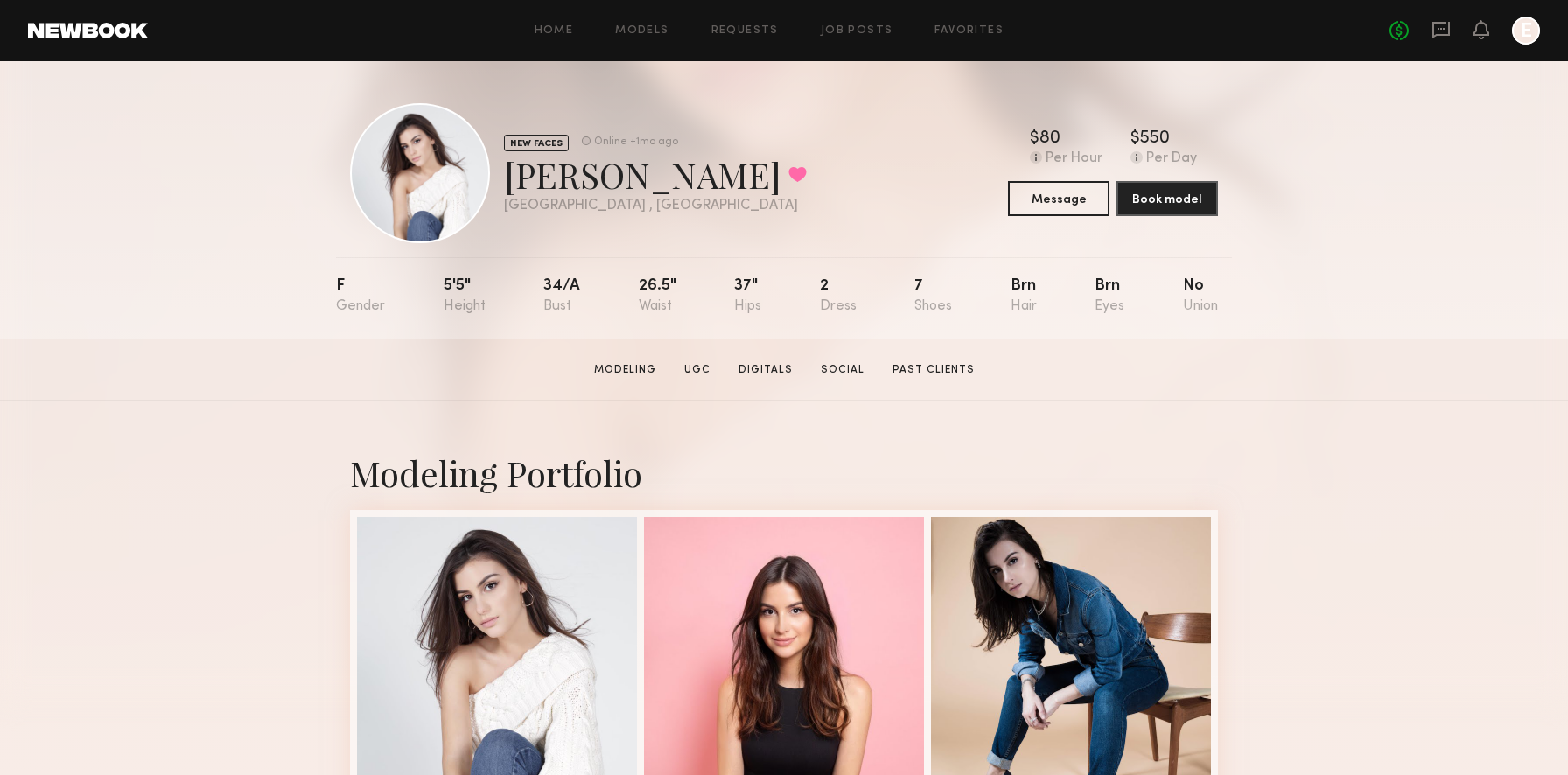
click at [921, 373] on link "Past Clients" at bounding box center [933, 370] width 96 height 16
click at [659, 31] on link "Models" at bounding box center [641, 31] width 53 height 11
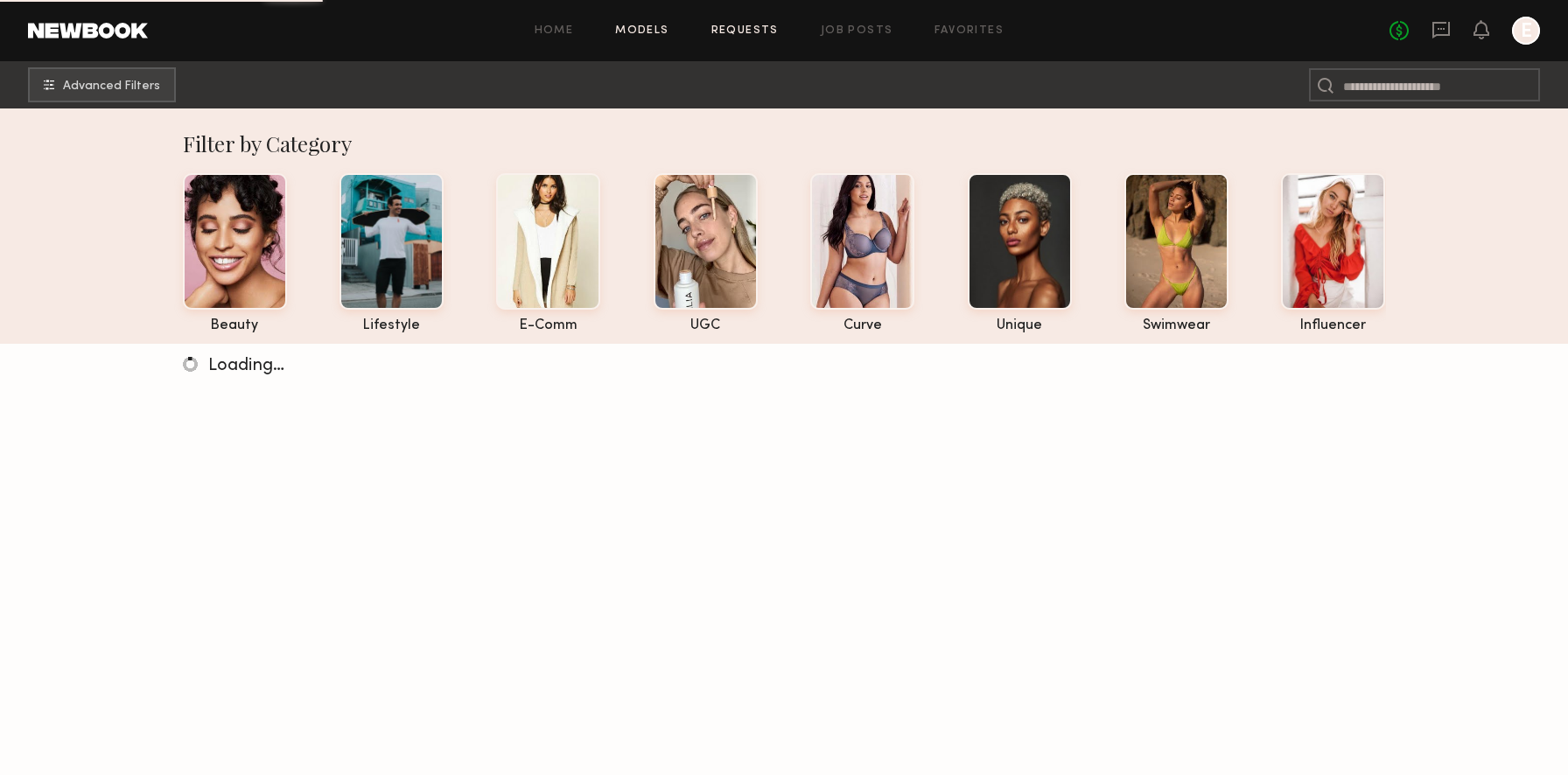
click at [732, 30] on link "Requests" at bounding box center [745, 31] width 67 height 11
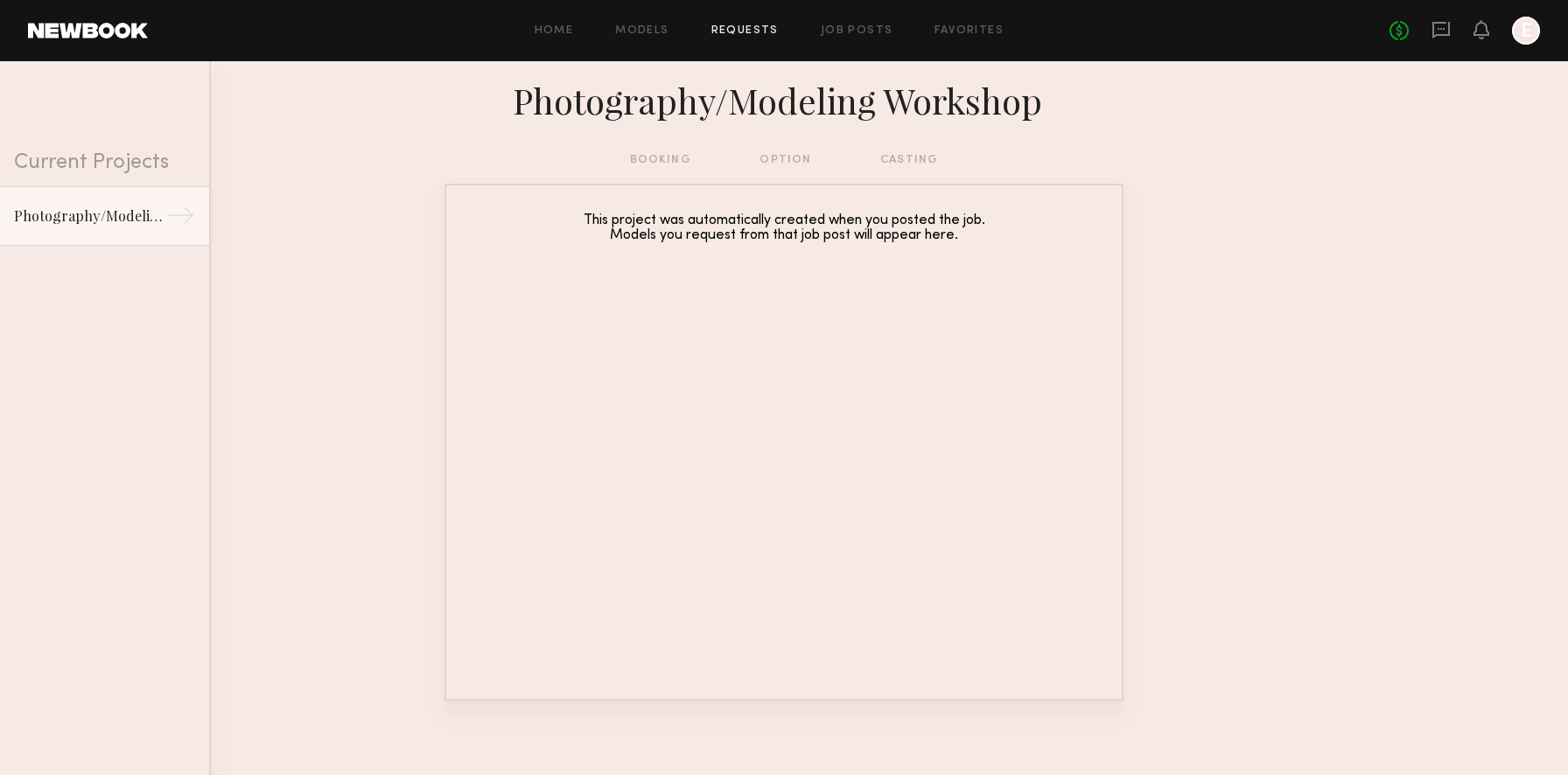
click at [651, 20] on div "Home Models Requests Job Posts Favorites Sign Out No fees up to $5,000 E" at bounding box center [843, 31] width 1392 height 28
click at [652, 37] on div "Home Models Requests Job Posts Favorites Sign Out No fees up to $5,000 E" at bounding box center [843, 31] width 1392 height 28
click at [657, 31] on link "Models" at bounding box center [641, 31] width 53 height 11
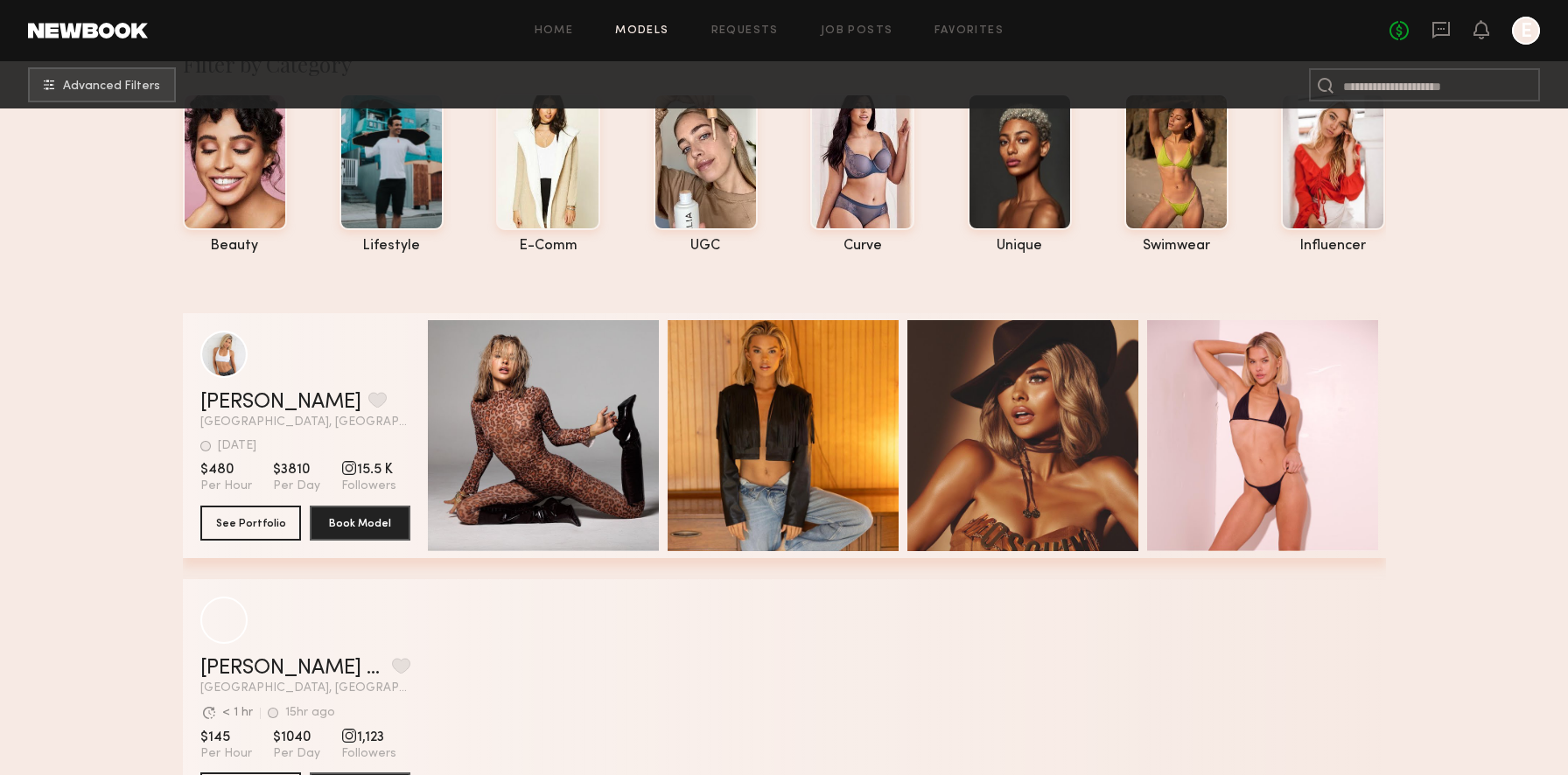
scroll to position [440, 0]
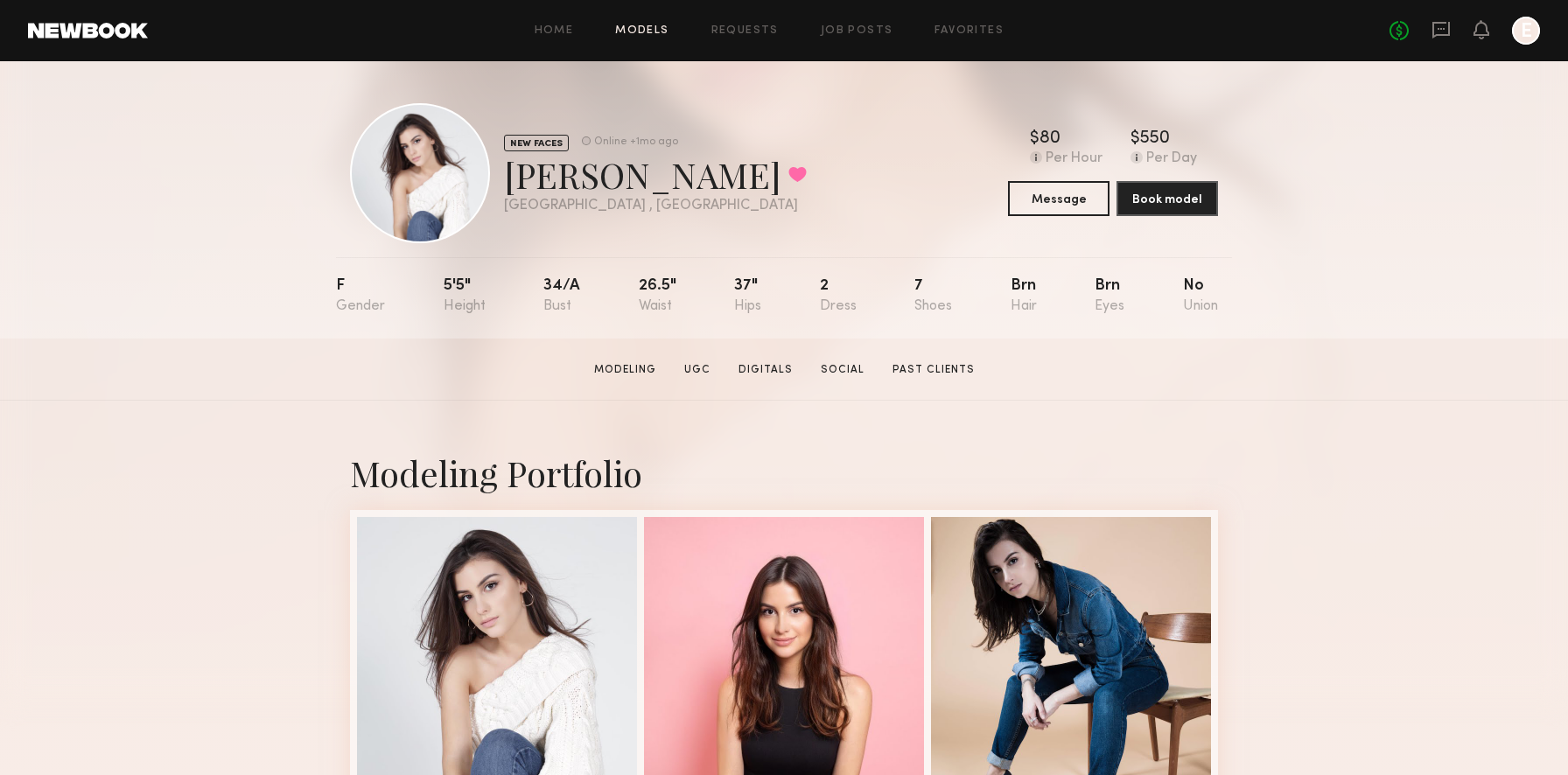
click at [652, 30] on link "Models" at bounding box center [641, 31] width 53 height 11
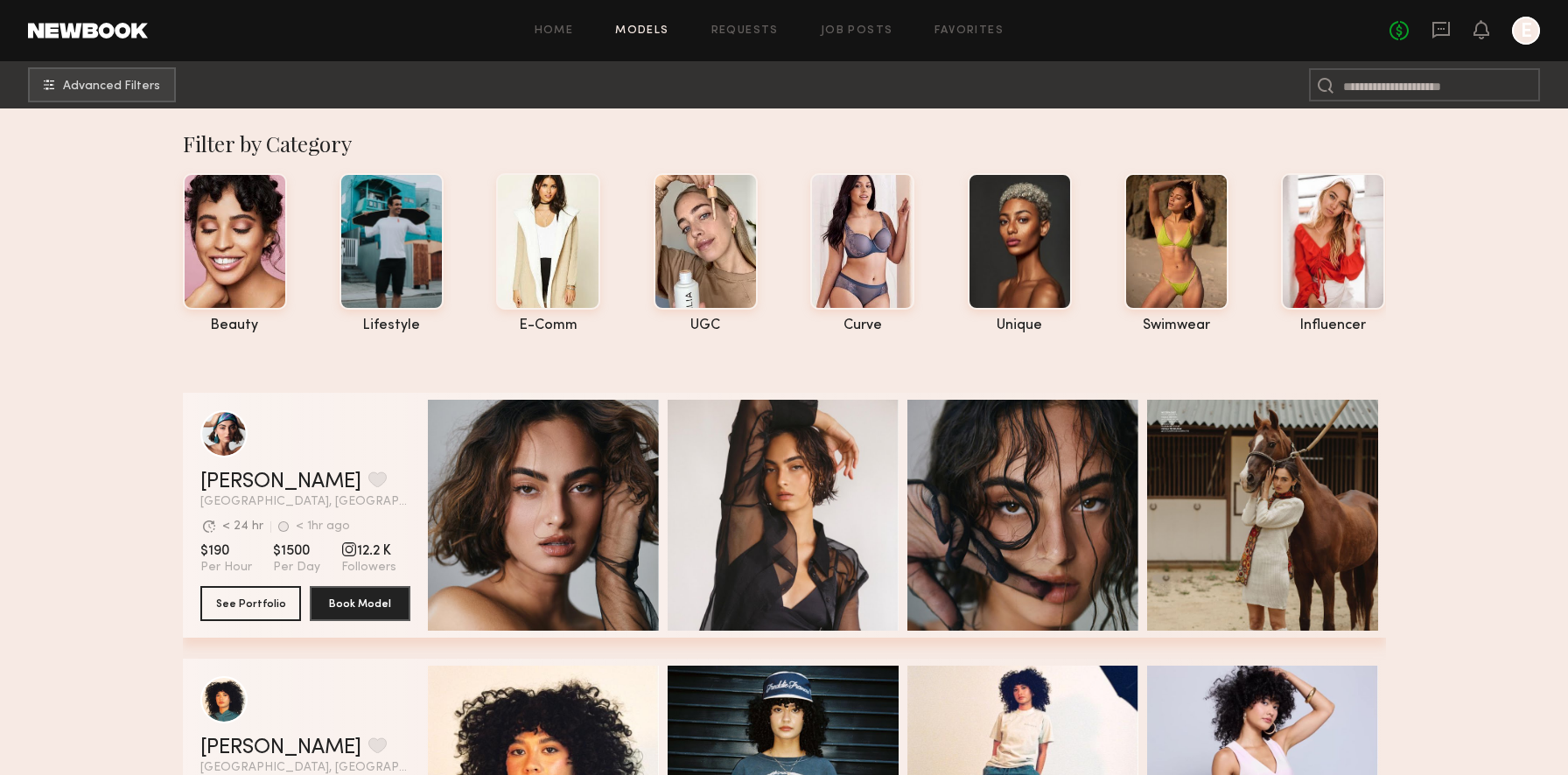
click at [928, 34] on div "Home Models Requests Job Posts Favorites Sign Out" at bounding box center [769, 31] width 1241 height 11
click at [957, 37] on div "Home Models Requests Job Posts Favorites Sign Out No fees up to $5,000 E" at bounding box center [843, 31] width 1392 height 28
click at [957, 33] on link "Favorites" at bounding box center [969, 31] width 69 height 11
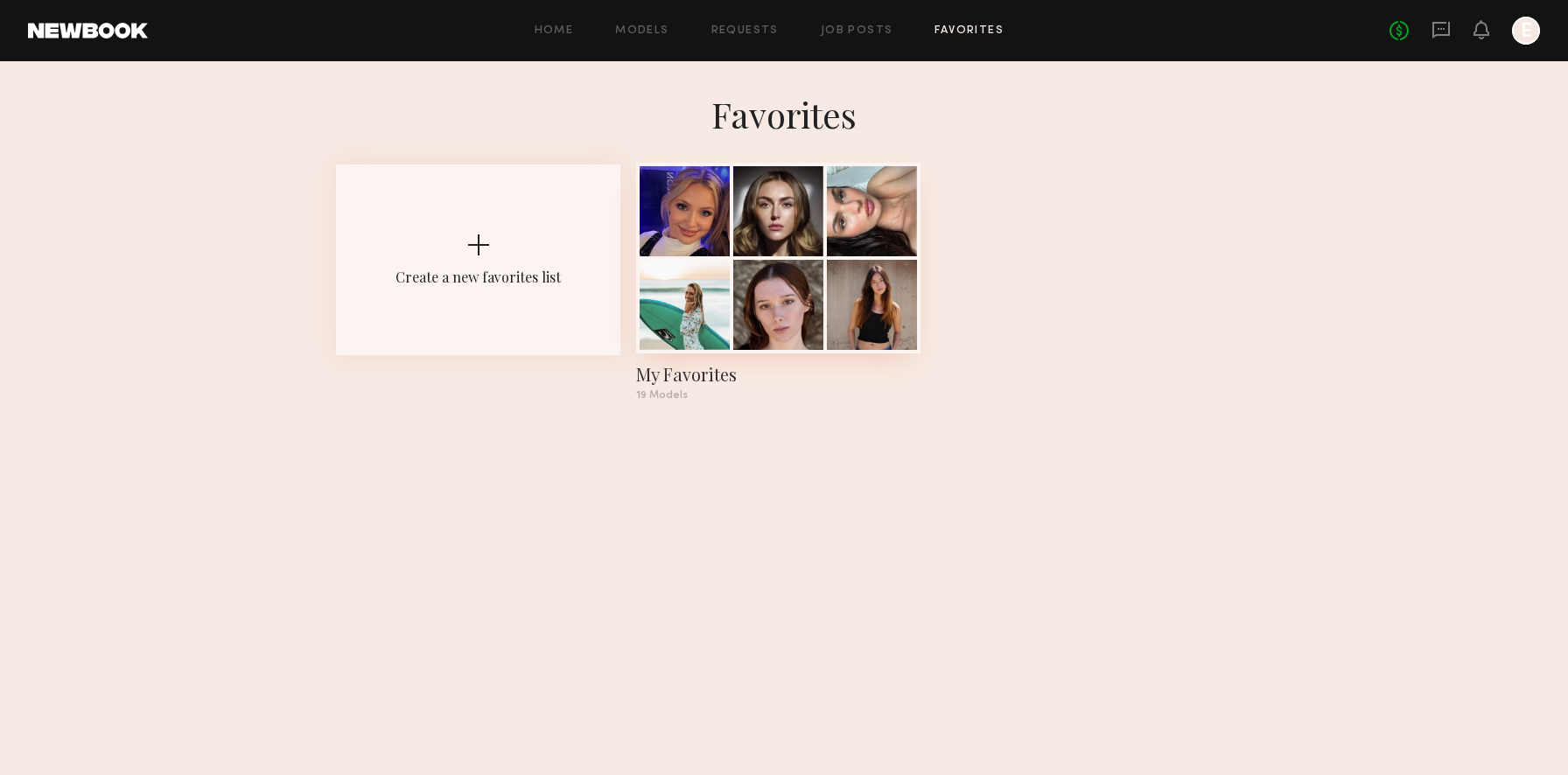
click at [805, 238] on div at bounding box center [778, 212] width 90 height 90
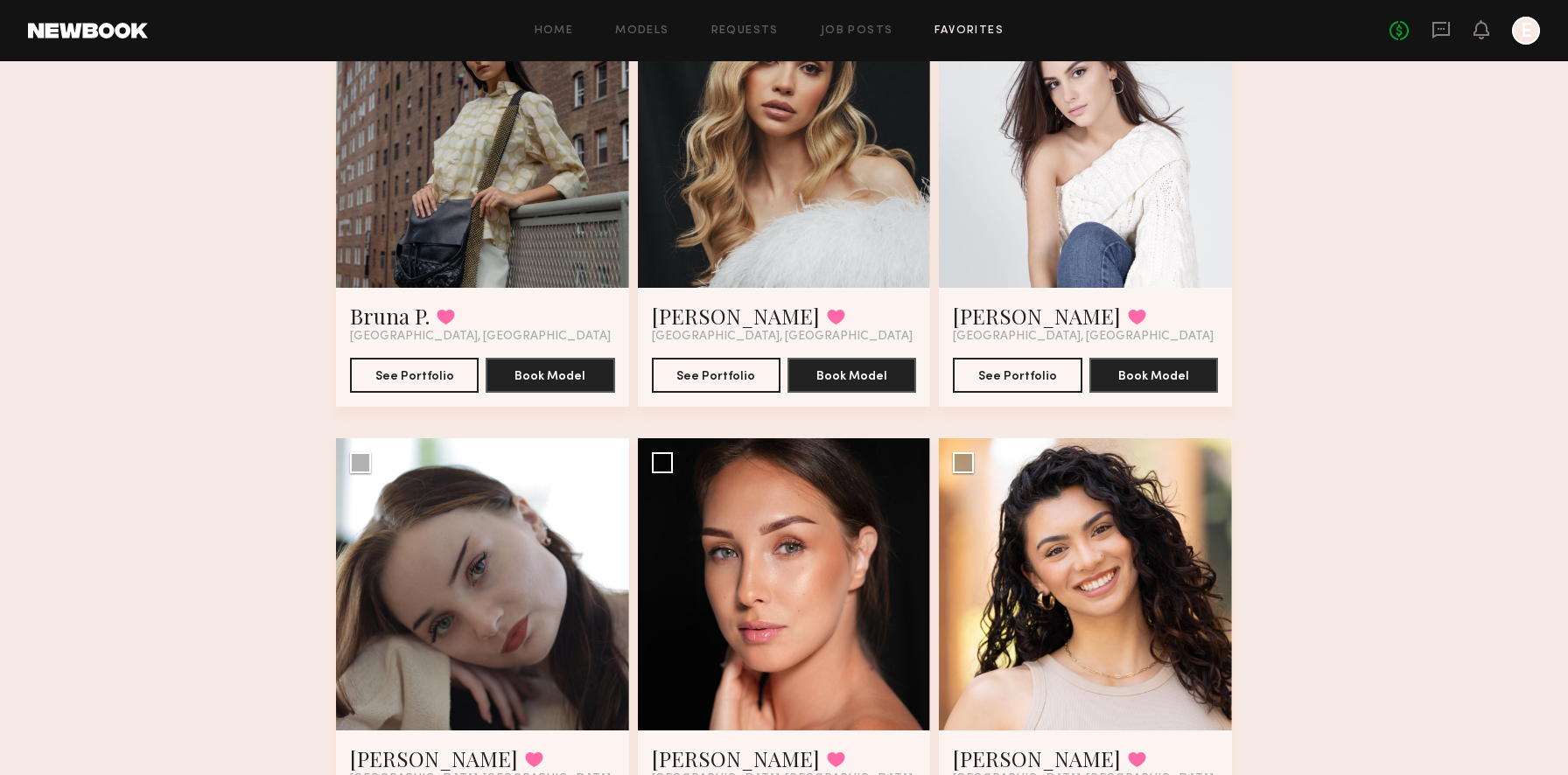
scroll to position [1512, 0]
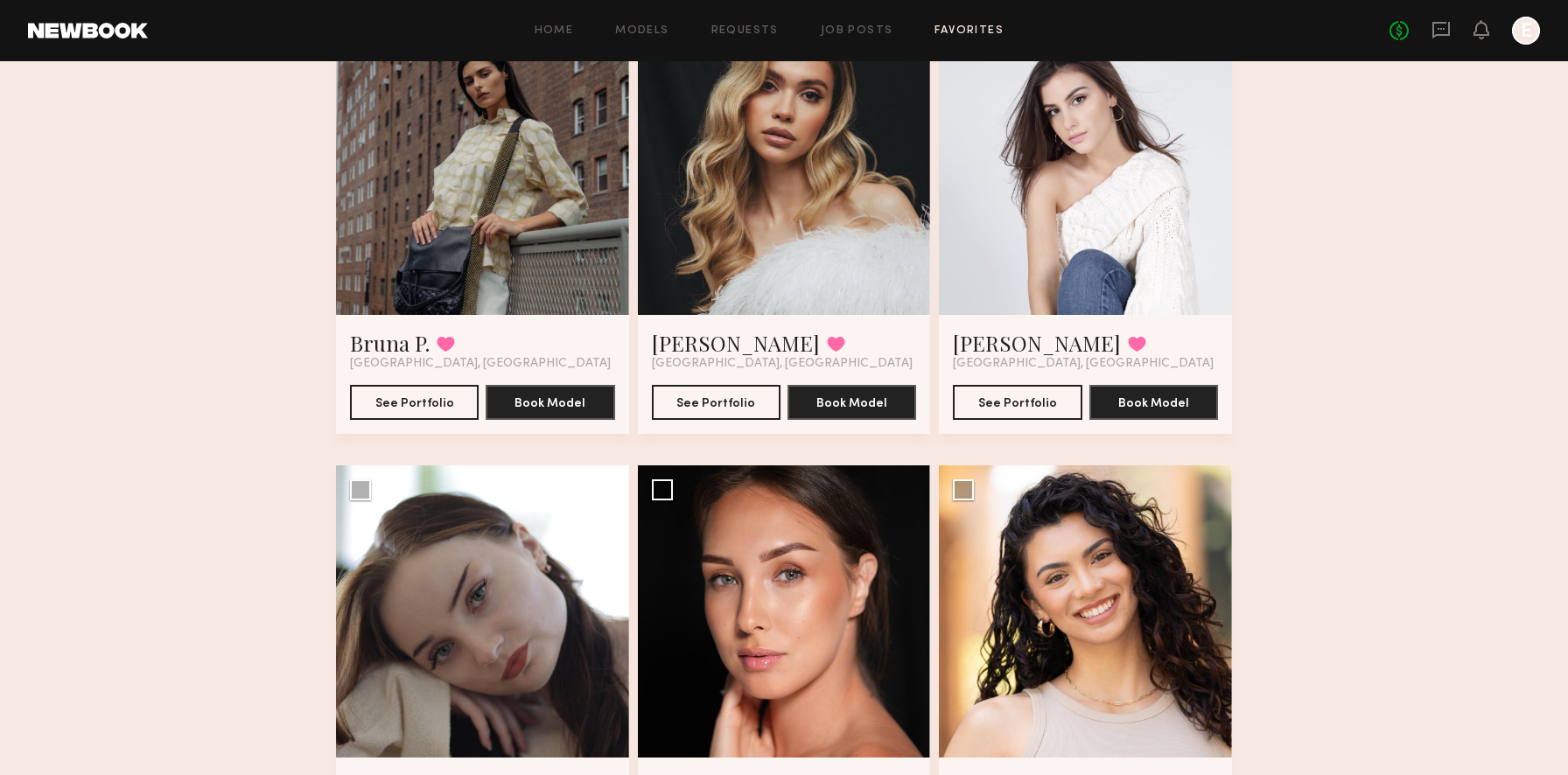
click at [1006, 229] on div at bounding box center [1085, 168] width 293 height 293
click at [1006, 340] on link "Ingrid V." at bounding box center [1036, 343] width 168 height 28
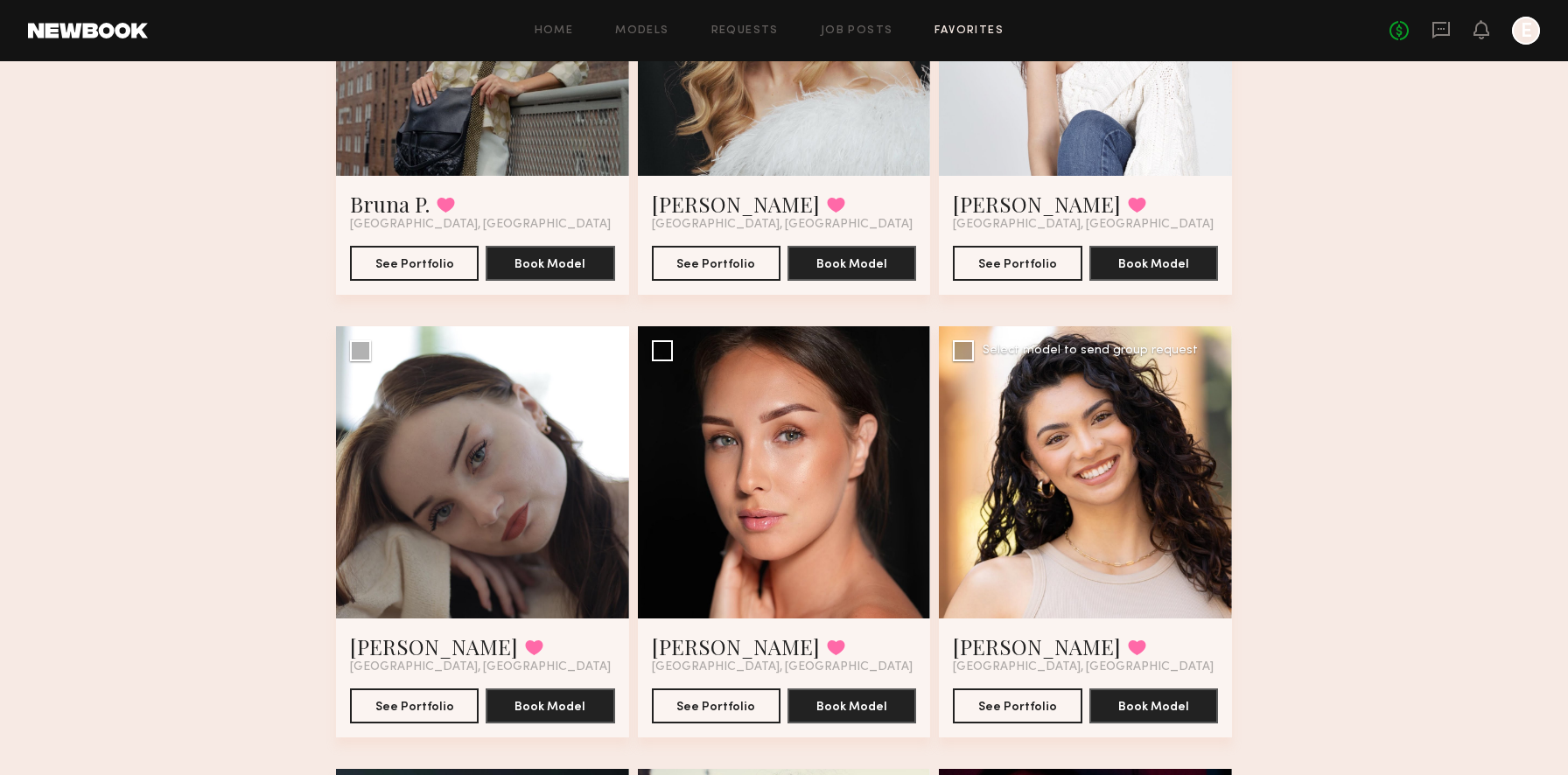
scroll to position [1664, 0]
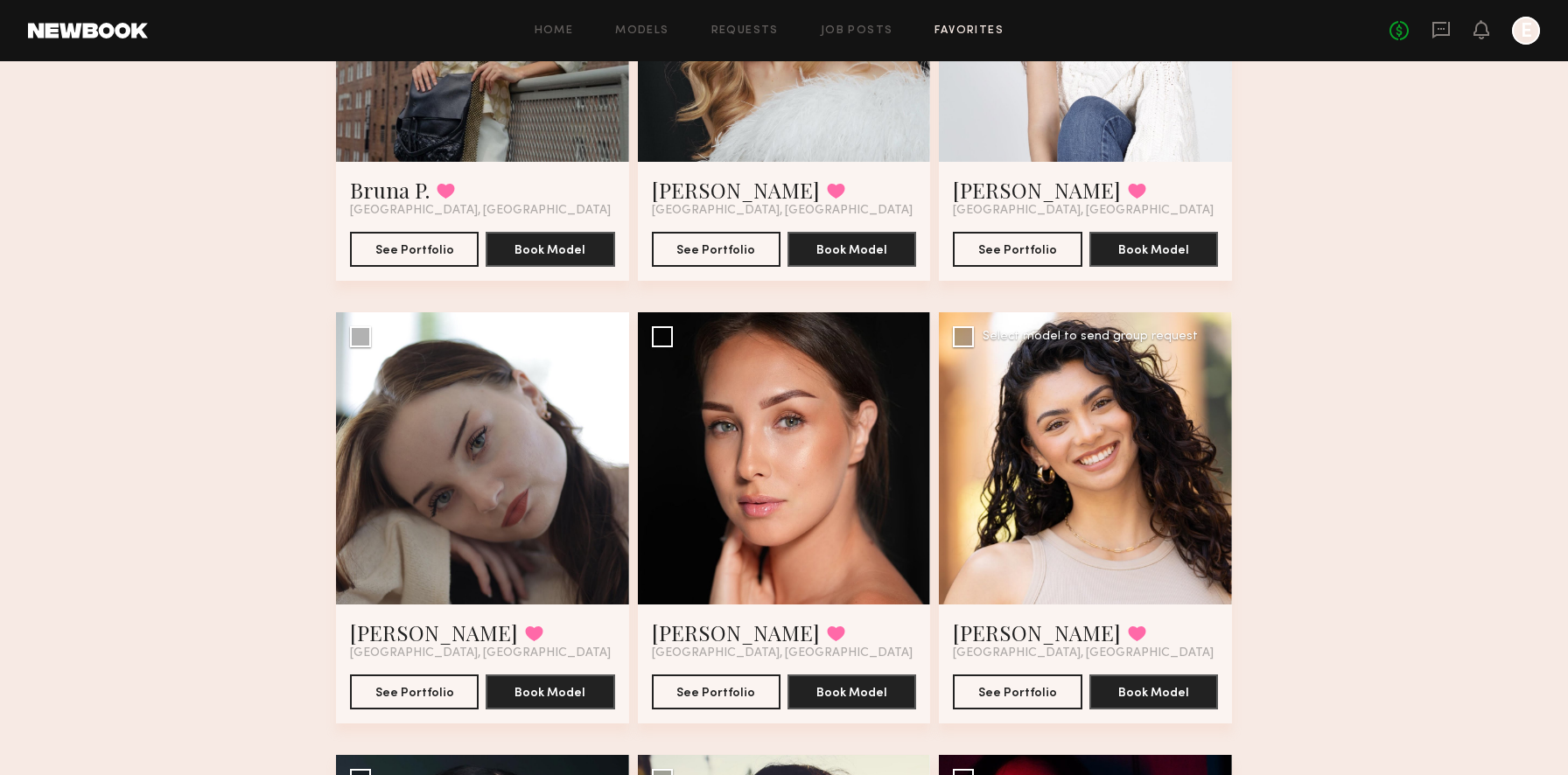
click at [1106, 474] on div at bounding box center [1085, 459] width 293 height 293
click at [993, 633] on link "[PERSON_NAME]" at bounding box center [1036, 633] width 168 height 28
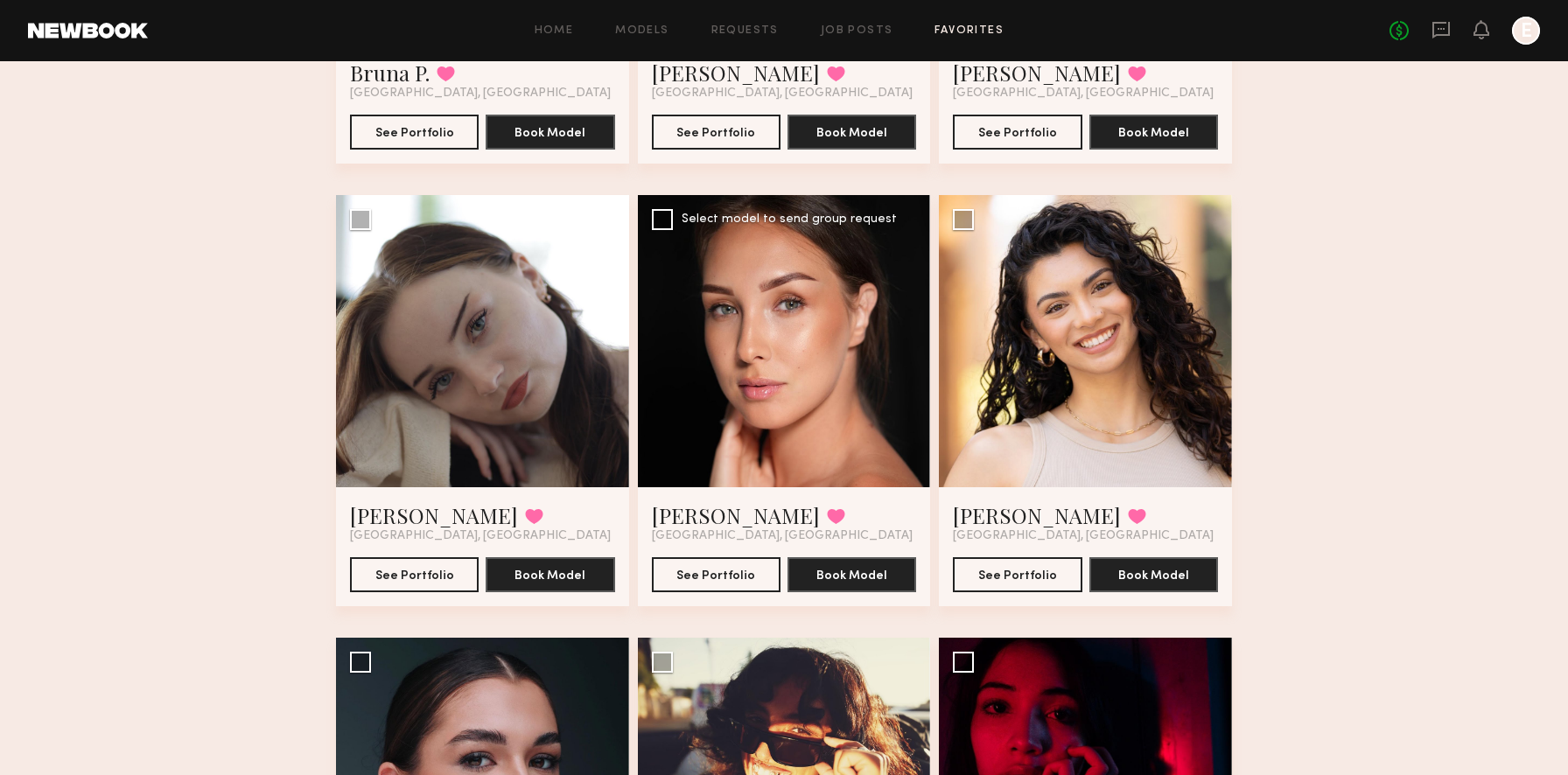
scroll to position [1987, 0]
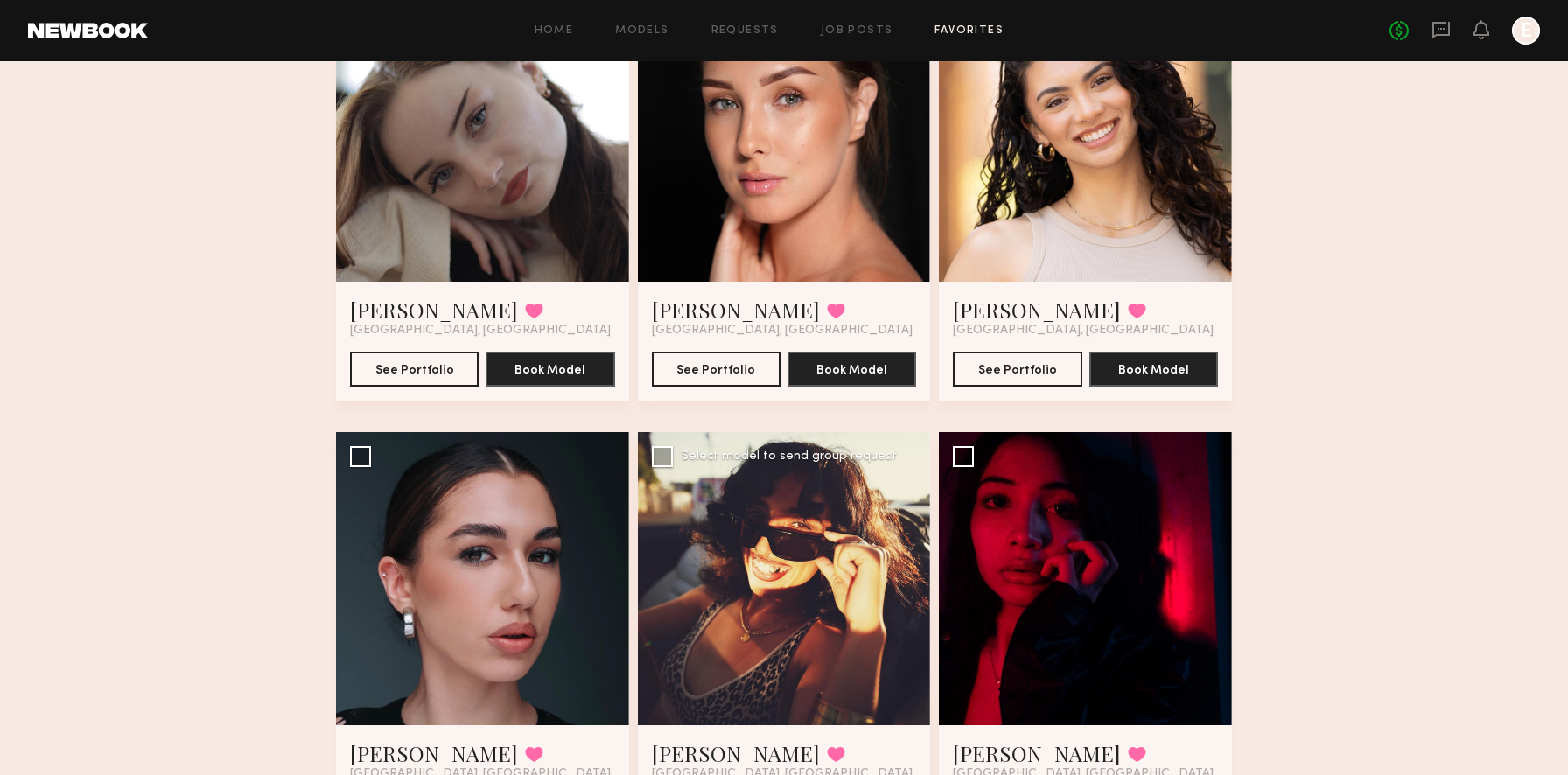
click at [792, 539] on div at bounding box center [784, 578] width 293 height 293
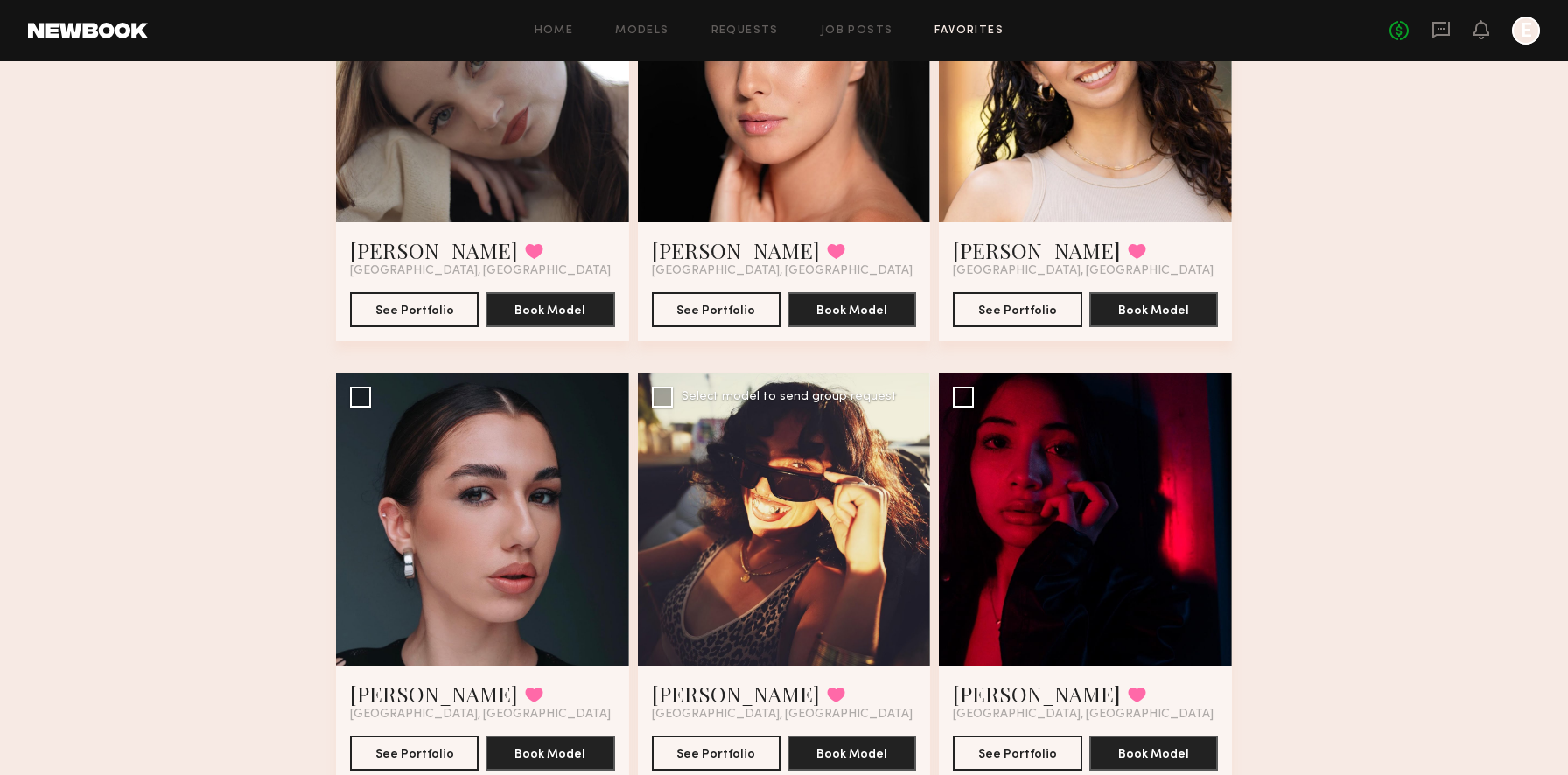
scroll to position [2149, 0]
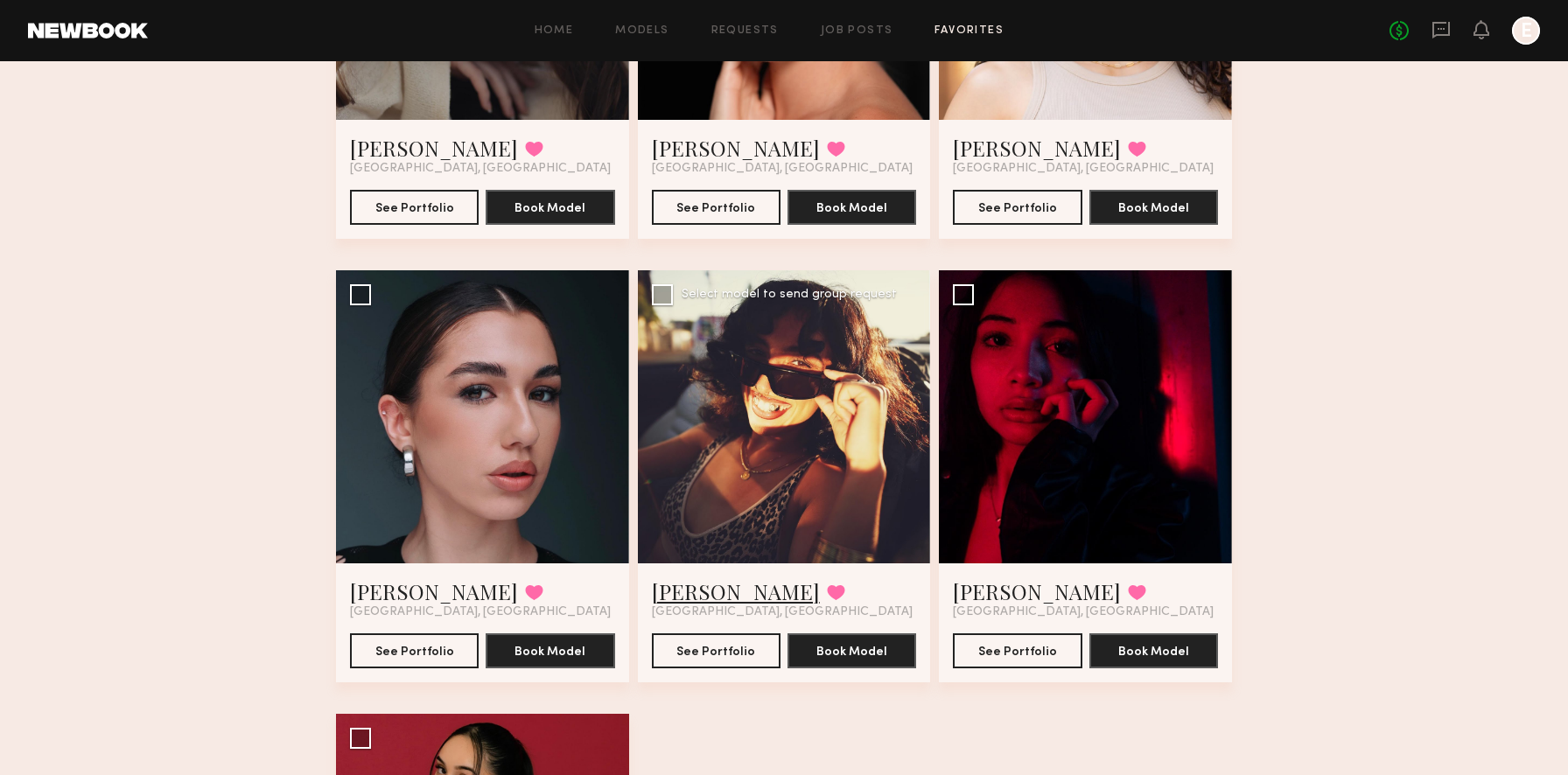
click at [727, 593] on link "Angelina T." at bounding box center [735, 592] width 168 height 28
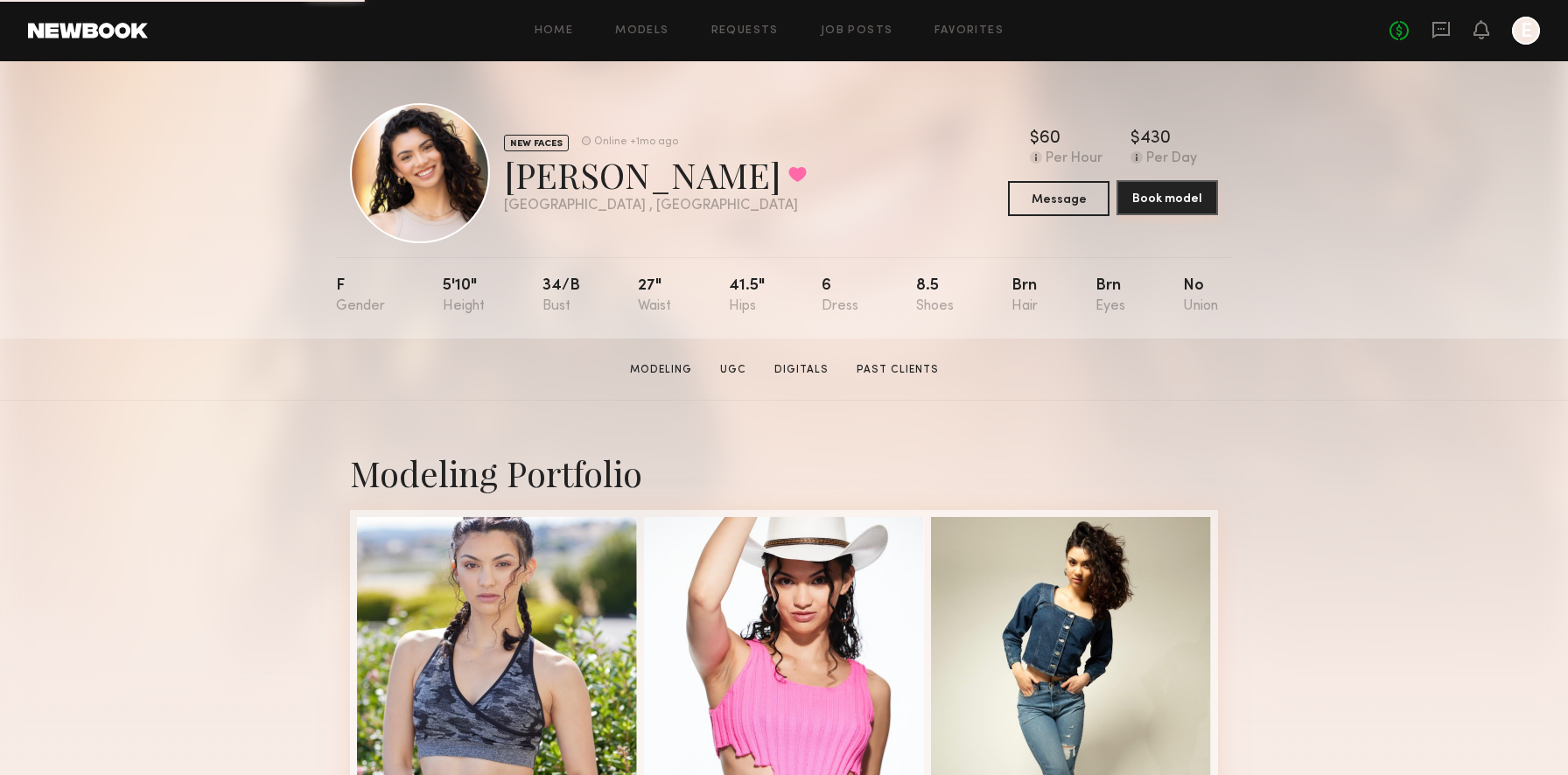
click at [1165, 193] on button "Book model" at bounding box center [1166, 197] width 101 height 35
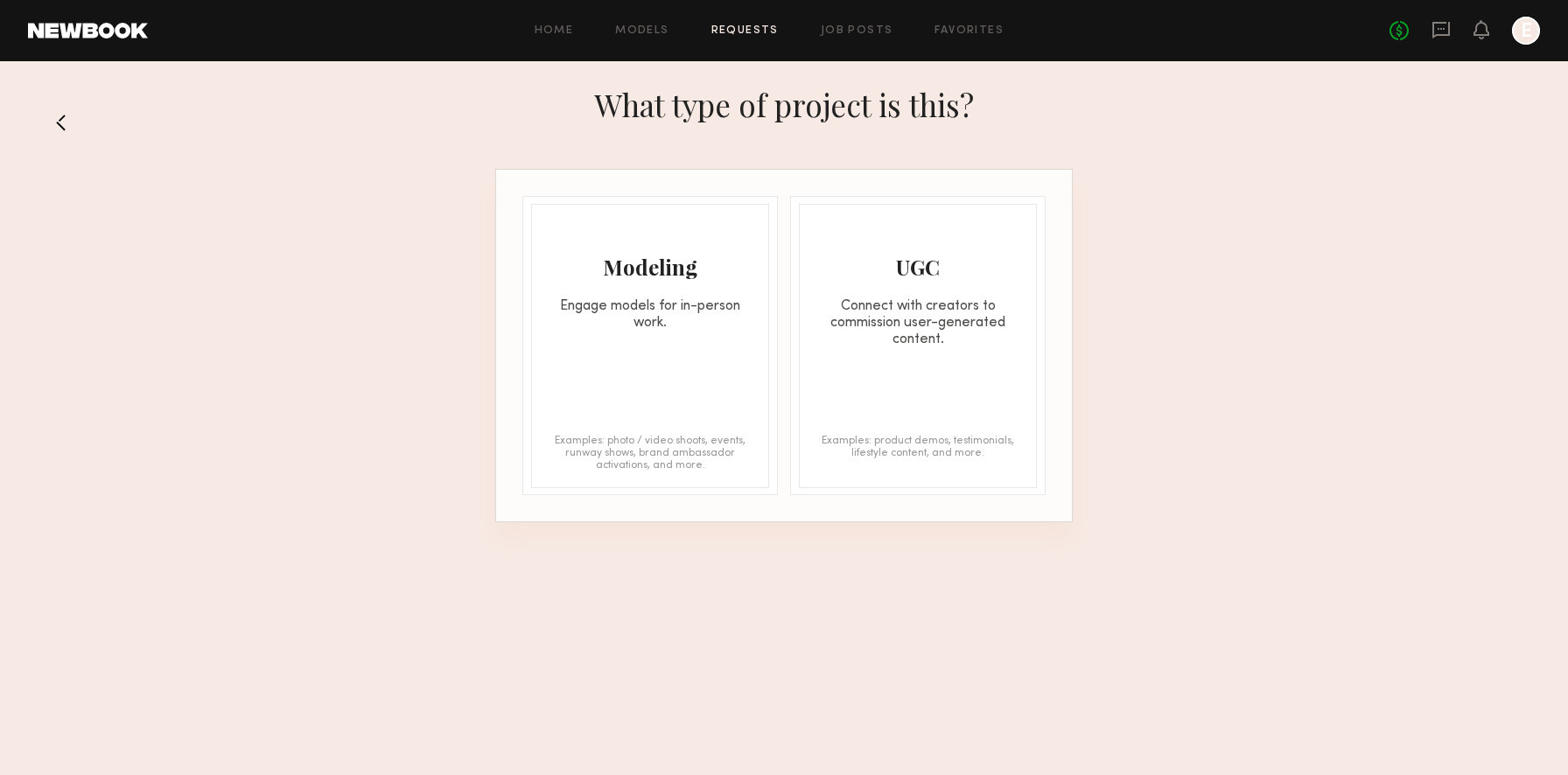
click at [685, 314] on div "Engage models for in-person work." at bounding box center [650, 315] width 236 height 34
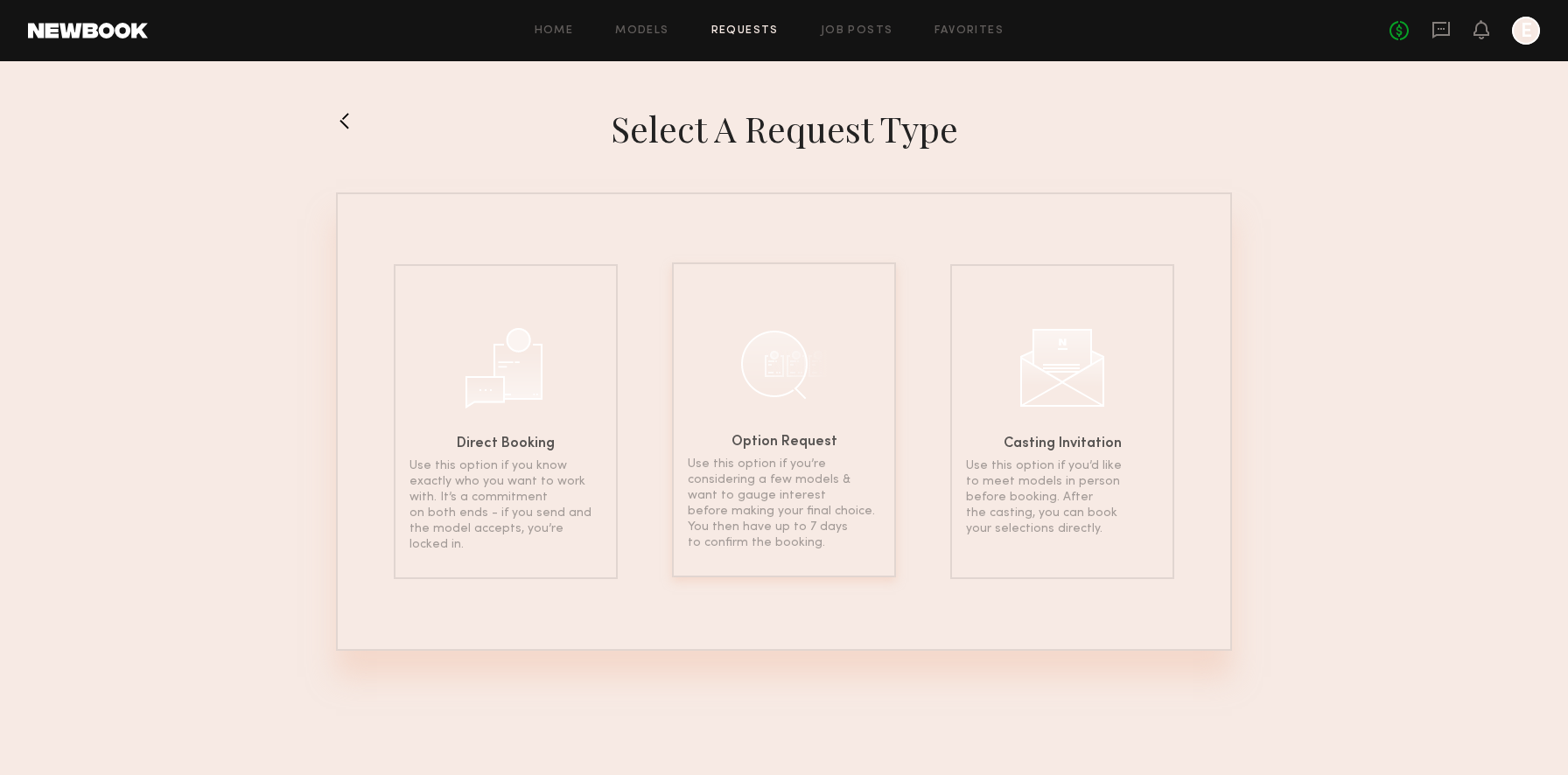
click at [740, 363] on div at bounding box center [784, 363] width 87 height 87
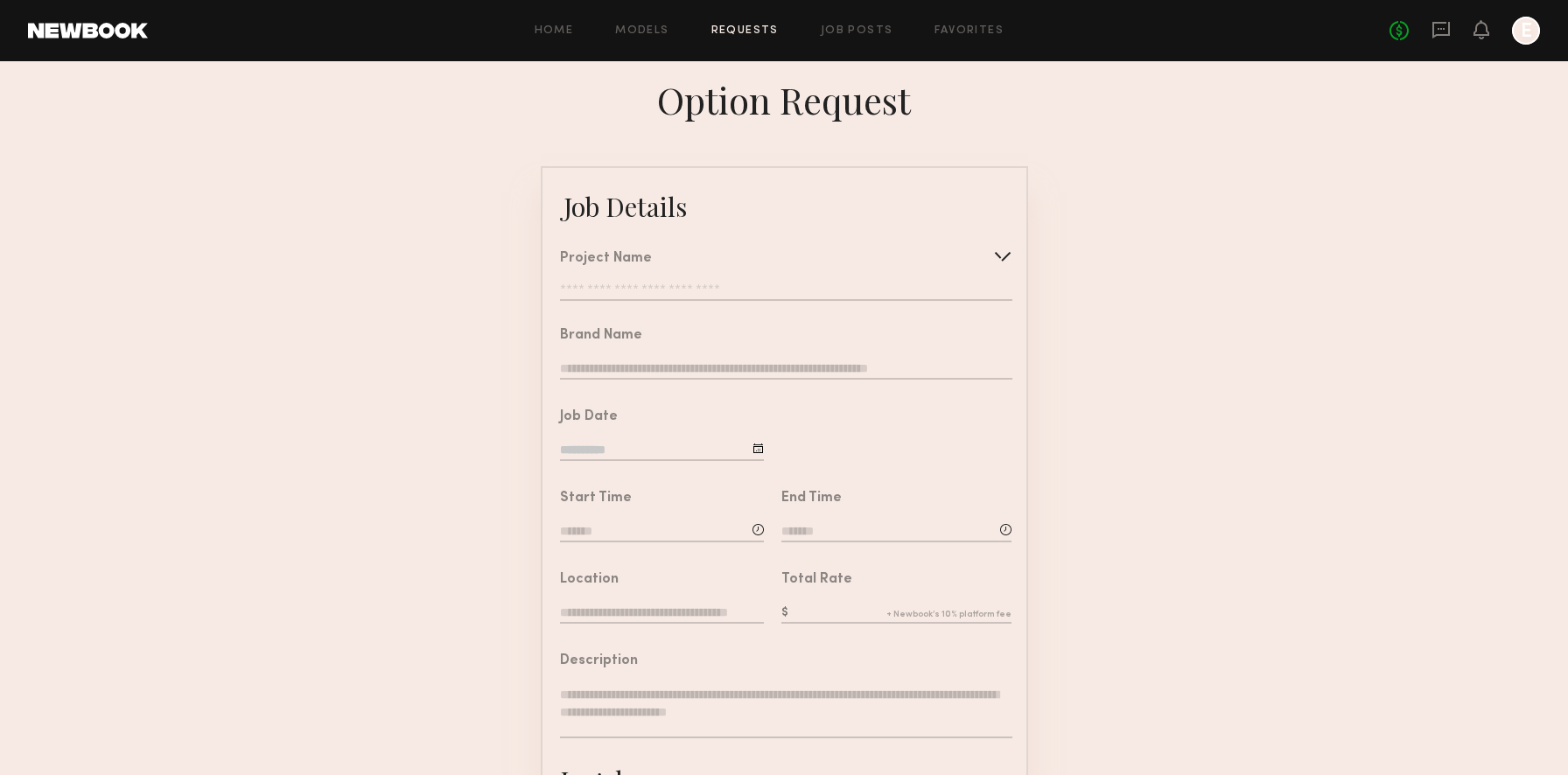
click at [702, 282] on div "Project Name Create Use recent modeling project Photography/Modeling Workshop" at bounding box center [785, 276] width 451 height 49
click at [998, 256] on div at bounding box center [1003, 256] width 28 height 28
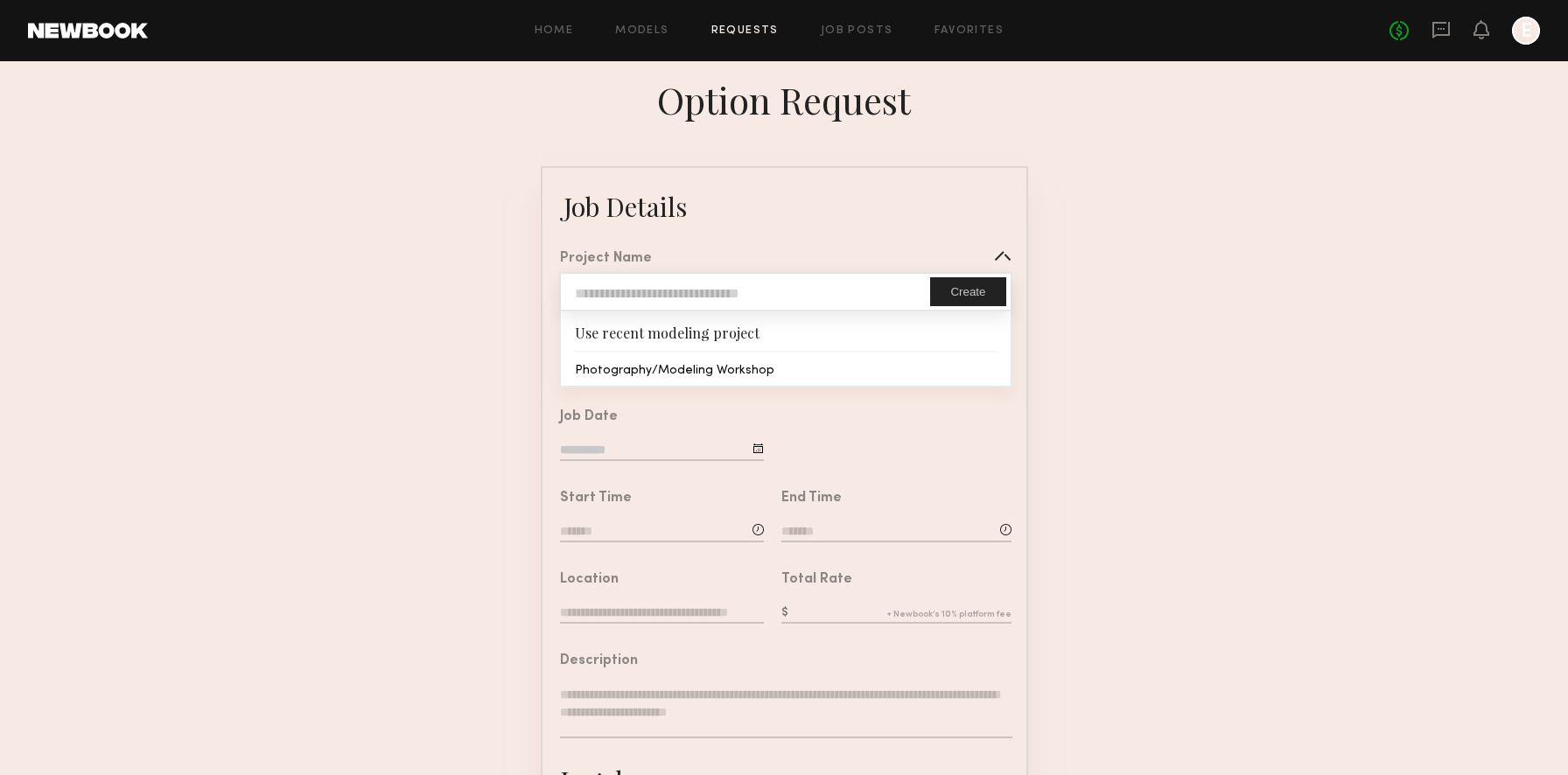
type input "**********"
type textarea "**********"
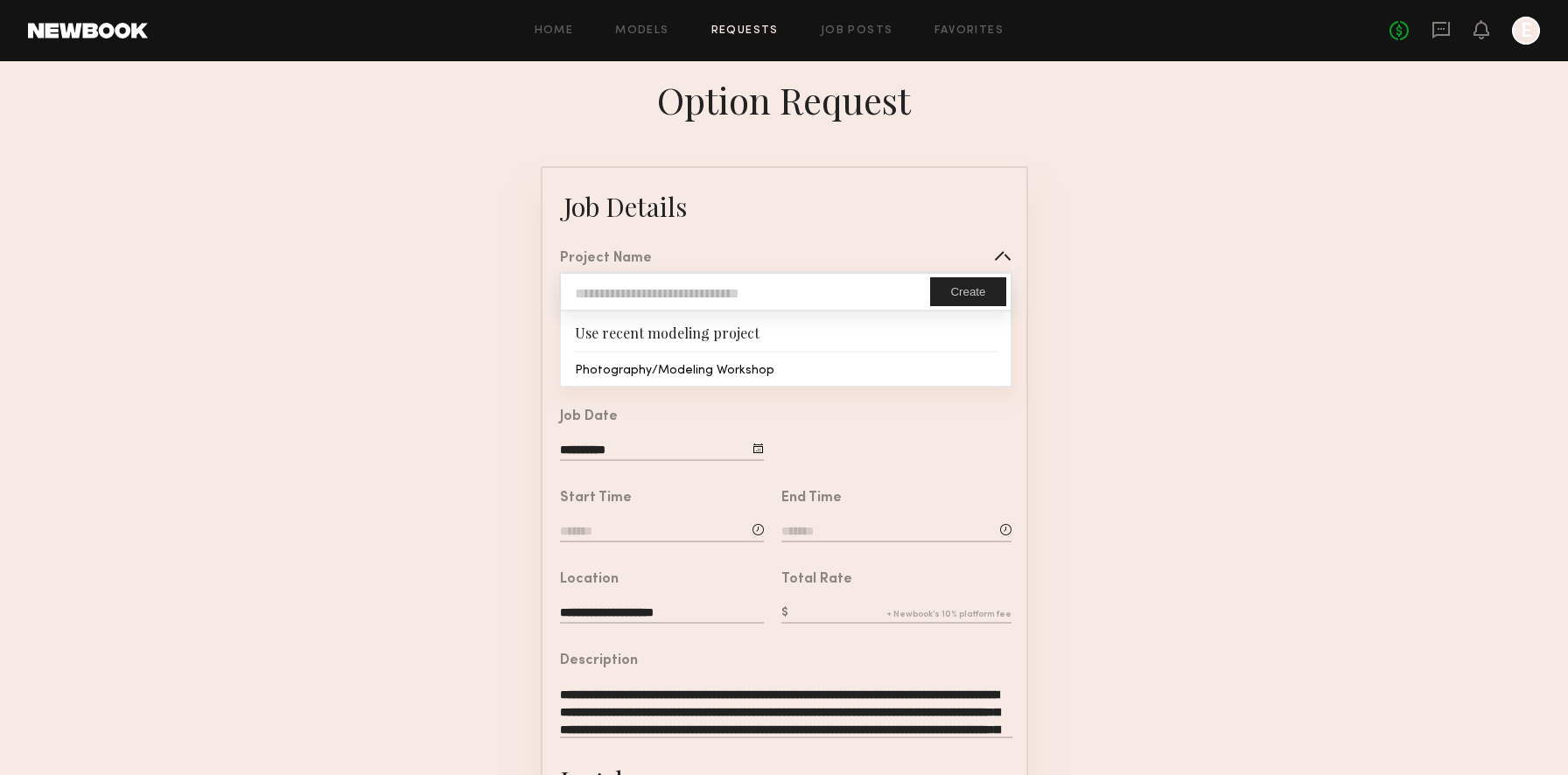
click at [794, 369] on common-border "**********" at bounding box center [784, 653] width 487 height 974
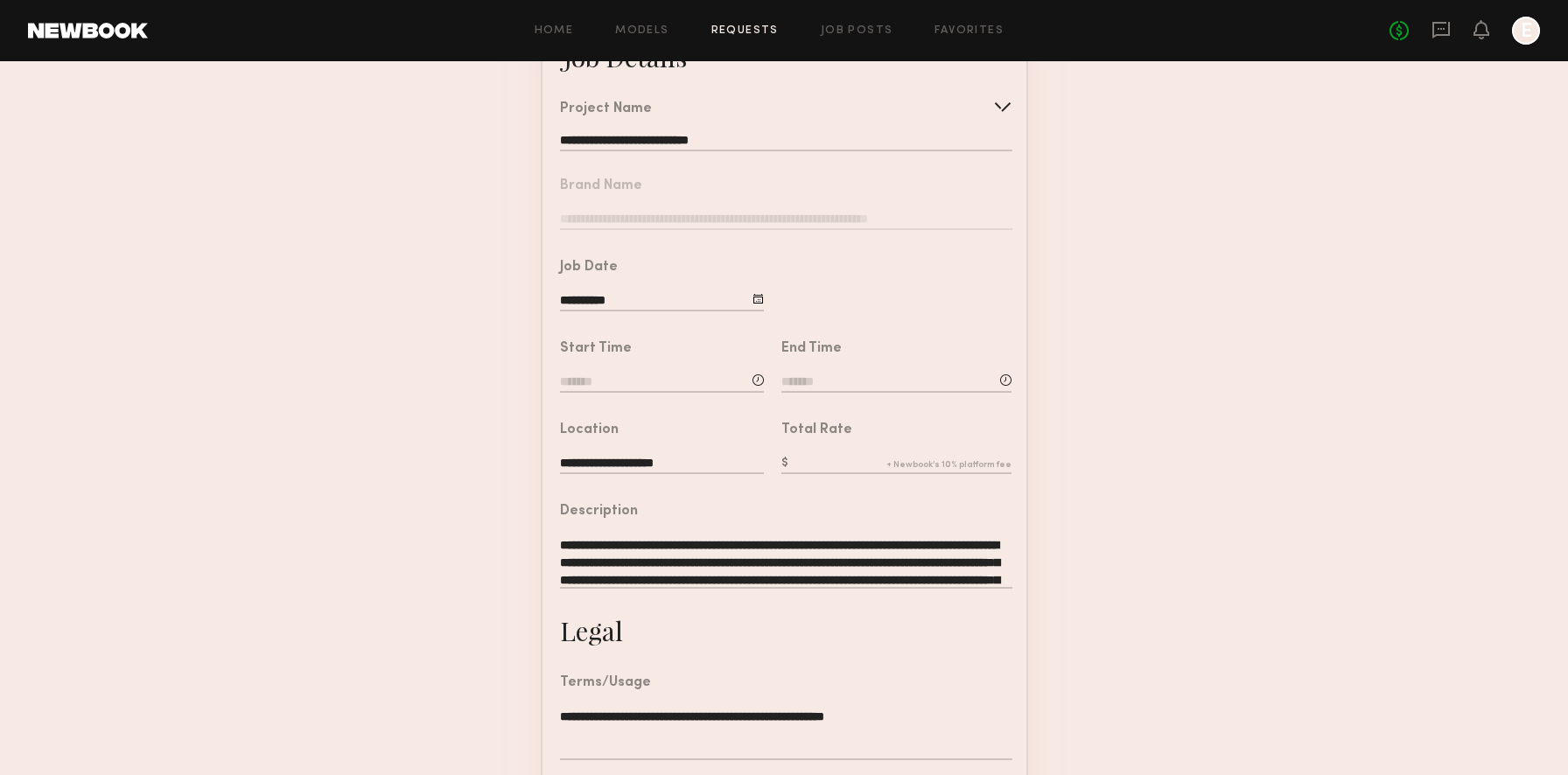
scroll to position [173, 0]
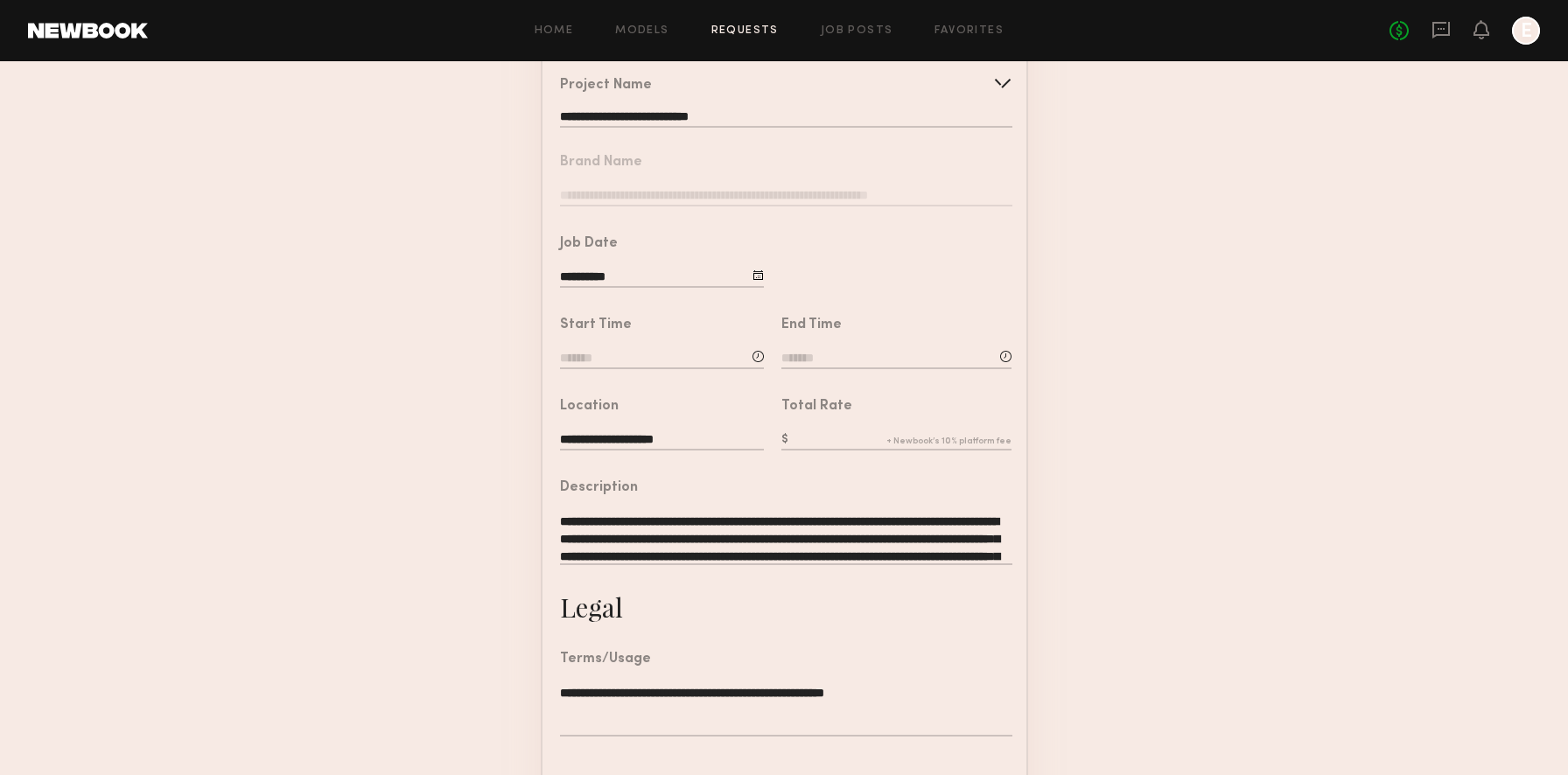
click at [696, 360] on input at bounding box center [662, 359] width 204 height 20
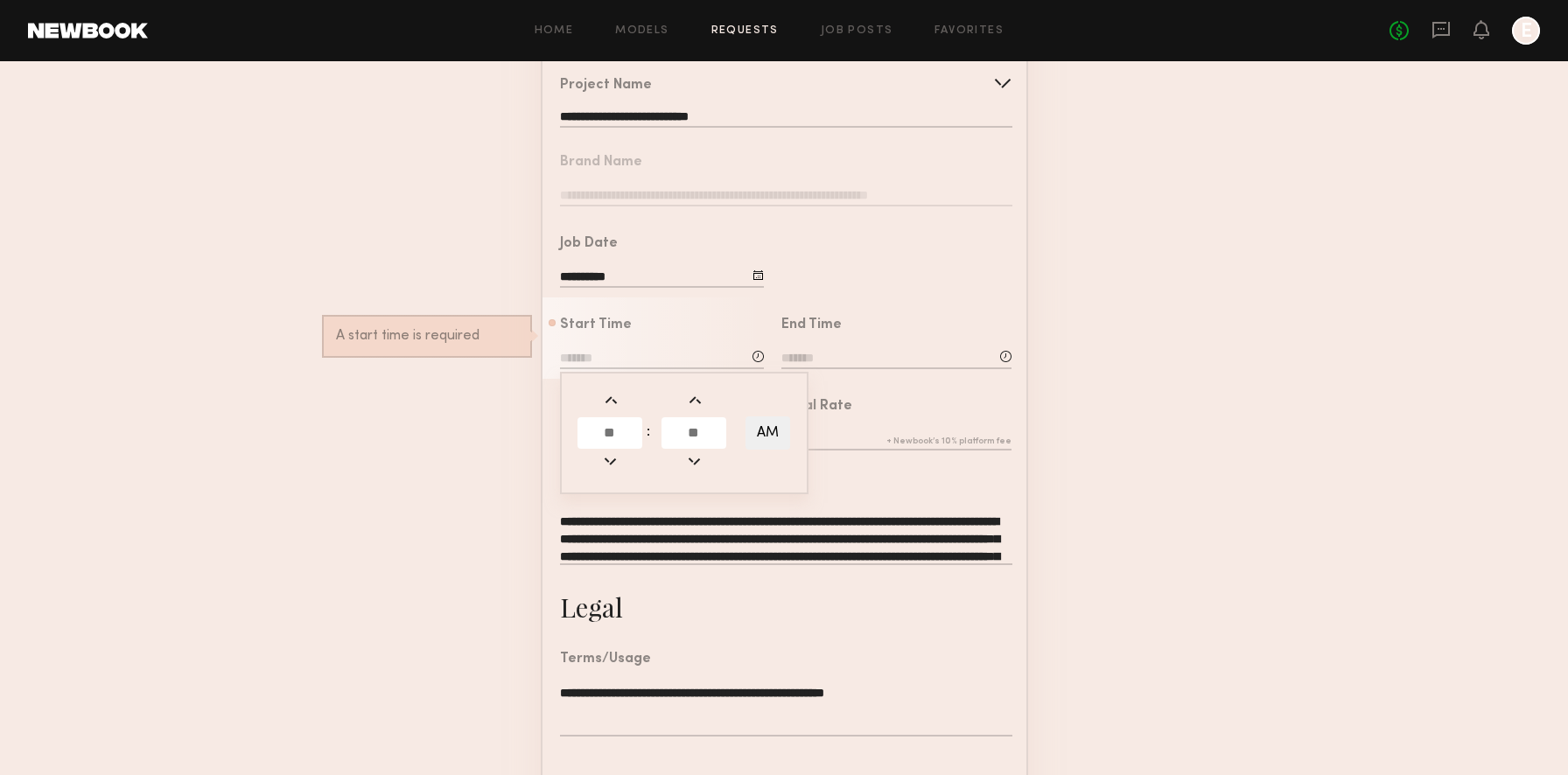
click at [613, 392] on span at bounding box center [610, 401] width 20 height 20
type input "*******"
type input "**"
click at [760, 417] on button "AM" at bounding box center [768, 433] width 45 height 34
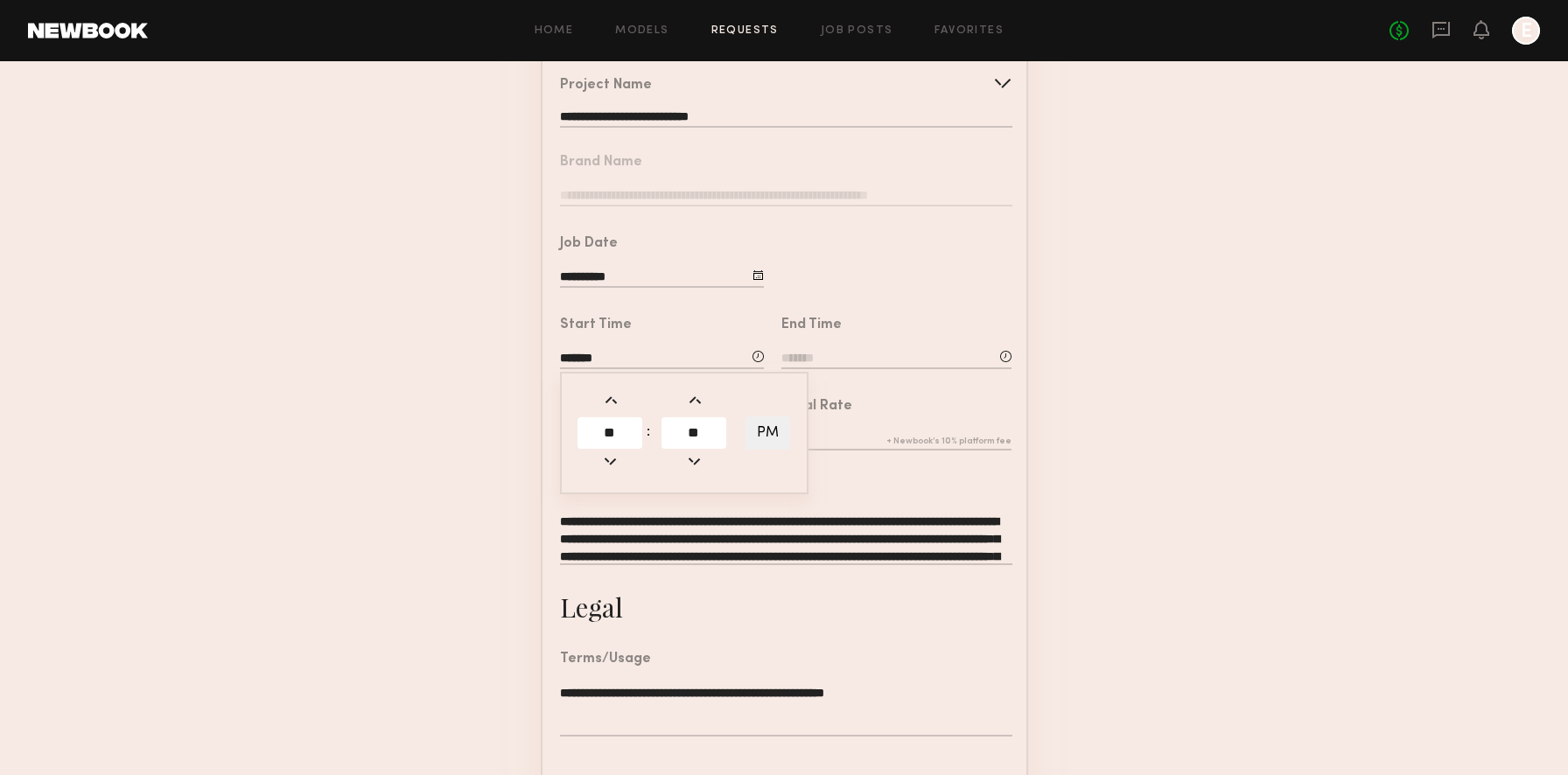
click at [759, 421] on button "PM" at bounding box center [768, 433] width 45 height 34
click at [791, 435] on td "AM" at bounding box center [768, 432] width 47 height 35
click at [776, 434] on button "AM" at bounding box center [768, 433] width 45 height 34
type input "*******"
click at [687, 428] on input "**" at bounding box center [693, 433] width 65 height 32
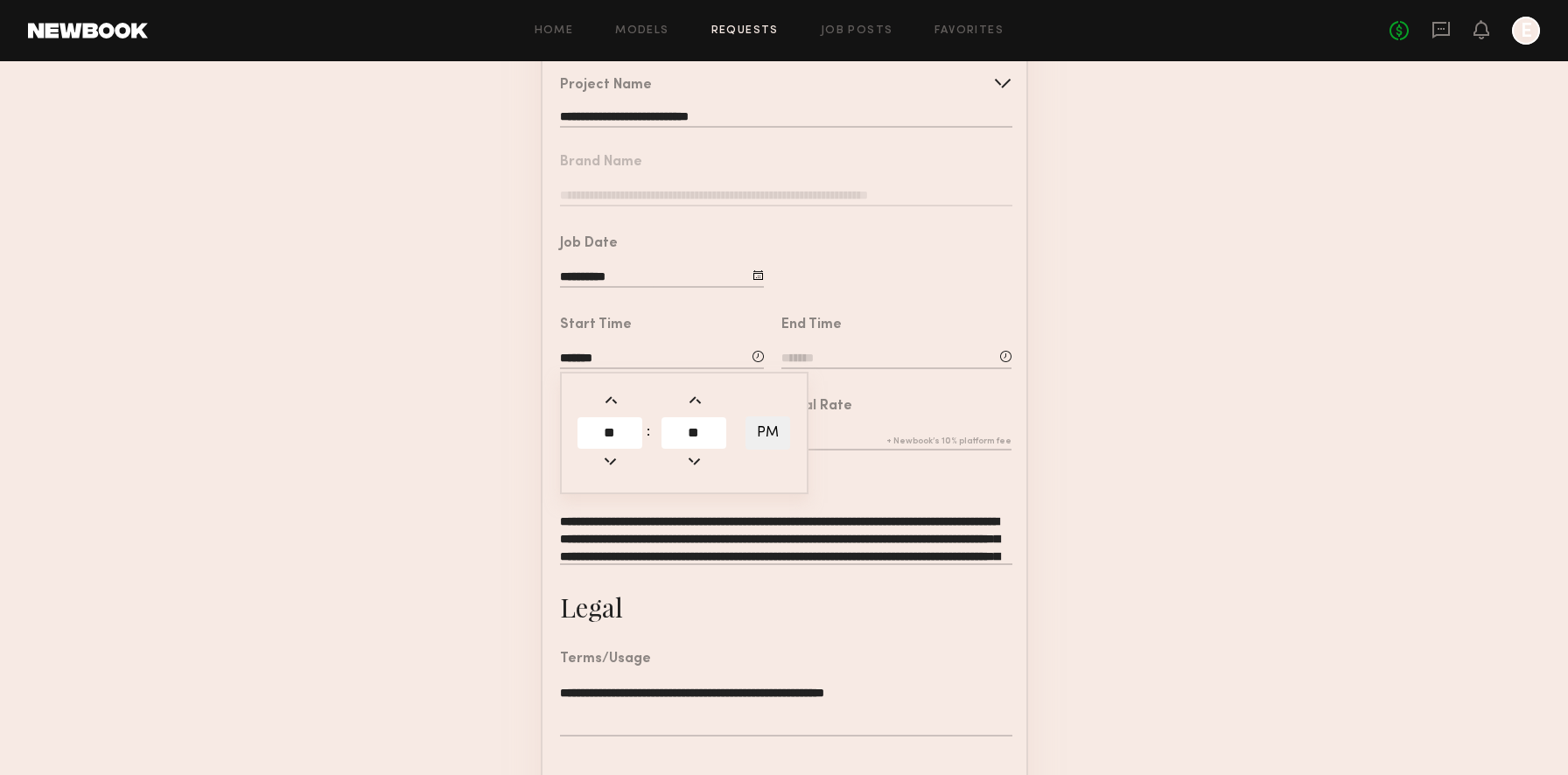
click at [687, 428] on input "**" at bounding box center [693, 433] width 65 height 32
type input "**"
type input "*******"
click at [892, 346] on div "End Time" at bounding box center [896, 344] width 230 height 53
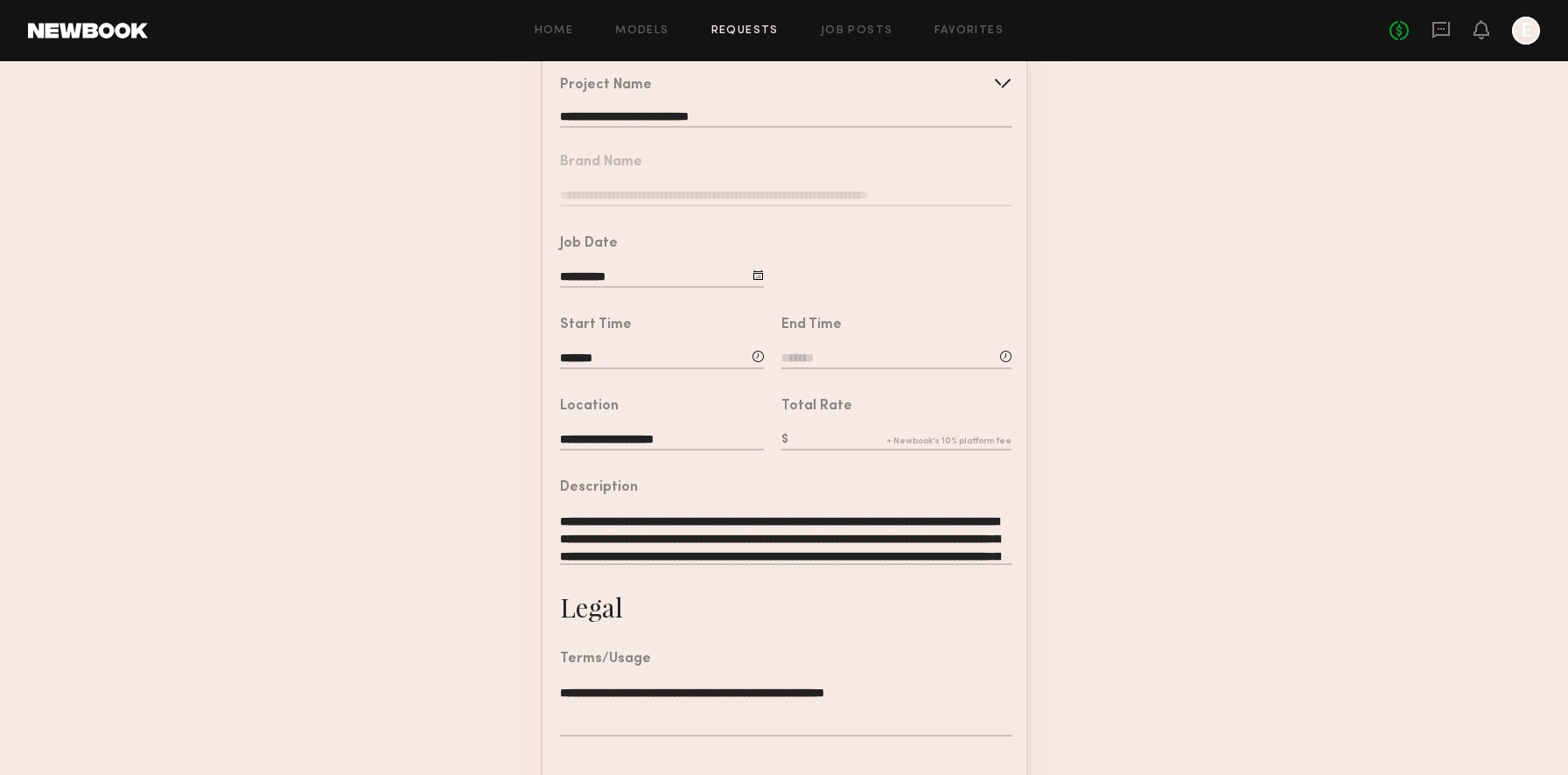
click at [889, 356] on input at bounding box center [896, 359] width 230 height 20
click at [852, 426] on input "text" at bounding box center [830, 433] width 65 height 32
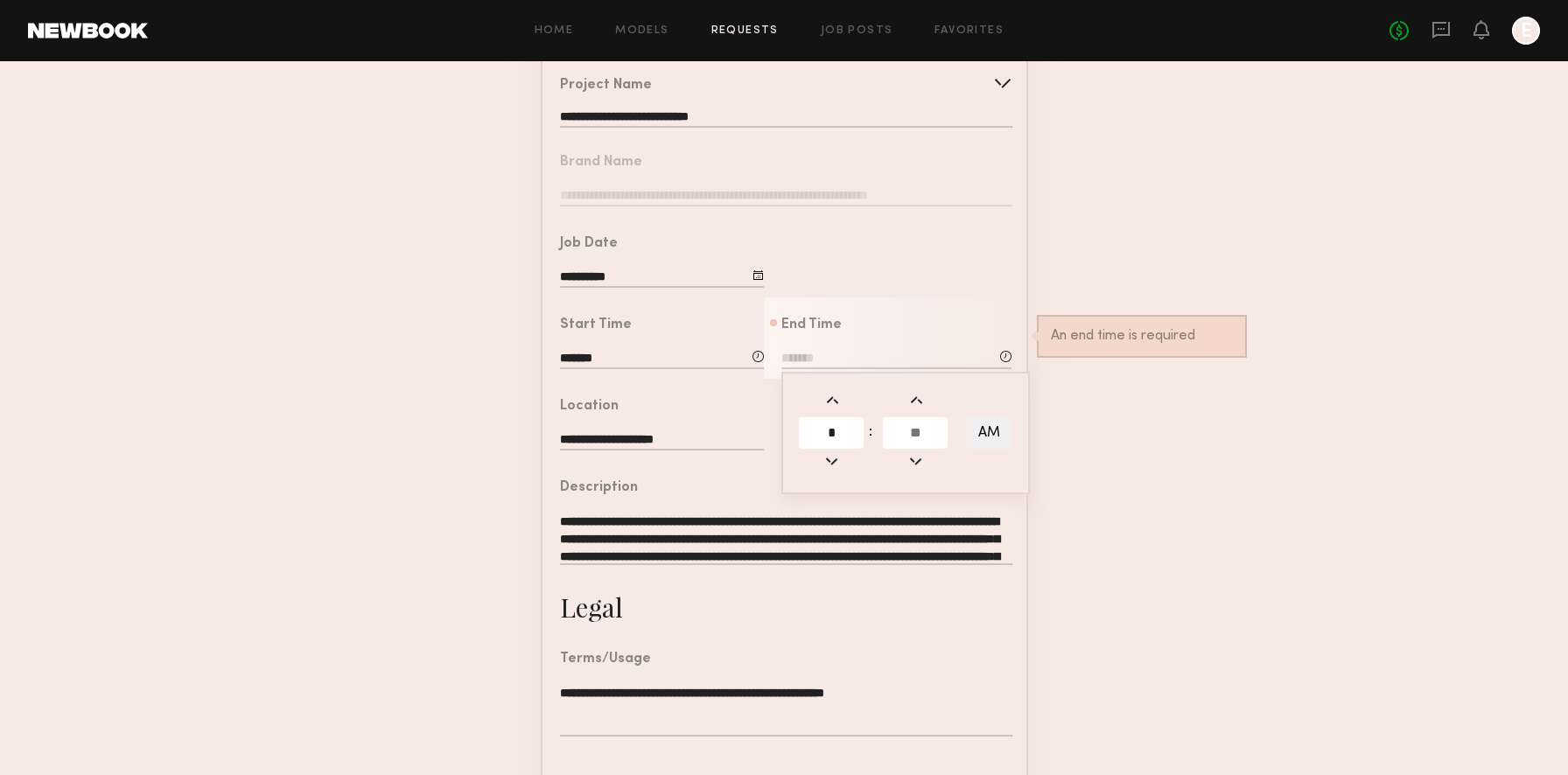
type input "*"
click at [931, 436] on input "text" at bounding box center [915, 433] width 65 height 32
type input "**"
type input "*******"
type input "**"
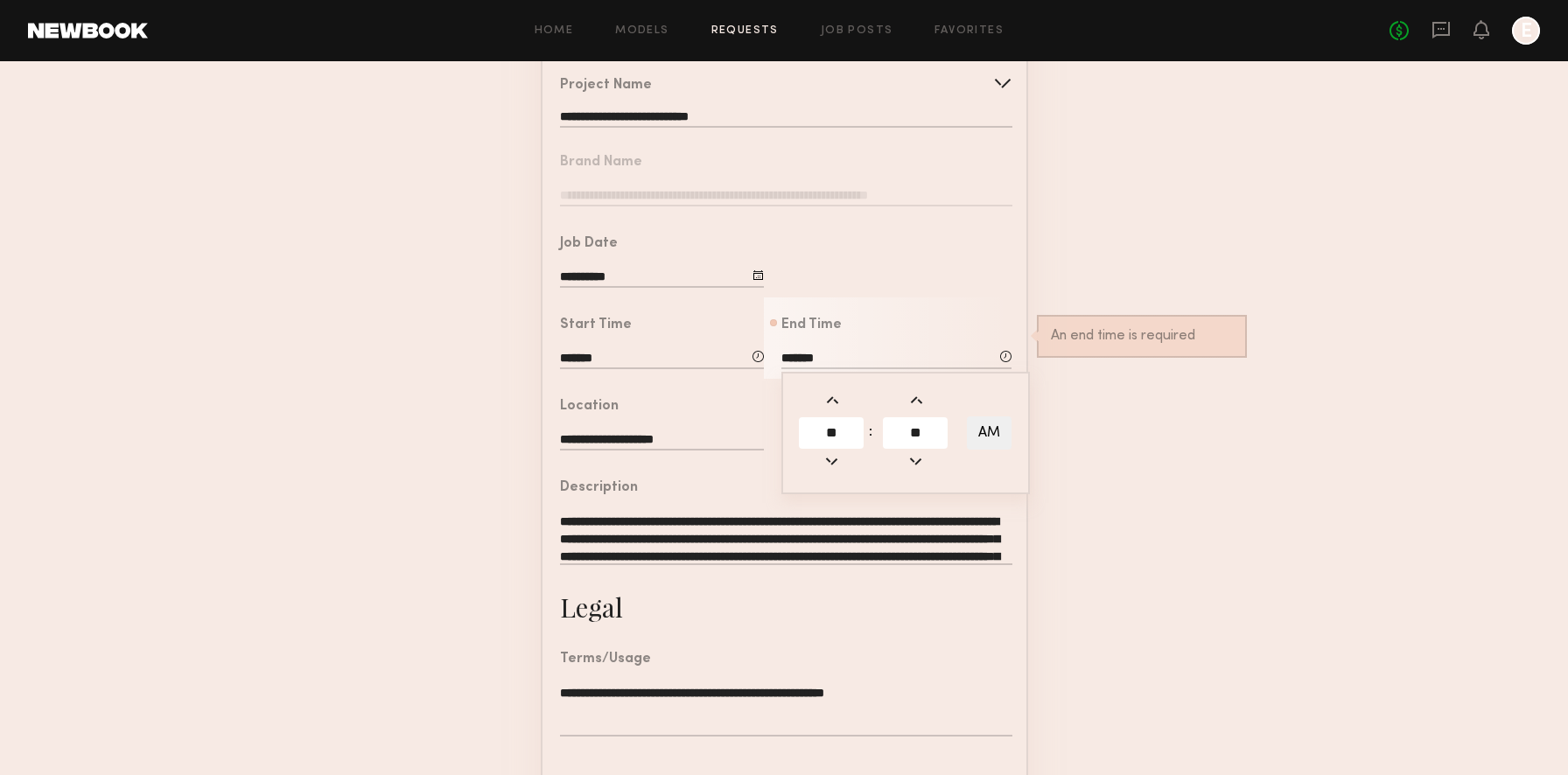
click at [1175, 393] on form "**********" at bounding box center [784, 480] width 1568 height 974
click at [979, 356] on input "*******" at bounding box center [896, 359] width 230 height 20
click at [979, 420] on button "AM" at bounding box center [989, 433] width 45 height 34
type input "*******"
click at [1117, 449] on form "**********" at bounding box center [784, 480] width 1568 height 974
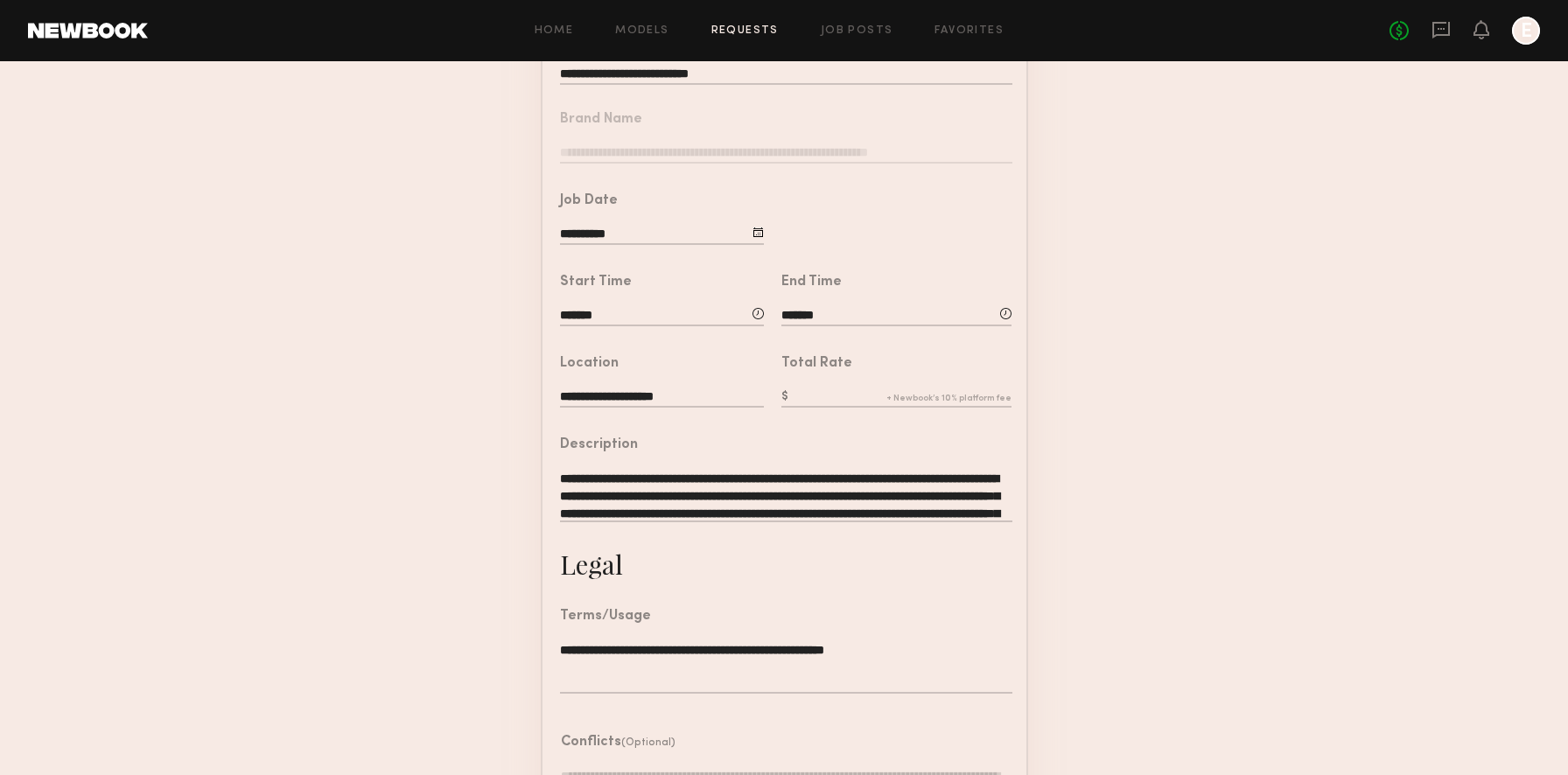
scroll to position [376, 0]
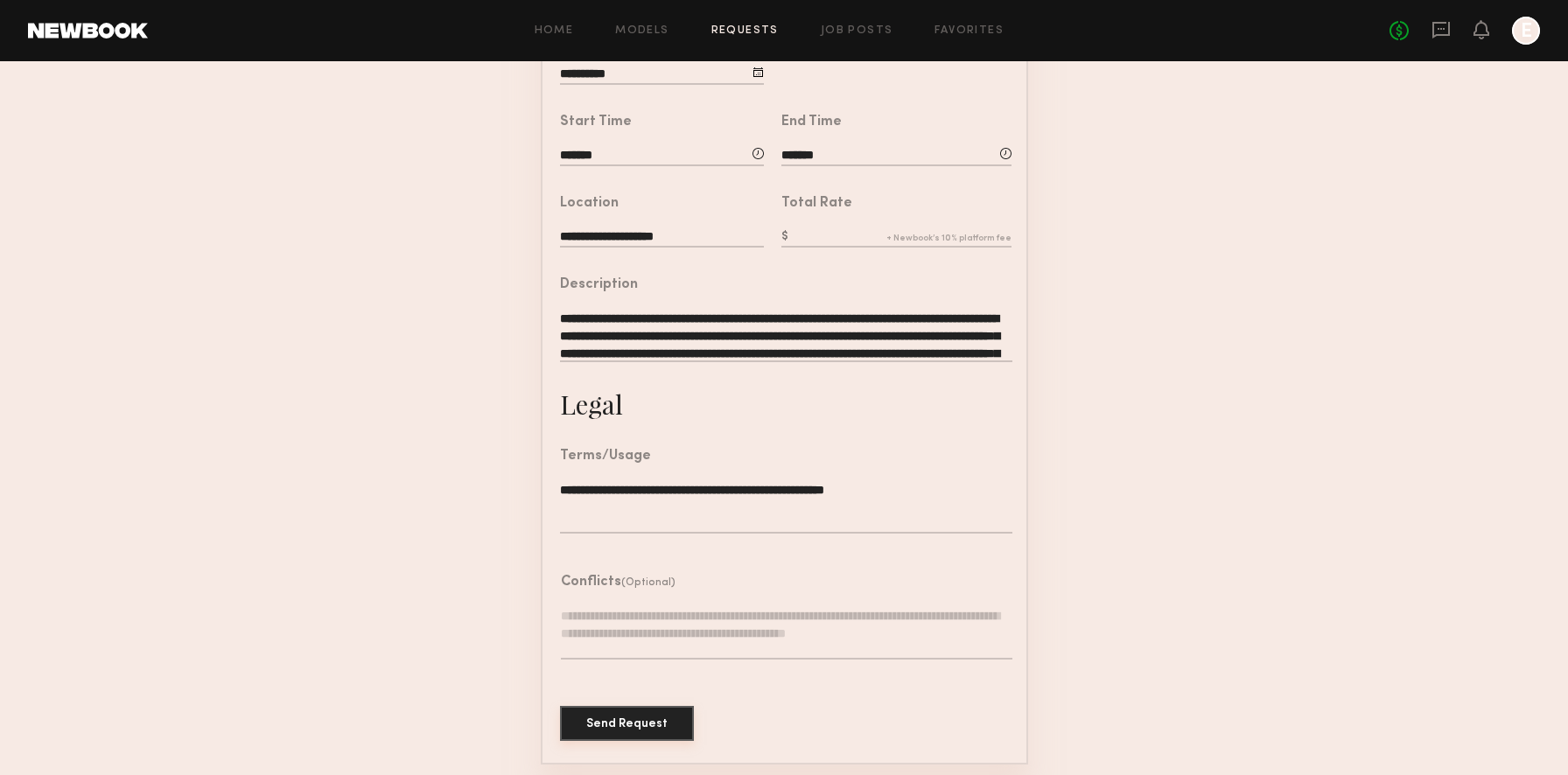
click at [655, 721] on button "Send Request" at bounding box center [626, 723] width 134 height 35
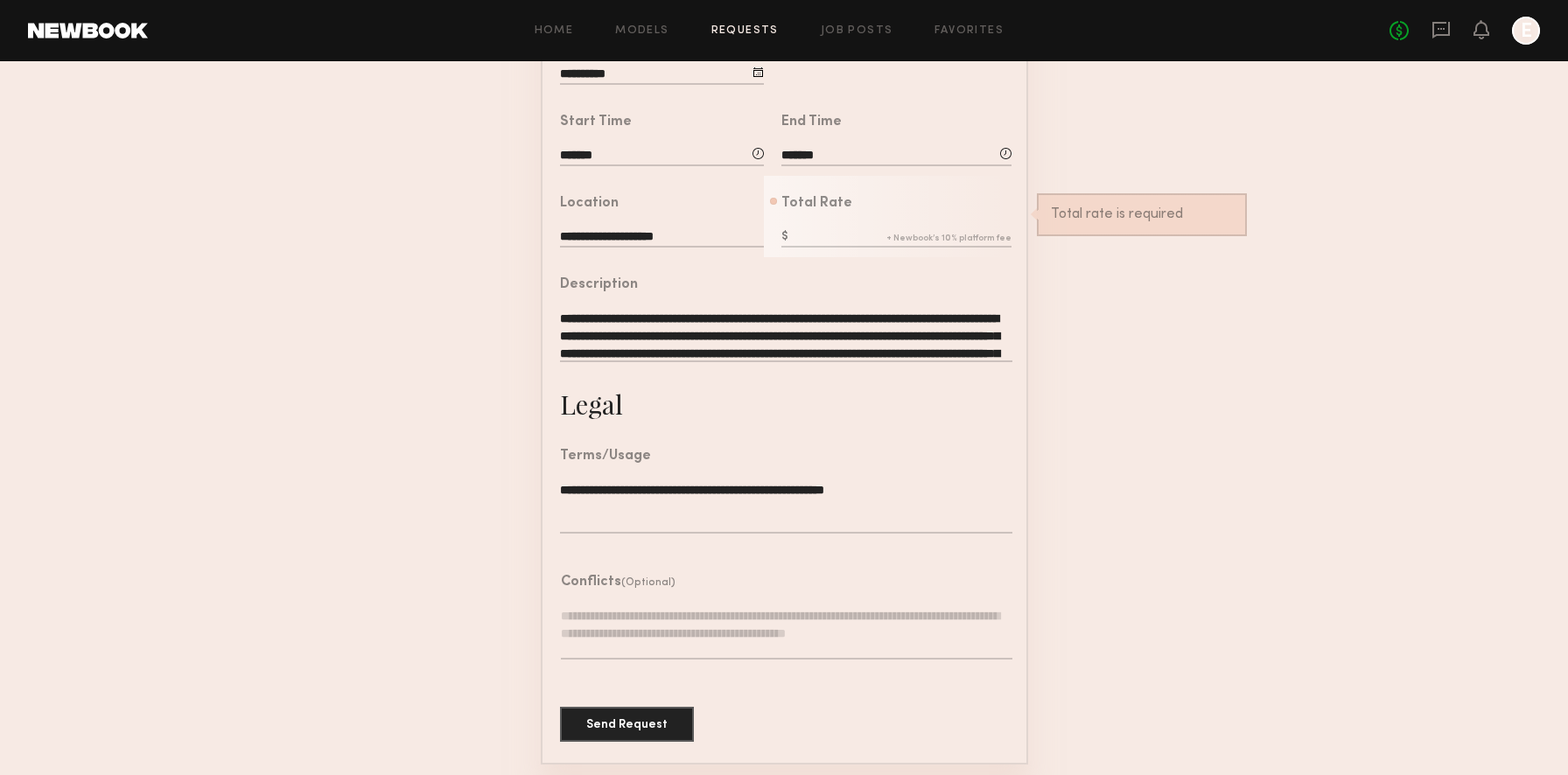
click at [848, 234] on input "text" at bounding box center [896, 238] width 230 height 20
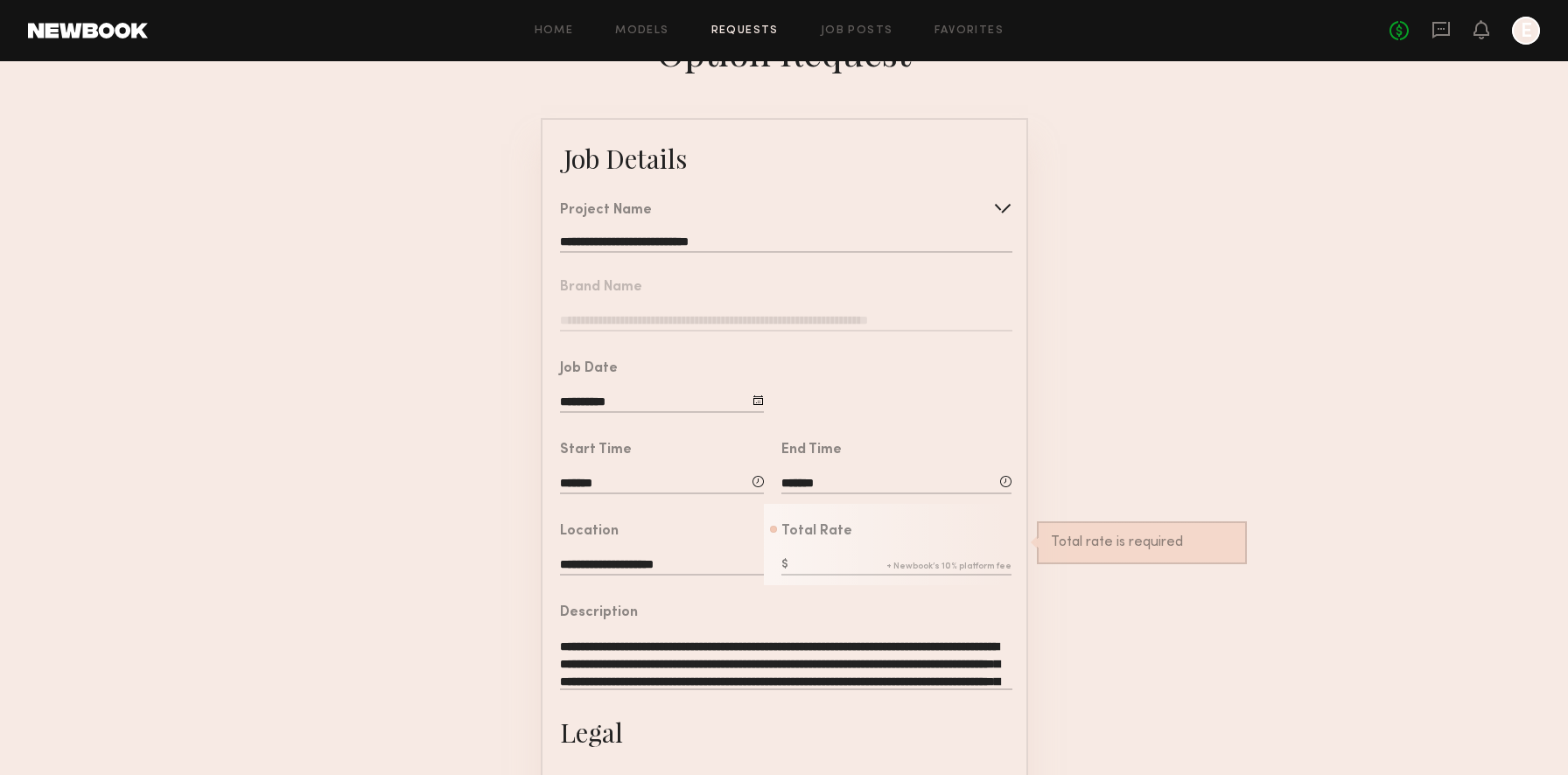
scroll to position [0, 0]
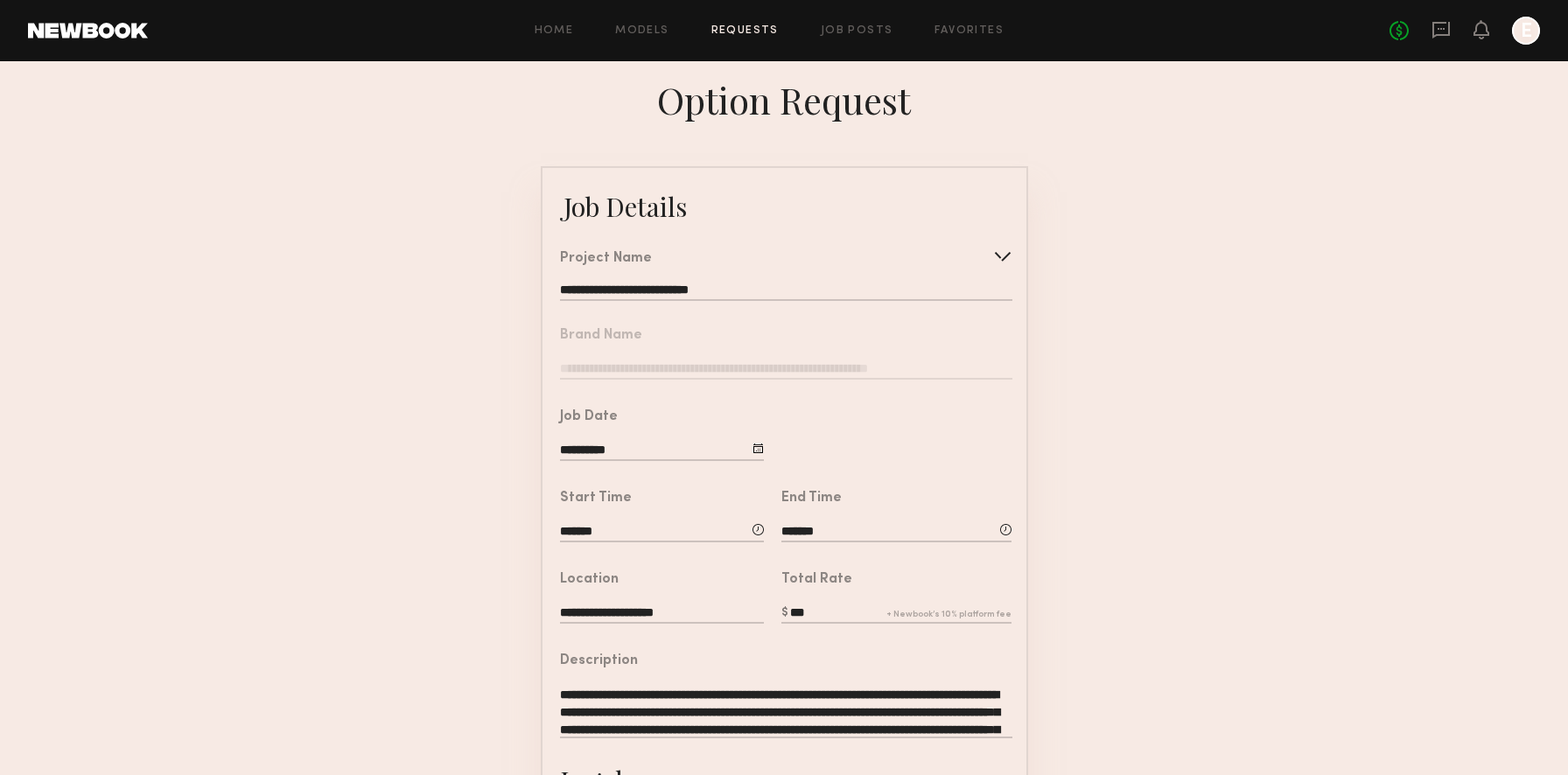
type input "***"
click at [1202, 267] on form "**********" at bounding box center [784, 653] width 1568 height 974
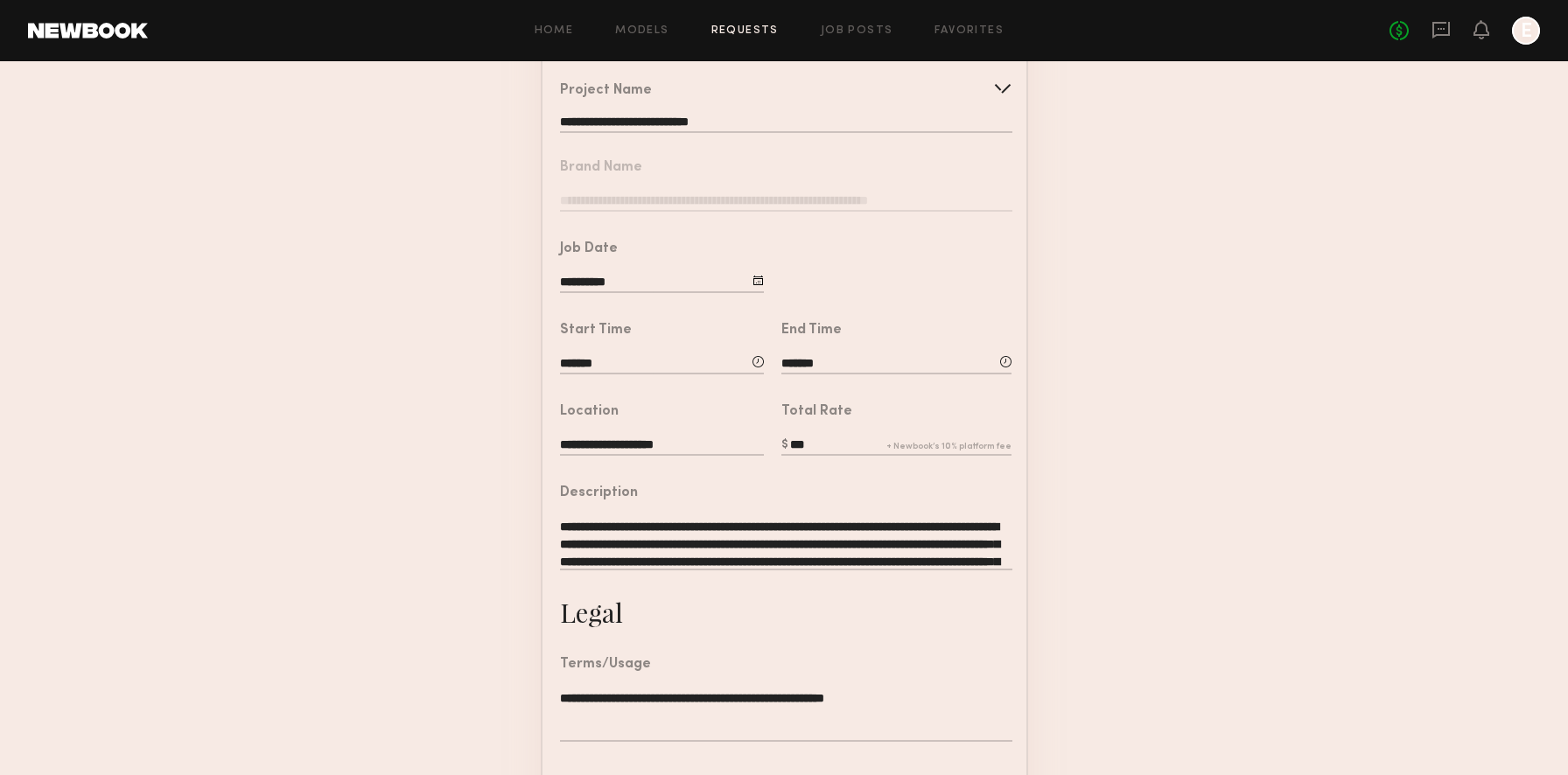
scroll to position [376, 0]
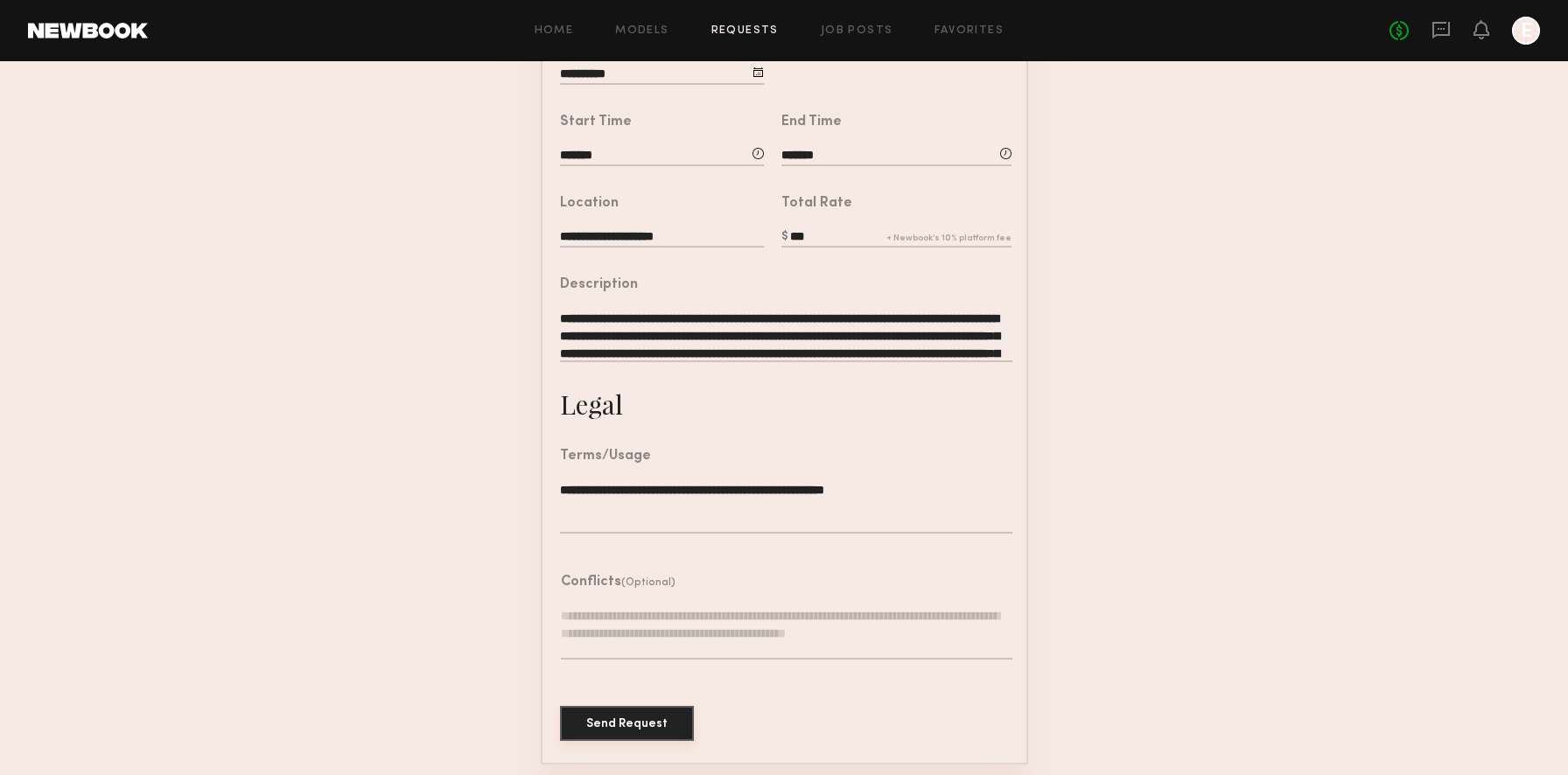
click at [643, 716] on button "Send Request" at bounding box center [626, 723] width 134 height 35
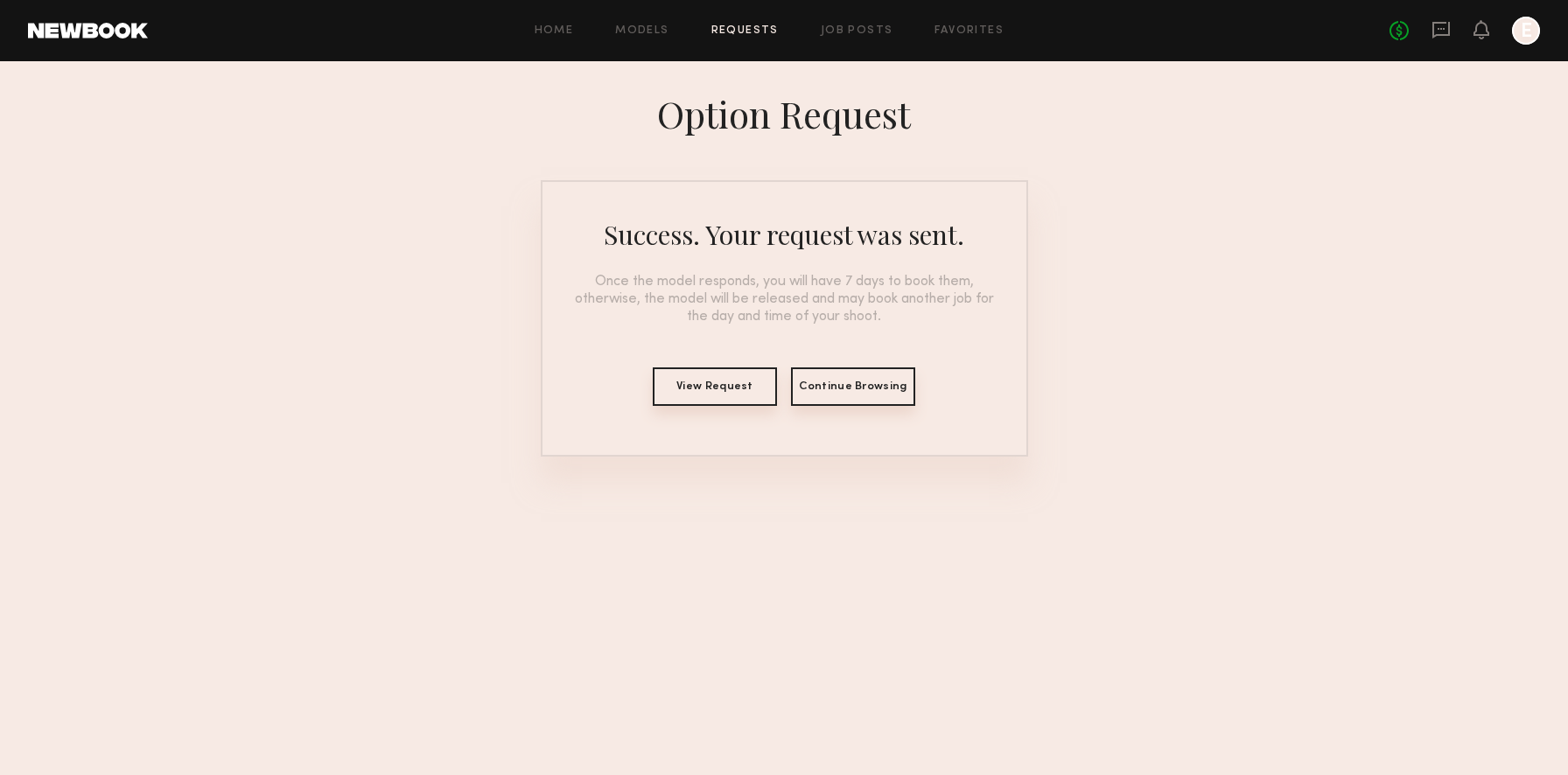
click at [716, 385] on button "View Request" at bounding box center [714, 386] width 125 height 38
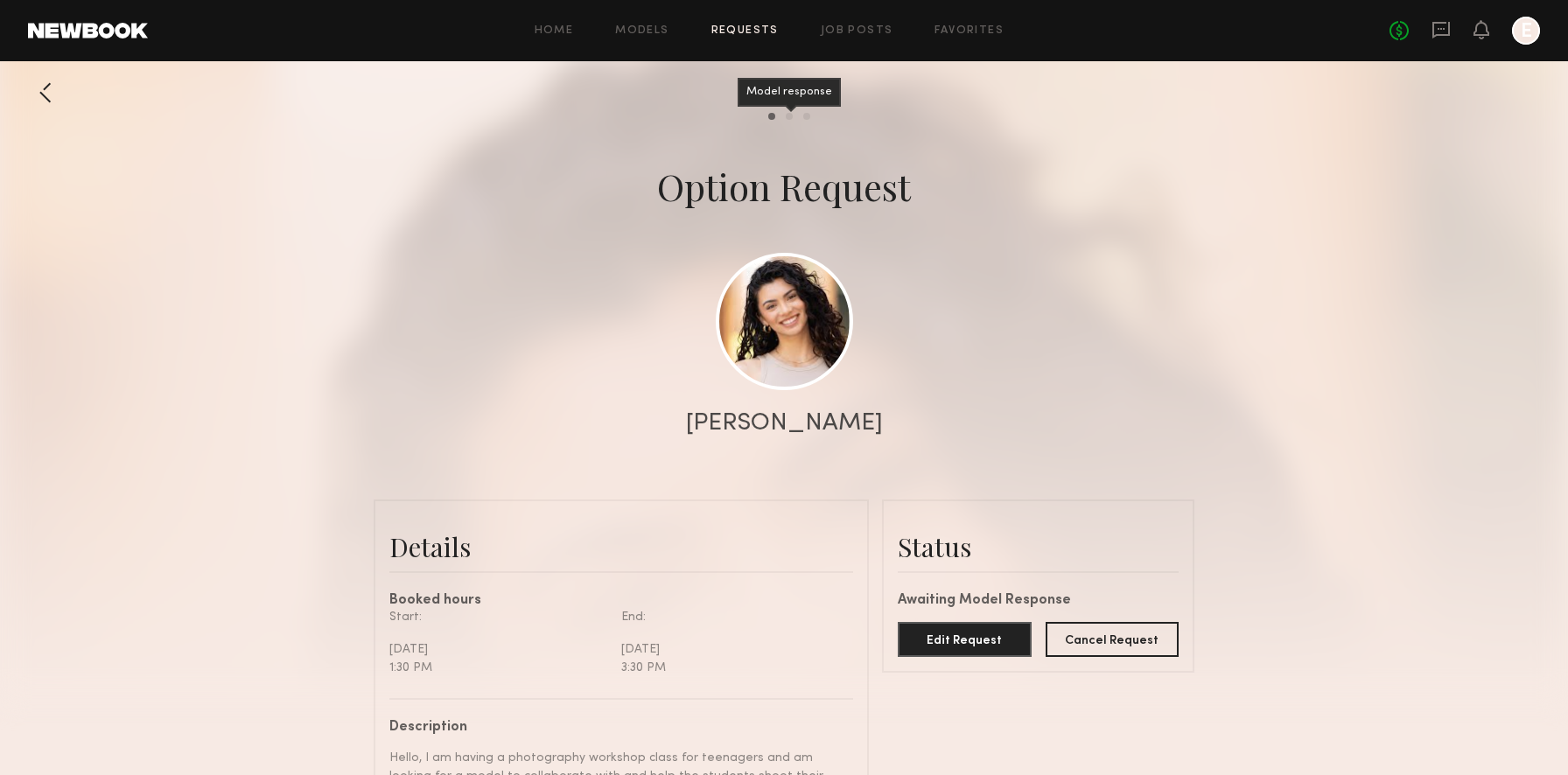
click at [786, 115] on div "Model response" at bounding box center [788, 116] width 7 height 7
click at [807, 113] on div "Book model" at bounding box center [806, 116] width 7 height 7
click at [546, 30] on link "Home" at bounding box center [554, 31] width 39 height 11
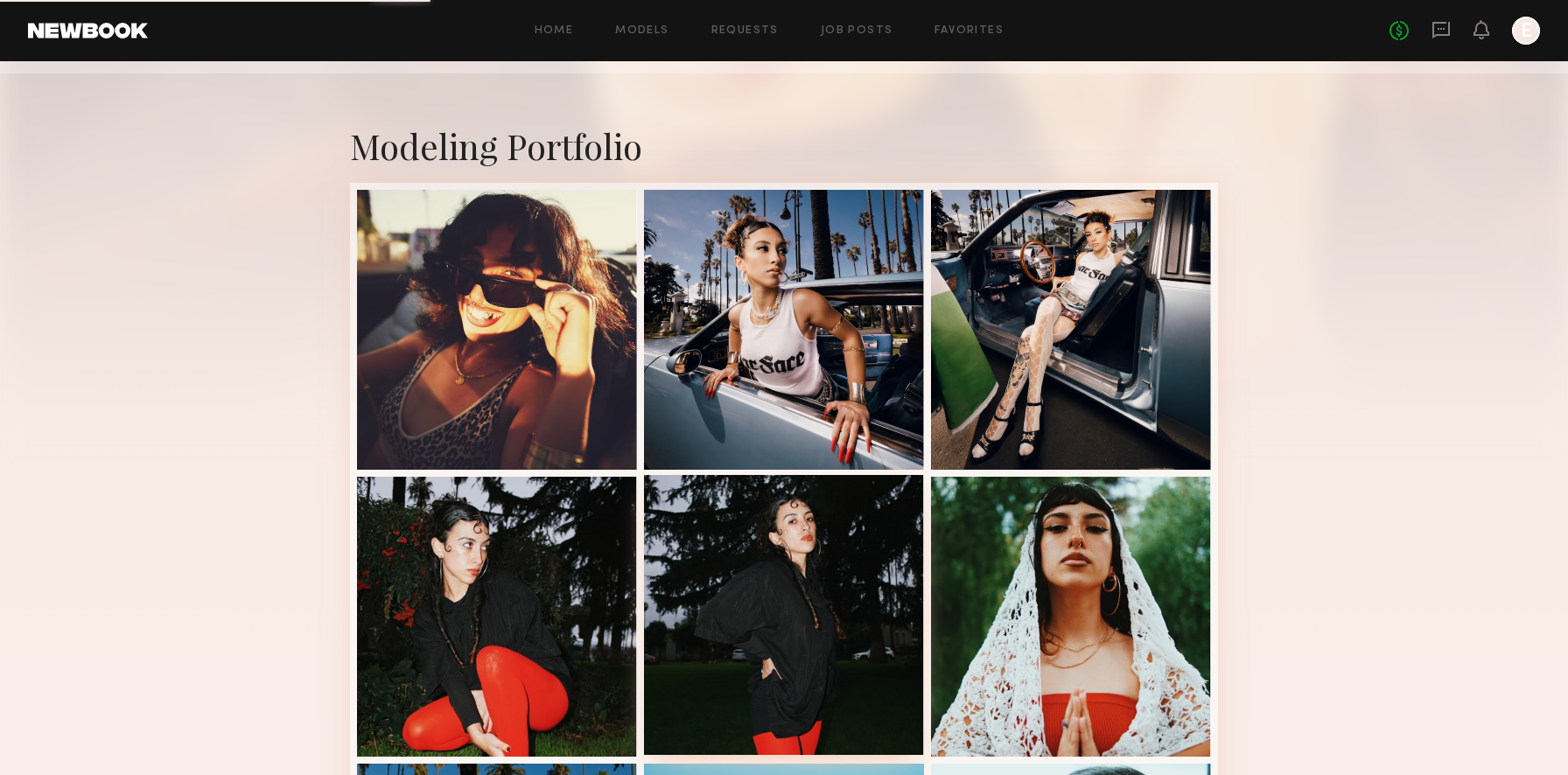
scroll to position [310, 0]
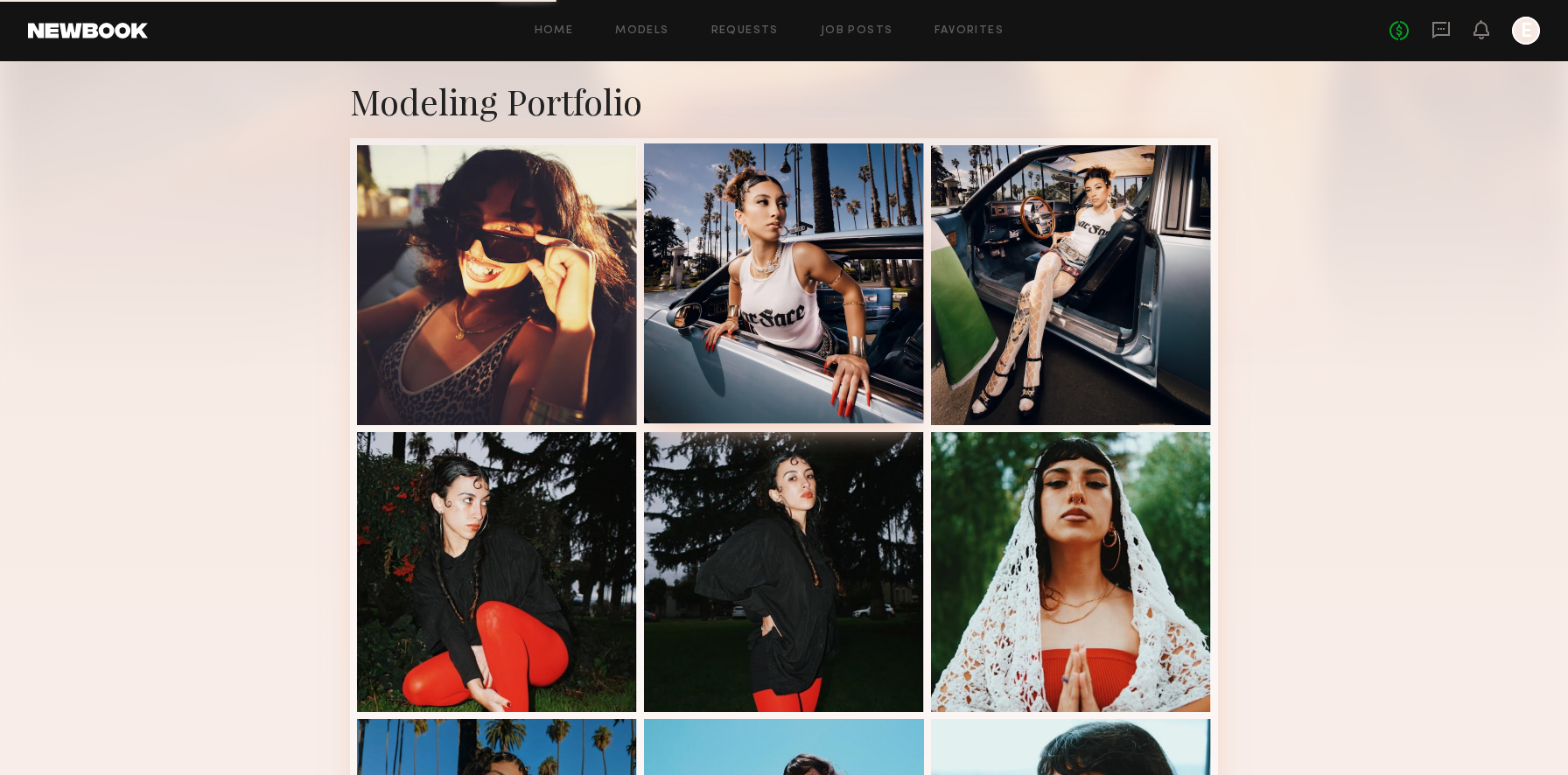
click at [784, 254] on div at bounding box center [784, 283] width 280 height 280
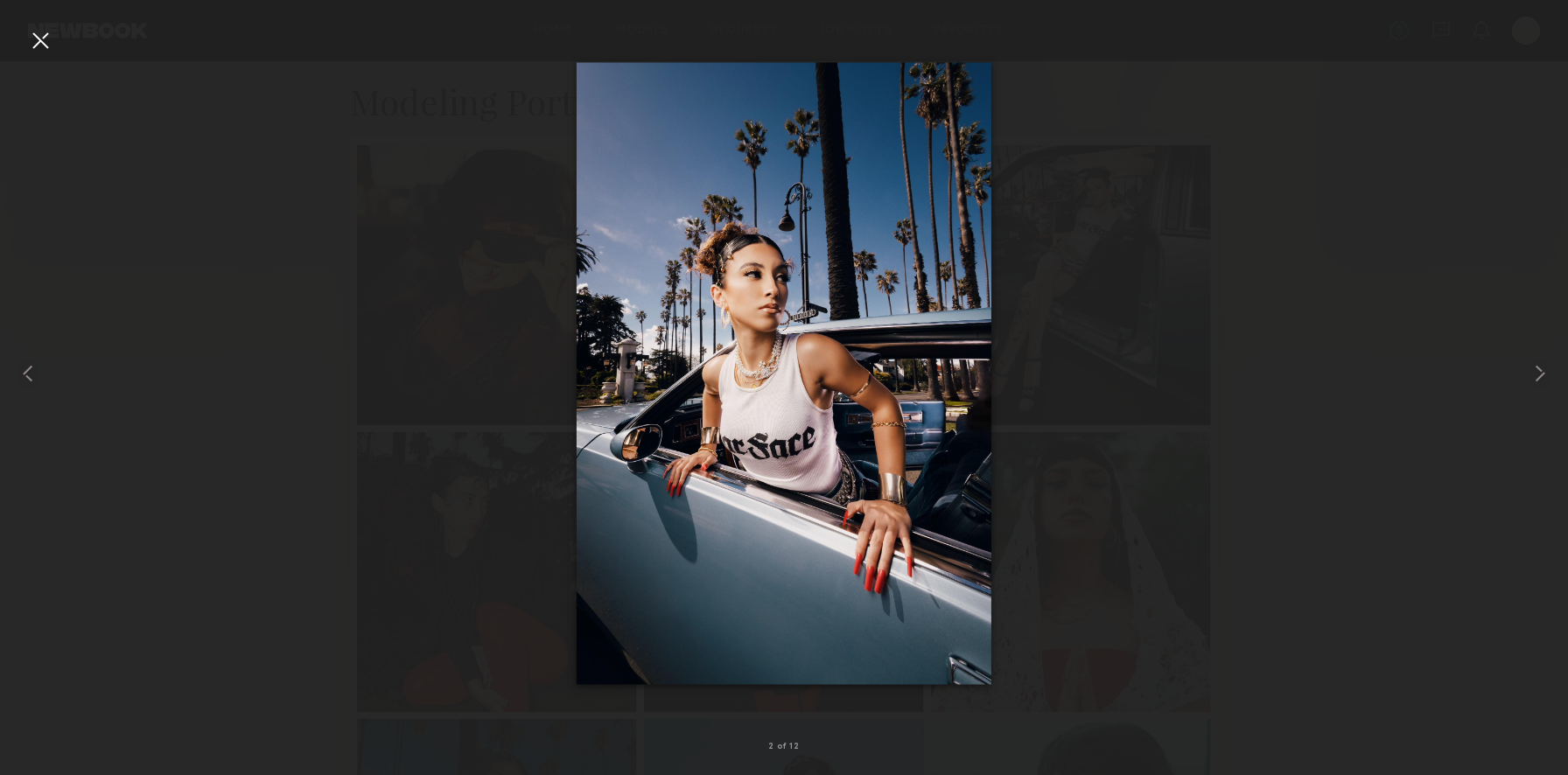
click at [1071, 254] on div at bounding box center [784, 373] width 1568 height 691
click at [1541, 374] on common-icon at bounding box center [1540, 373] width 28 height 28
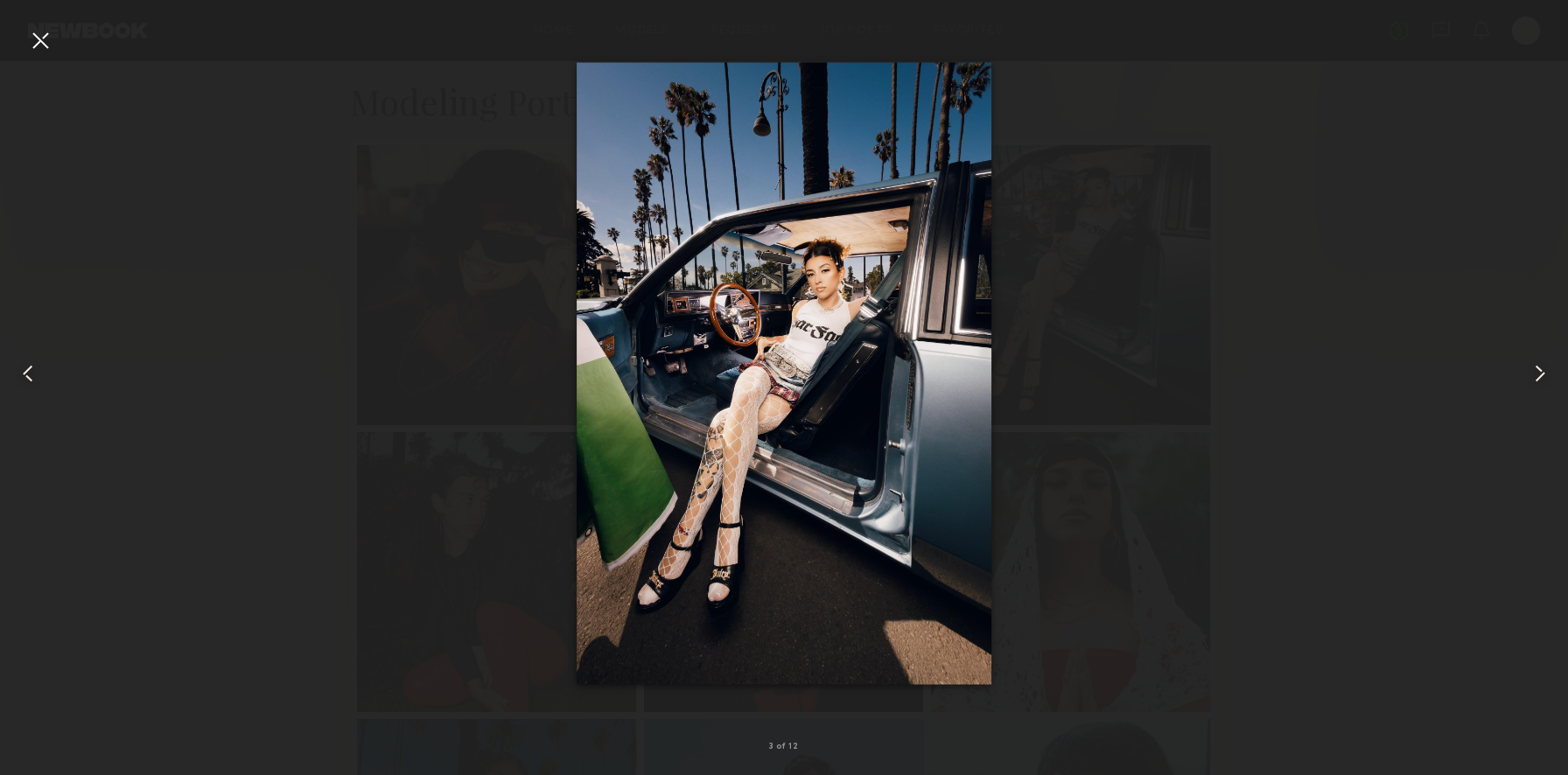
click at [1541, 373] on common-icon at bounding box center [1540, 373] width 28 height 28
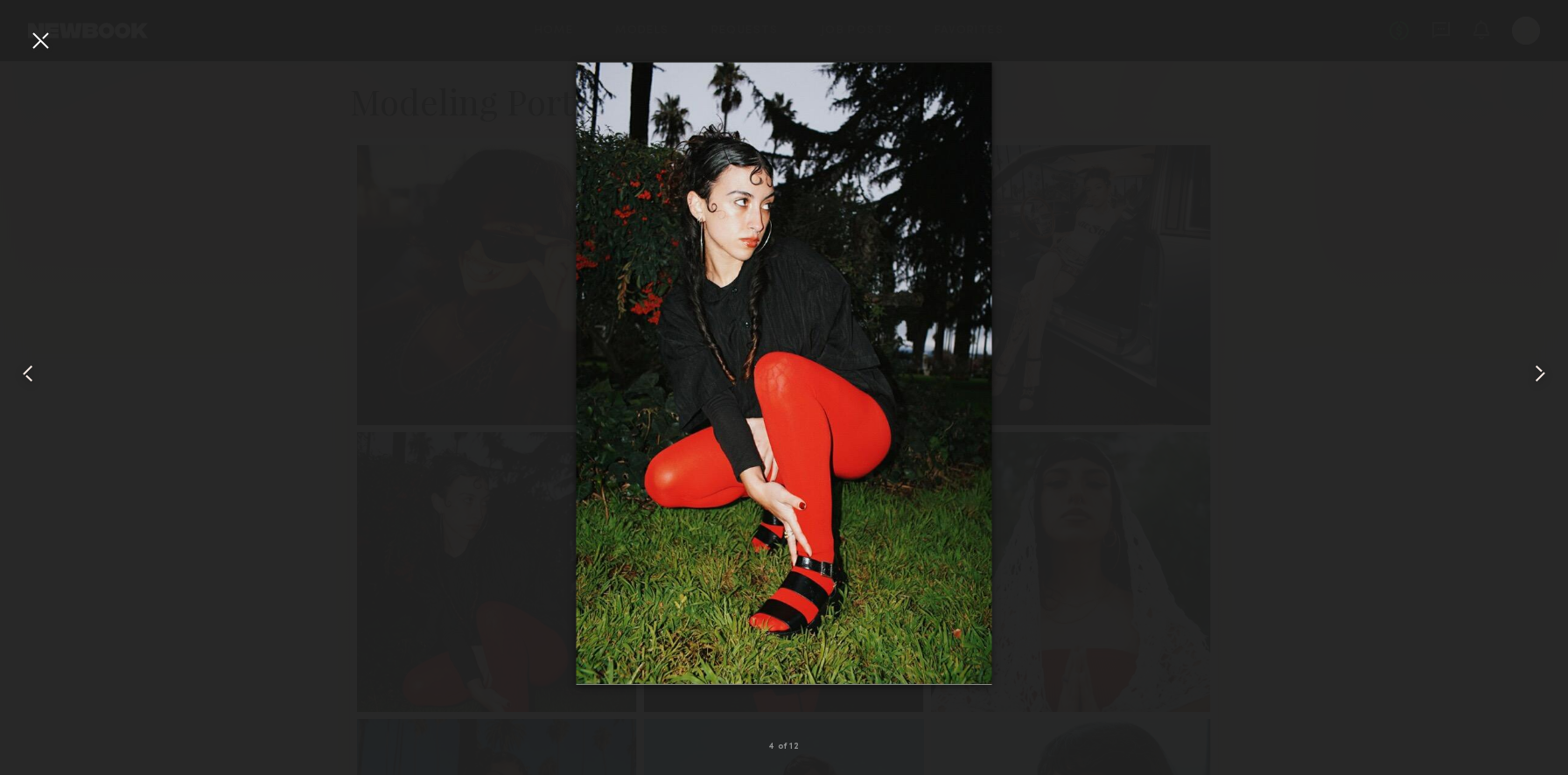
click at [1541, 373] on common-icon at bounding box center [1540, 373] width 28 height 28
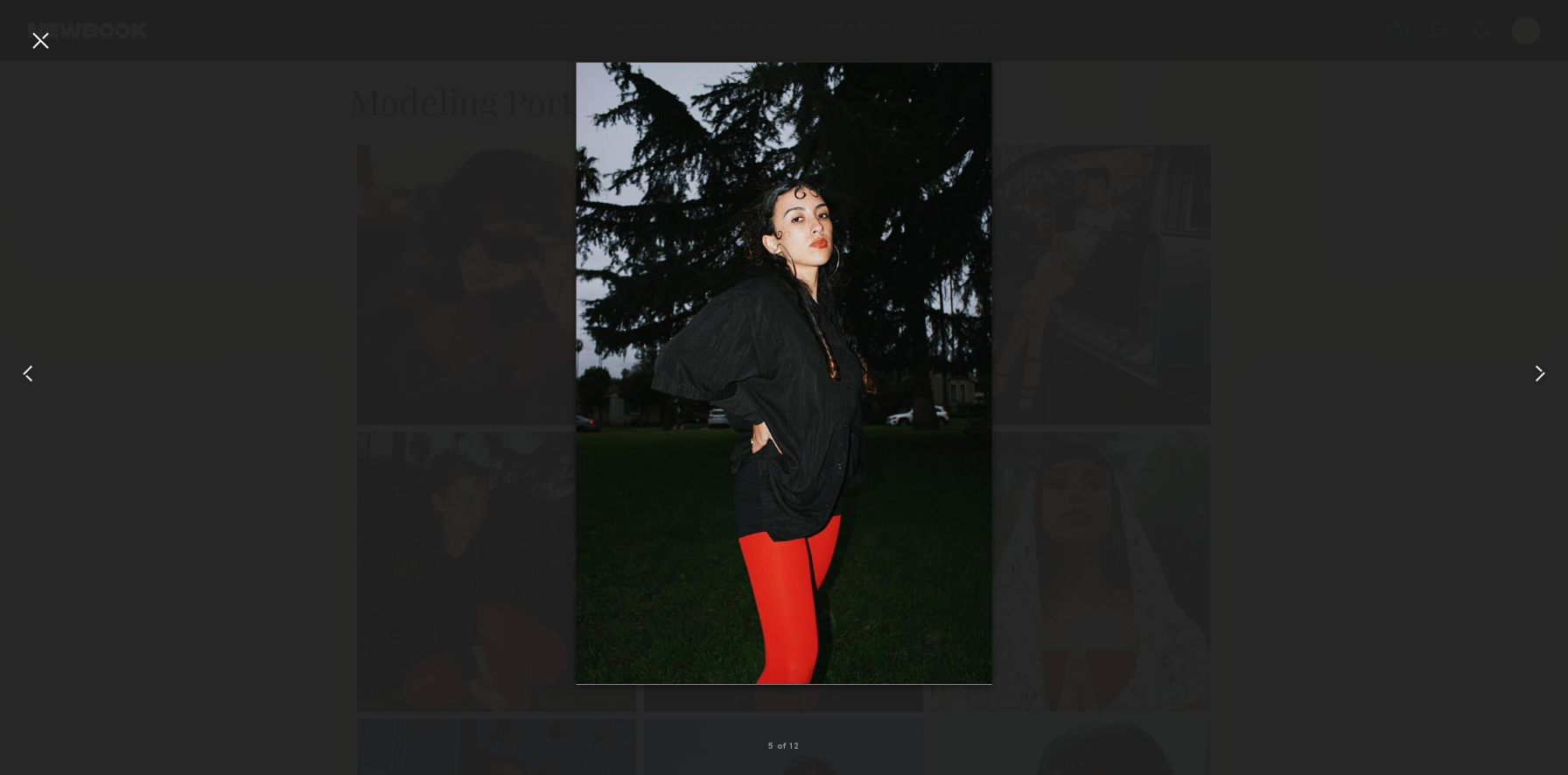
click at [1541, 373] on common-icon at bounding box center [1540, 373] width 28 height 28
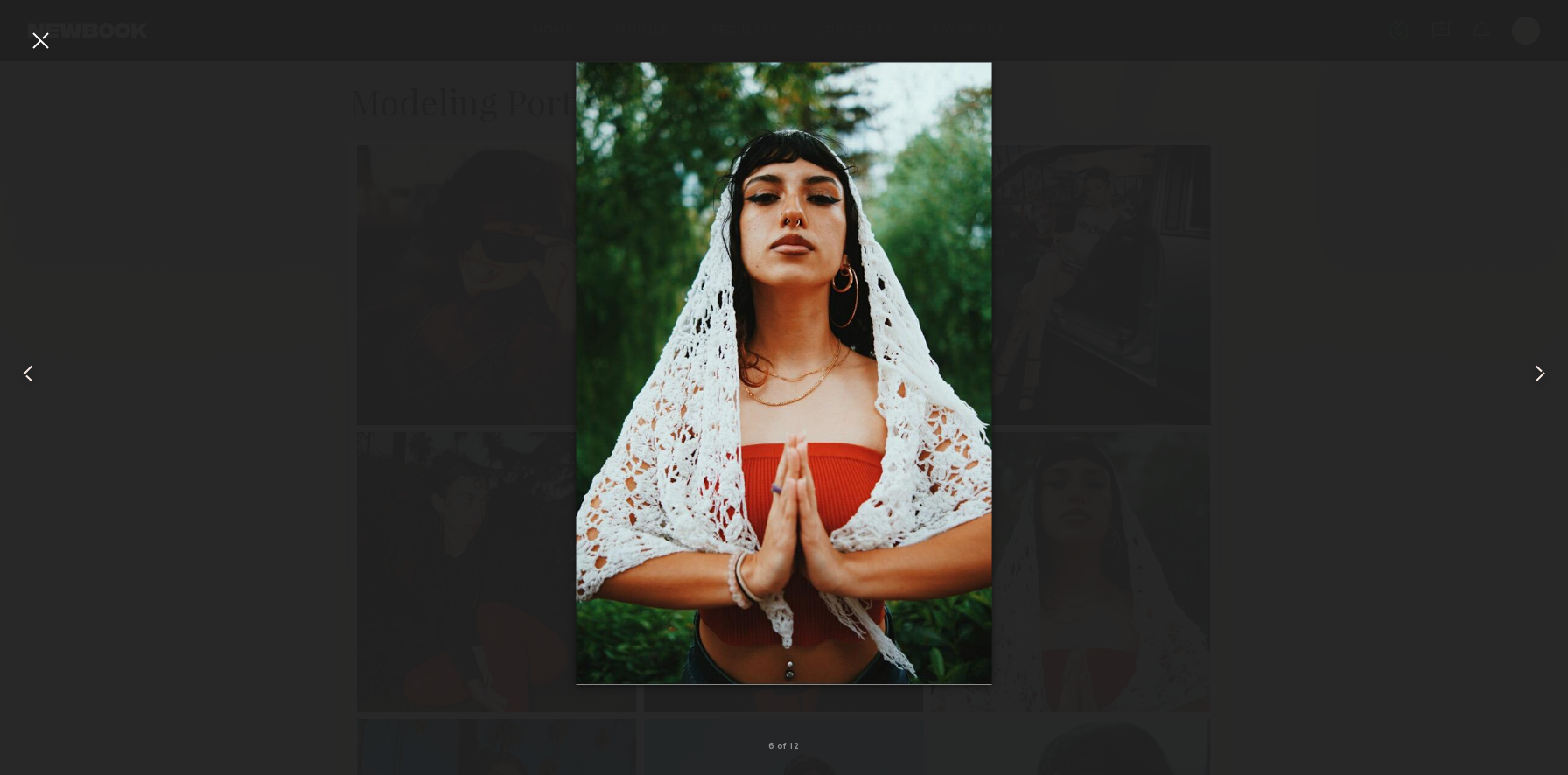
click at [1541, 373] on common-icon at bounding box center [1540, 373] width 28 height 28
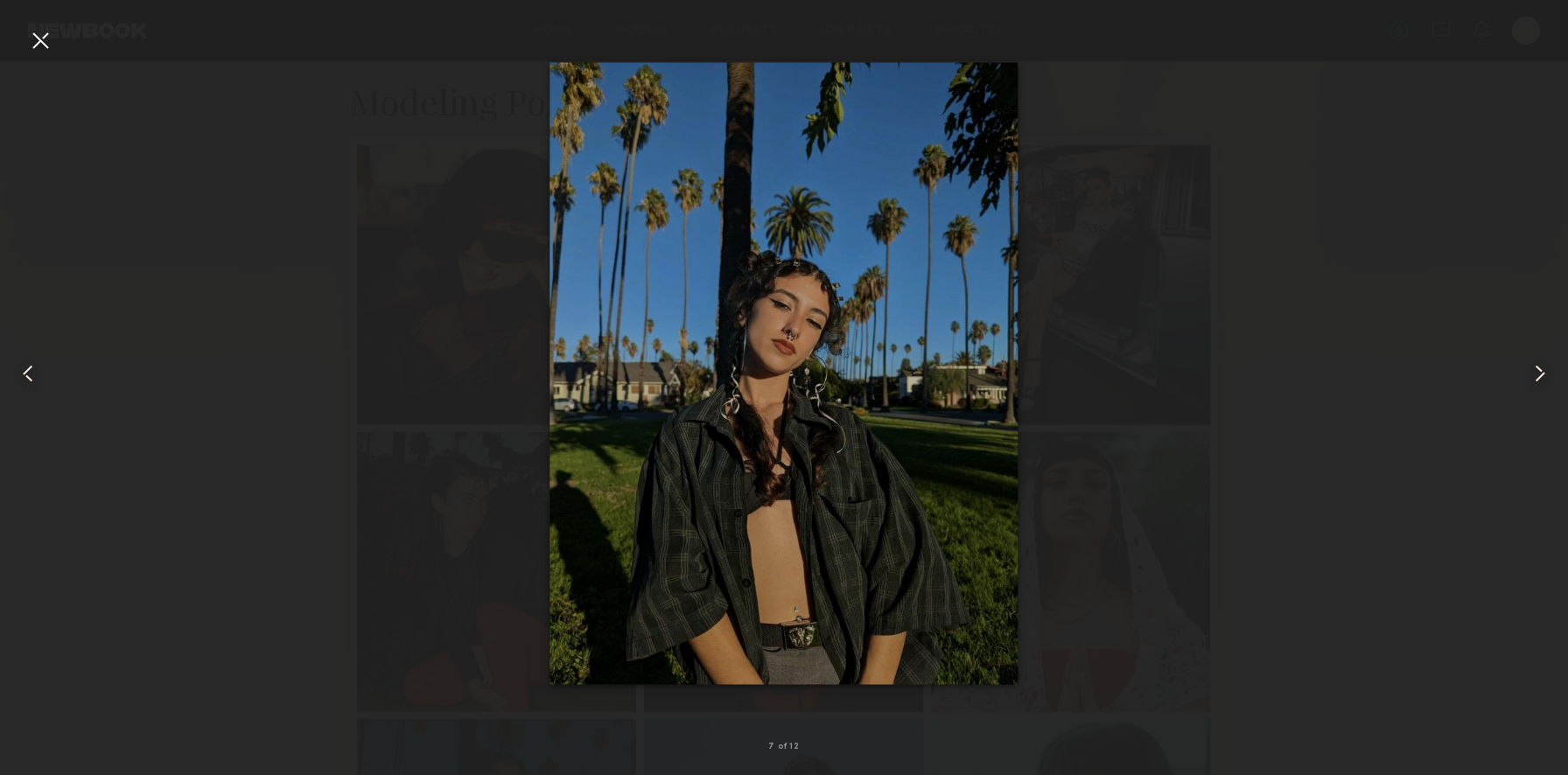
click at [1541, 373] on common-icon at bounding box center [1540, 373] width 28 height 28
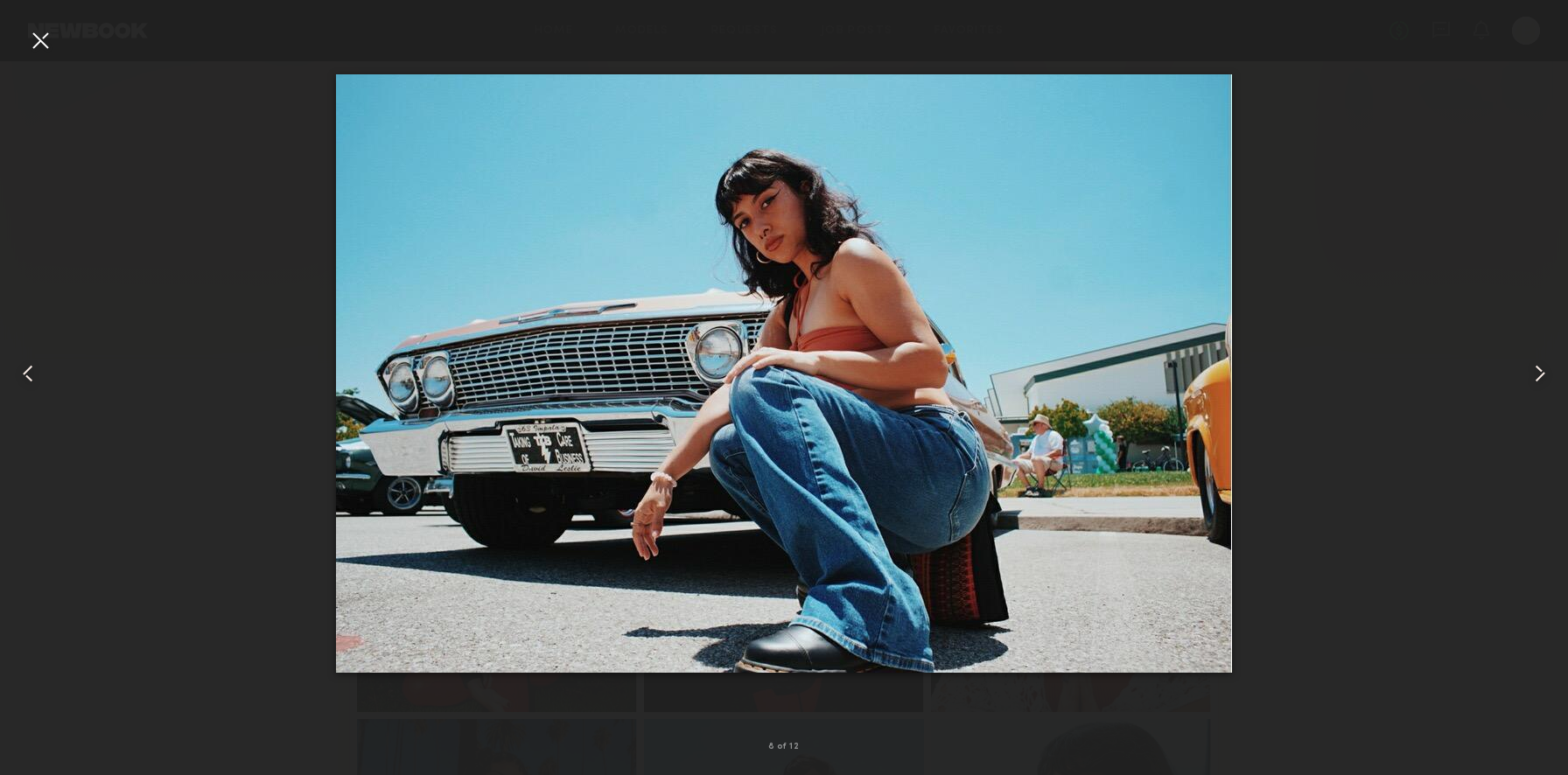
click at [1541, 373] on common-icon at bounding box center [1540, 373] width 28 height 28
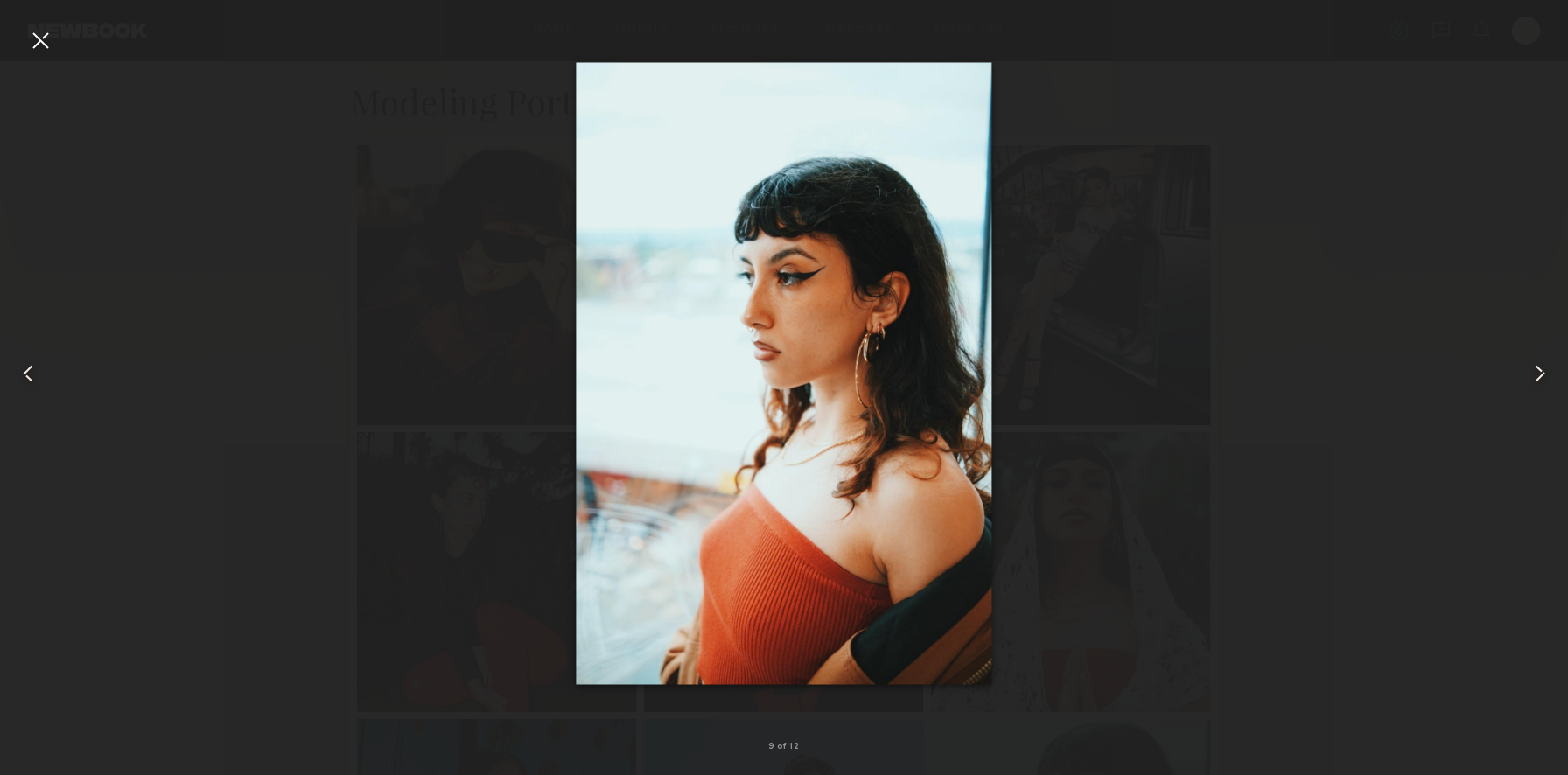
click at [1541, 373] on common-icon at bounding box center [1540, 373] width 28 height 28
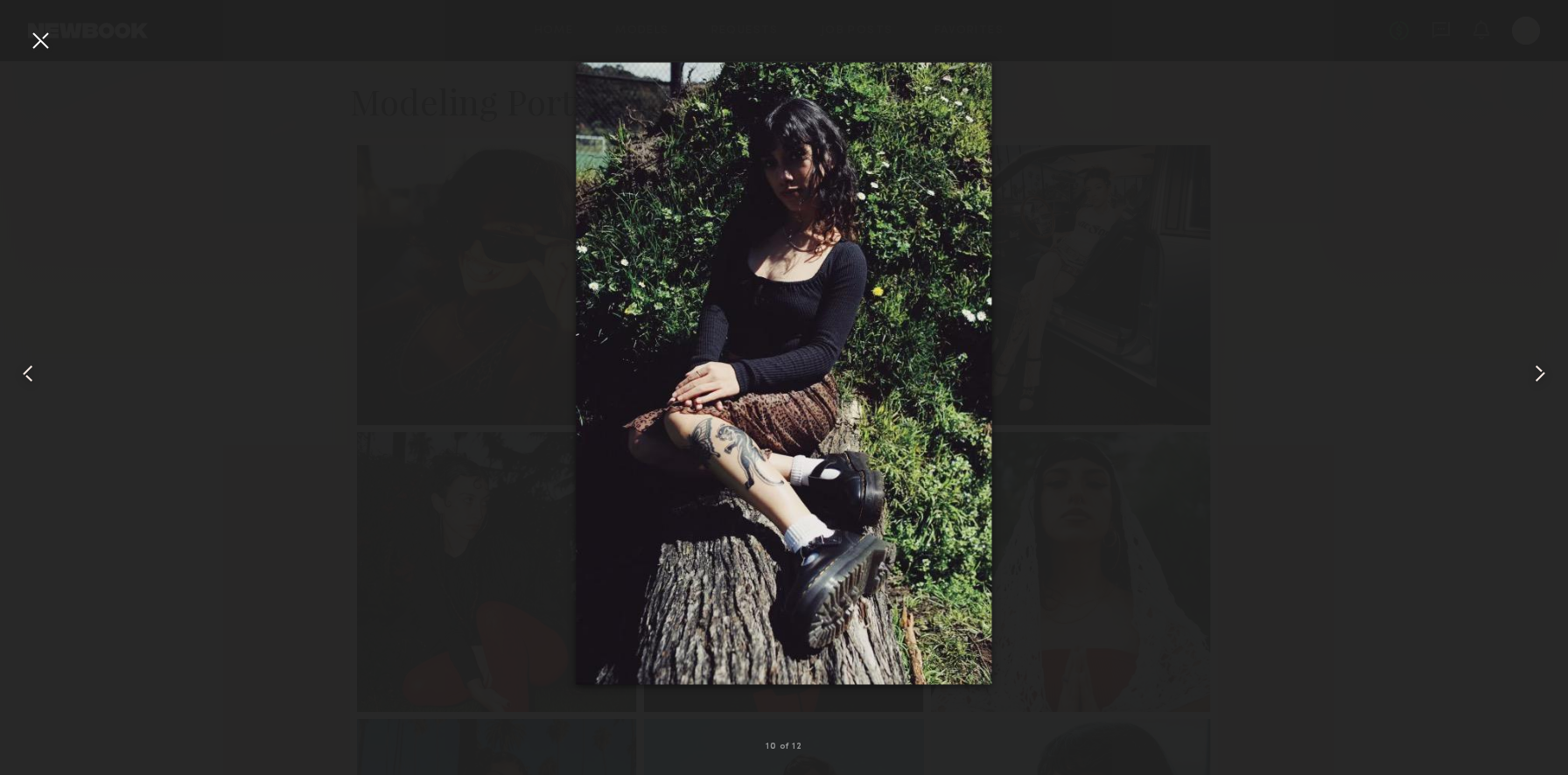
click at [1541, 373] on common-icon at bounding box center [1540, 373] width 28 height 28
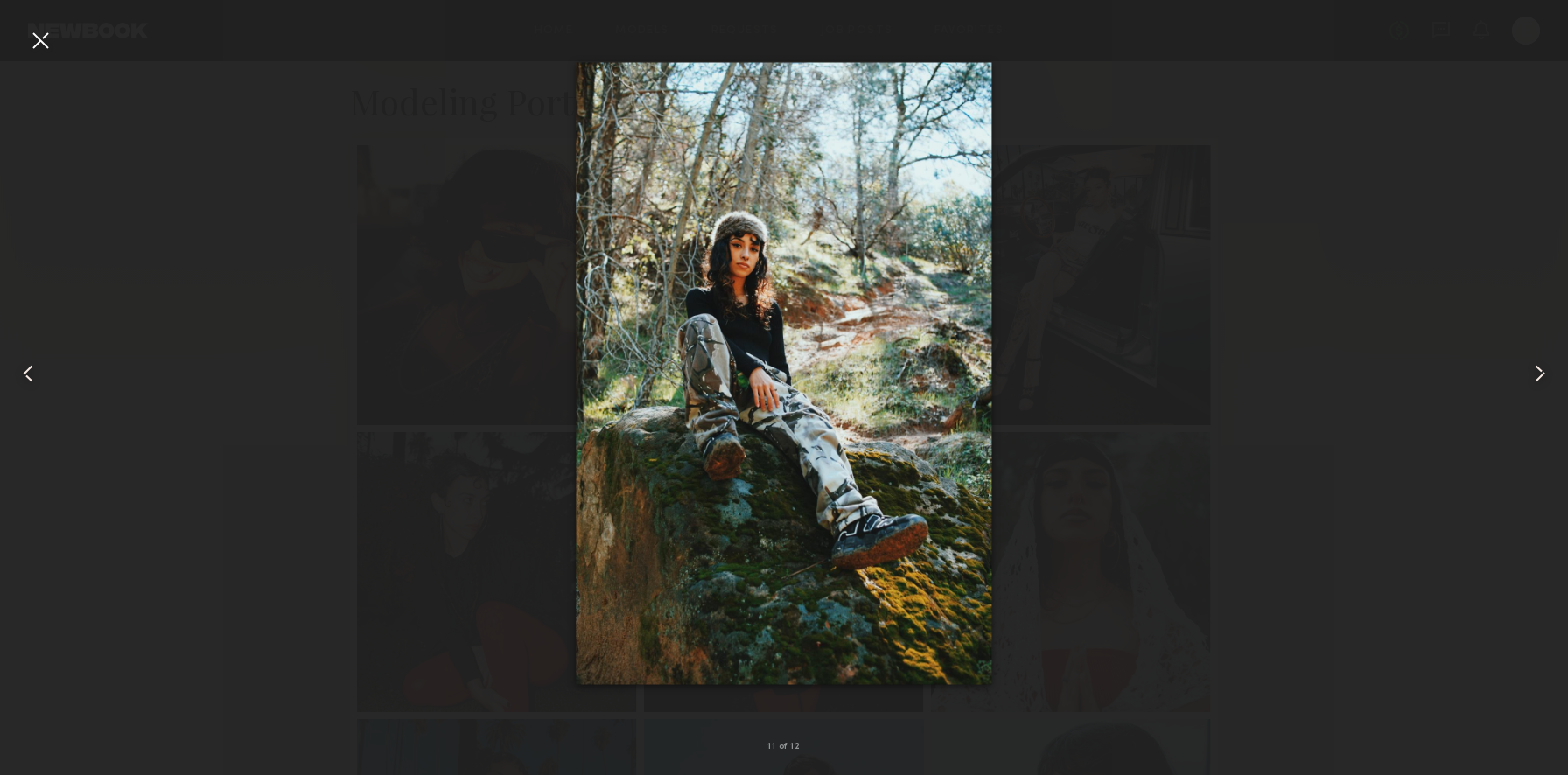
click at [1541, 373] on common-icon at bounding box center [1540, 373] width 28 height 28
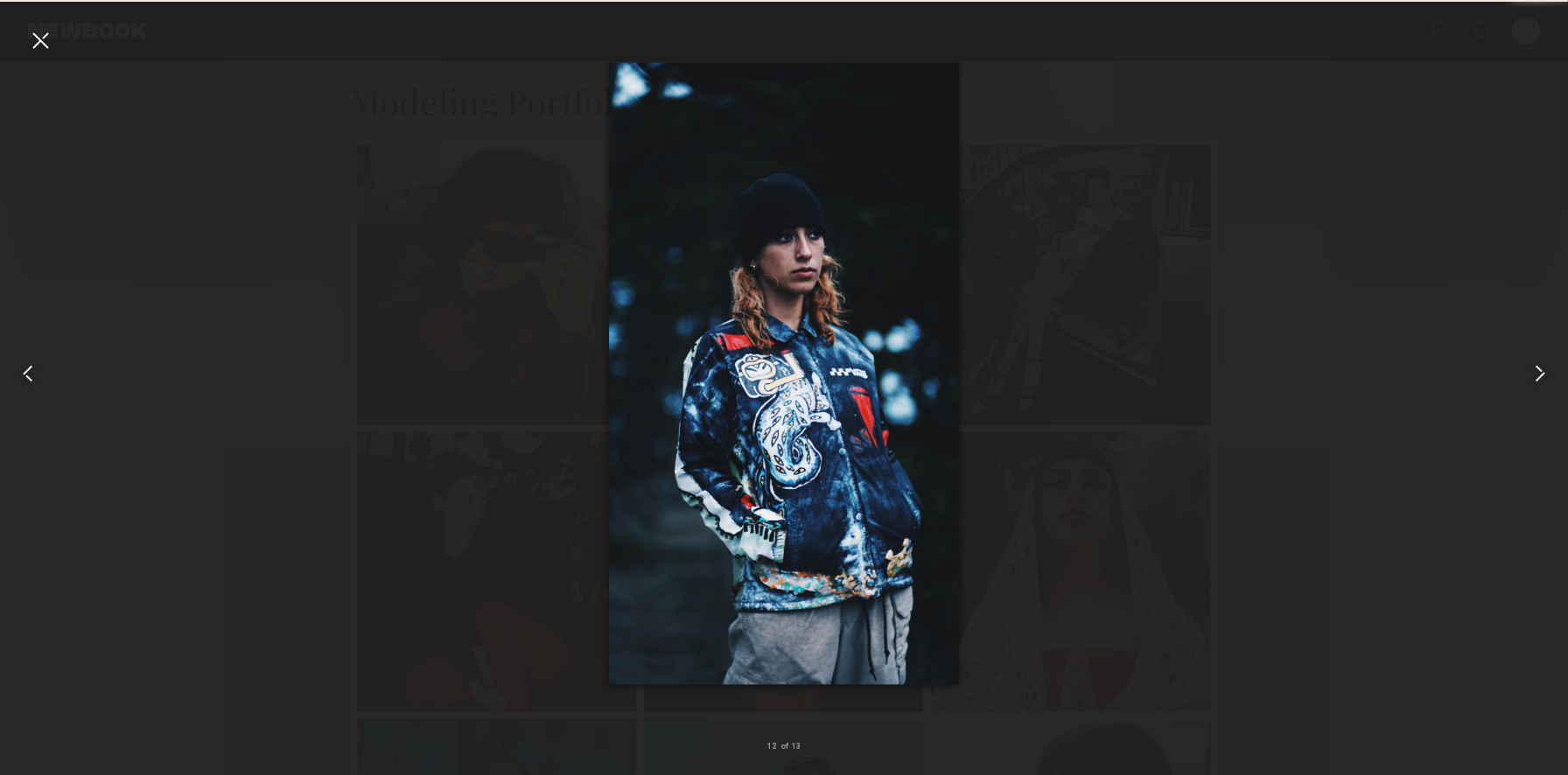
click at [1541, 373] on common-icon at bounding box center [1540, 373] width 28 height 28
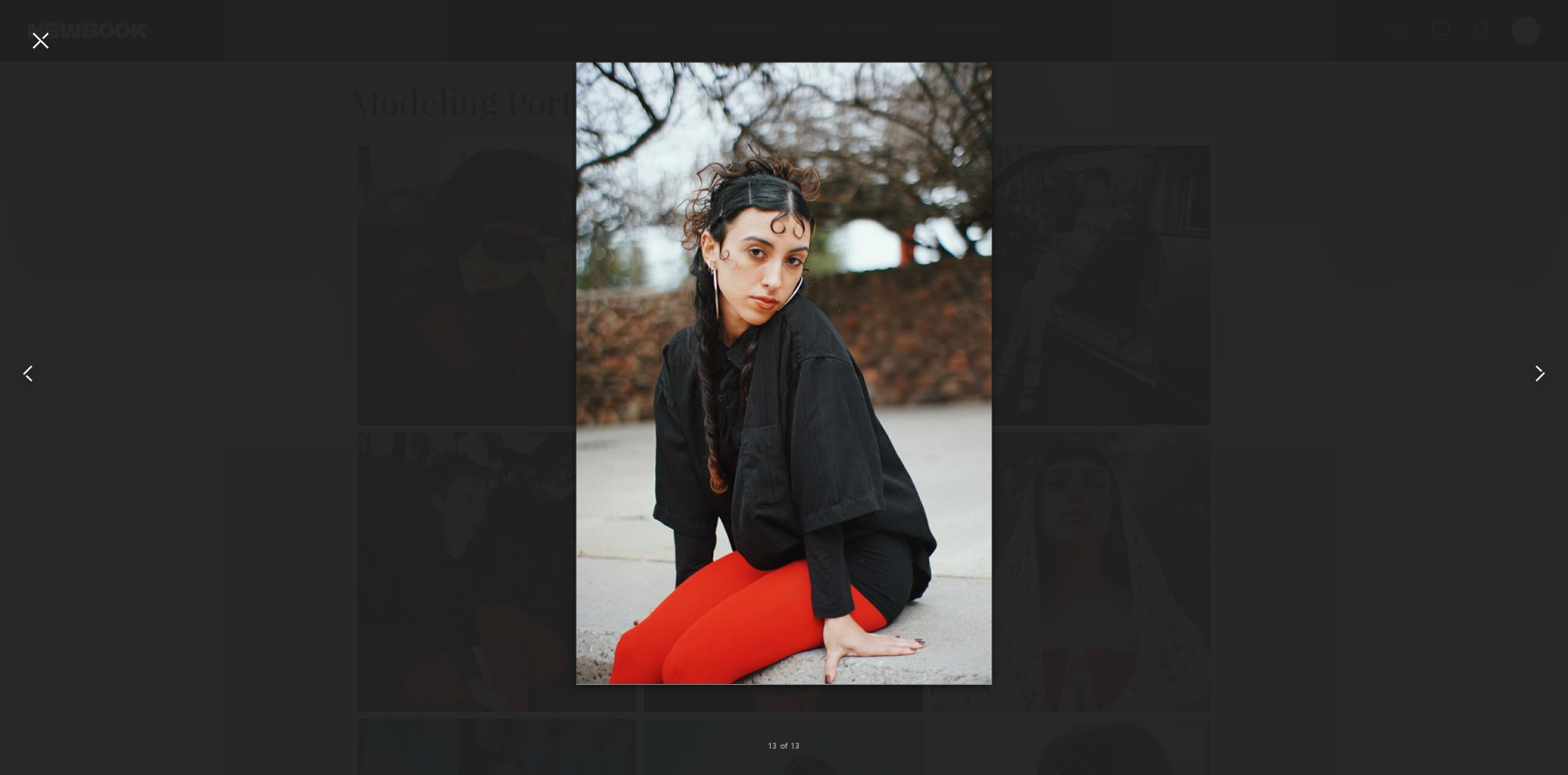
click at [1541, 373] on common-icon at bounding box center [1540, 373] width 28 height 28
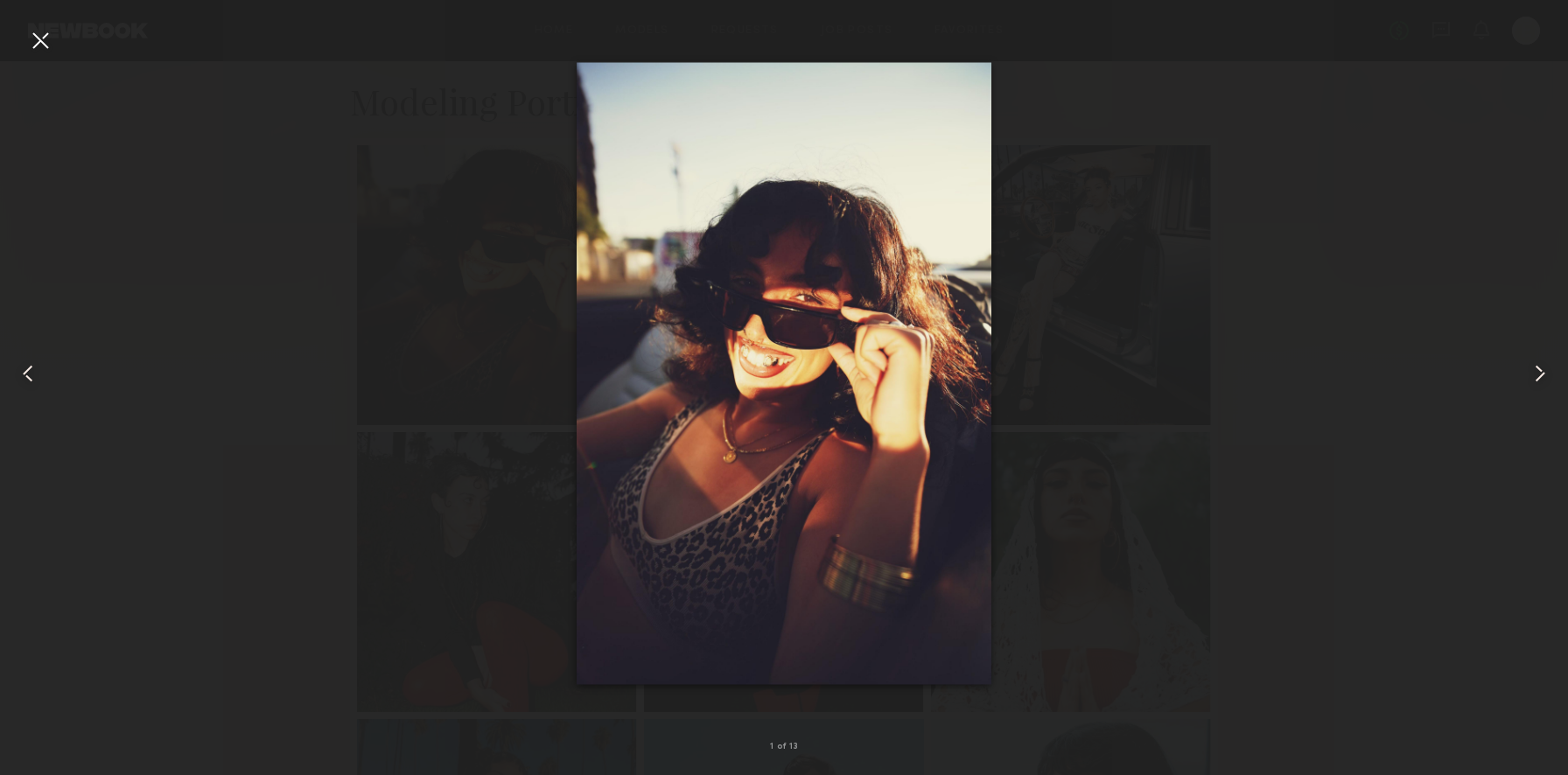
click at [1541, 373] on common-icon at bounding box center [1540, 373] width 28 height 28
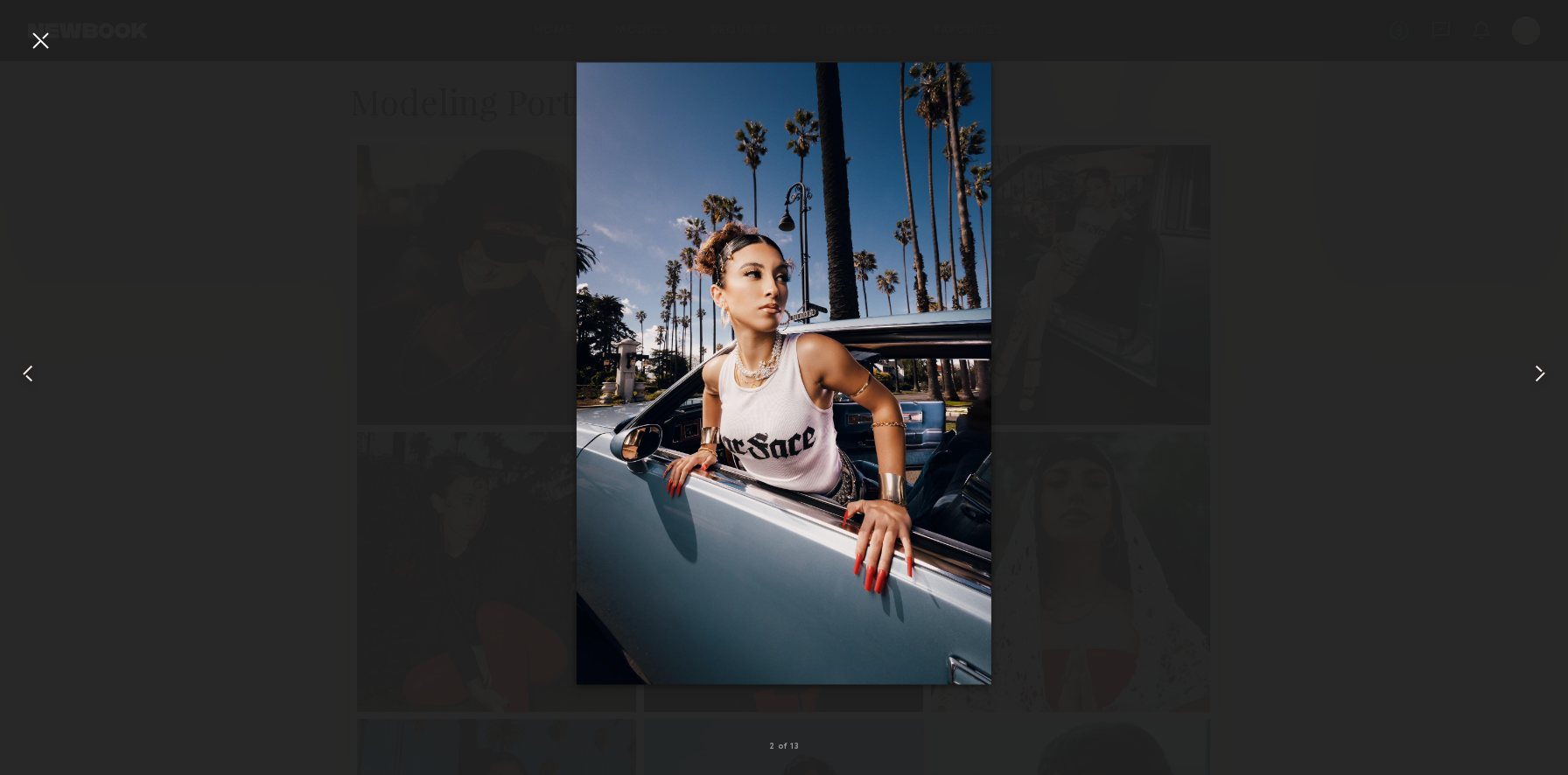
click at [38, 38] on div at bounding box center [40, 40] width 28 height 28
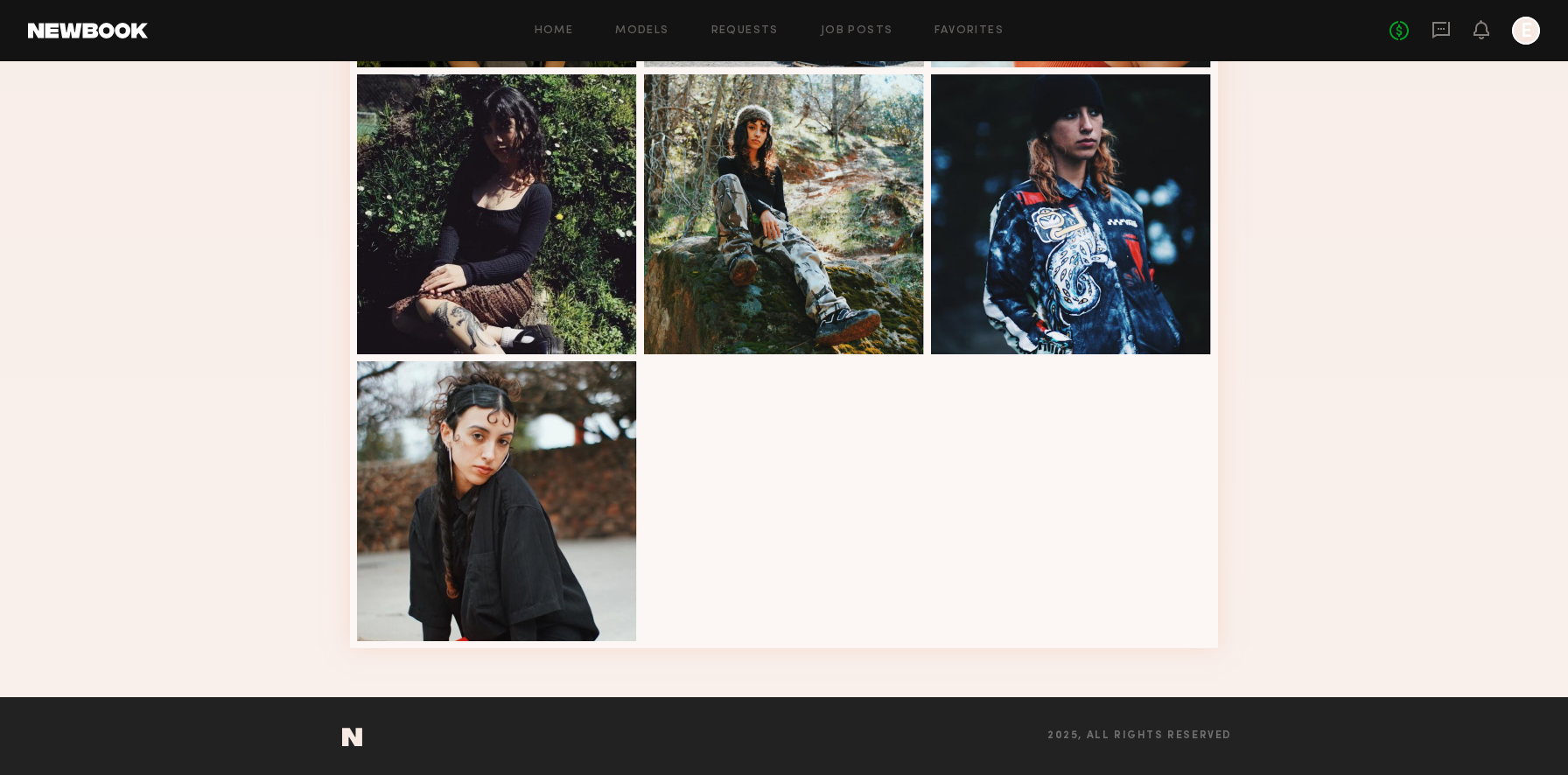
scroll to position [0, 0]
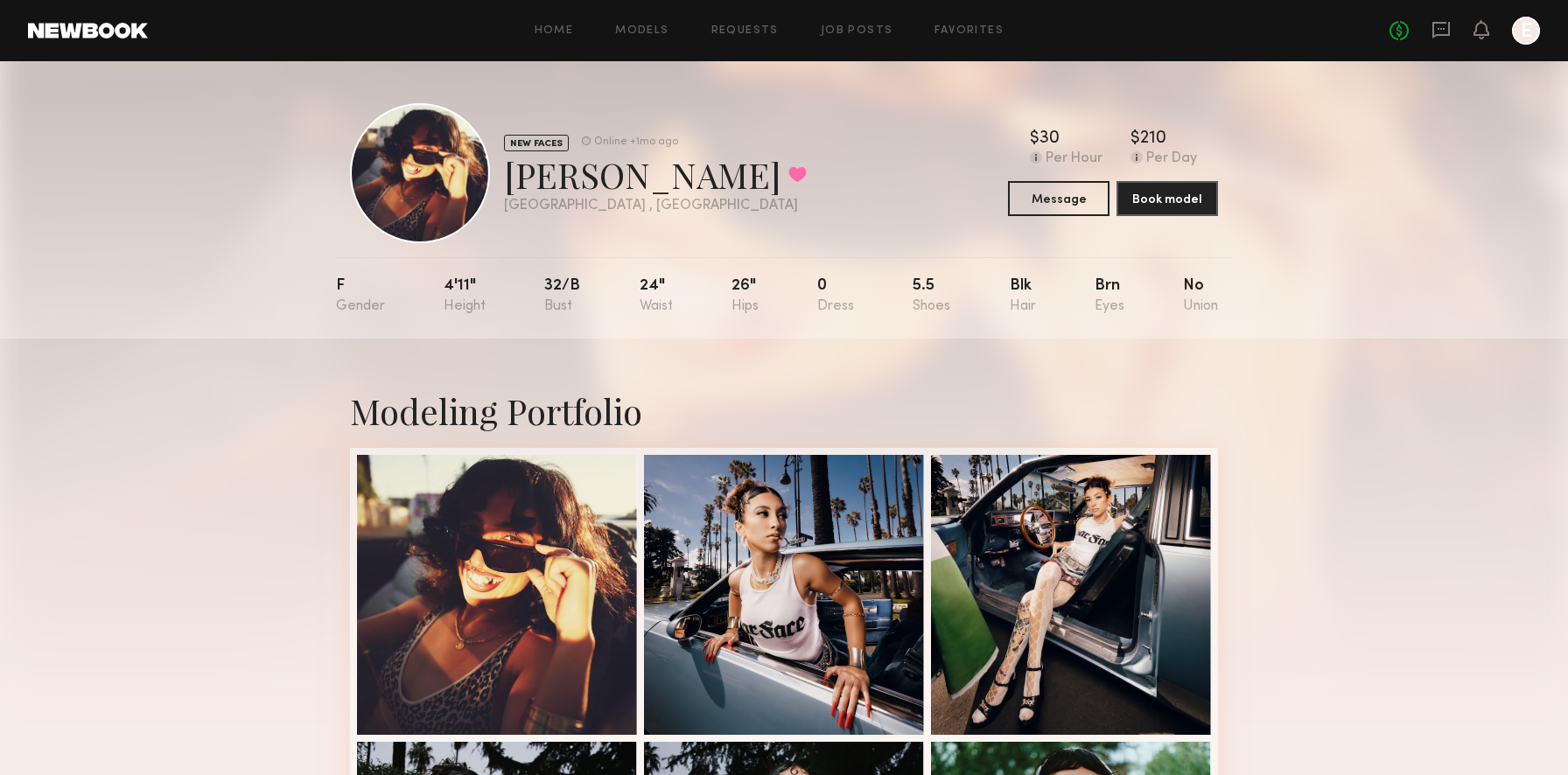
click at [634, 23] on div "Home Models Requests Job Posts Favorites Sign Out No fees up to $5,000 E" at bounding box center [843, 31] width 1392 height 28
click at [634, 29] on link "Models" at bounding box center [641, 31] width 53 height 11
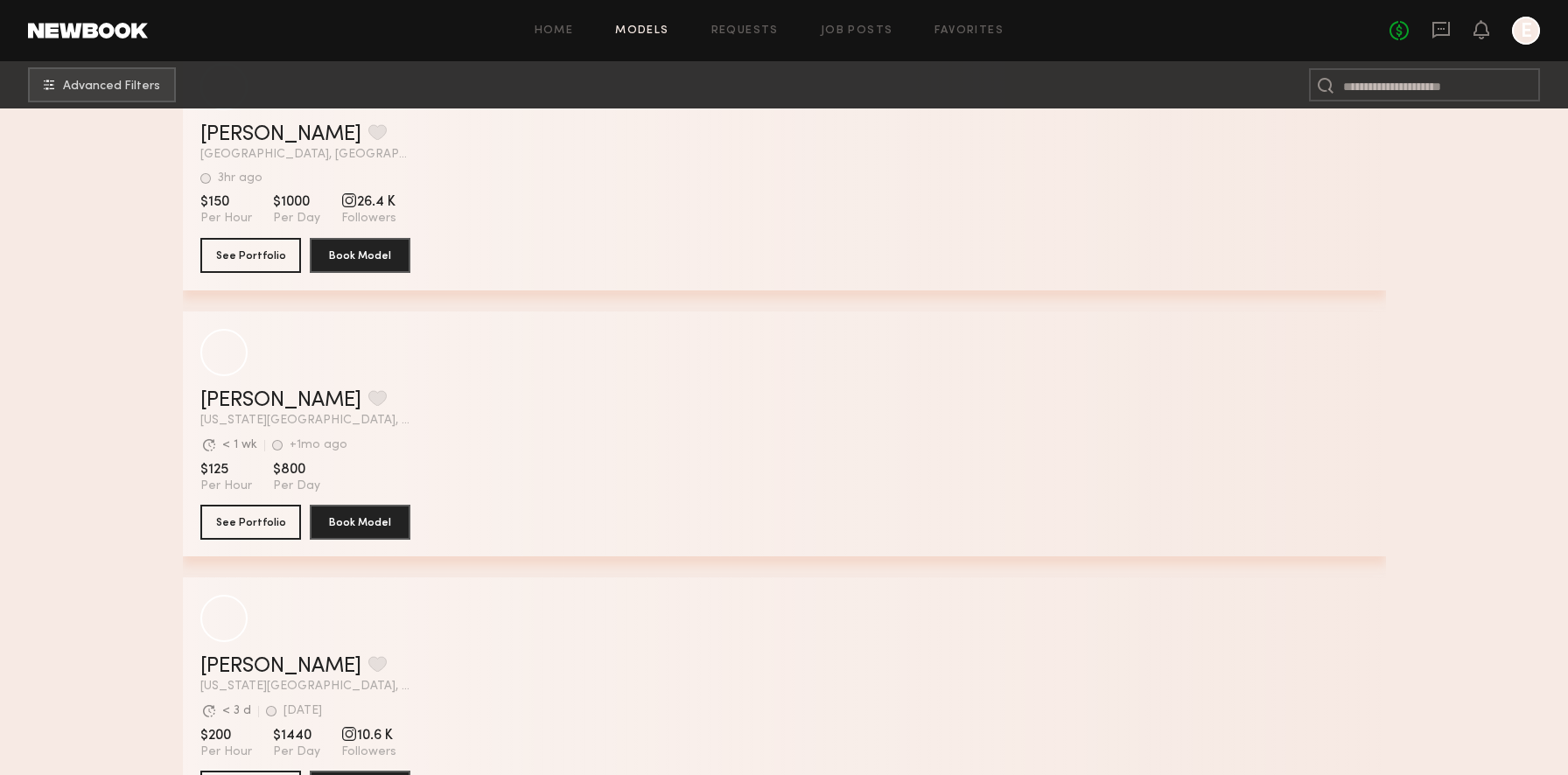
scroll to position [395, 0]
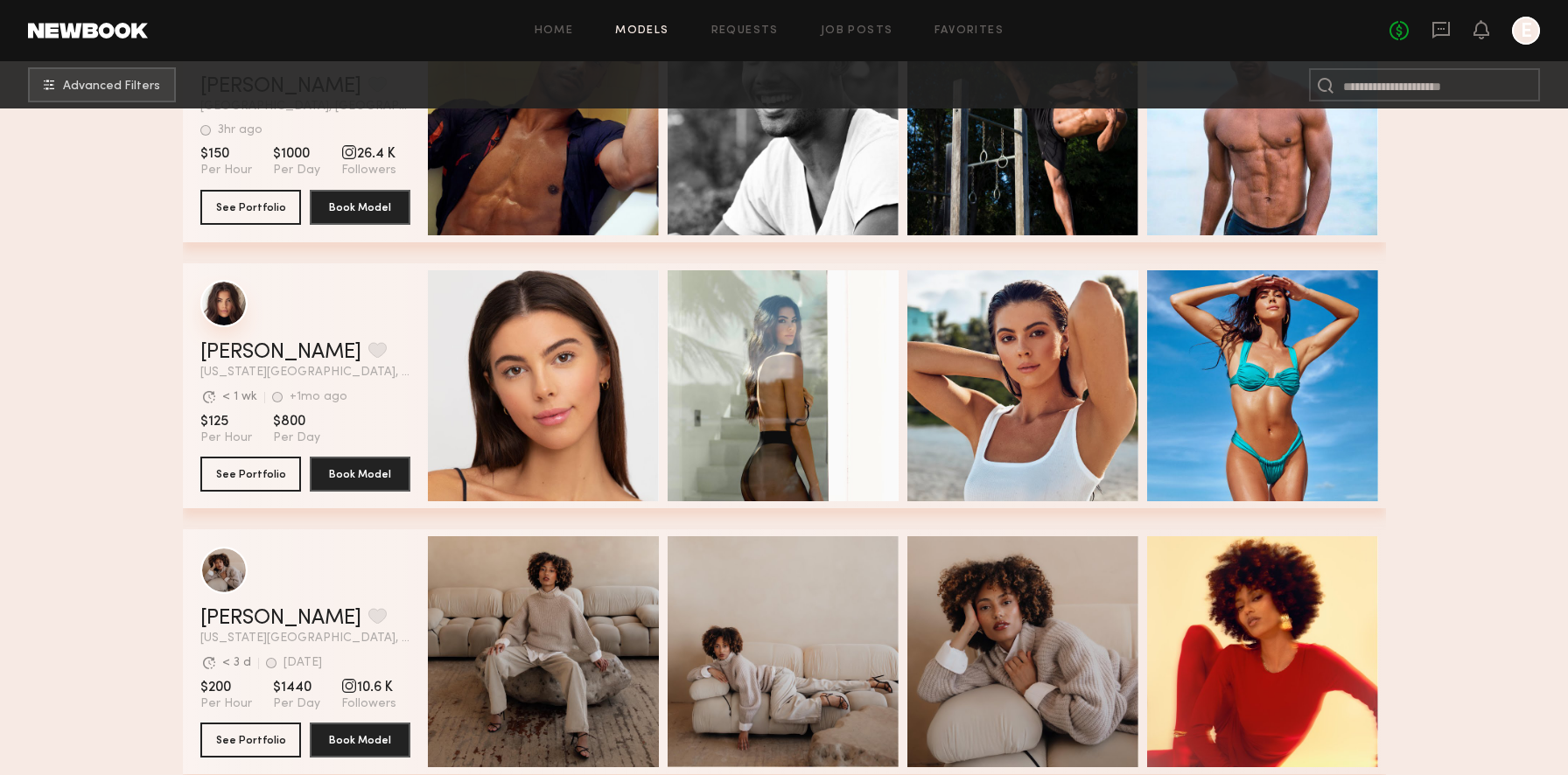
click at [226, 304] on div "grid" at bounding box center [224, 303] width 47 height 47
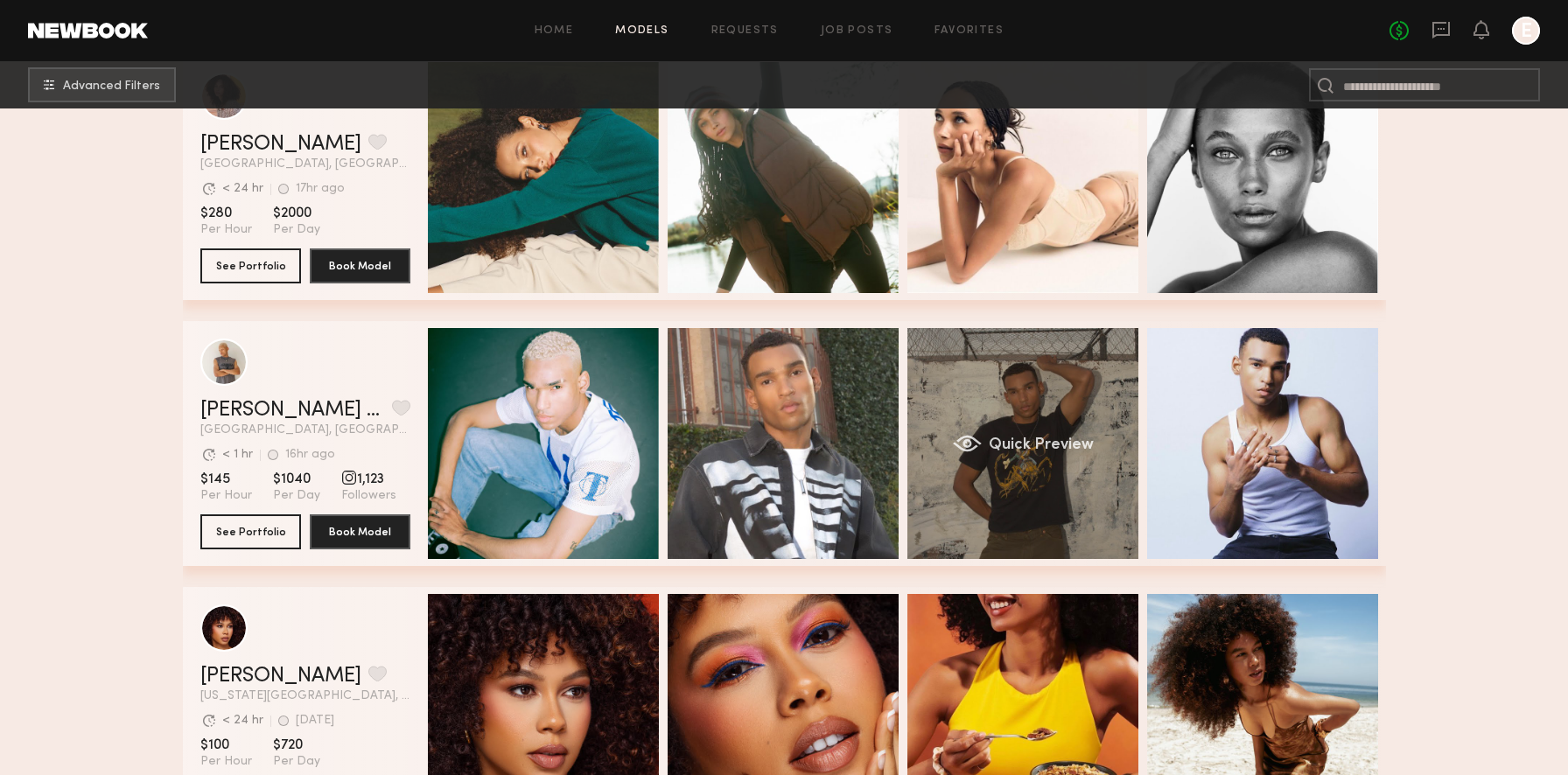
click at [954, 312] on html "Home Models Requests Job Posts Favorites Sign Out No fees up to $5,000 E Advanc…" at bounding box center [784, 656] width 1568 height 3583
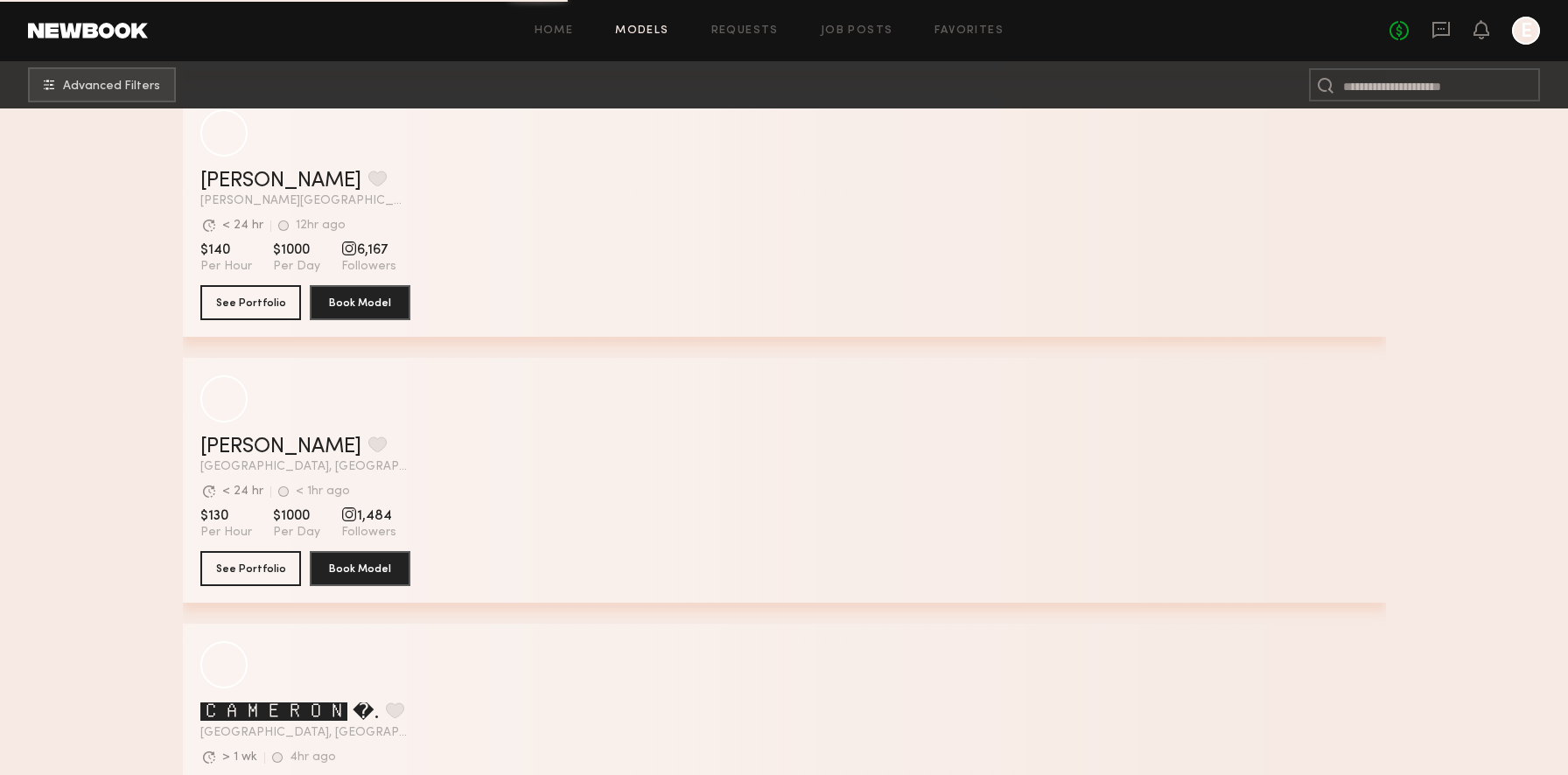
scroll to position [5750, 0]
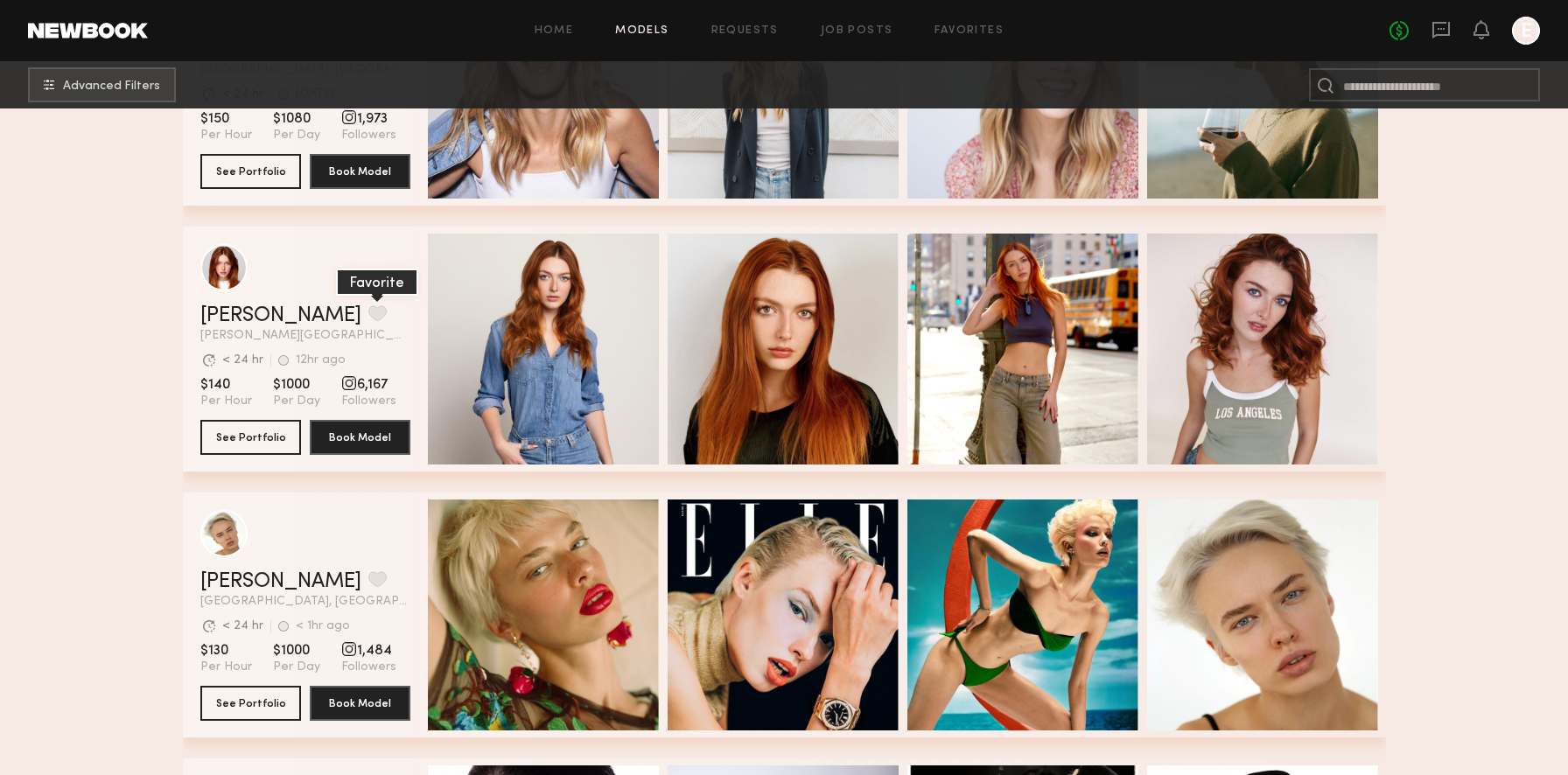
click at [368, 308] on button "grid" at bounding box center [377, 313] width 19 height 16
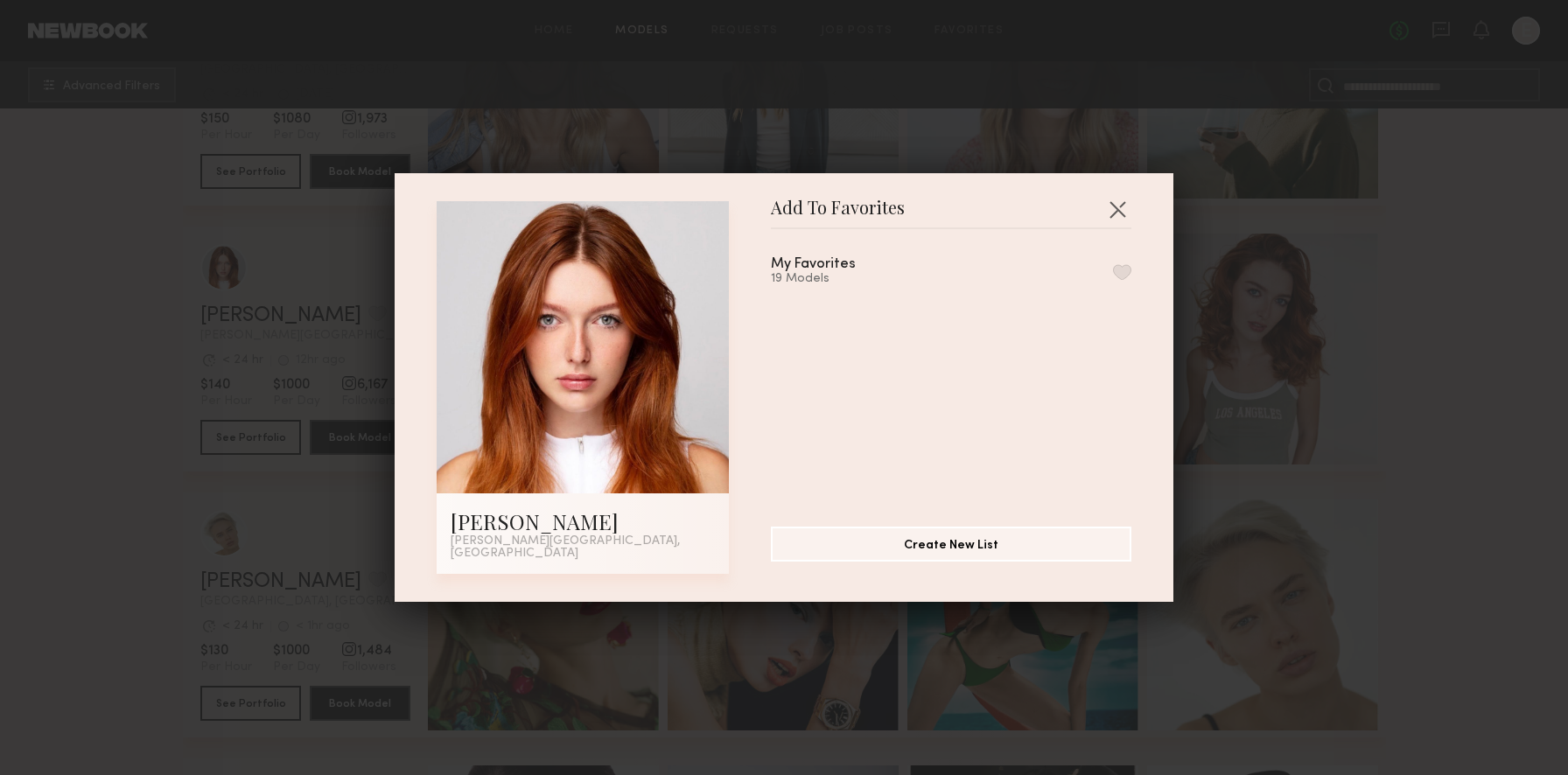
click at [1125, 277] on button "button" at bounding box center [1122, 271] width 19 height 16
click at [1121, 218] on button "button" at bounding box center [1117, 209] width 28 height 28
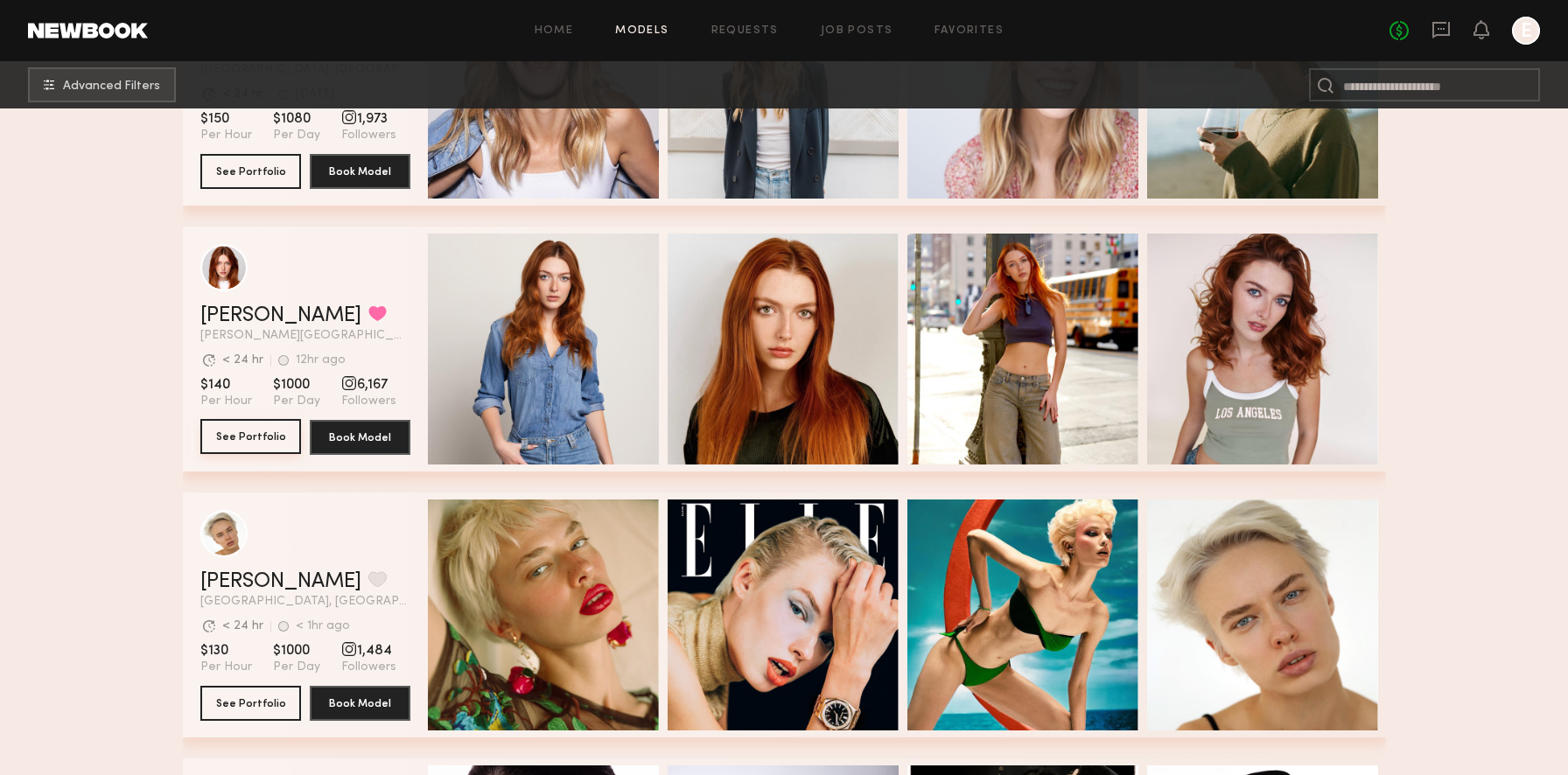
click at [269, 427] on button "See Portfolio" at bounding box center [250, 436] width 100 height 35
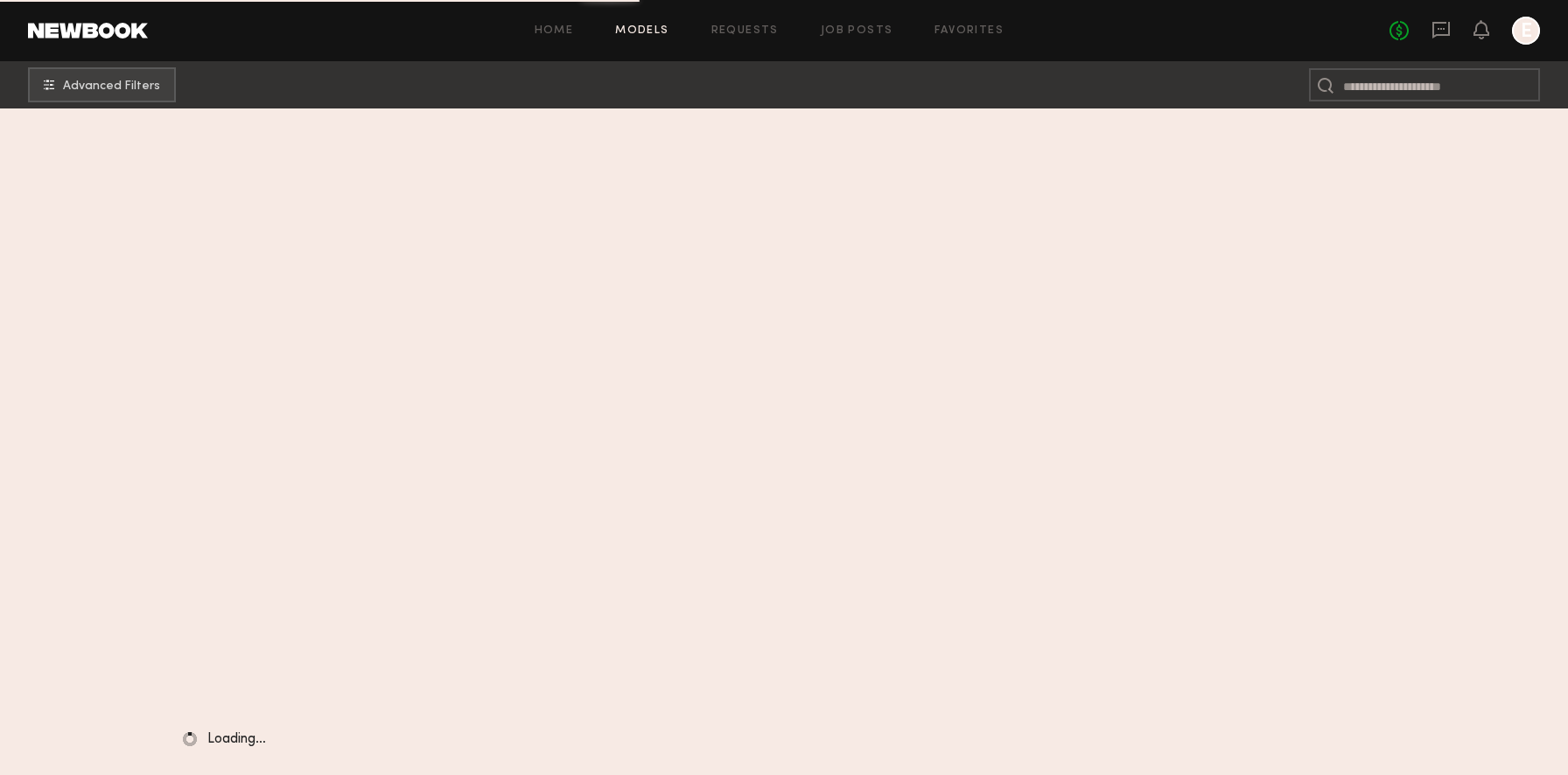
scroll to position [5284, 0]
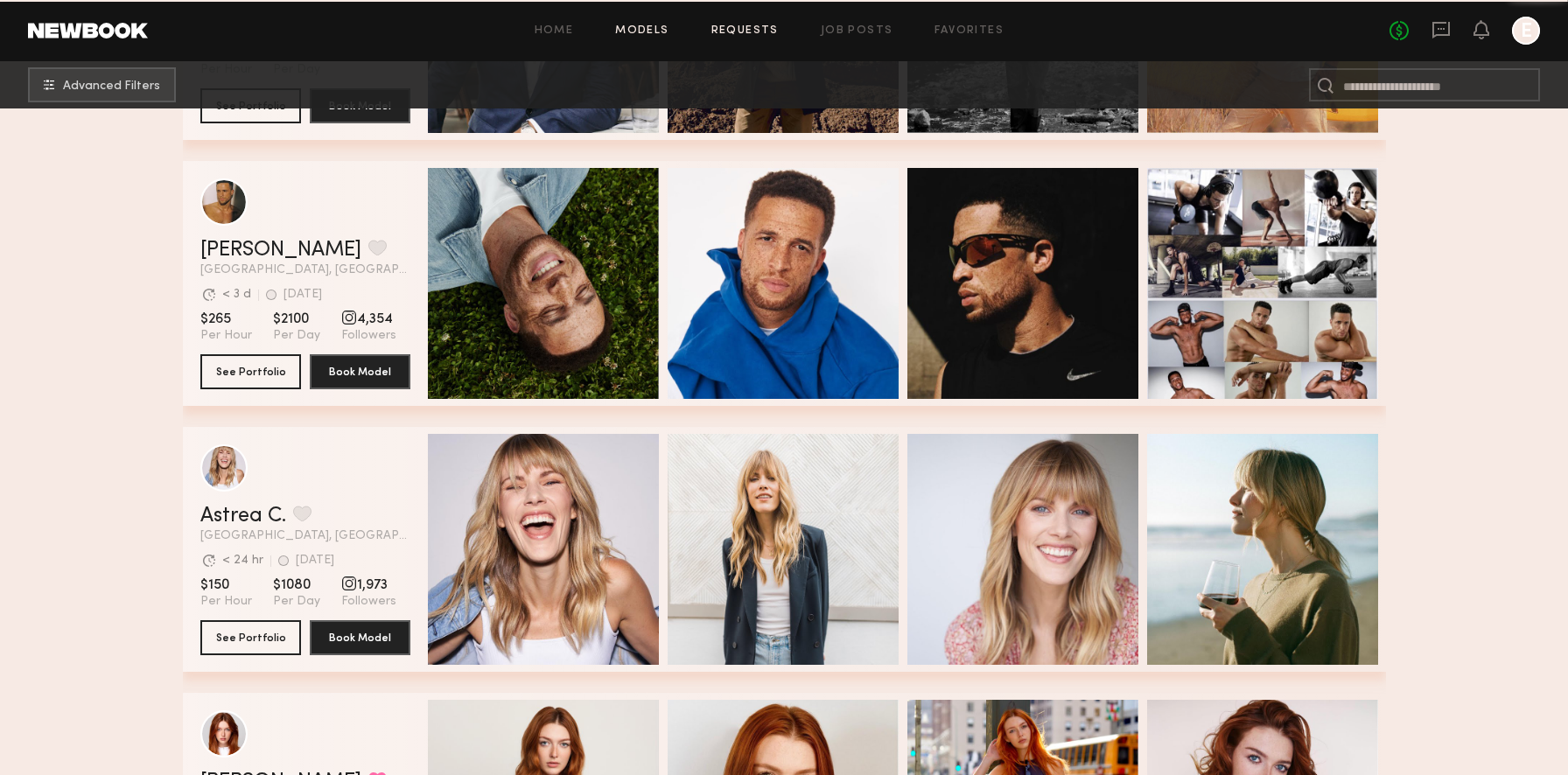
click at [760, 27] on link "Requests" at bounding box center [745, 31] width 67 height 11
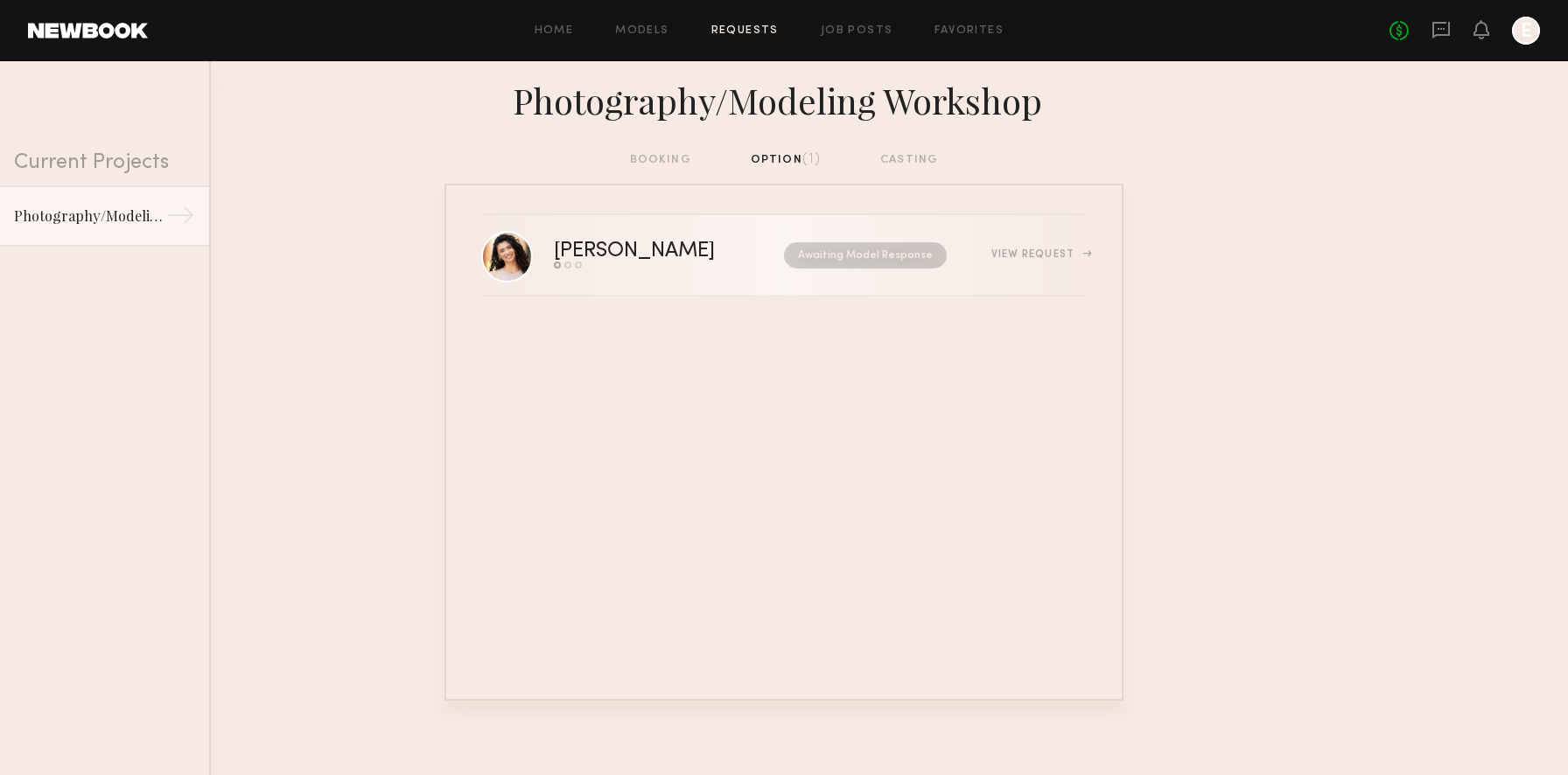
click at [593, 252] on div "[PERSON_NAME]" at bounding box center [652, 251] width 196 height 20
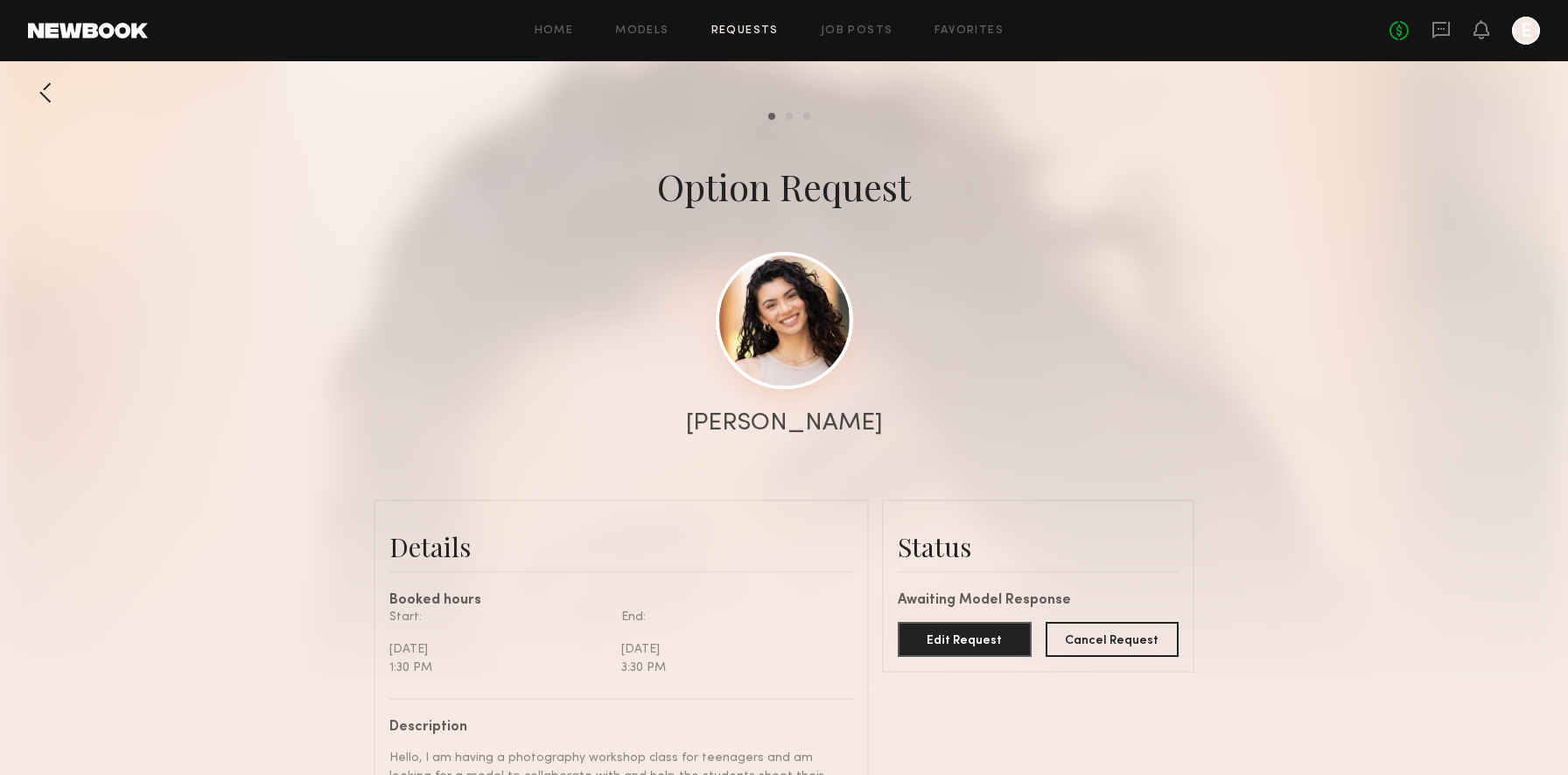
click at [781, 361] on link at bounding box center [784, 320] width 138 height 138
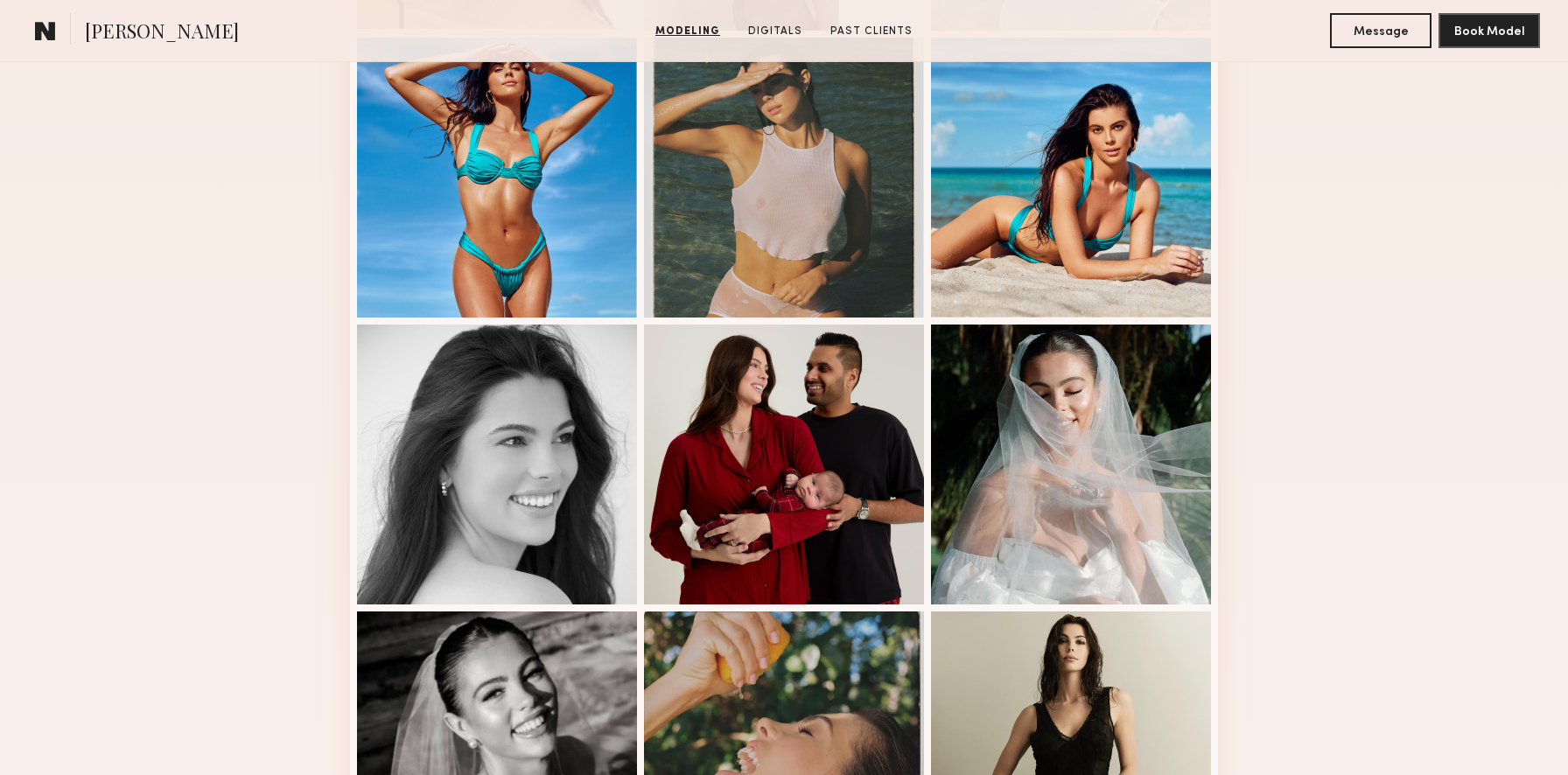
scroll to position [961, 0]
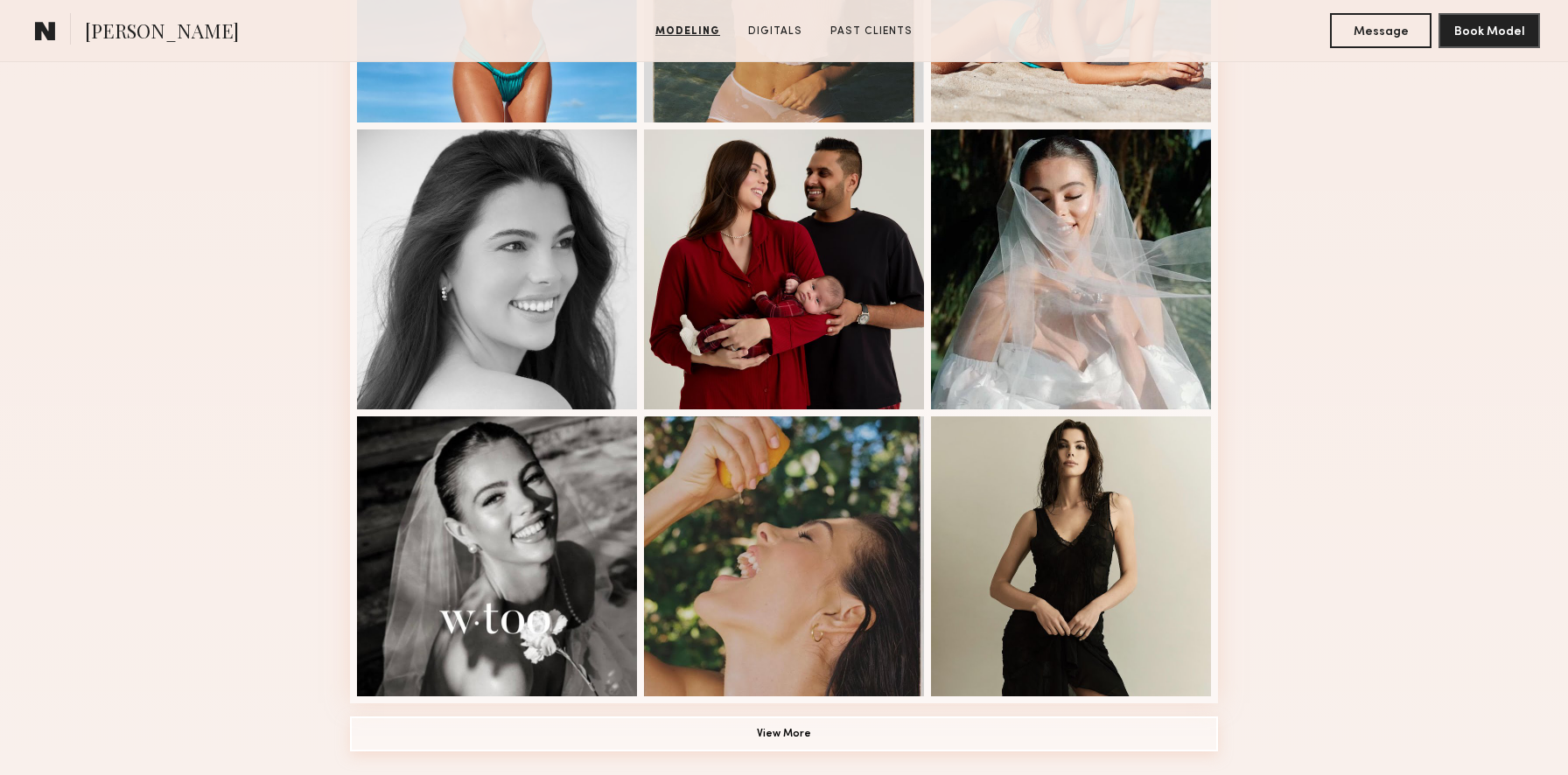
click at [641, 727] on button "View More" at bounding box center [784, 733] width 868 height 35
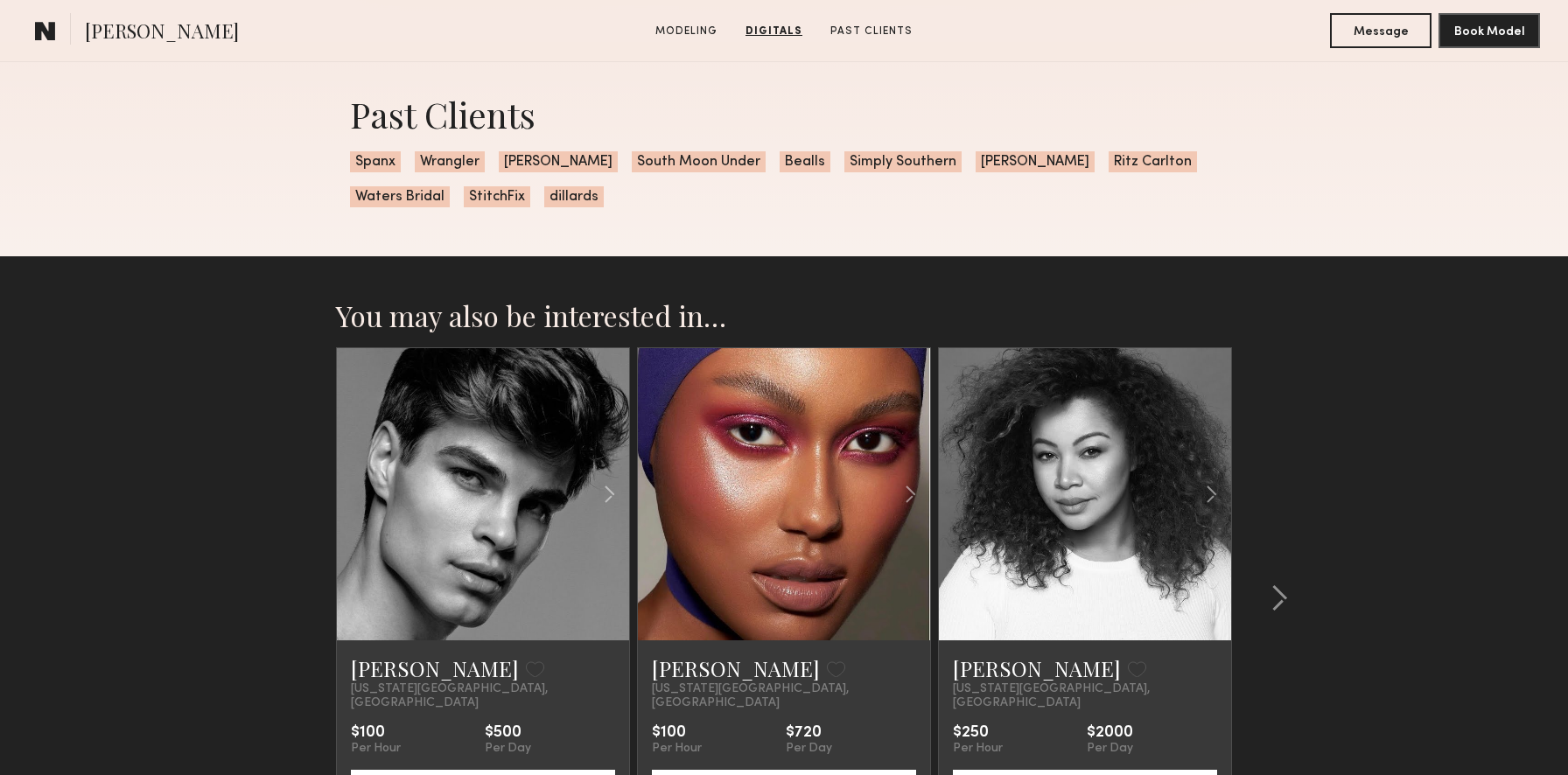
scroll to position [3749, 0]
